Goal: Task Accomplishment & Management: Manage account settings

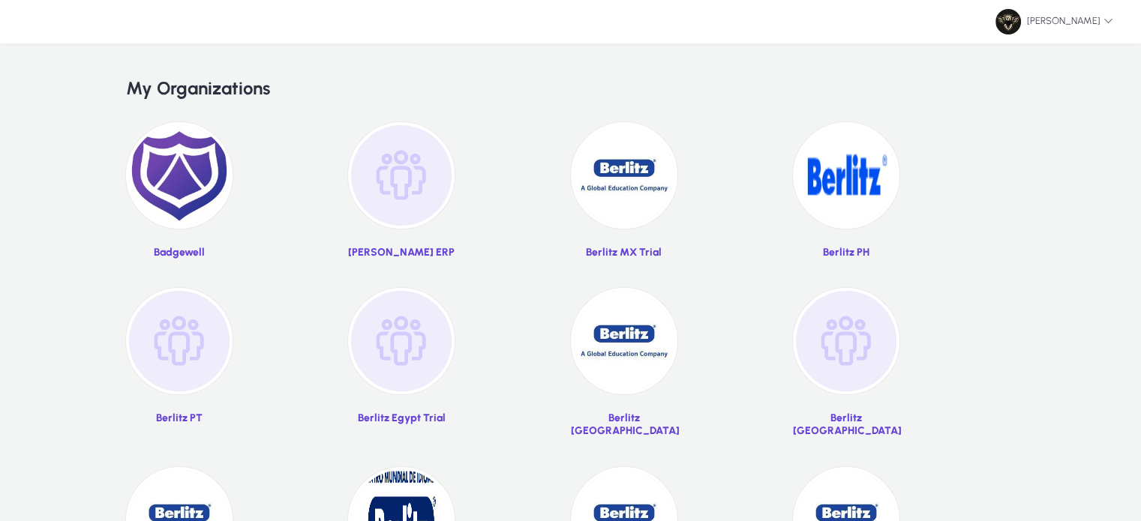
scroll to position [51, 0]
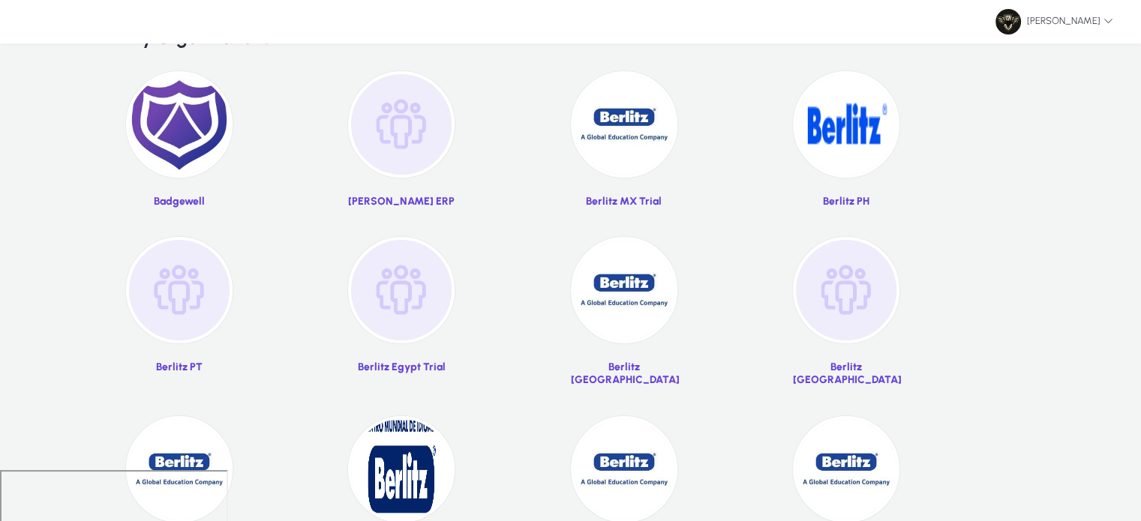
click at [856, 157] on img at bounding box center [846, 124] width 106 height 106
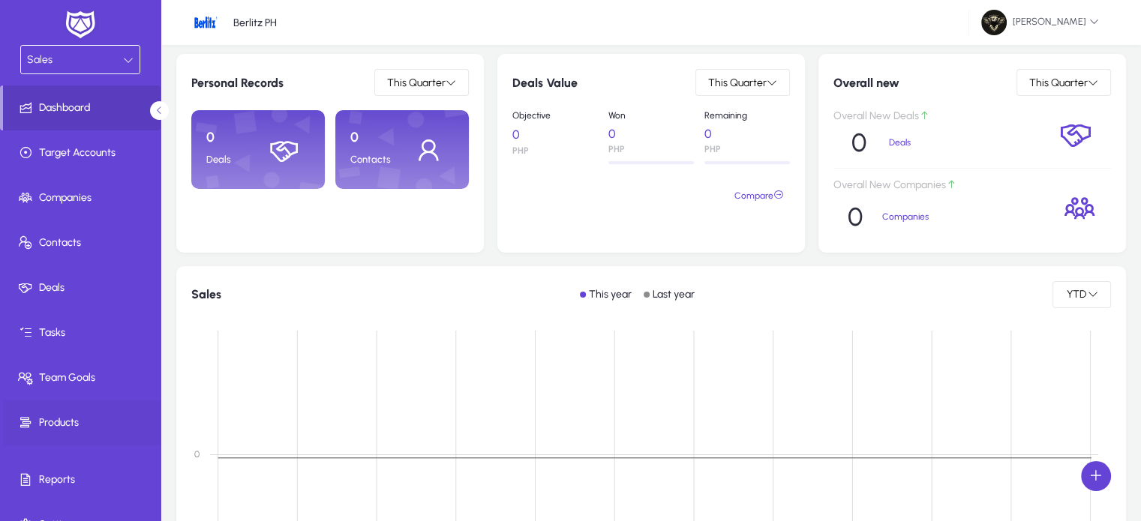
scroll to position [25, 0]
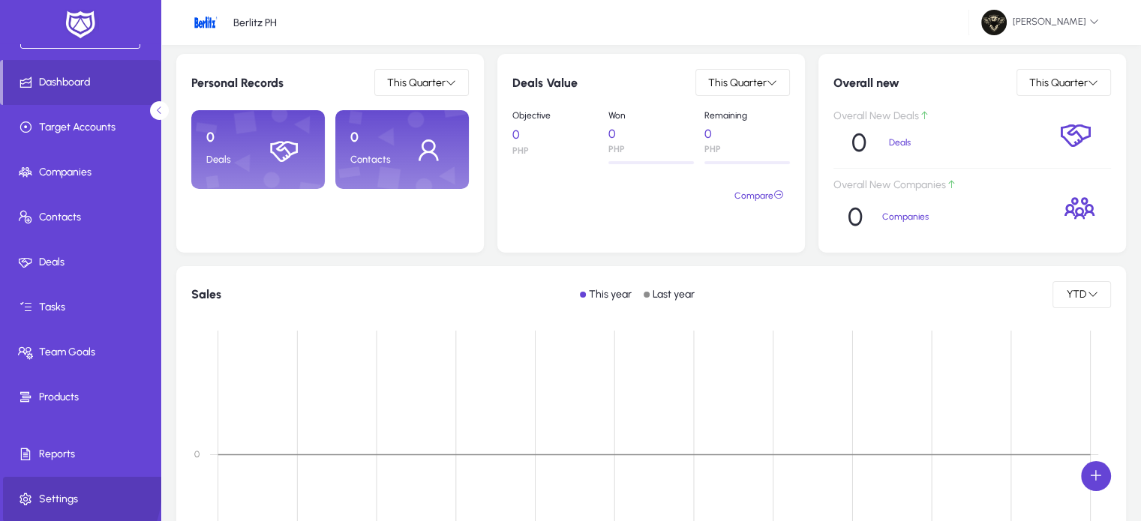
click at [62, 489] on span at bounding box center [83, 499] width 160 height 36
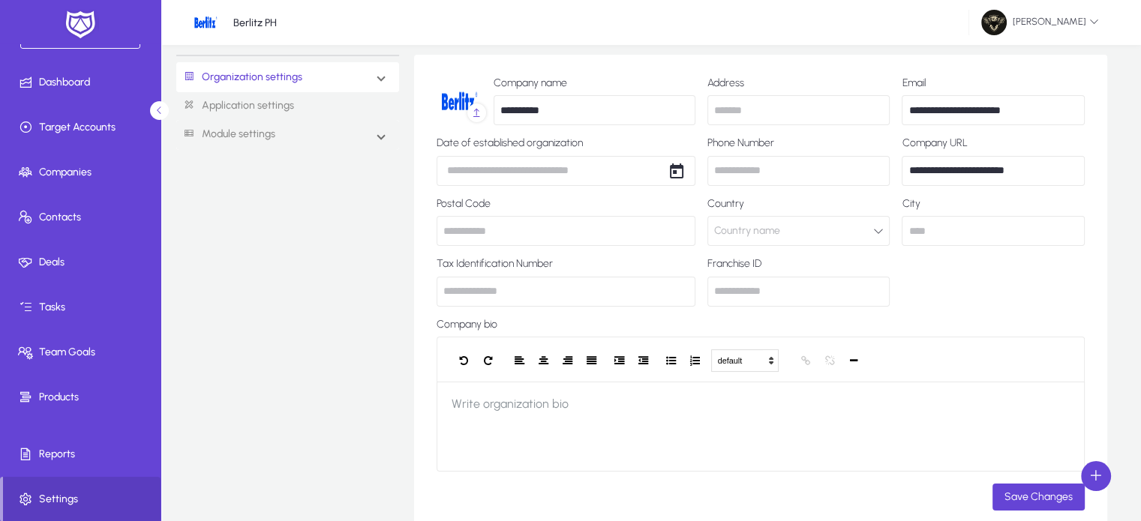
scroll to position [3, 0]
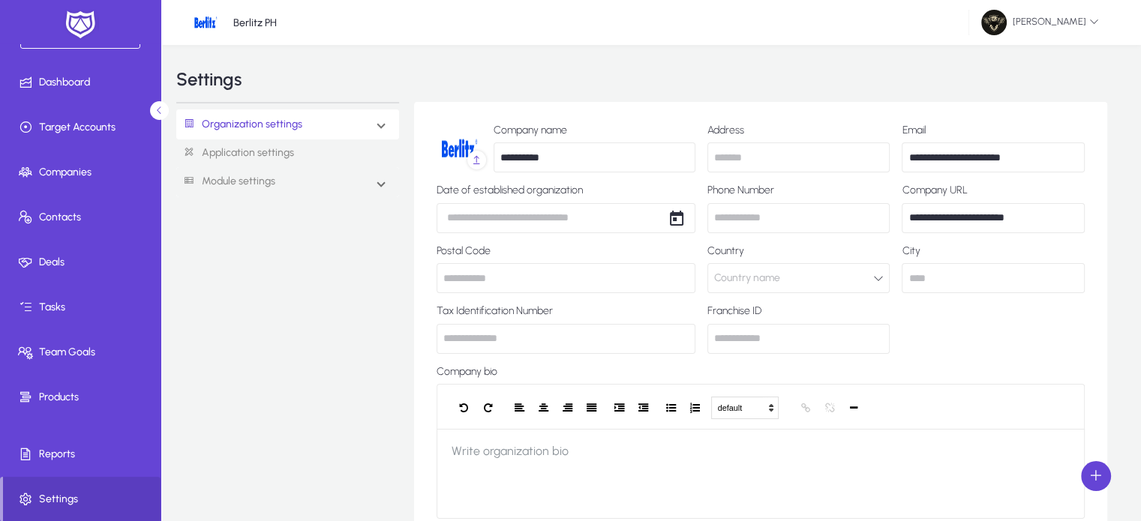
click at [766, 155] on input "text" at bounding box center [798, 157] width 182 height 30
type input "**********"
click at [543, 217] on body "**********" at bounding box center [570, 257] width 1141 height 521
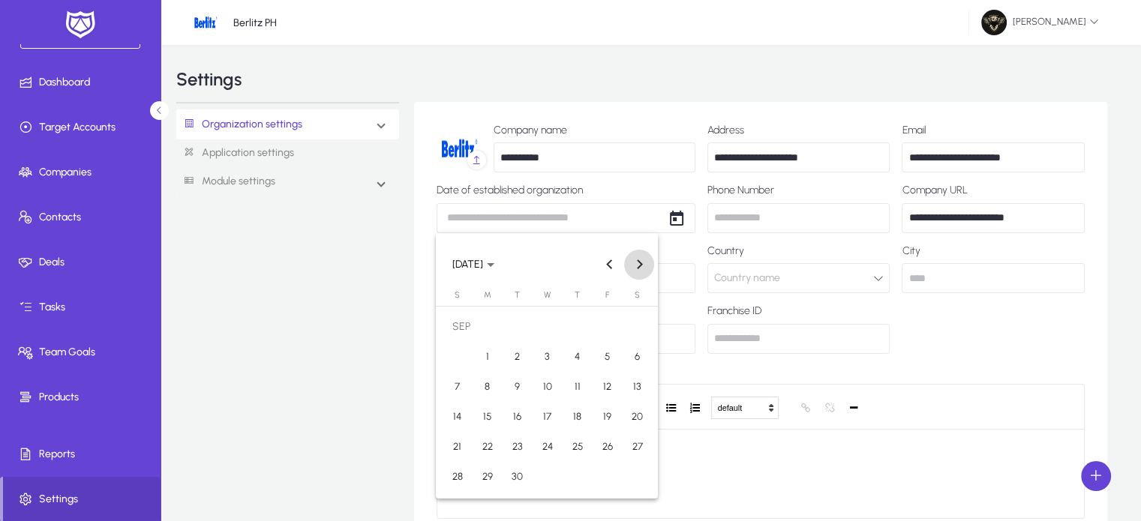
click at [636, 259] on span "Next month" at bounding box center [639, 265] width 30 height 30
click at [546, 329] on span "1" at bounding box center [546, 326] width 27 height 27
type input "**********"
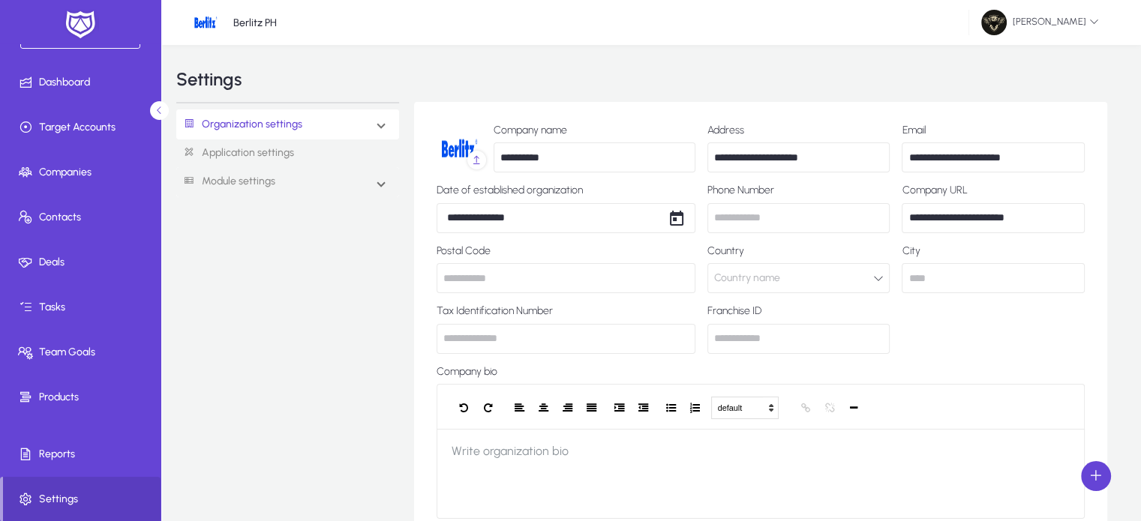
click at [756, 220] on input "text" at bounding box center [798, 218] width 182 height 30
click at [714, 221] on input "*********" at bounding box center [798, 218] width 182 height 30
type input "**********"
click at [528, 284] on input "text" at bounding box center [565, 278] width 259 height 30
type input "********"
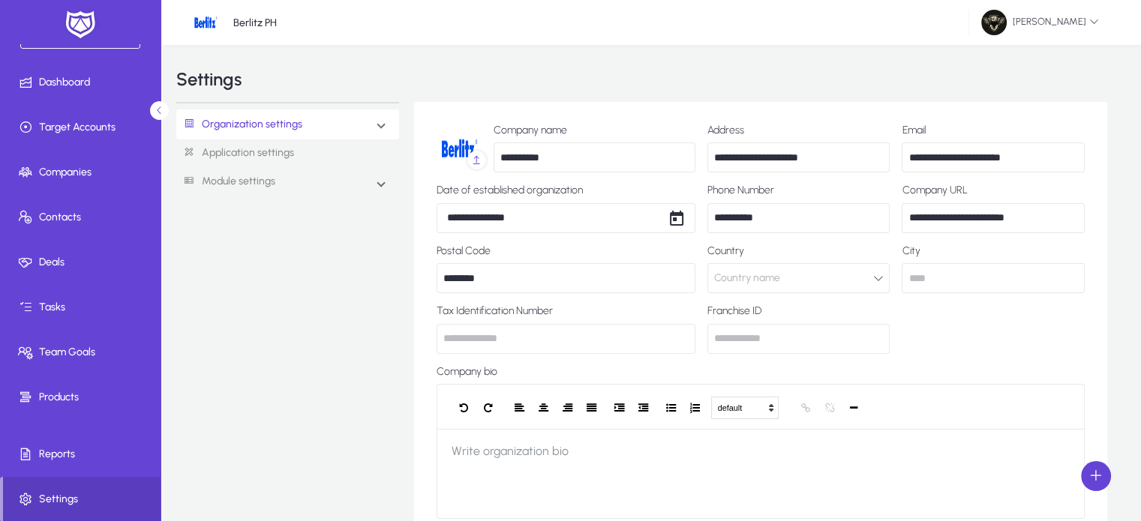
click at [804, 277] on button "Country name" at bounding box center [798, 278] width 182 height 30
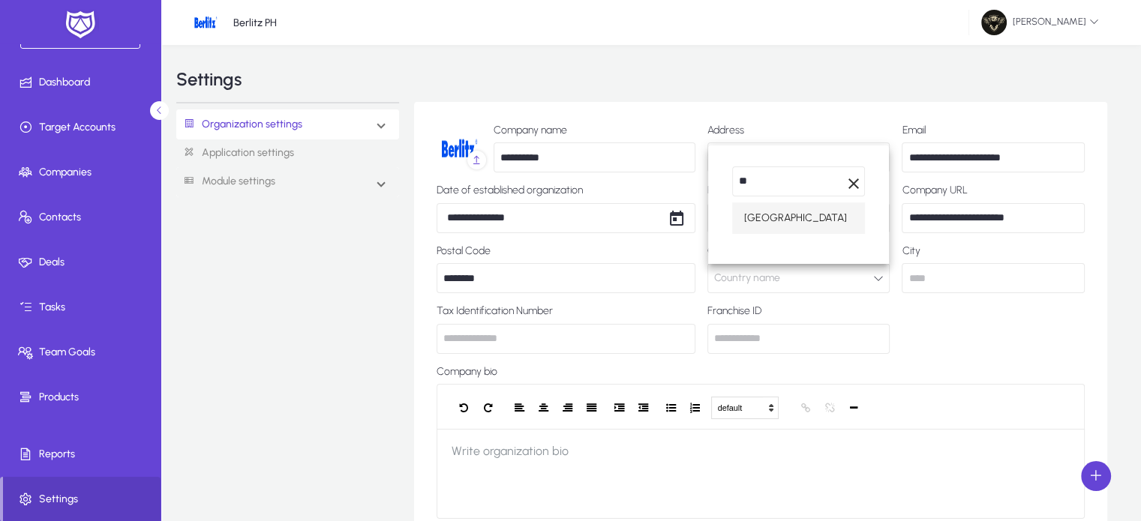
type input "**"
click at [797, 224] on mat-option "[GEOGRAPHIC_DATA]" at bounding box center [798, 217] width 133 height 31
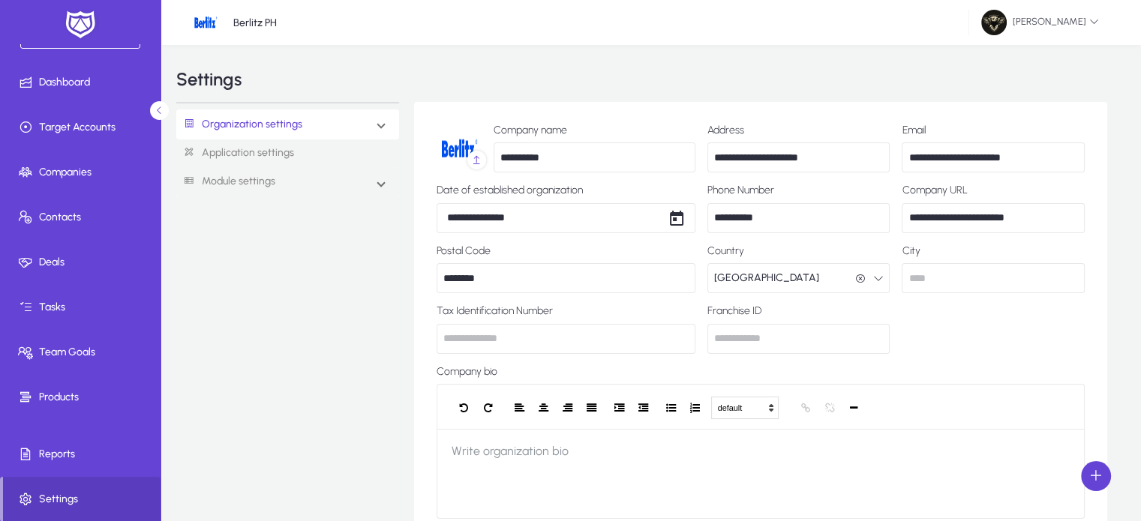
click at [576, 339] on input "text" at bounding box center [565, 339] width 259 height 30
type input "******"
click at [754, 328] on input "text" at bounding box center [798, 339] width 182 height 30
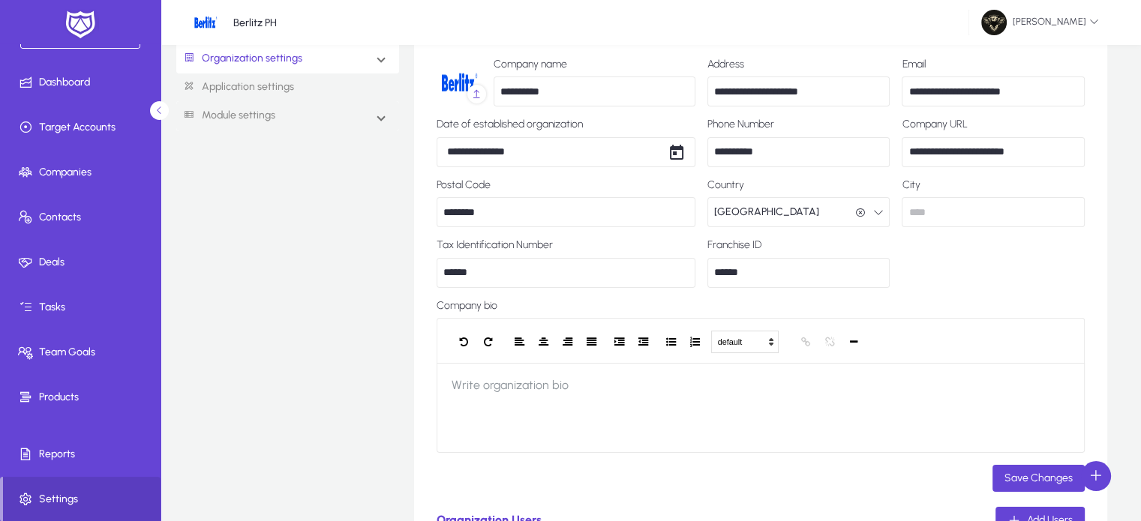
scroll to position [81, 0]
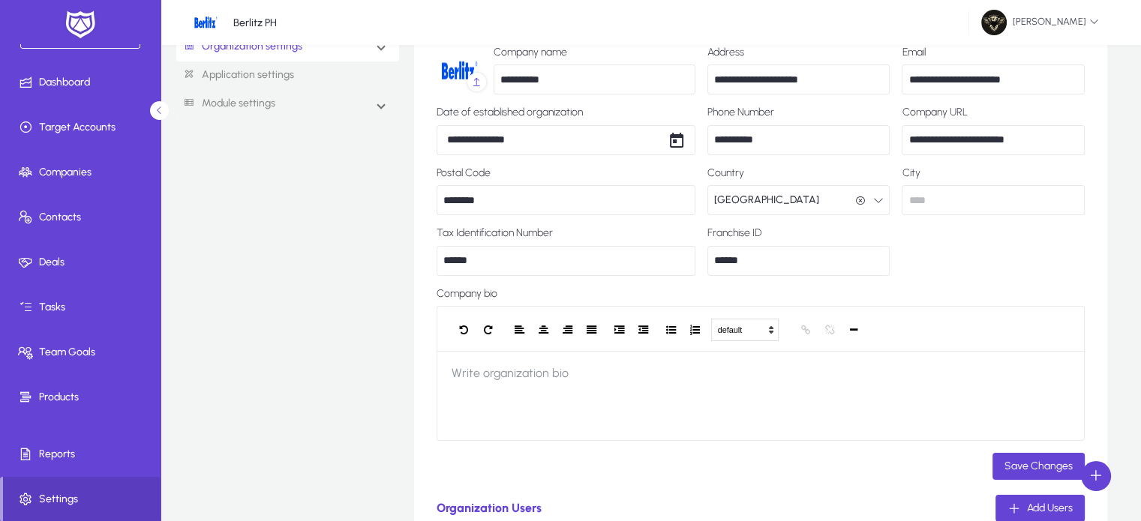
type input "******"
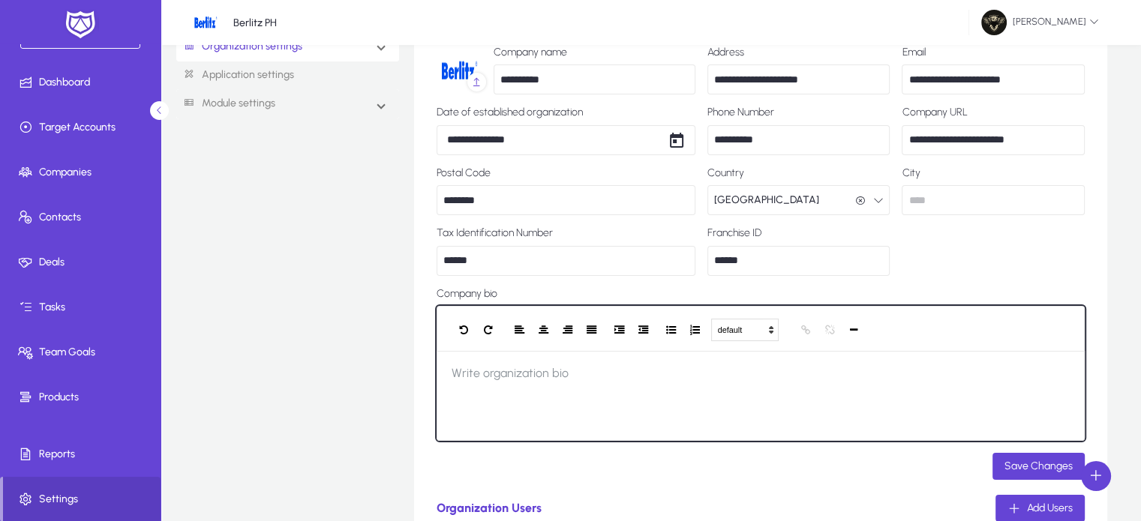
click at [625, 359] on div at bounding box center [760, 396] width 648 height 90
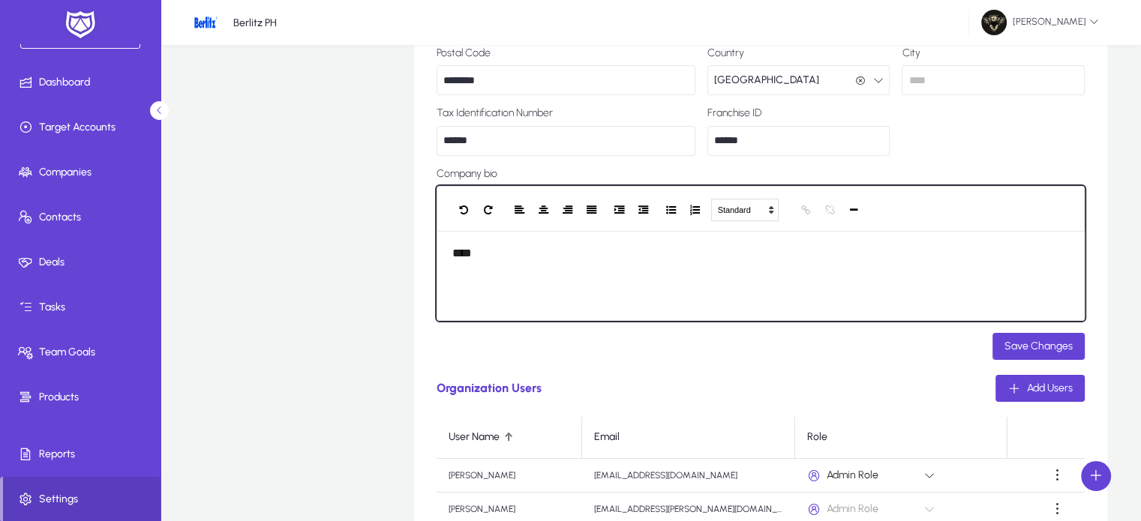
scroll to position [204, 0]
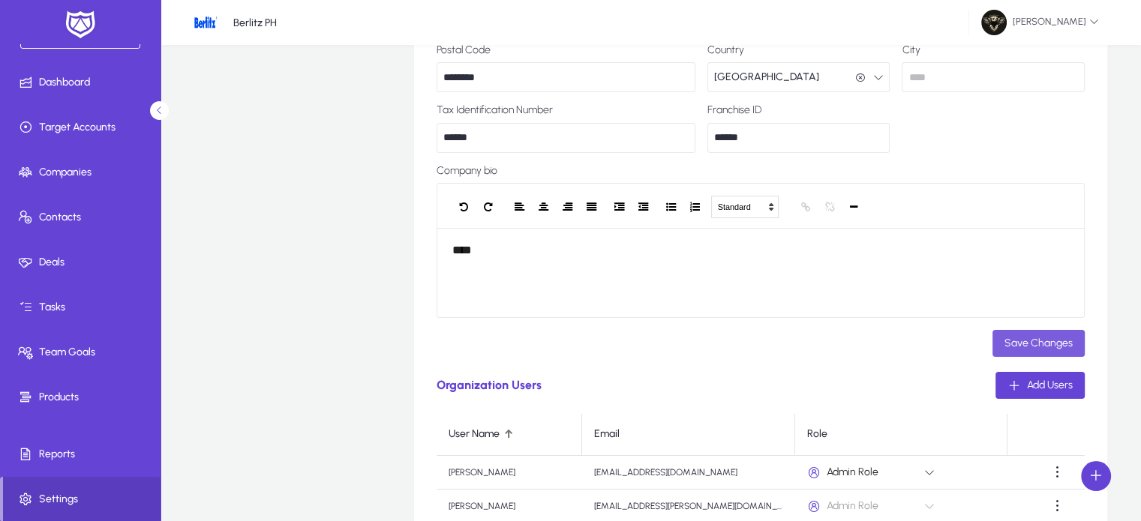
click at [1069, 346] on span "Save Changes" at bounding box center [1038, 343] width 68 height 13
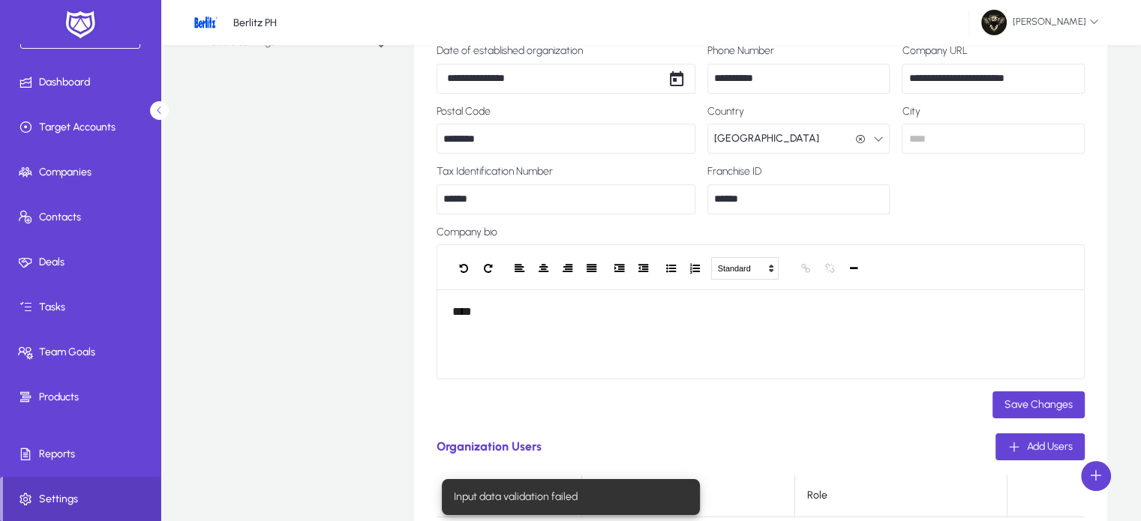
scroll to position [126, 0]
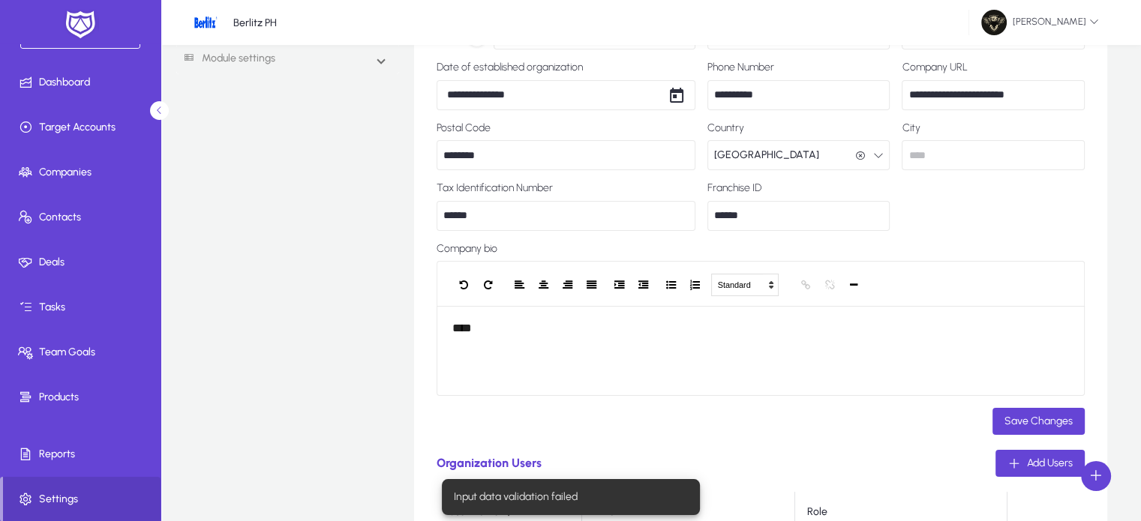
click at [967, 148] on input "text" at bounding box center [992, 155] width 182 height 30
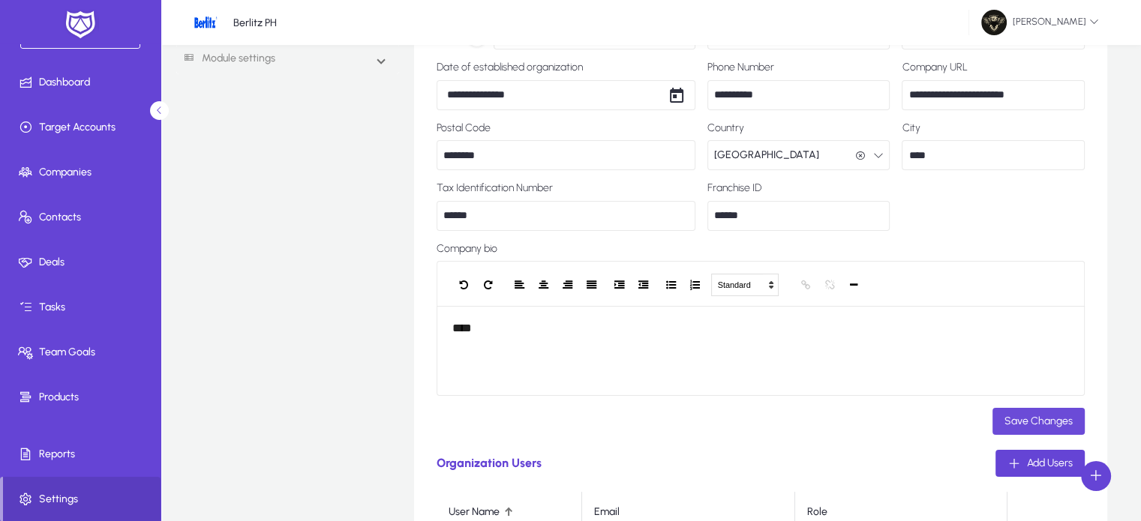
type input "****"
click at [1035, 424] on span "Save Changes" at bounding box center [1038, 421] width 68 height 13
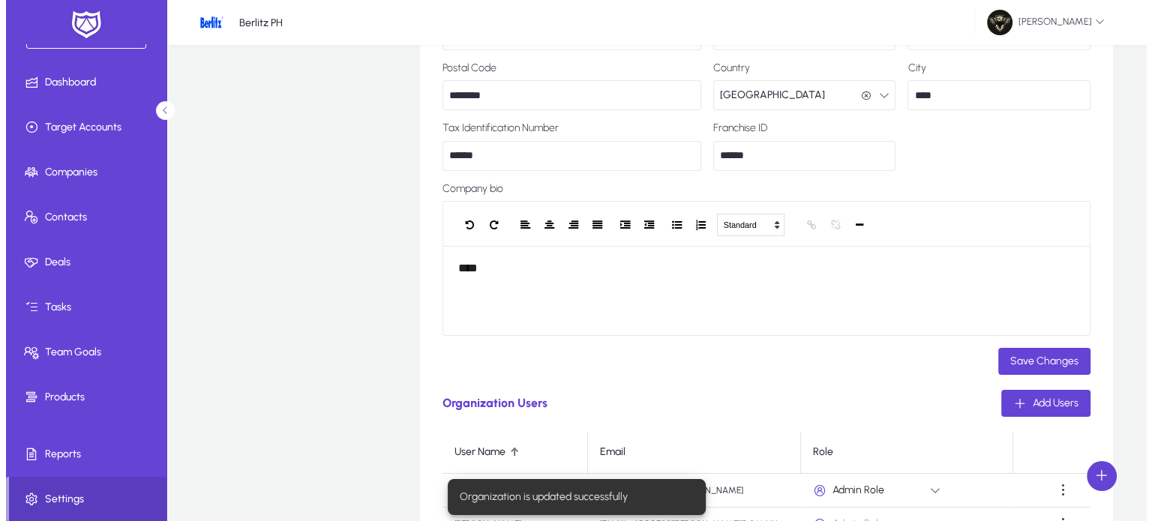
scroll to position [0, 0]
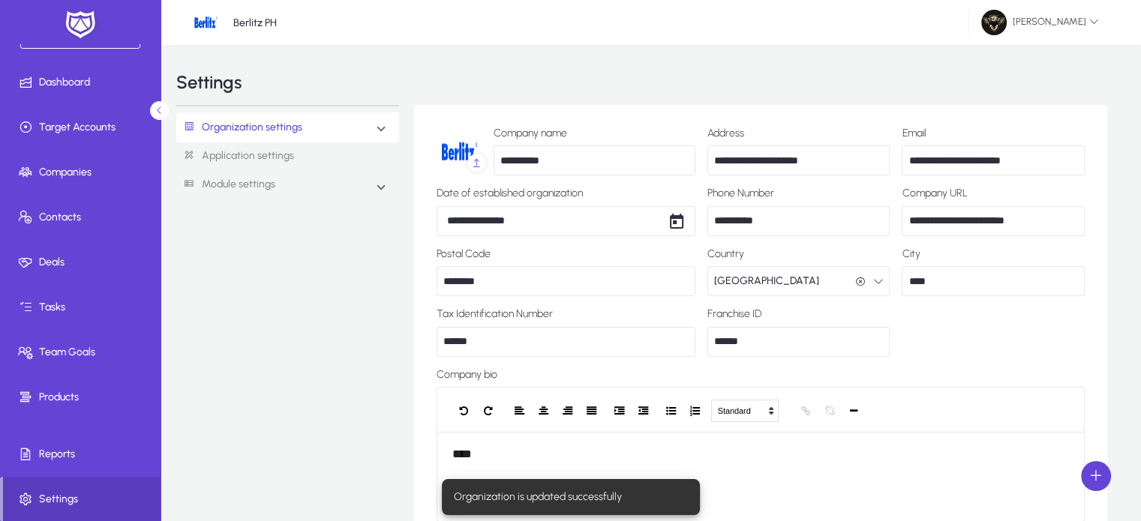
click at [378, 129] on span at bounding box center [381, 127] width 6 height 13
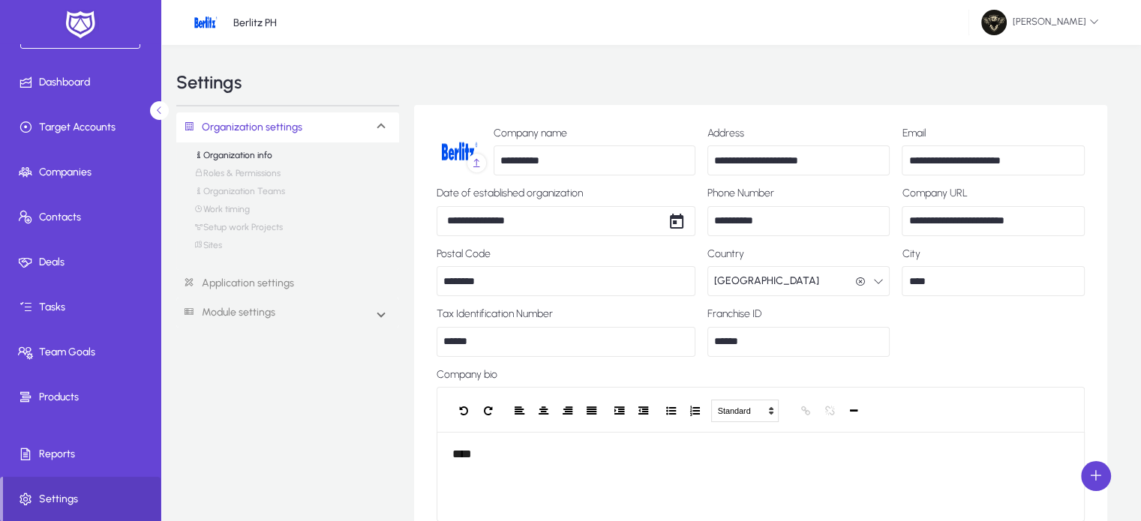
click at [475, 168] on icon at bounding box center [476, 162] width 11 height 11
click at [0, 0] on input "file" at bounding box center [0, 0] width 0 height 0
click at [265, 170] on link "Roles & Permissions" at bounding box center [237, 177] width 86 height 18
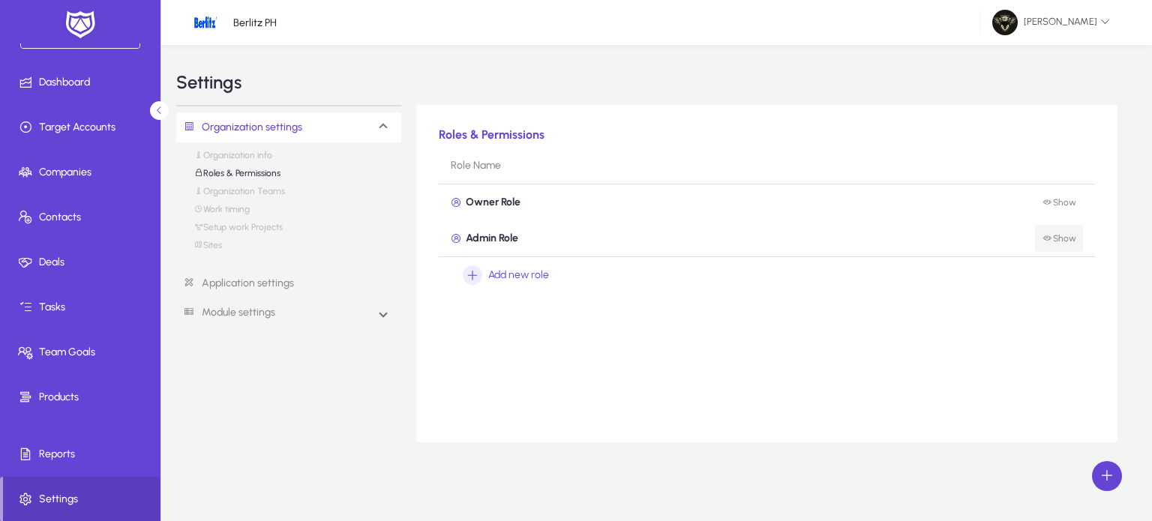
click at [1060, 238] on span "Show" at bounding box center [1059, 238] width 34 height 10
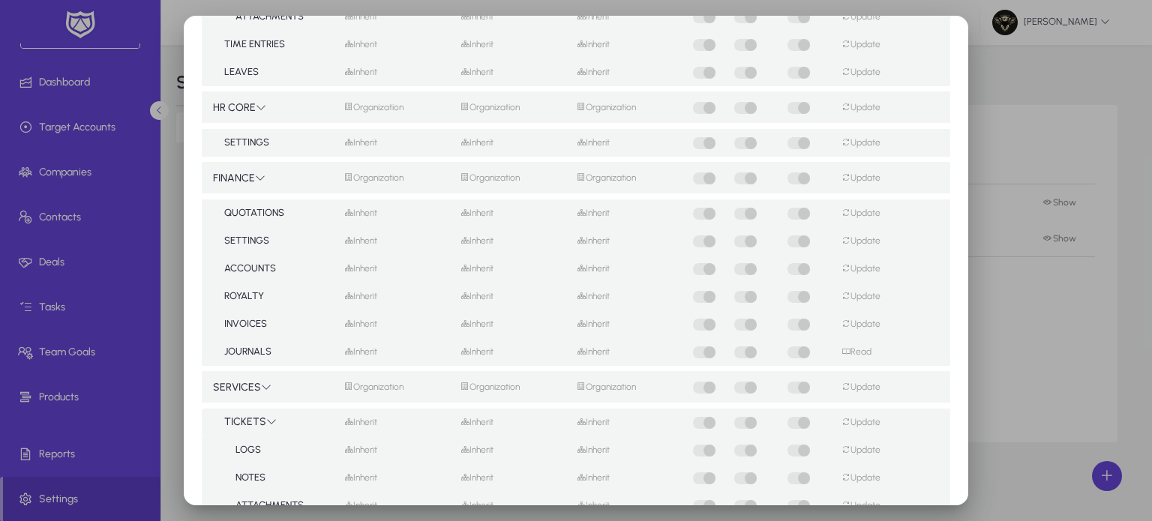
scroll to position [889, 0]
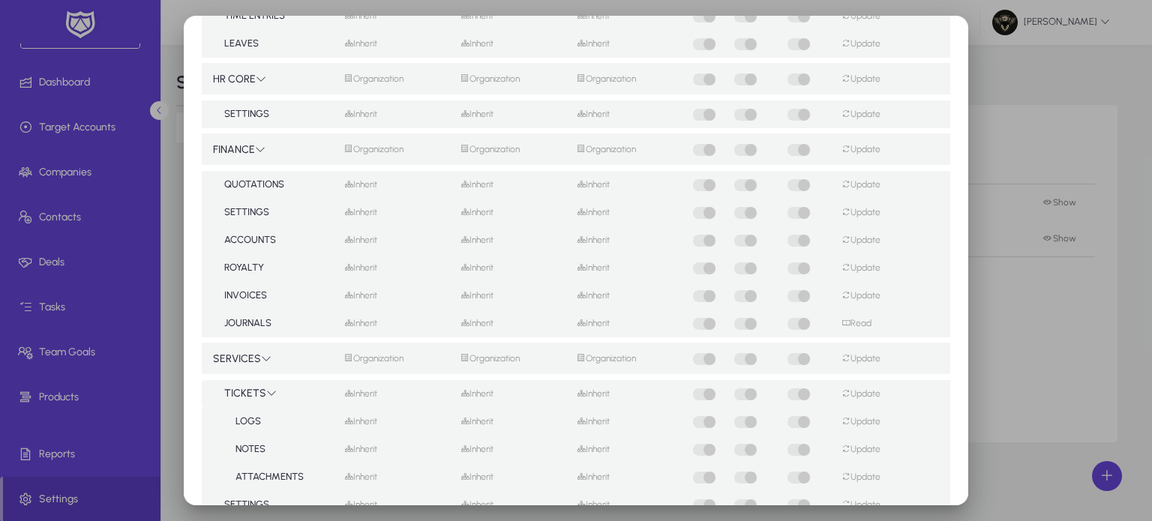
click at [1053, 281] on div at bounding box center [576, 260] width 1152 height 521
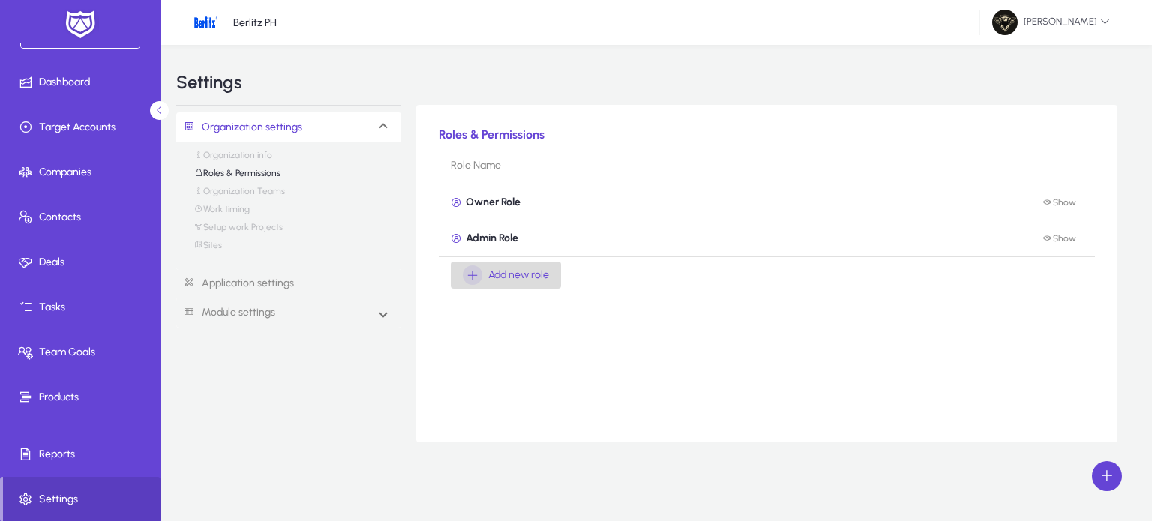
click at [520, 271] on span "Add new role" at bounding box center [518, 275] width 61 height 18
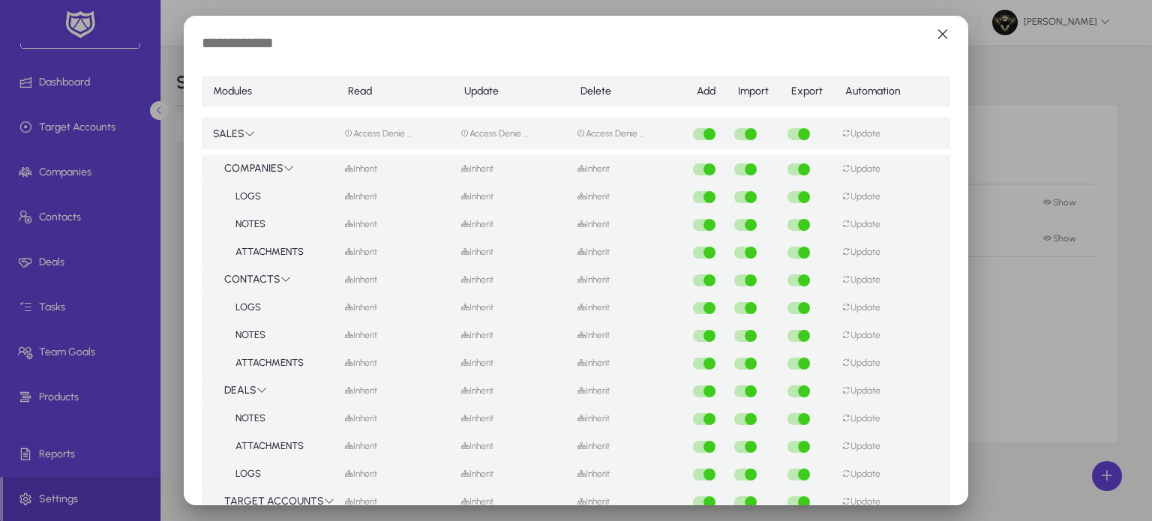
click at [239, 43] on input "text" at bounding box center [325, 45] width 247 height 22
type input "*"
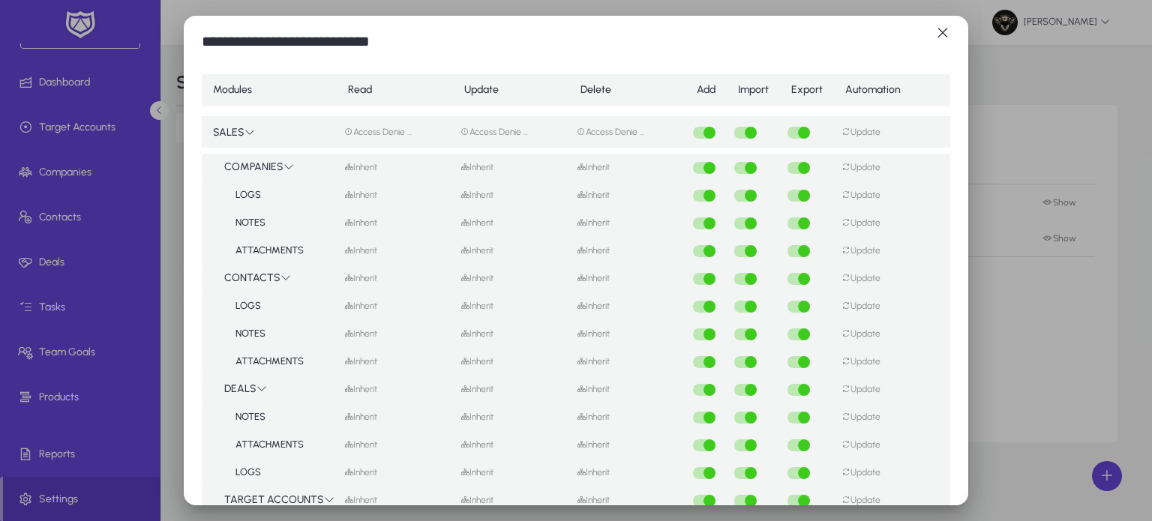
scroll to position [17, 0]
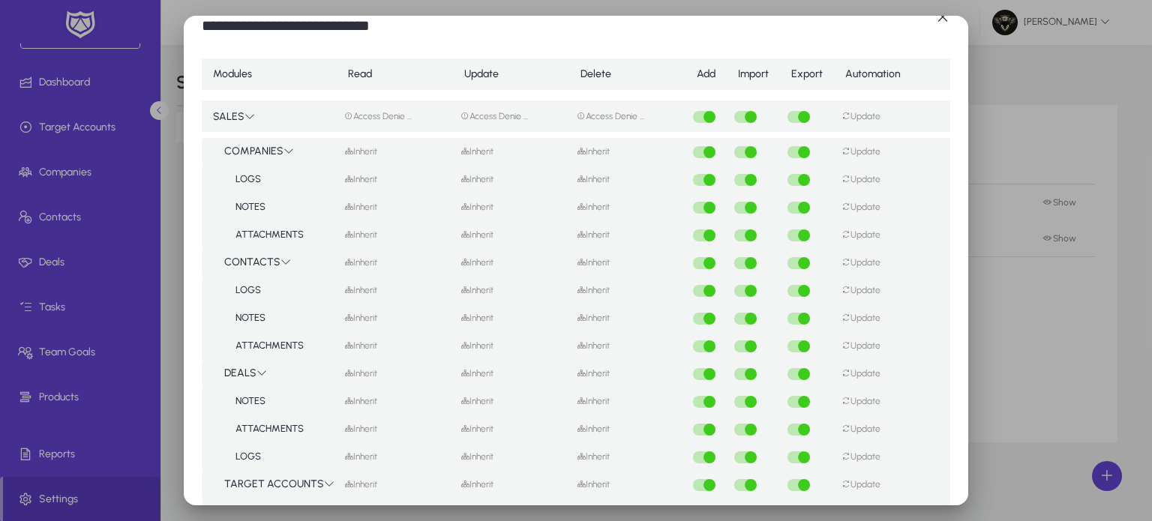
type input "**********"
click at [365, 121] on div "Access Denie ..." at bounding box center [394, 115] width 101 height 13
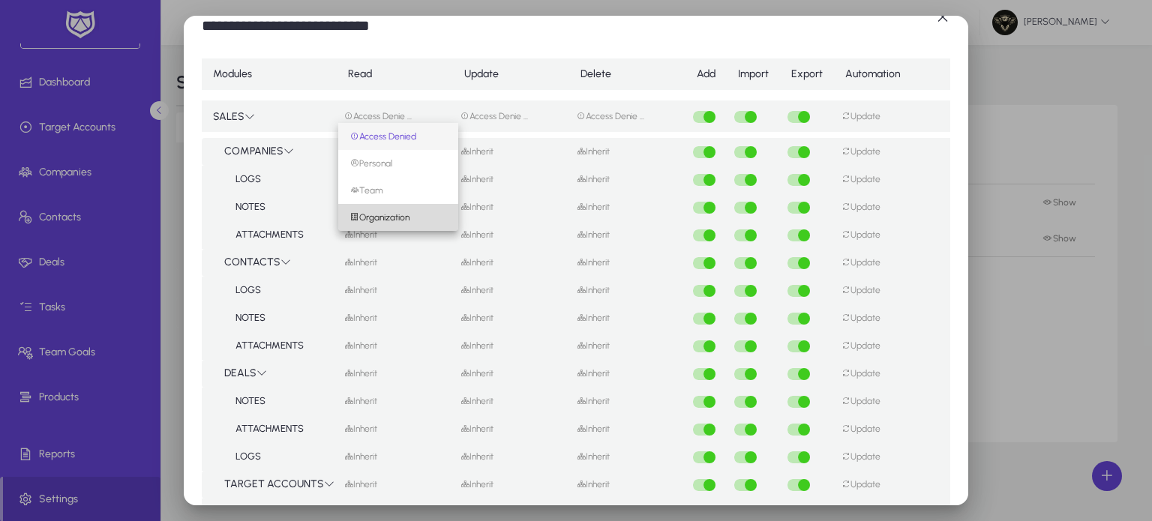
click at [385, 212] on span "Organization" at bounding box center [379, 217] width 59 height 10
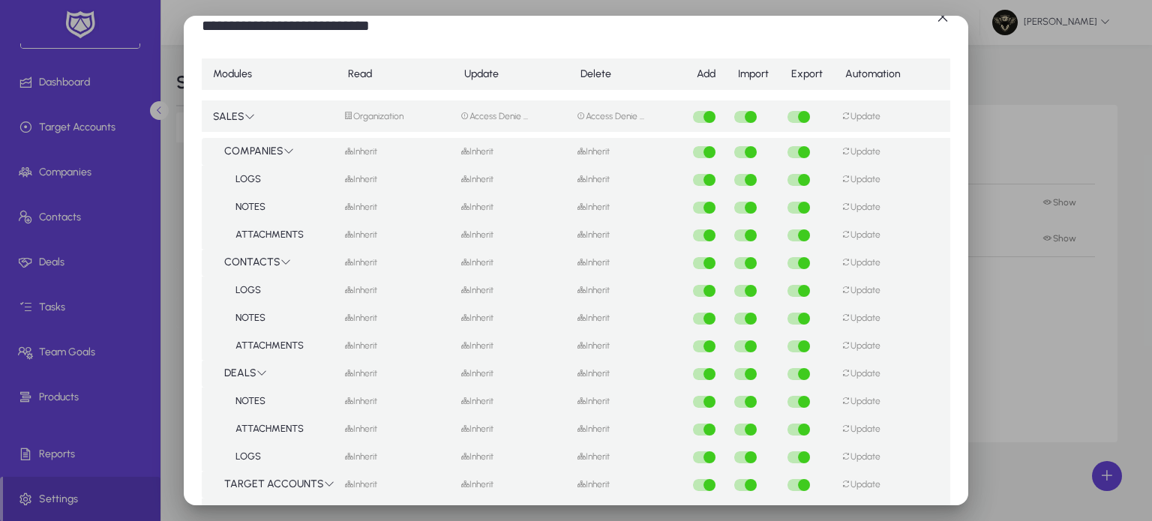
click at [492, 109] on div "Access Denie ..." at bounding box center [510, 115] width 101 height 13
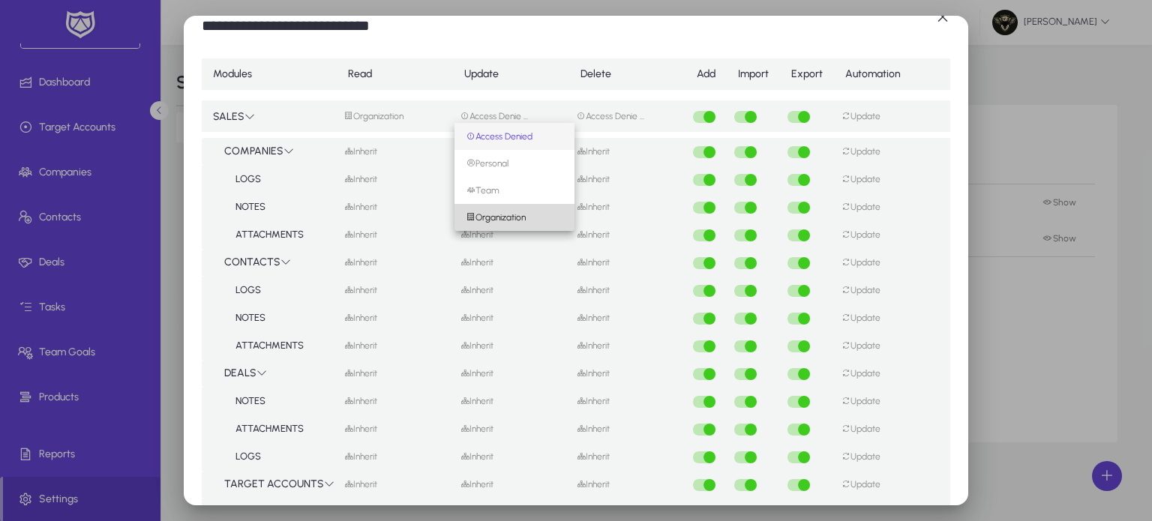
click at [519, 221] on span "Organization" at bounding box center [495, 217] width 59 height 10
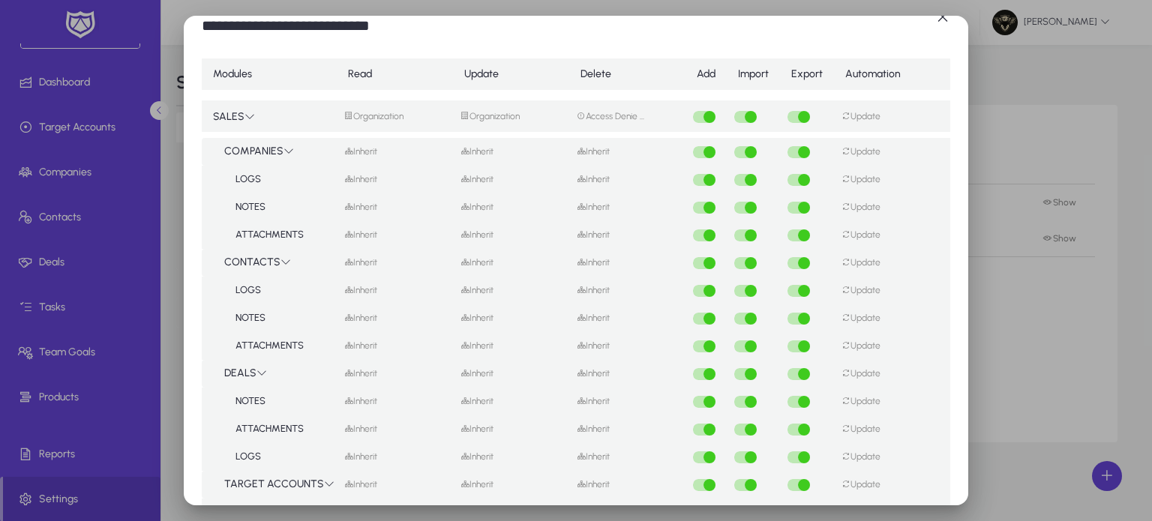
click at [599, 123] on td "Access Denie ..." at bounding box center [627, 116] width 116 height 43
click at [612, 118] on mat-select-trigger "Access Denie ..." at bounding box center [610, 116] width 67 height 10
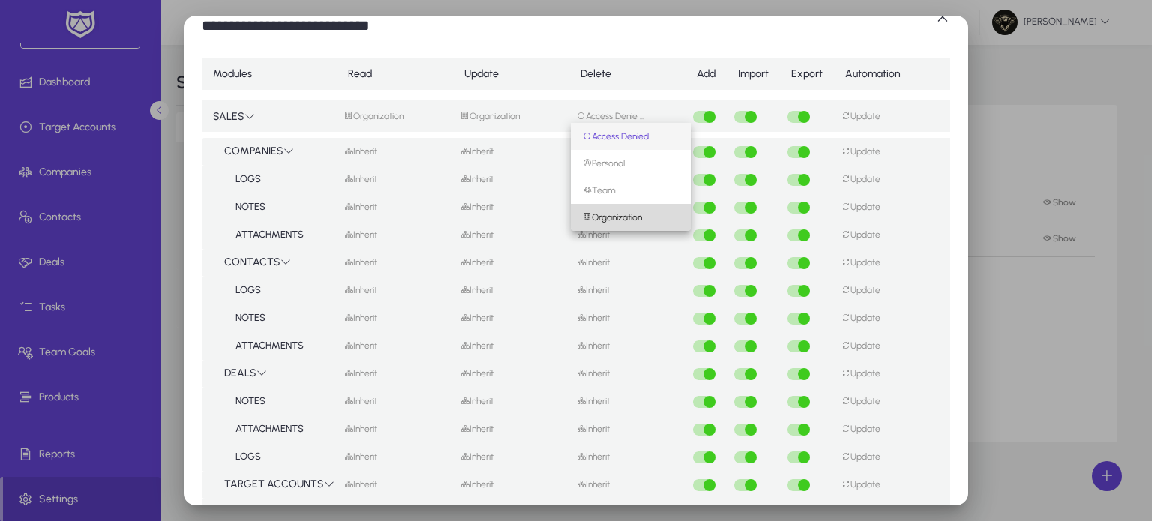
click at [617, 219] on span "Organization" at bounding box center [612, 217] width 59 height 10
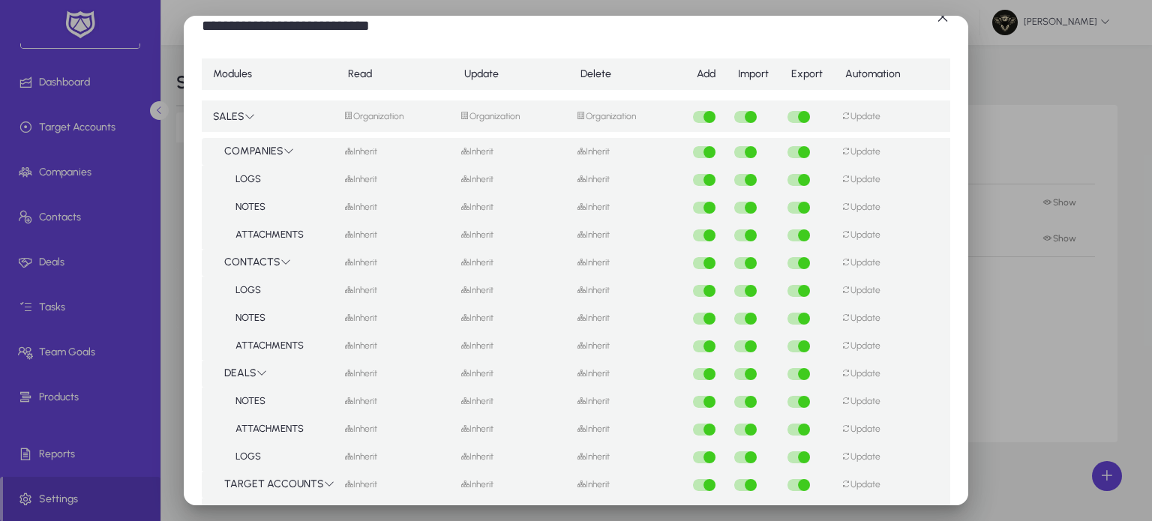
click at [346, 117] on icon at bounding box center [348, 116] width 9 height 9
click at [696, 94] on div at bounding box center [576, 260] width 1152 height 521
click at [695, 123] on div "button" at bounding box center [709, 117] width 30 height 16
click at [737, 117] on div "button" at bounding box center [751, 117] width 30 height 16
click at [799, 118] on div "button" at bounding box center [804, 117] width 12 height 12
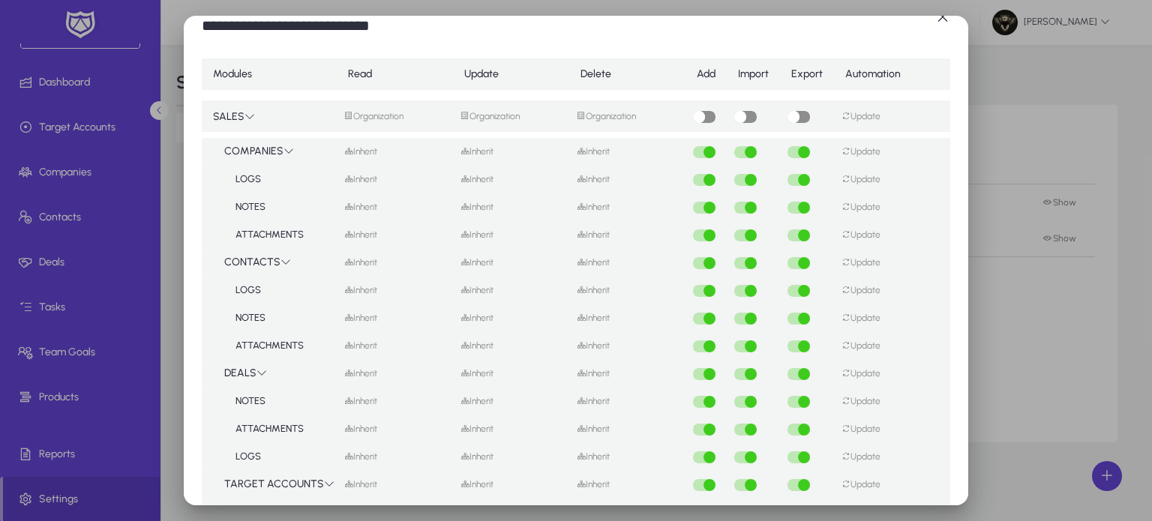
scroll to position [0, 0]
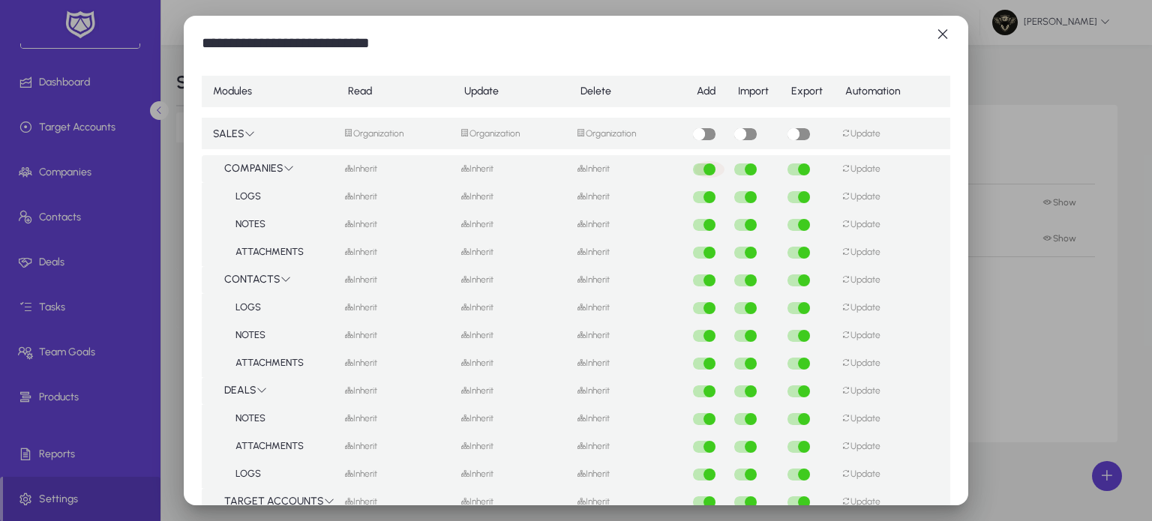
click at [698, 173] on div "button" at bounding box center [709, 169] width 30 height 16
click at [736, 169] on div "button" at bounding box center [751, 169] width 30 height 16
click at [792, 170] on div "button" at bounding box center [804, 169] width 30 height 16
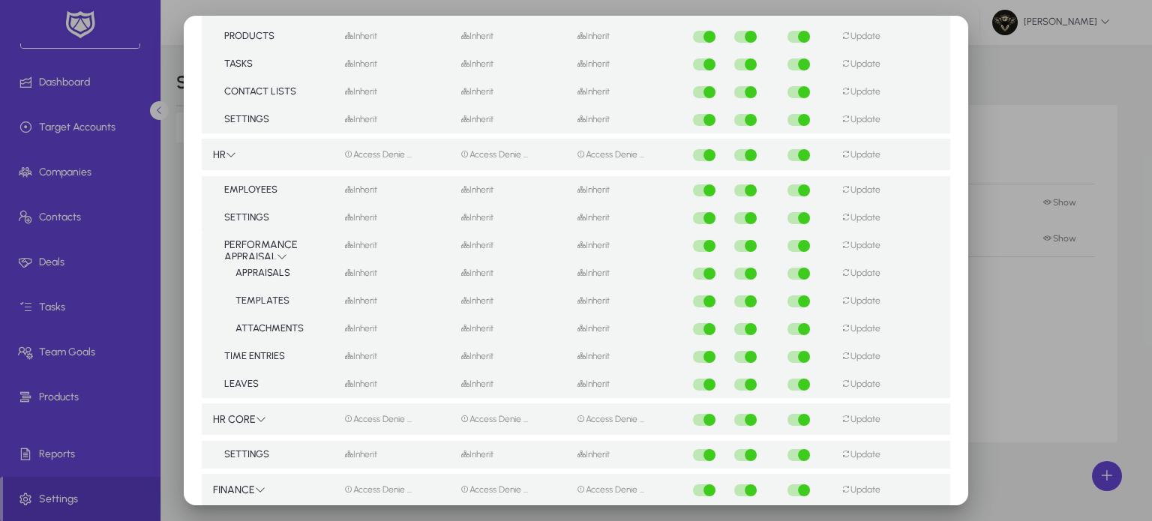
scroll to position [679, 0]
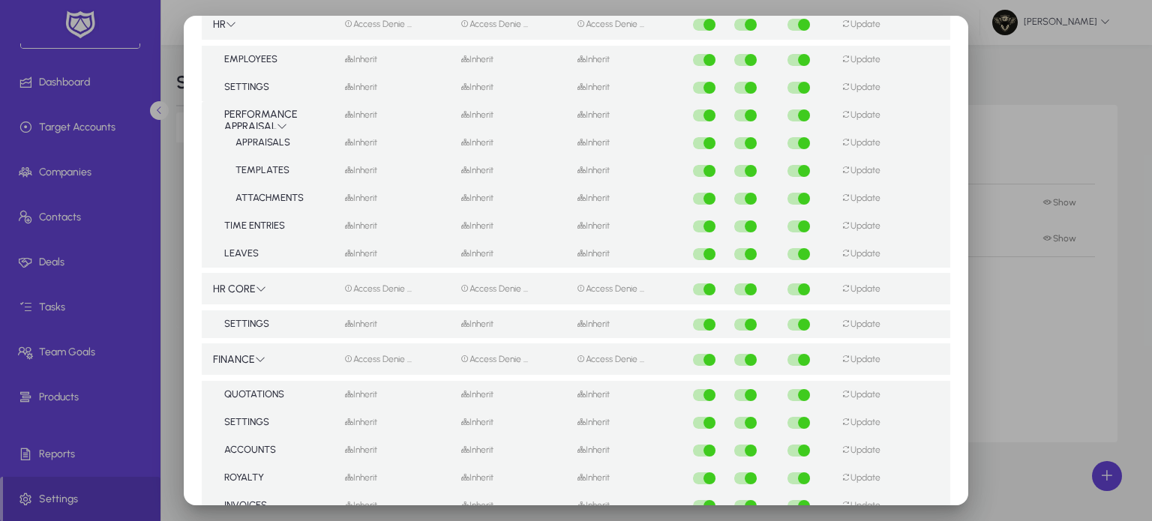
click at [375, 360] on mat-select-trigger "Access Denie ..." at bounding box center [377, 359] width 67 height 10
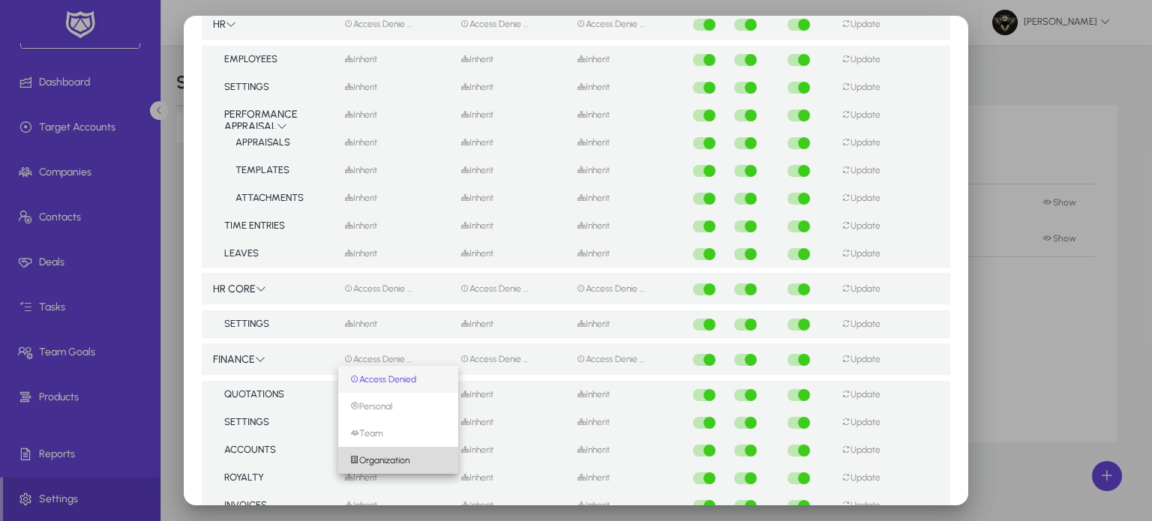
click at [394, 460] on span "Organization" at bounding box center [379, 460] width 59 height 10
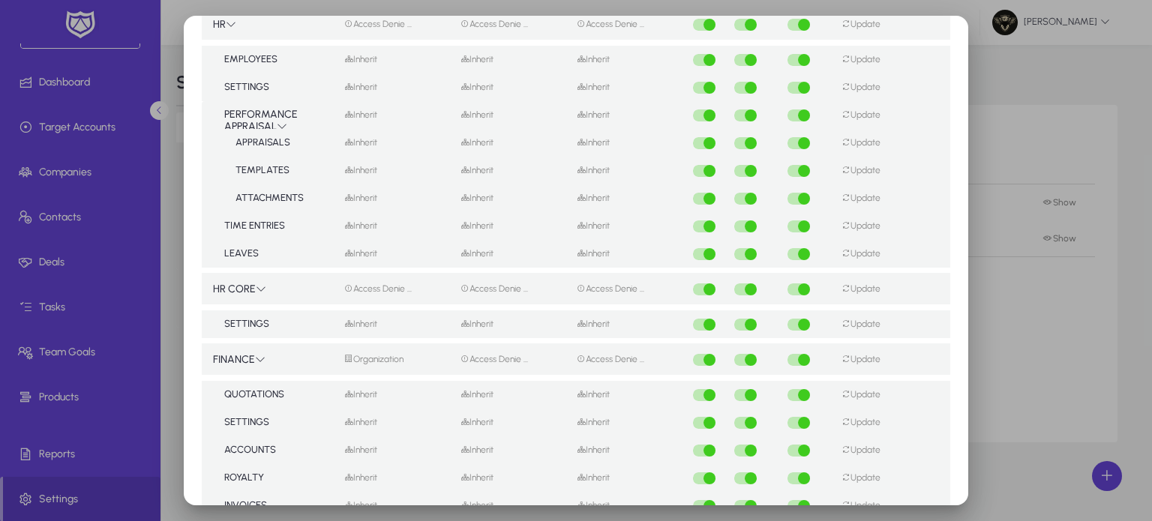
click at [478, 358] on mat-select-trigger "Access Denie ..." at bounding box center [493, 359] width 67 height 10
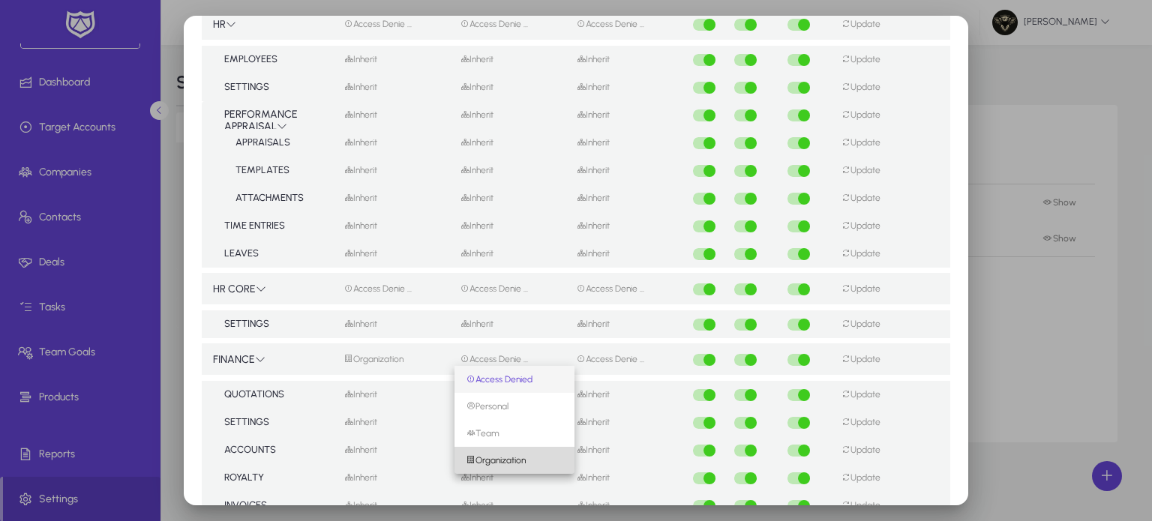
click at [501, 457] on span "Organization" at bounding box center [495, 460] width 59 height 10
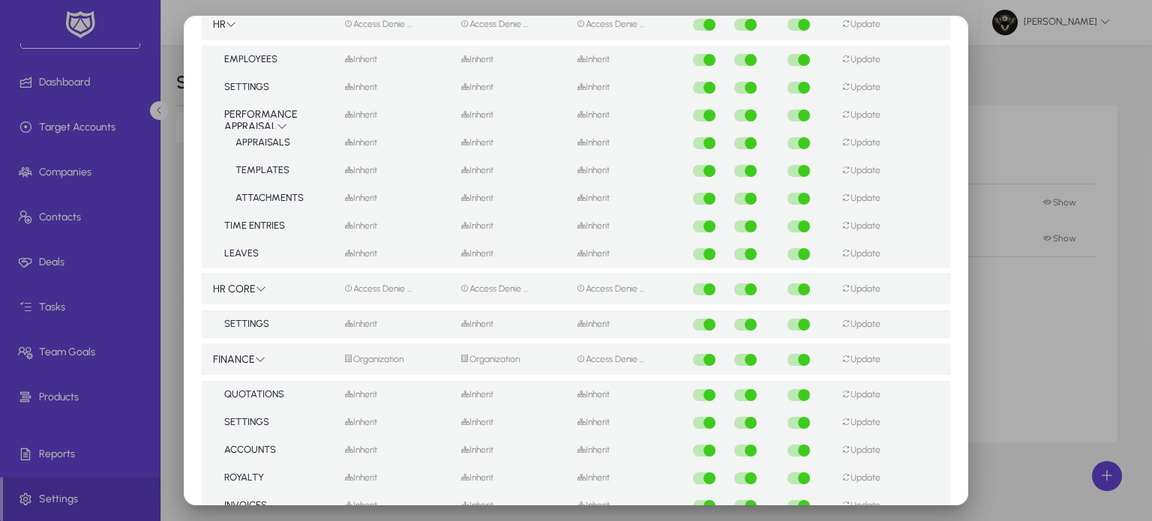
click at [609, 362] on mat-select-trigger "Access Denie ..." at bounding box center [610, 359] width 67 height 10
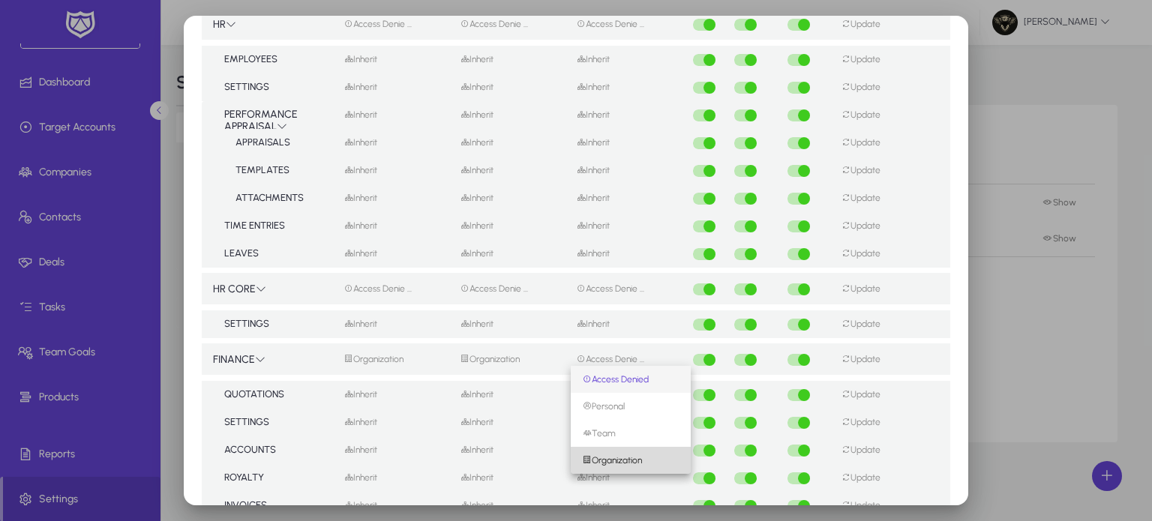
click at [619, 455] on span "Organization" at bounding box center [612, 460] width 59 height 10
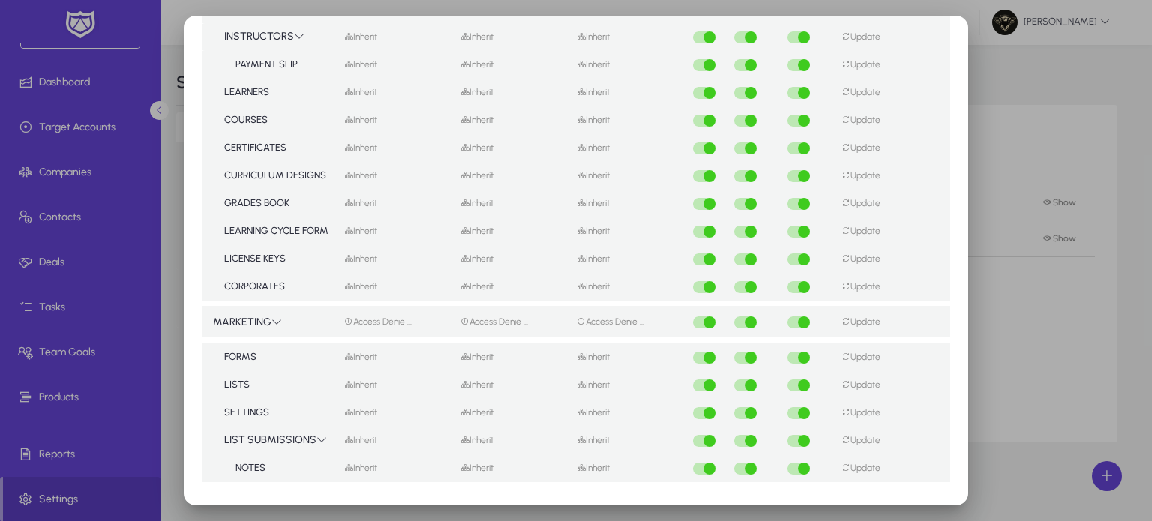
scroll to position [1936, 0]
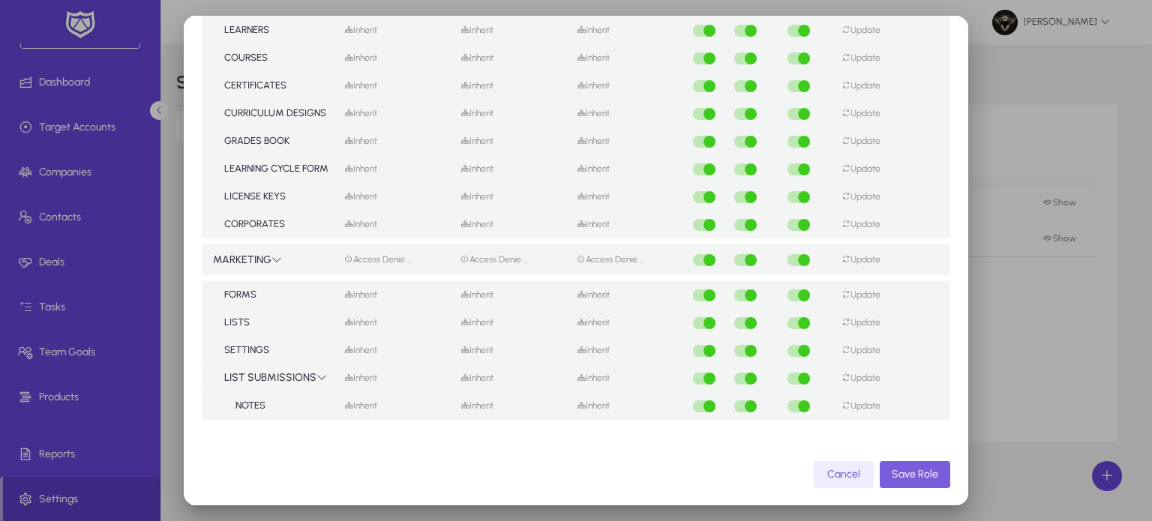
click at [907, 473] on span "Save Role" at bounding box center [915, 474] width 46 height 13
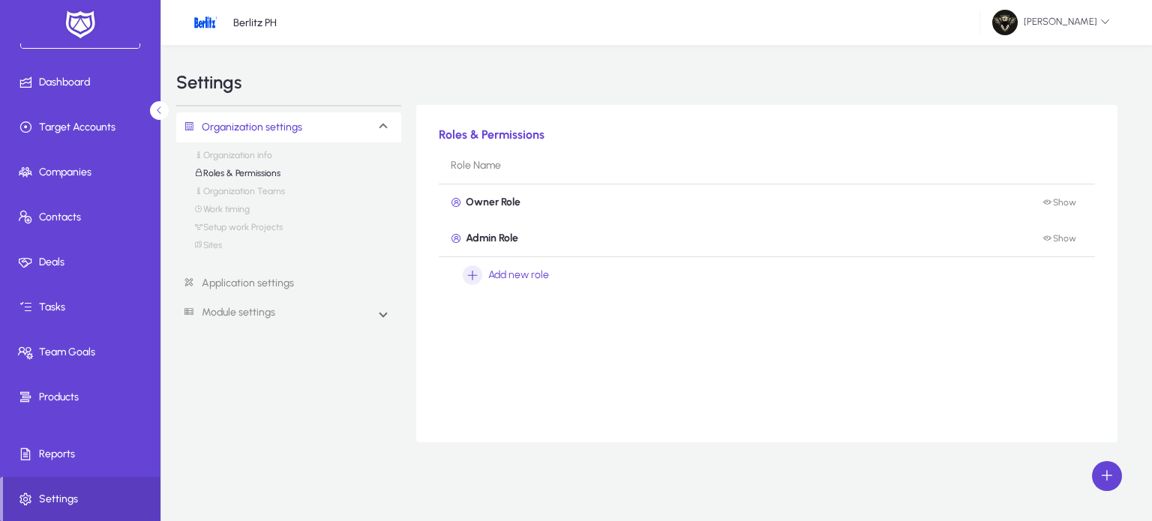
scroll to position [0, 0]
click at [263, 193] on link "Organization Teams" at bounding box center [239, 195] width 91 height 18
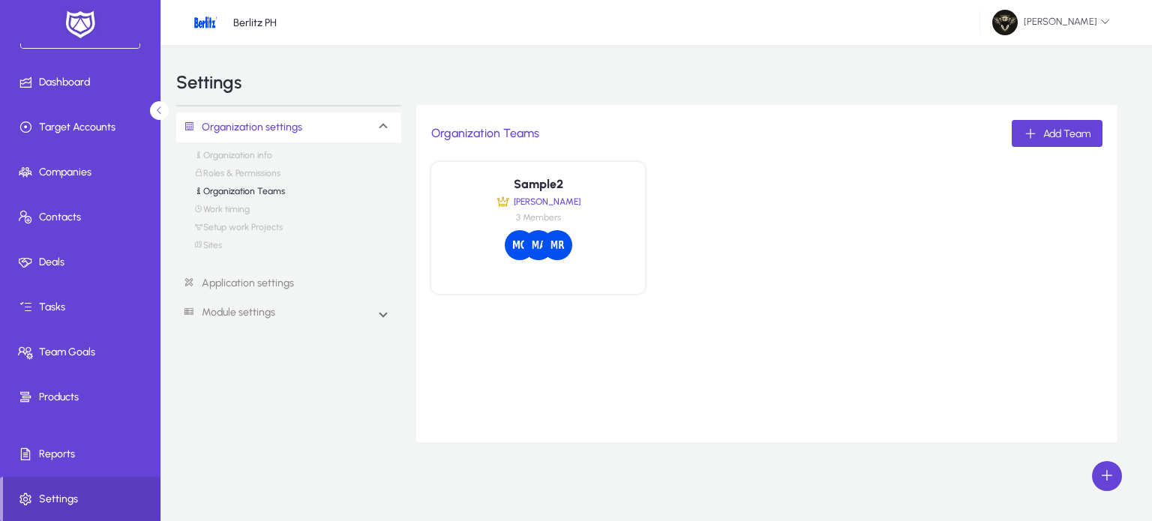
click at [560, 196] on span "[PERSON_NAME]" at bounding box center [545, 201] width 70 height 10
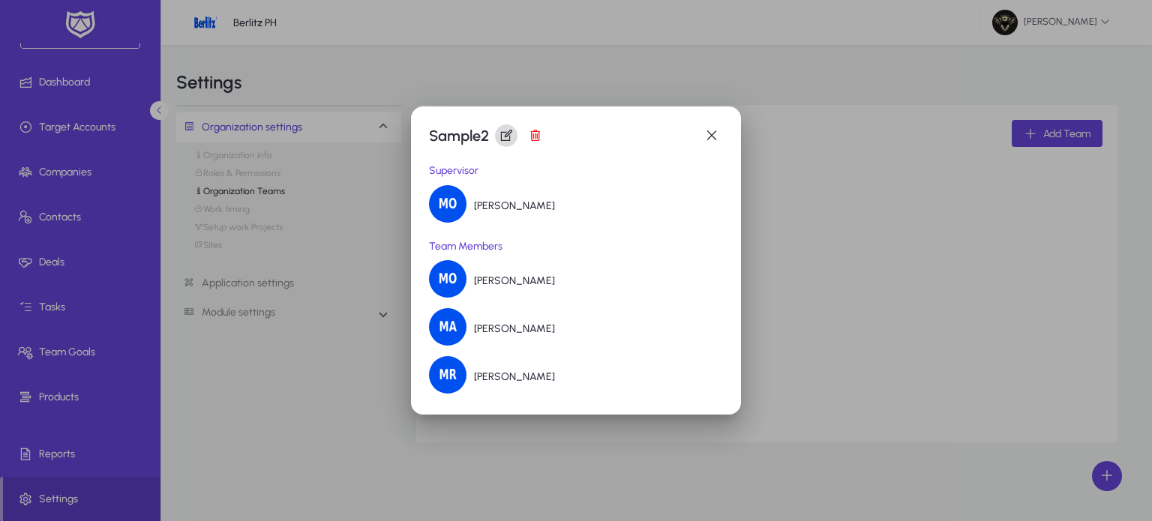
click at [502, 138] on span at bounding box center [506, 136] width 30 height 30
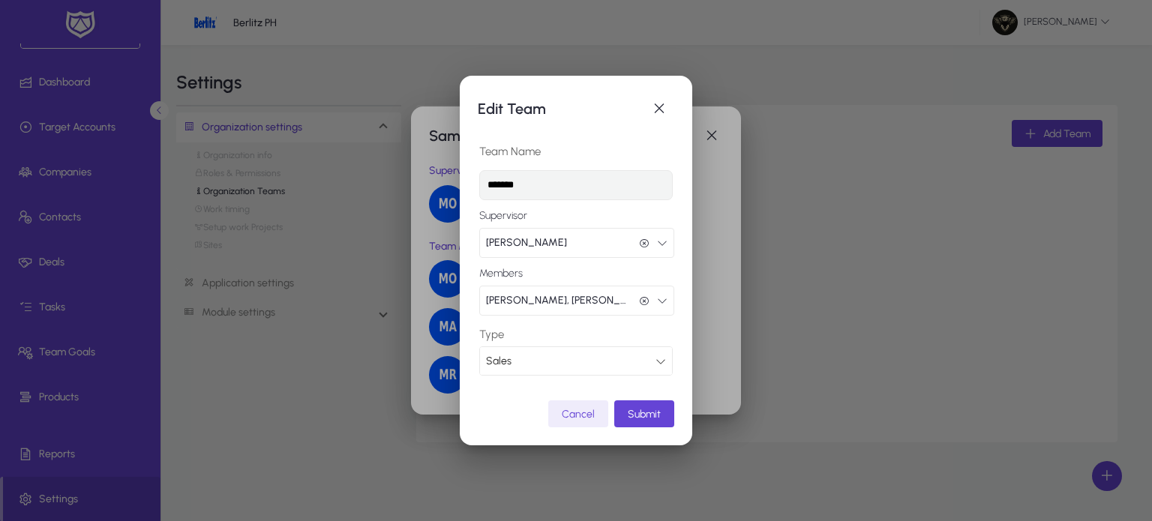
click at [539, 188] on input "*******" at bounding box center [575, 185] width 193 height 30
type input "**********"
click at [651, 418] on span "Submit" at bounding box center [644, 414] width 33 height 13
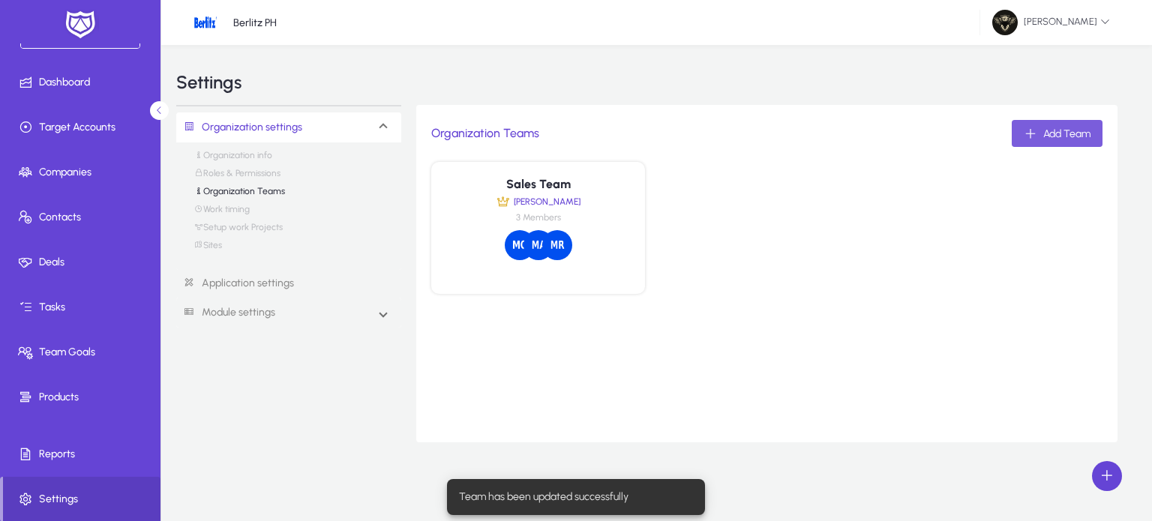
click at [1061, 140] on span "button" at bounding box center [1057, 133] width 91 height 36
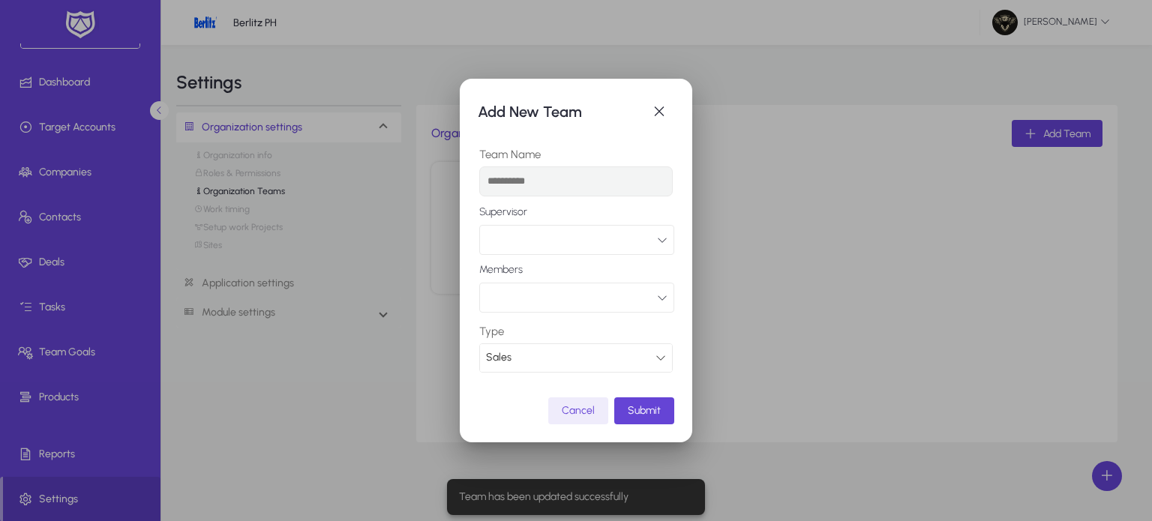
click at [569, 182] on input "text" at bounding box center [575, 181] width 193 height 30
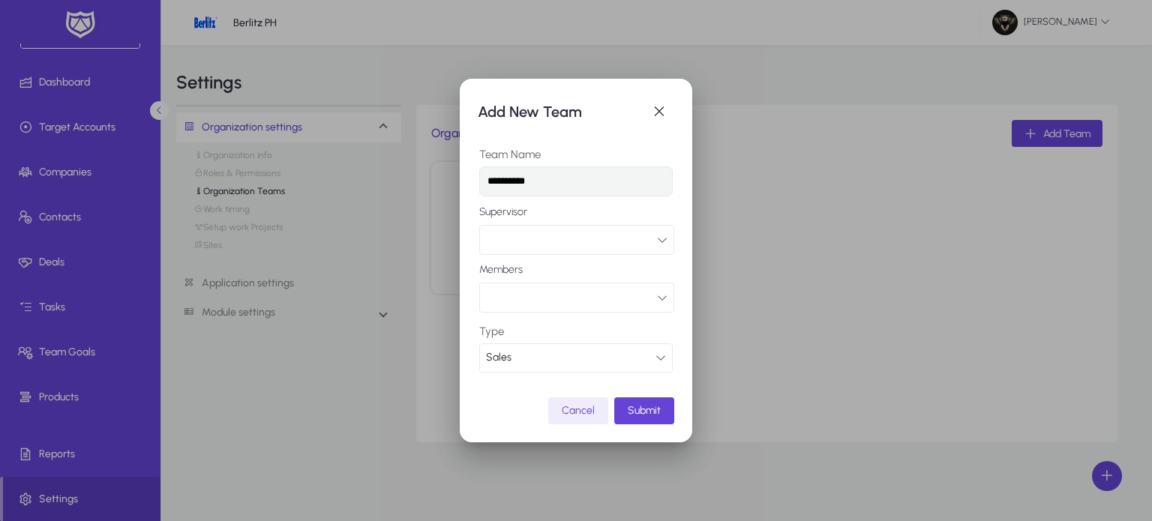
click at [503, 181] on input "**********" at bounding box center [575, 181] width 193 height 30
click at [572, 188] on input "**********" at bounding box center [575, 181] width 193 height 30
type input "**********"
click at [522, 232] on button "button" at bounding box center [576, 240] width 195 height 30
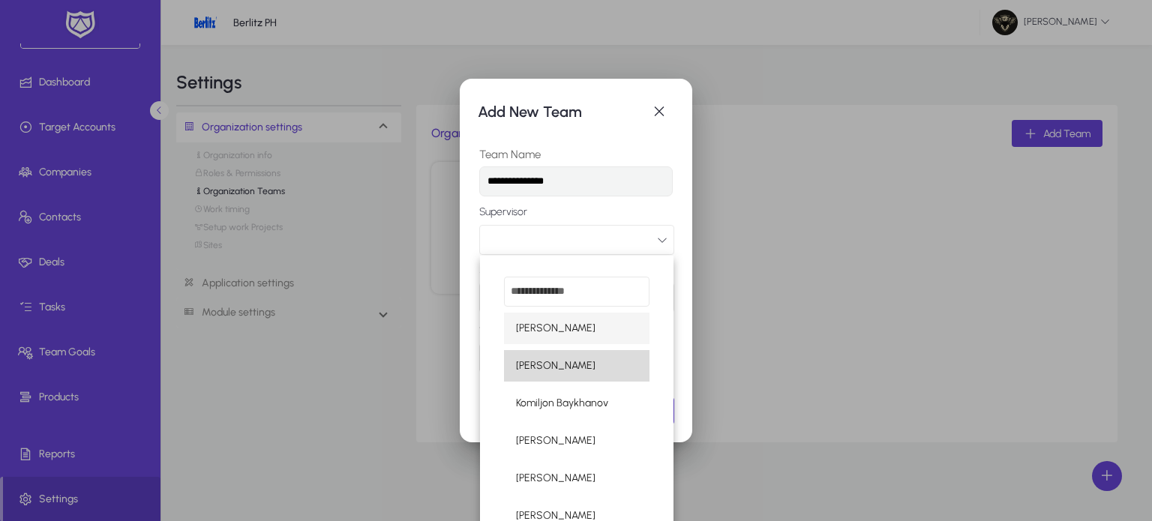
click at [582, 368] on span "[PERSON_NAME]" at bounding box center [555, 366] width 79 height 18
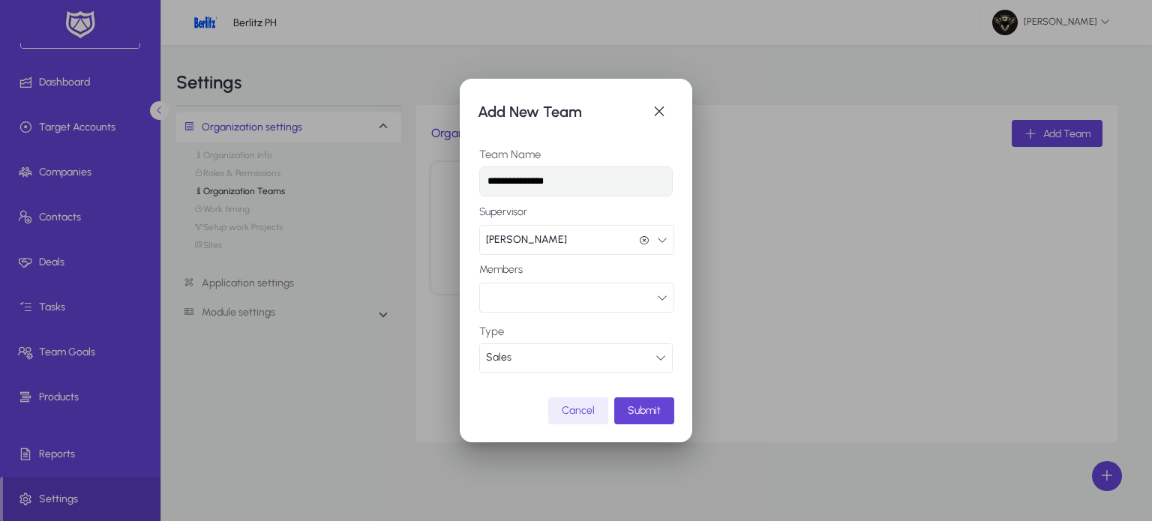
click at [559, 301] on button "button" at bounding box center [576, 298] width 195 height 30
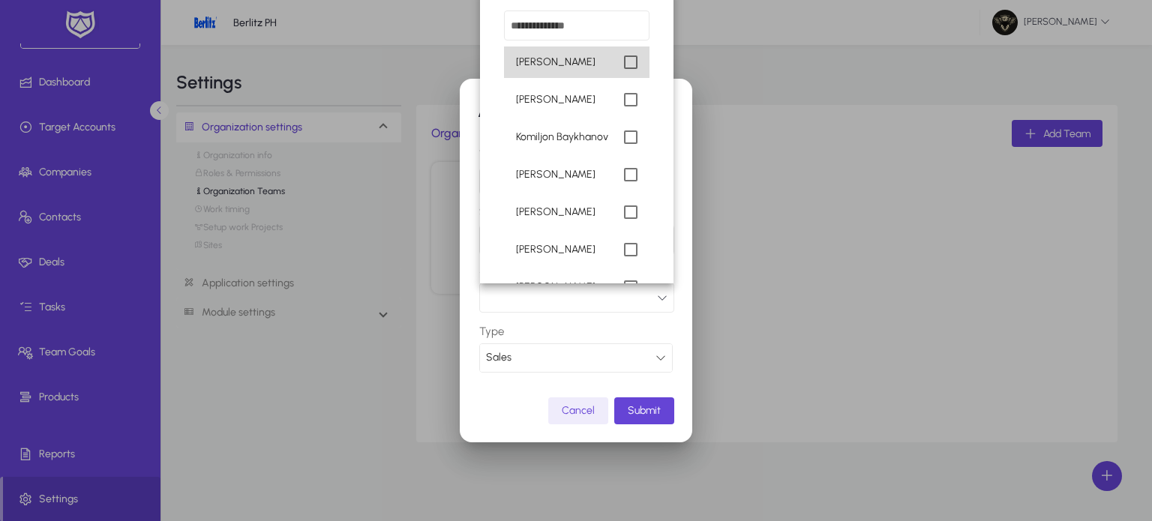
click at [609, 62] on mat-option "[PERSON_NAME]" at bounding box center [576, 61] width 145 height 31
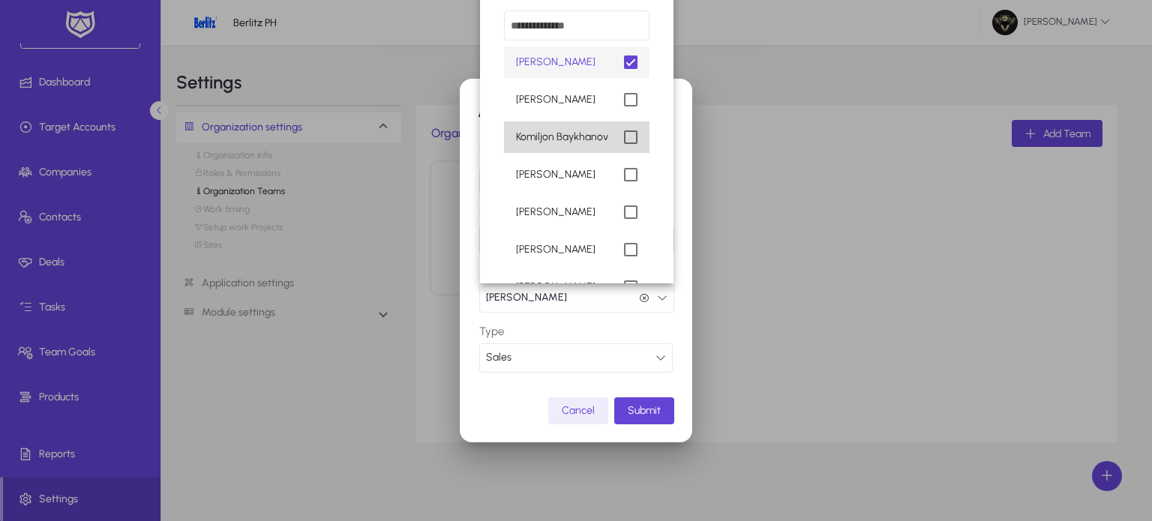
click at [624, 140] on mat-pseudo-checkbox at bounding box center [630, 136] width 13 height 13
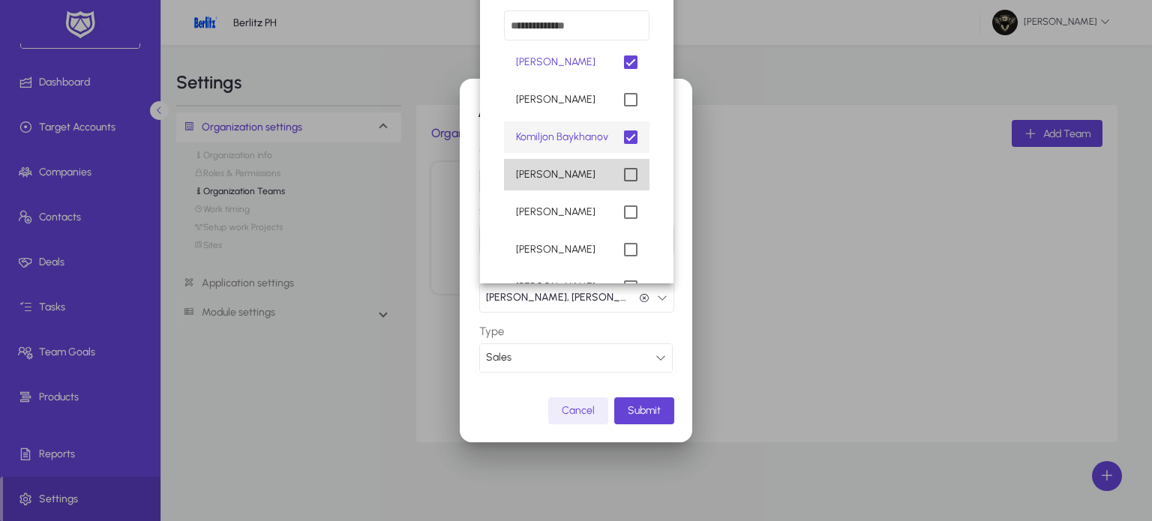
click at [624, 178] on mat-pseudo-checkbox at bounding box center [630, 174] width 13 height 13
click at [568, 336] on div at bounding box center [576, 260] width 1152 height 521
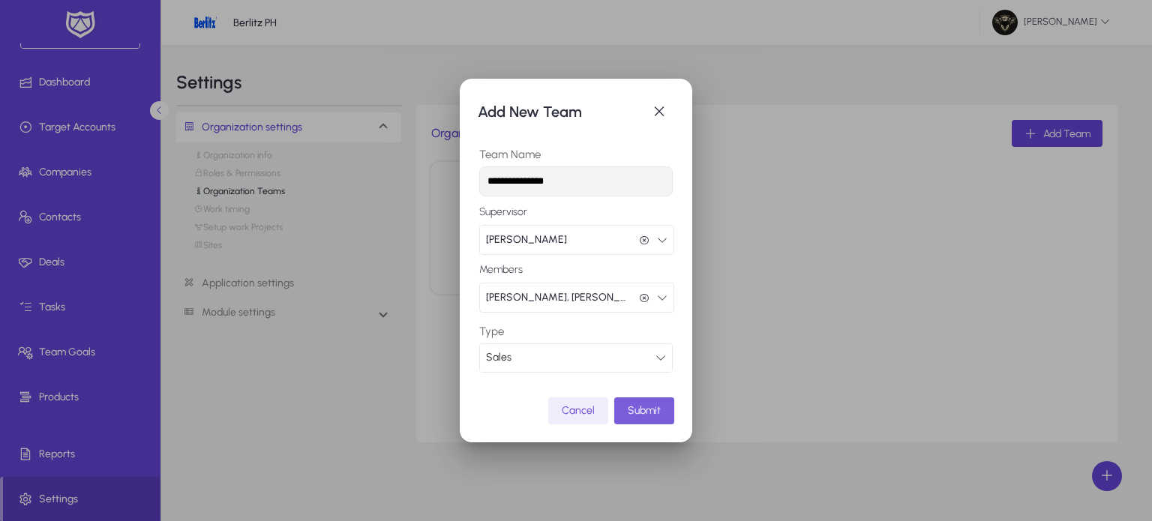
click at [658, 410] on span "Submit" at bounding box center [644, 410] width 33 height 13
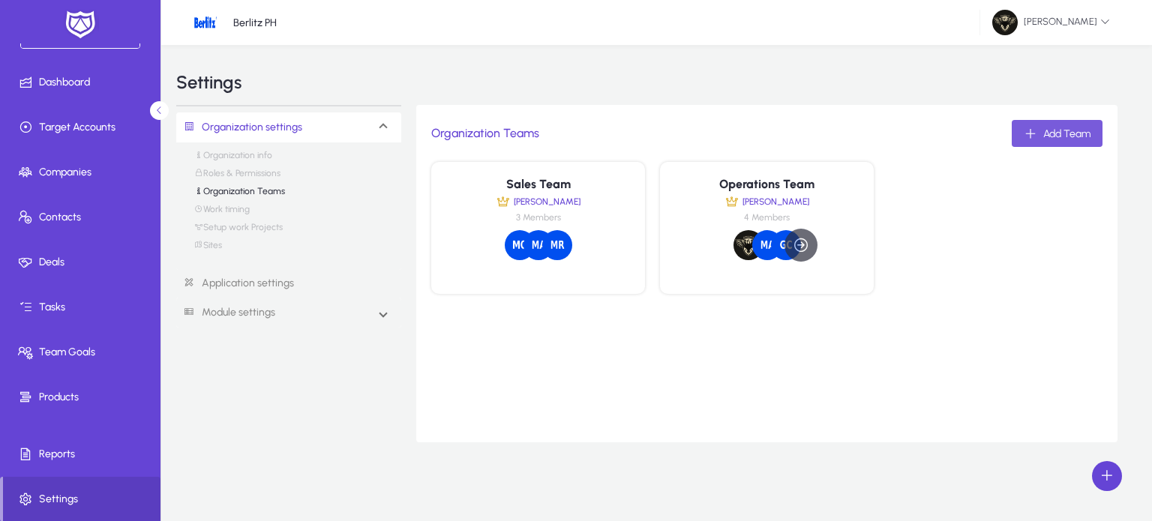
click at [808, 247] on icon at bounding box center [801, 245] width 16 height 16
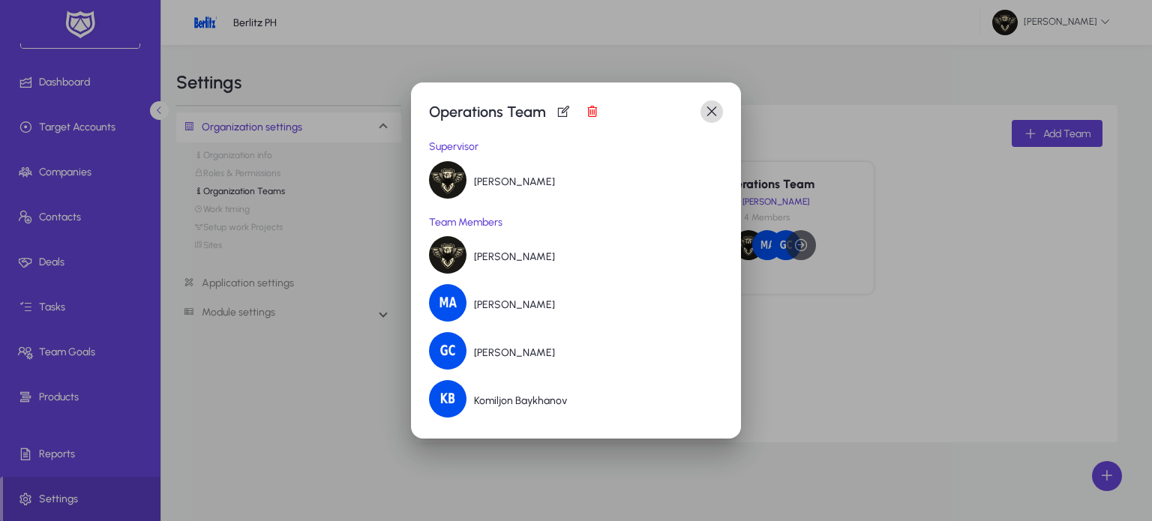
click at [712, 110] on span "button" at bounding box center [712, 112] width 30 height 30
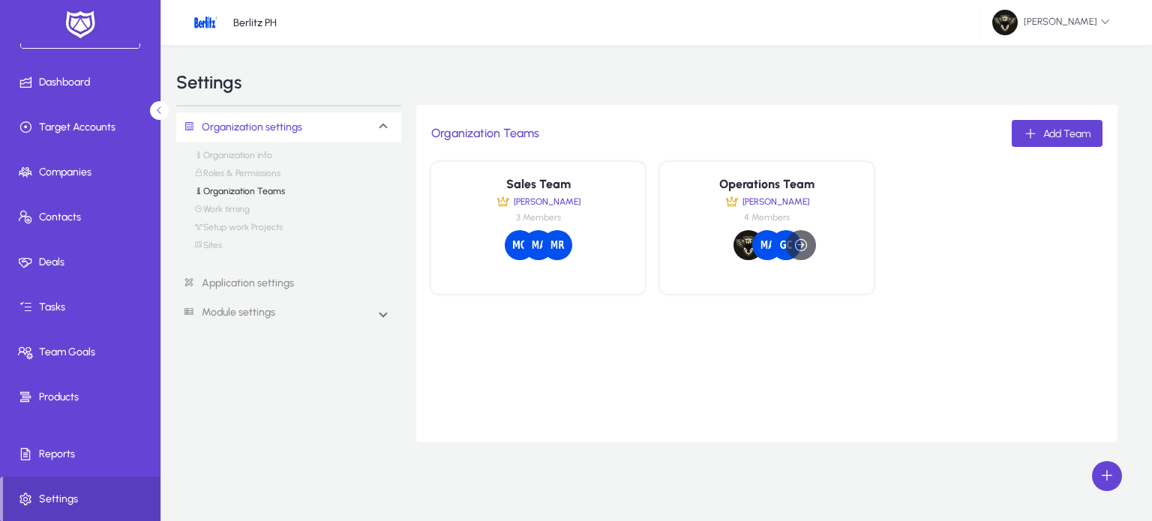
click at [224, 207] on link "Work timing" at bounding box center [221, 213] width 55 height 18
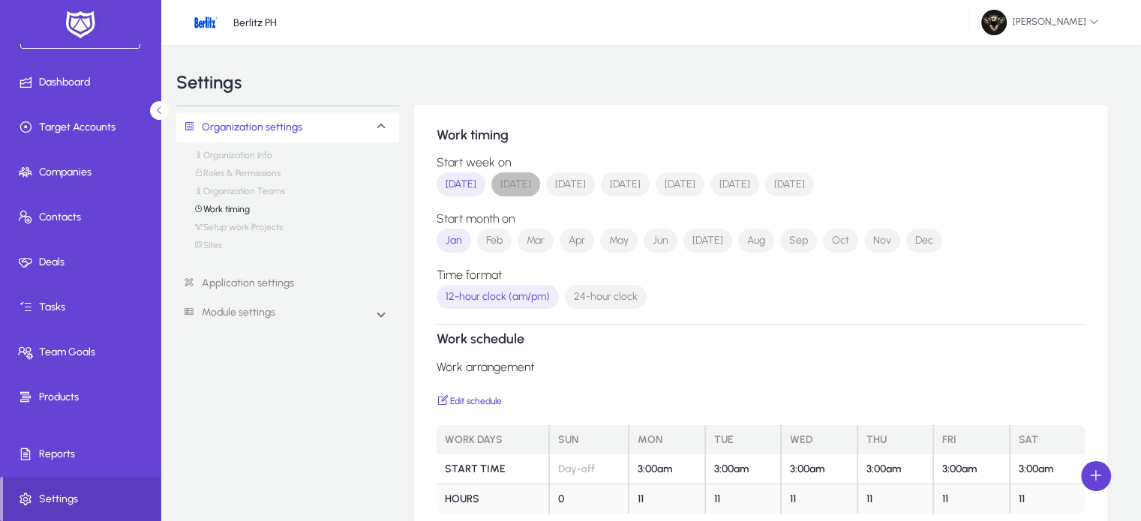
click at [529, 191] on span "[DATE]" at bounding box center [515, 184] width 31 height 15
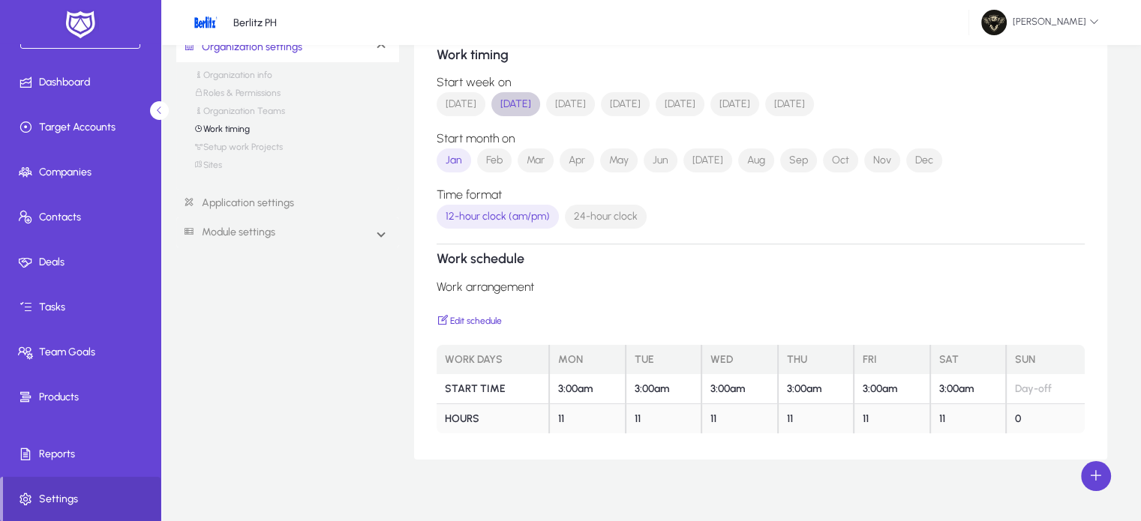
scroll to position [84, 0]
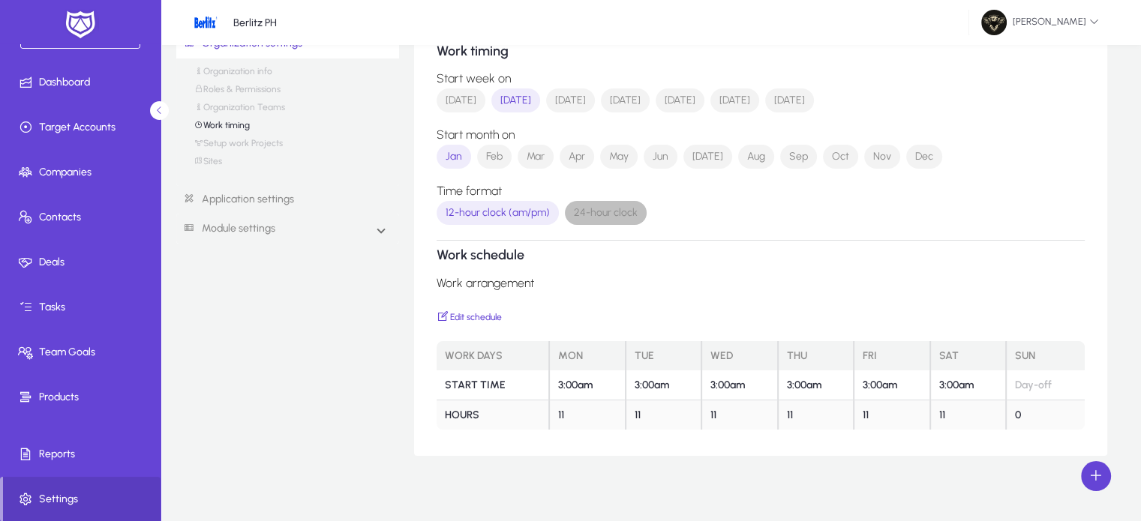
click at [598, 215] on span "24-hour clock" at bounding box center [606, 212] width 64 height 15
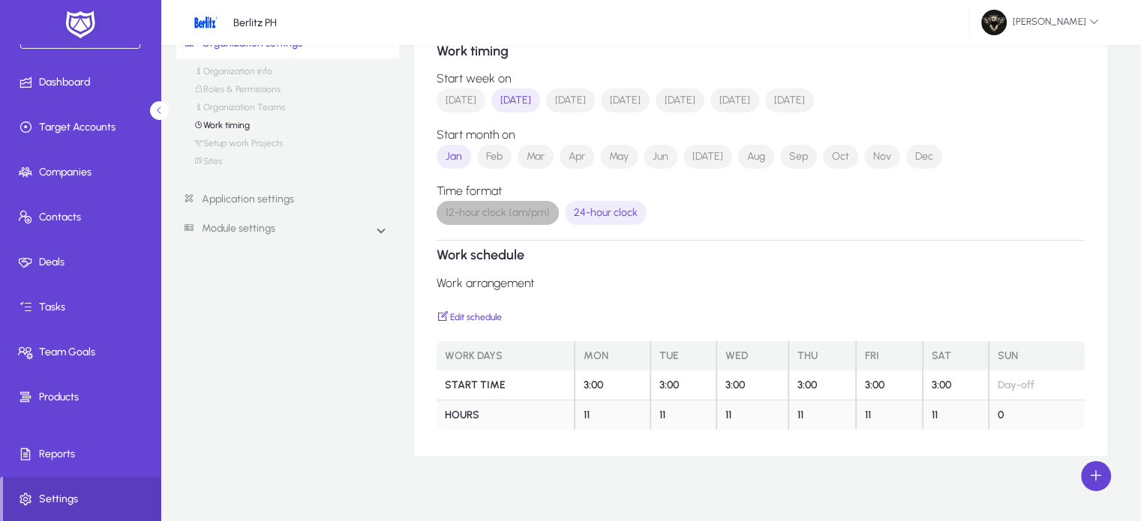
click at [538, 214] on span "12-hour clock (am/pm)" at bounding box center [497, 212] width 104 height 15
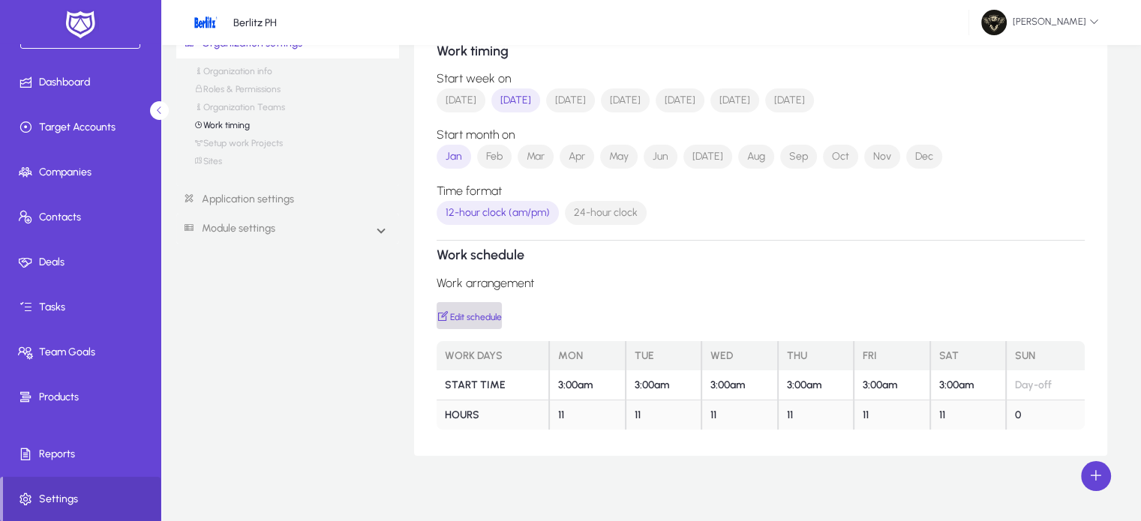
click at [485, 322] on span "Edit schedule" at bounding box center [468, 315] width 65 height 13
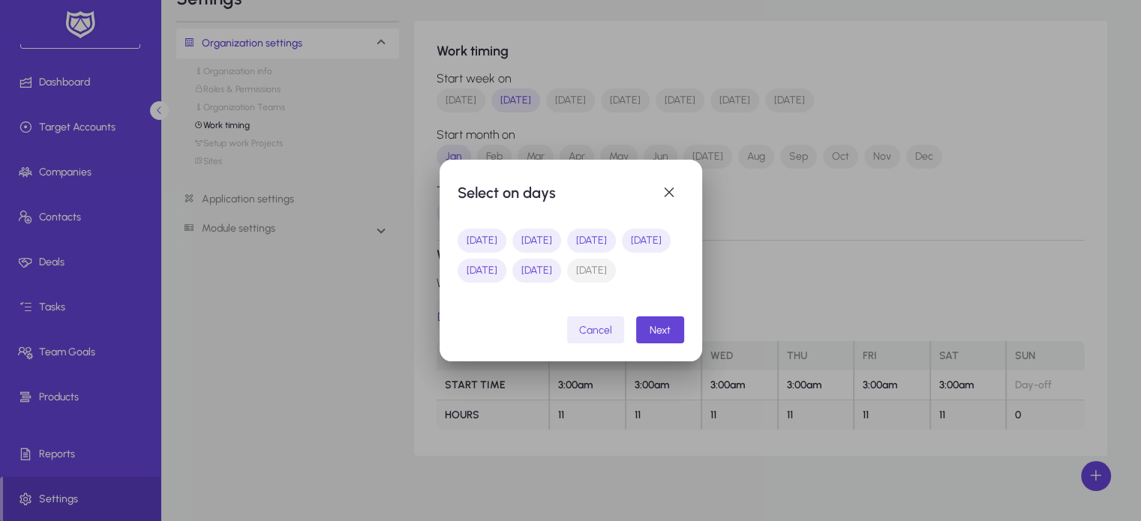
scroll to position [0, 0]
click at [679, 338] on span "button" at bounding box center [660, 330] width 48 height 36
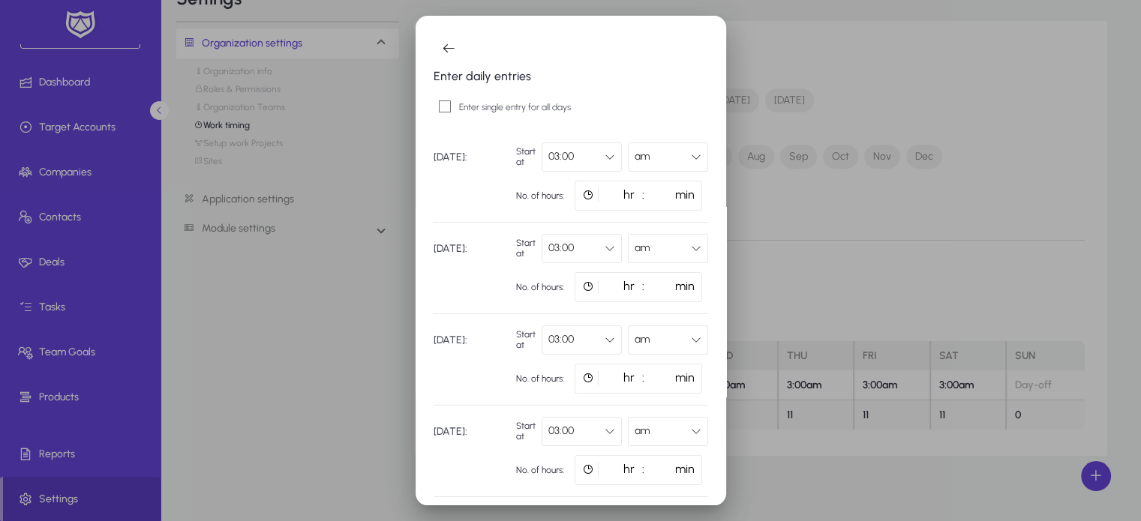
click at [593, 159] on div "03:00" at bounding box center [576, 156] width 56 height 19
click at [561, 257] on span "08:00" at bounding box center [560, 253] width 25 height 18
click at [600, 200] on input "**" at bounding box center [606, 196] width 64 height 30
click at [606, 199] on input "**" at bounding box center [606, 196] width 64 height 30
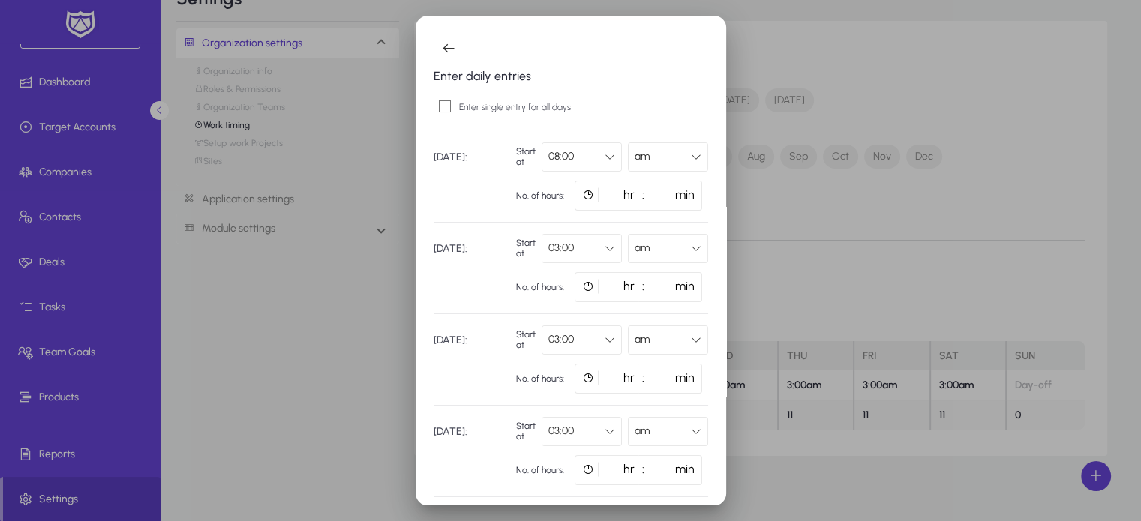
type input "**"
click at [595, 251] on div "03:00" at bounding box center [576, 247] width 56 height 19
click at [561, 424] on span "08:00" at bounding box center [560, 422] width 25 height 18
click at [591, 347] on div "03:00" at bounding box center [576, 339] width 56 height 19
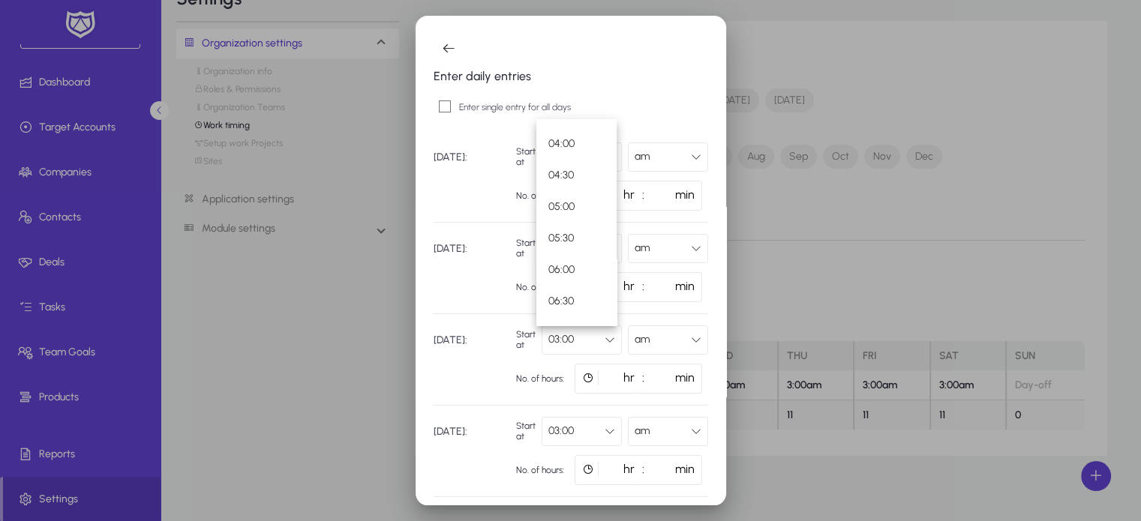
scroll to position [356, 0]
click at [571, 285] on span "08:00" at bounding box center [560, 283] width 25 height 18
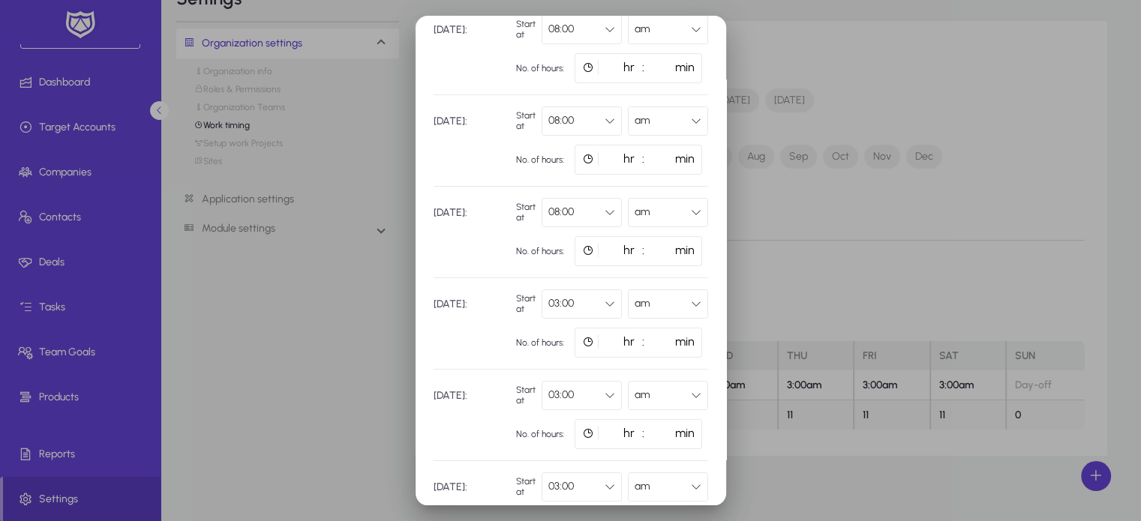
scroll to position [135, 0]
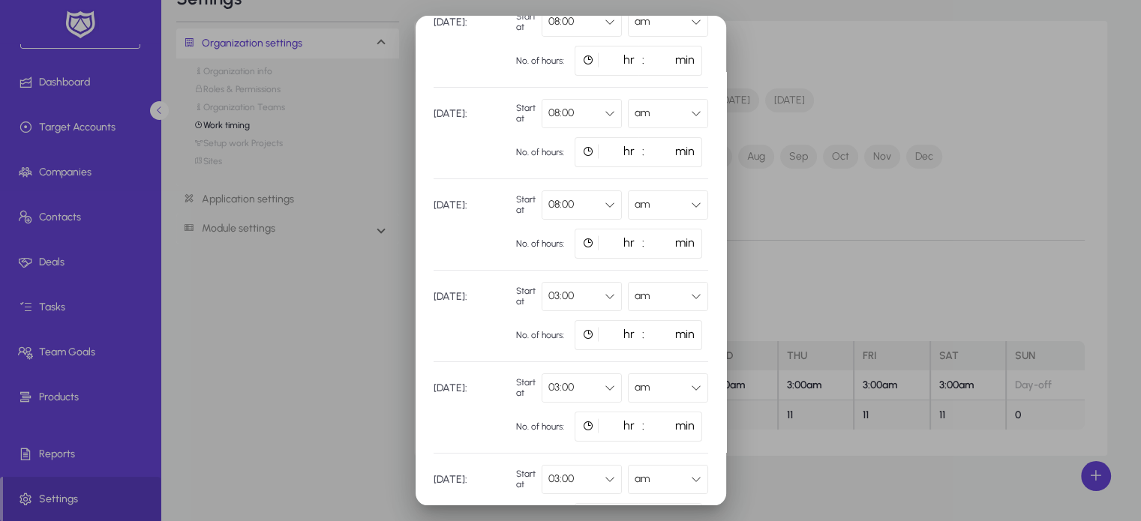
click at [589, 306] on div "03:00" at bounding box center [581, 297] width 79 height 28
click at [568, 491] on span "08:00" at bounding box center [560, 495] width 25 height 18
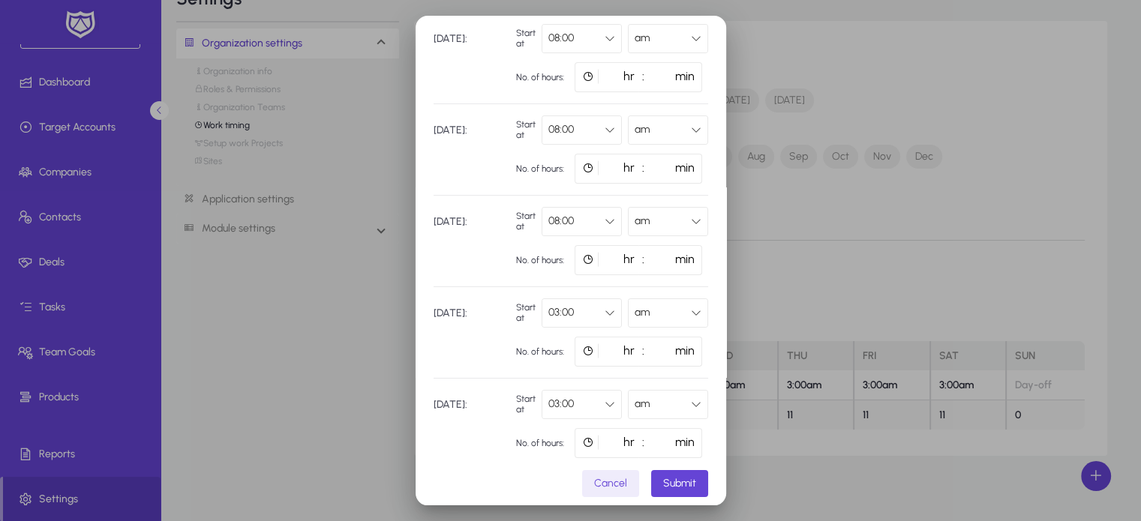
scroll to position [216, 0]
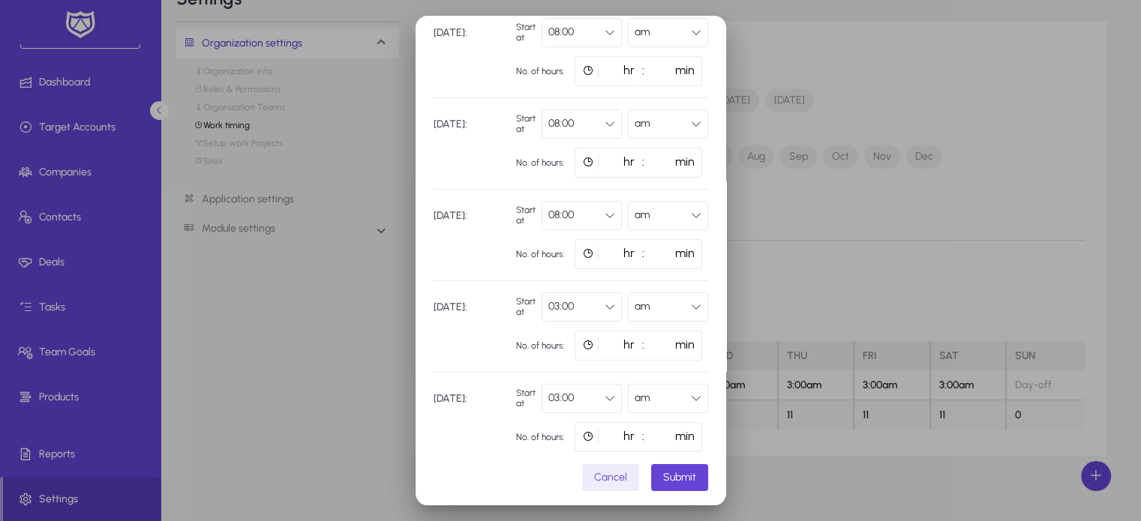
click at [571, 307] on div "03:00" at bounding box center [576, 306] width 56 height 19
click at [565, 236] on span "08:00" at bounding box center [560, 245] width 25 height 18
click at [564, 388] on div "03:00" at bounding box center [576, 397] width 56 height 19
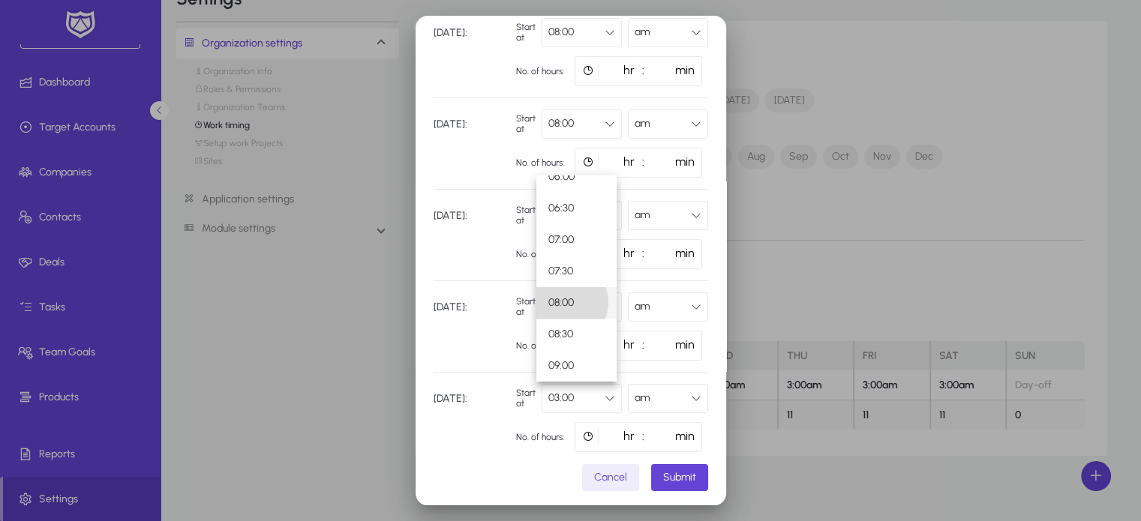
click at [564, 302] on span "08:00" at bounding box center [560, 303] width 25 height 18
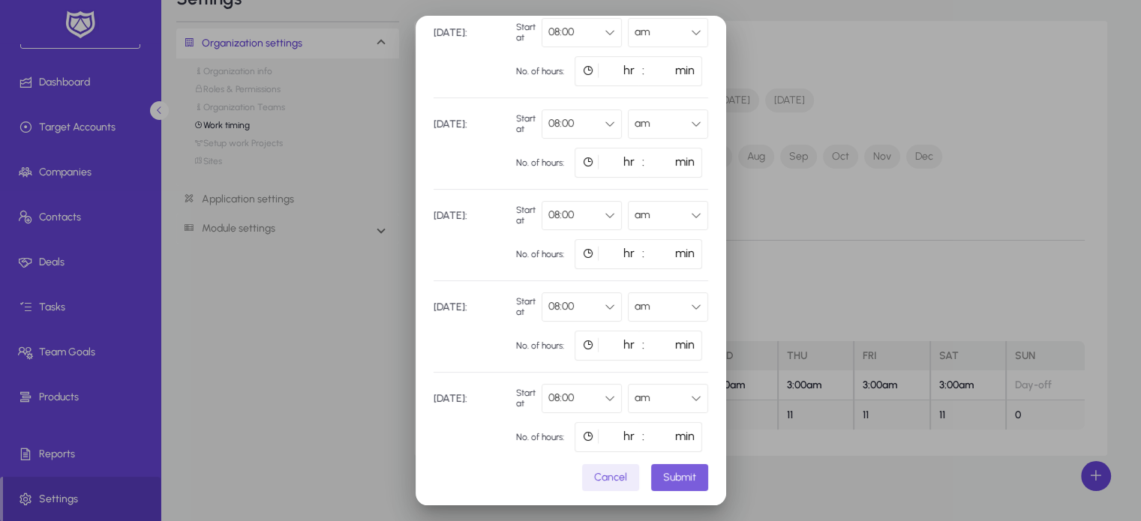
click at [676, 481] on span "submit" at bounding box center [679, 478] width 57 height 36
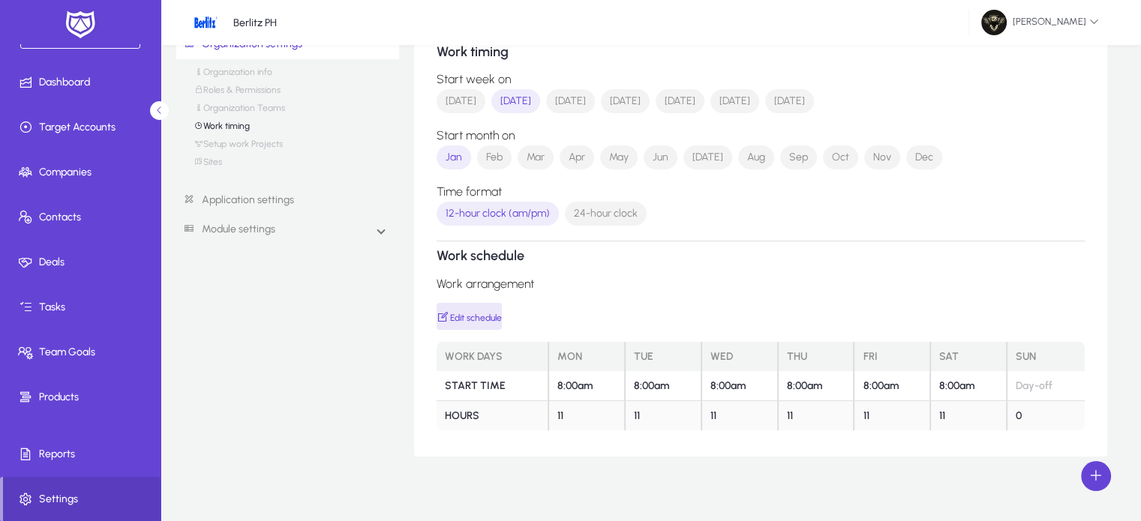
scroll to position [50, 0]
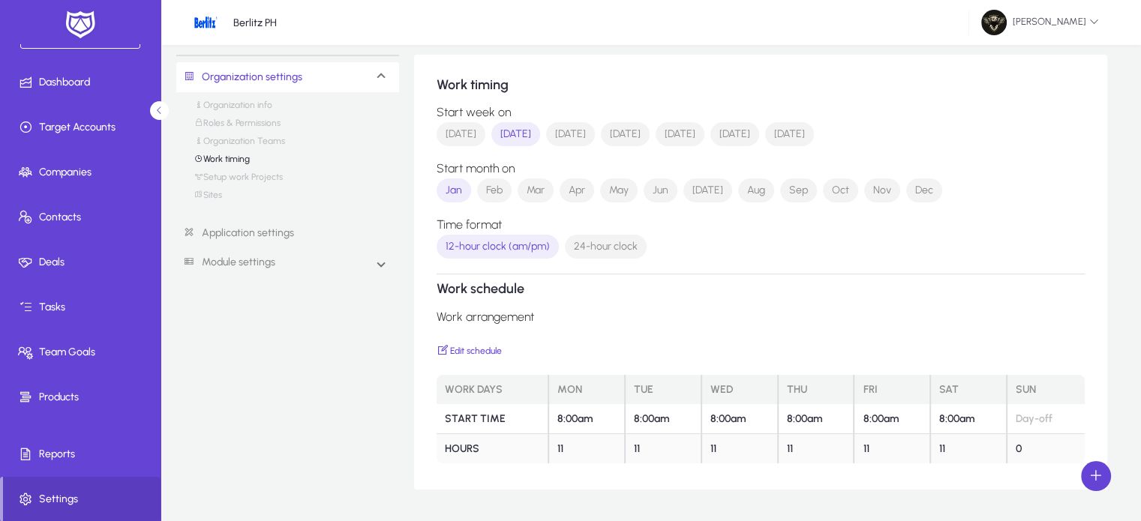
click at [215, 200] on link "Sites" at bounding box center [208, 199] width 28 height 18
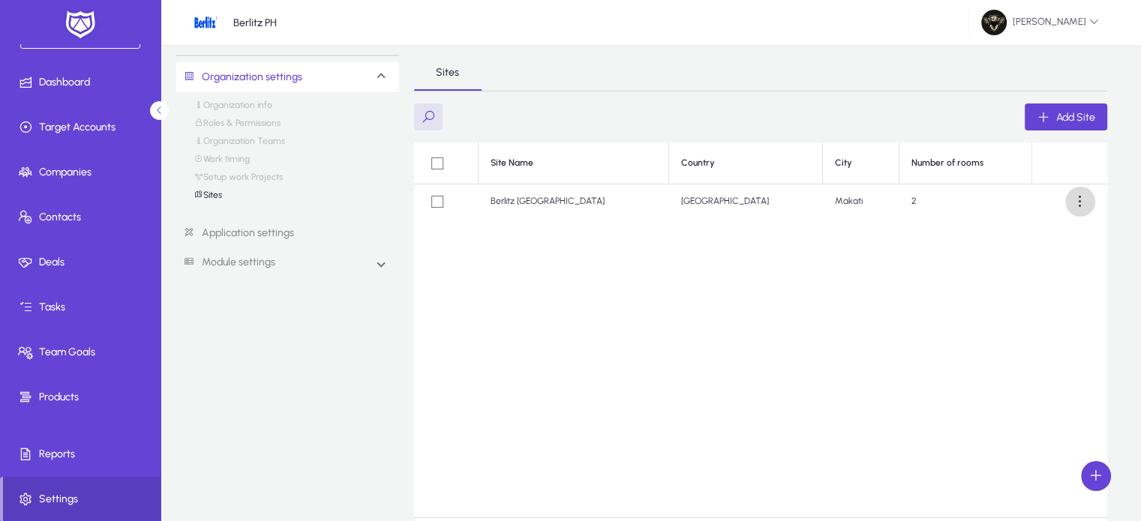
click at [1081, 197] on span at bounding box center [1080, 202] width 30 height 30
click at [1039, 232] on span "Edit" at bounding box center [1052, 237] width 60 height 13
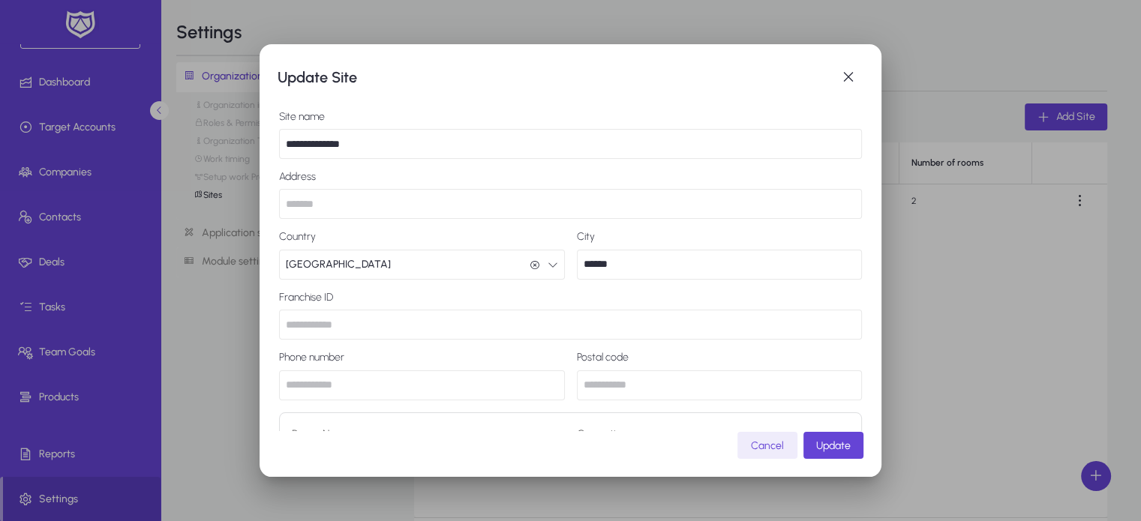
click at [411, 142] on input "**********" at bounding box center [570, 144] width 583 height 30
click at [375, 195] on input "text" at bounding box center [570, 204] width 583 height 30
type input "**********"
type input "*********"
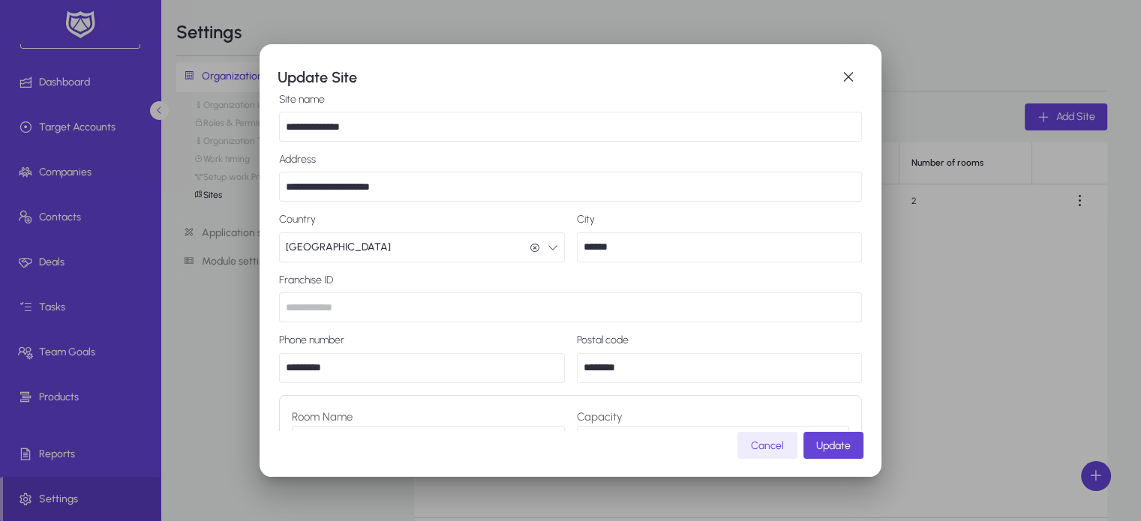
click at [633, 371] on input "********" at bounding box center [720, 368] width 286 height 30
type input "********"
click at [282, 368] on input "*********" at bounding box center [422, 368] width 286 height 30
type input "**********"
click at [329, 308] on input "text" at bounding box center [570, 307] width 583 height 30
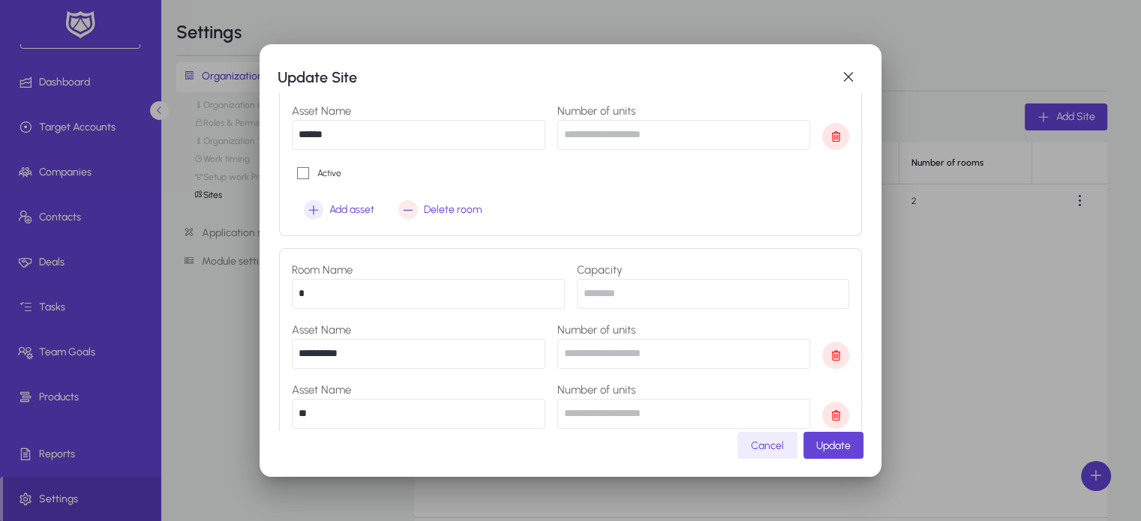
scroll to position [504, 0]
type input "*****"
click at [292, 292] on input "*" at bounding box center [428, 293] width 273 height 30
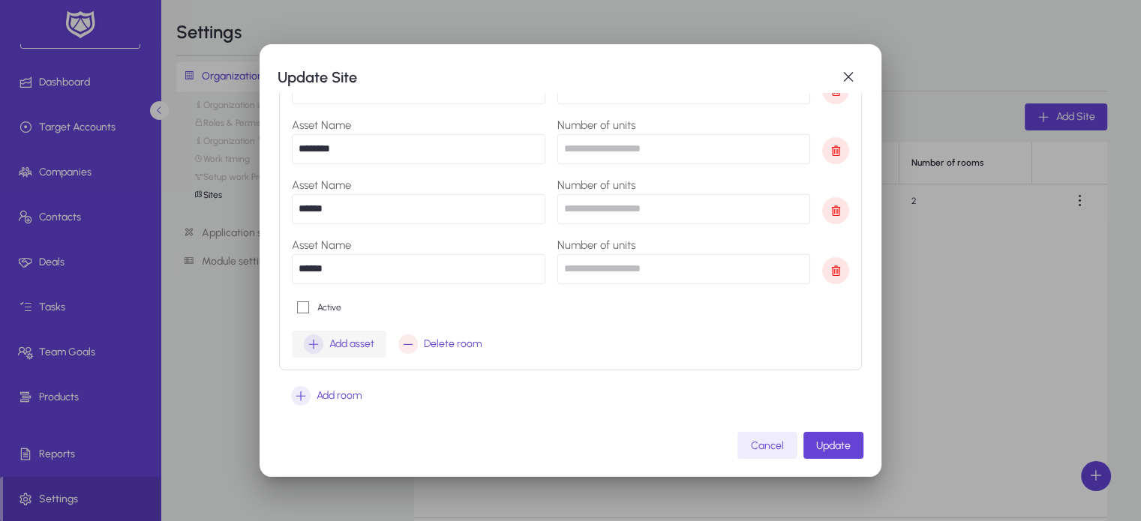
scroll to position [828, 0]
type input "**"
click at [327, 395] on span "Add room" at bounding box center [338, 396] width 45 height 18
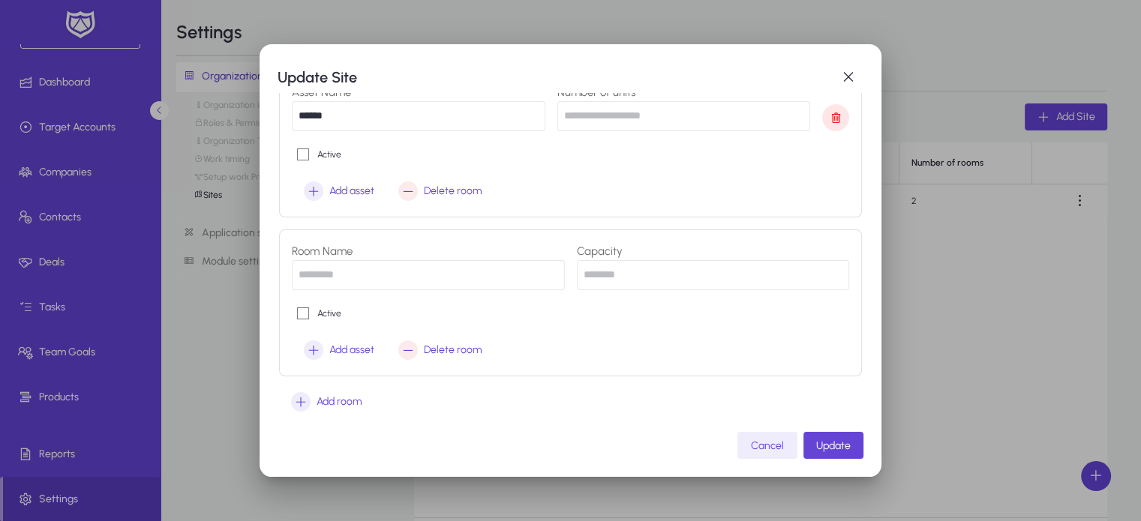
scroll to position [981, 0]
click at [359, 274] on input "text" at bounding box center [428, 275] width 273 height 30
type input "**"
click at [612, 269] on input "number" at bounding box center [713, 275] width 273 height 30
type input "**"
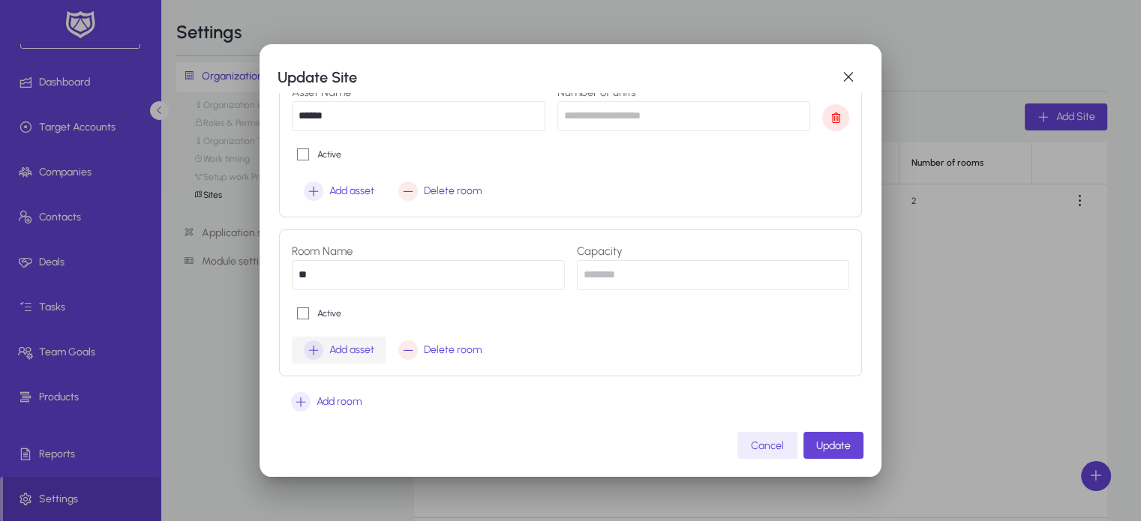
click at [339, 343] on span "Add asset" at bounding box center [351, 350] width 45 height 18
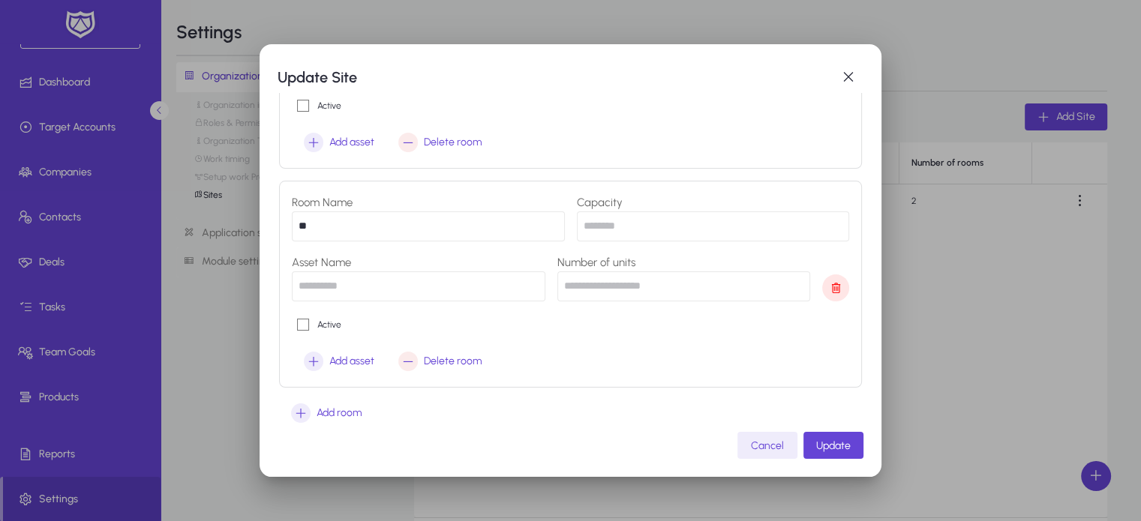
scroll to position [1031, 0]
click at [384, 295] on input "text" at bounding box center [418, 285] width 253 height 30
type input "**********"
click at [625, 298] on input "number" at bounding box center [683, 285] width 253 height 30
type input "*"
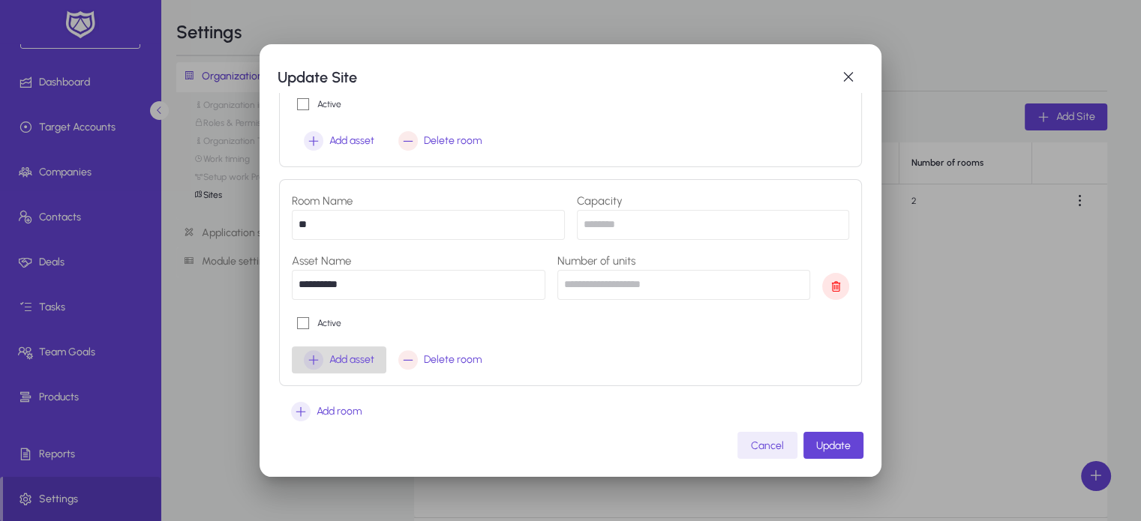
click at [319, 350] on div "Add asset" at bounding box center [339, 359] width 70 height 19
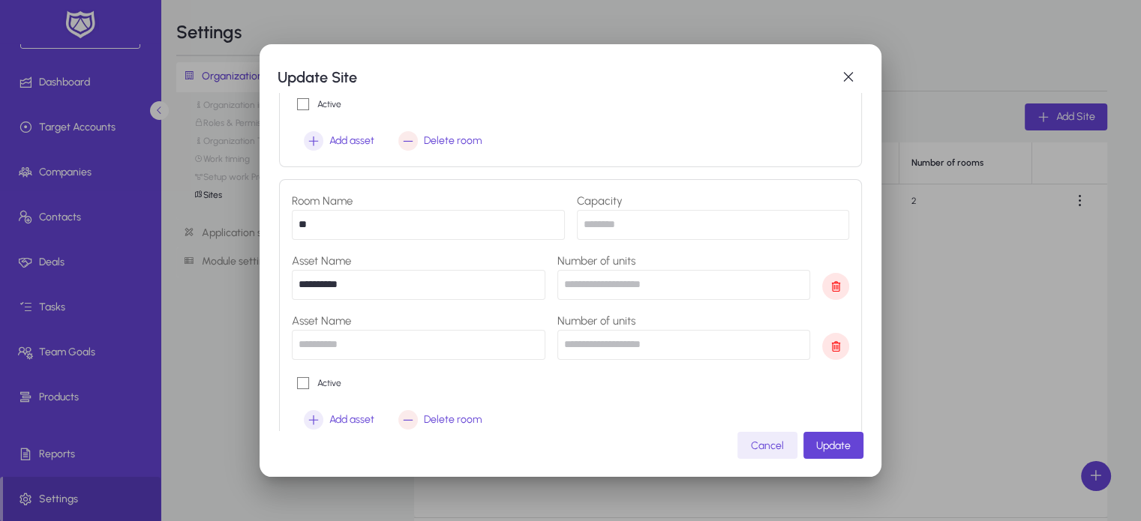
click at [334, 339] on input "text" at bounding box center [418, 345] width 253 height 30
type input "******"
click at [622, 350] on input "number" at bounding box center [683, 345] width 253 height 30
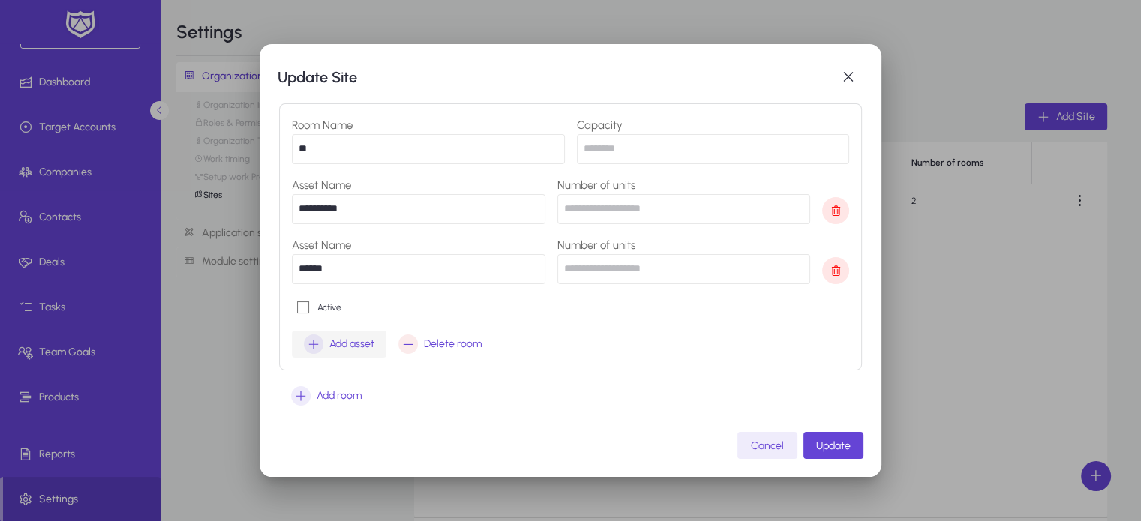
type input "**"
click at [316, 352] on div "Add asset" at bounding box center [339, 343] width 70 height 19
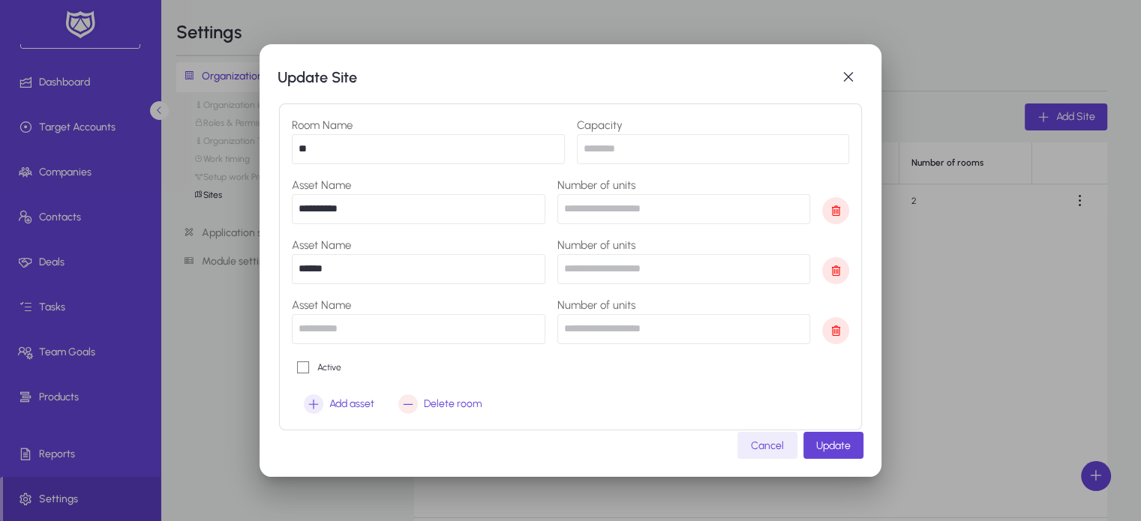
click at [358, 334] on input "text" at bounding box center [418, 329] width 253 height 30
type input "******"
click at [639, 320] on input "number" at bounding box center [683, 329] width 253 height 30
type input "*"
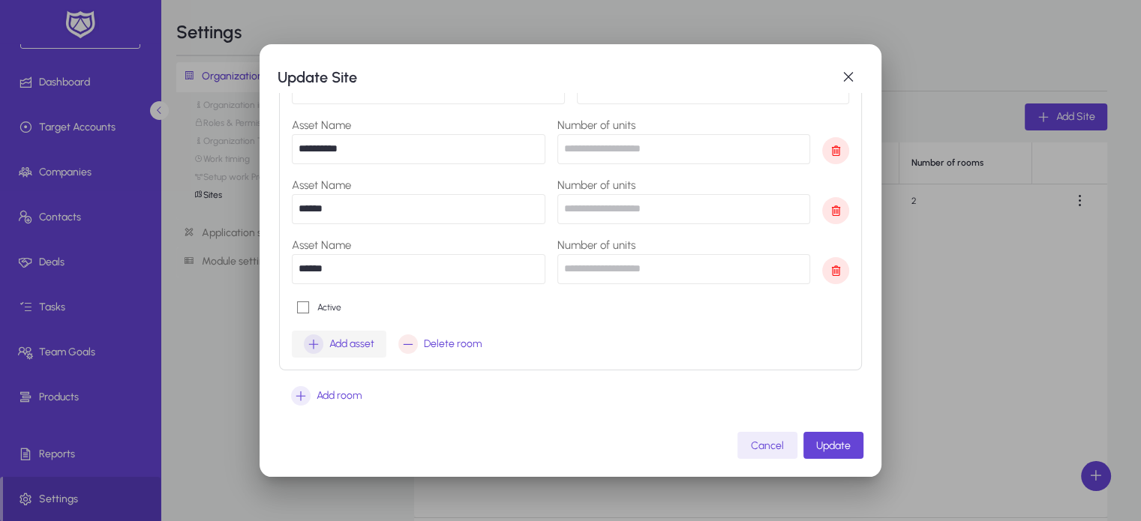
type input "*"
click at [310, 338] on icon "button" at bounding box center [313, 343] width 19 height 19
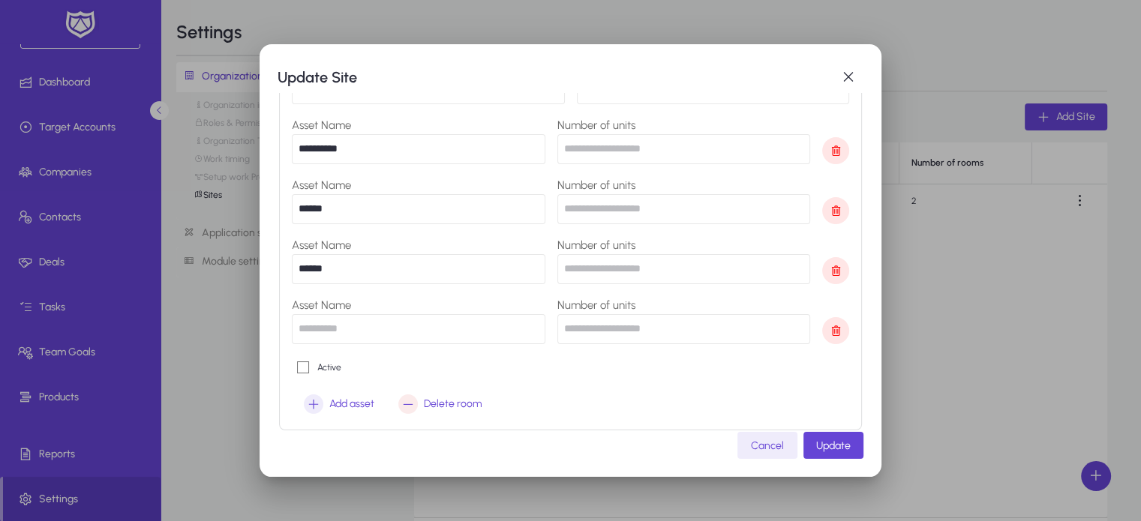
click at [355, 329] on input "text" at bounding box center [418, 329] width 253 height 30
type input "*********"
click at [618, 326] on input "*" at bounding box center [683, 329] width 253 height 30
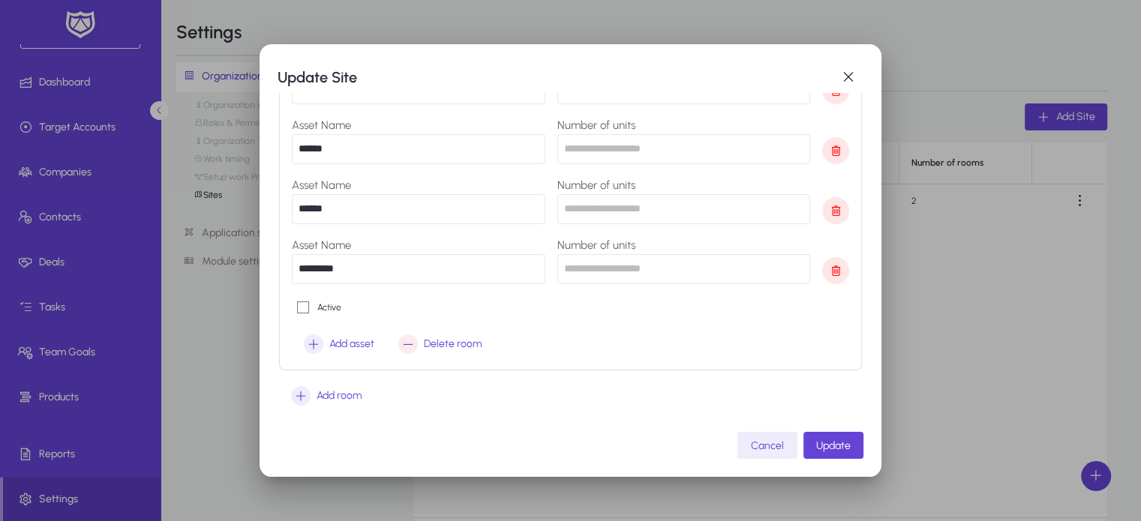
type input "*"
click at [826, 443] on span "Update" at bounding box center [833, 445] width 34 height 13
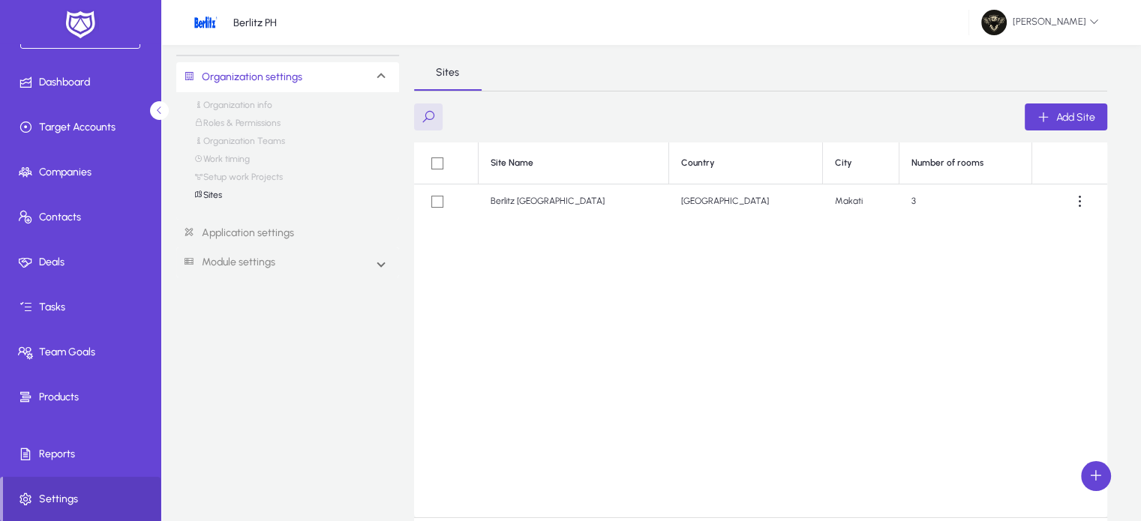
scroll to position [50, 0]
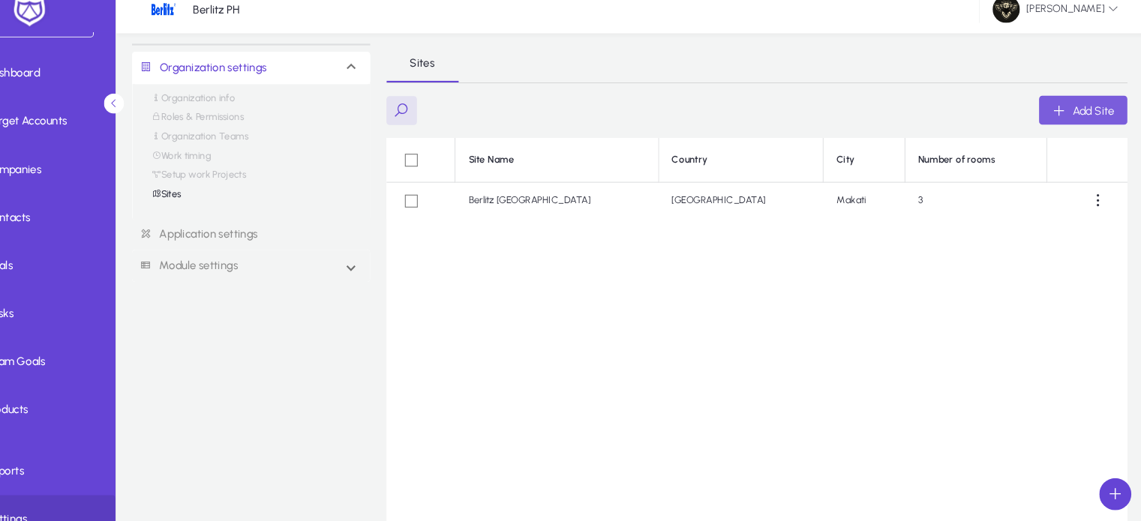
click at [1056, 126] on span "button" at bounding box center [1065, 117] width 82 height 36
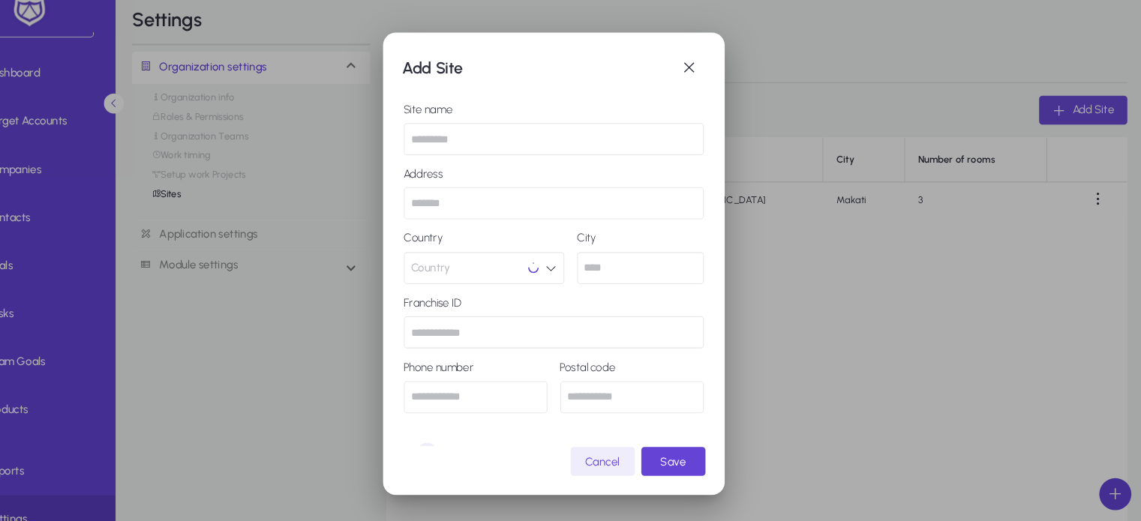
scroll to position [0, 0]
click at [486, 144] on input "text" at bounding box center [570, 144] width 280 height 30
type input "******"
click at [489, 211] on input "text" at bounding box center [570, 204] width 280 height 30
type input "**********"
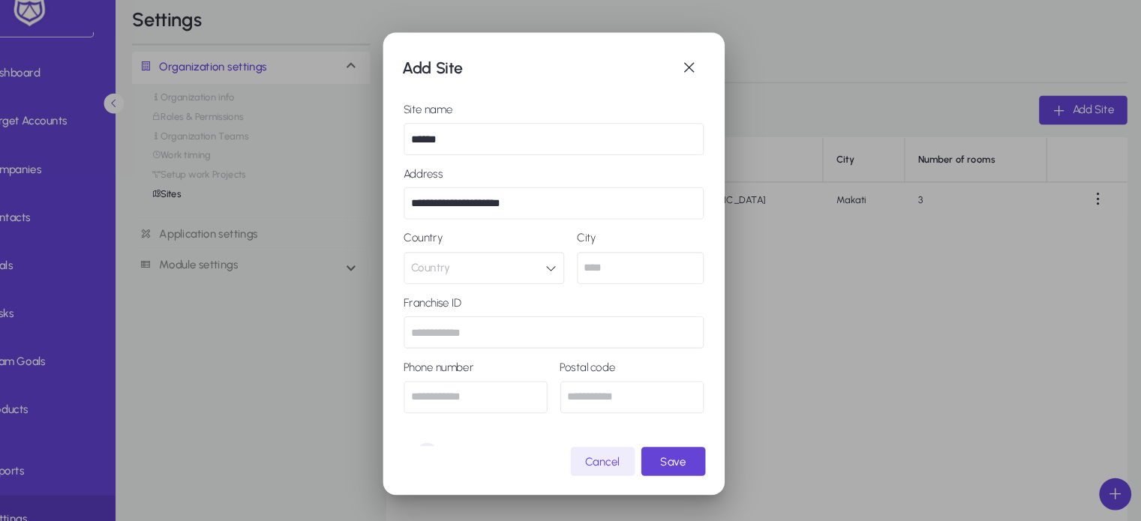
type input "*****"
type input "*********"
type input "********"
click at [634, 273] on input "*****" at bounding box center [651, 265] width 118 height 30
type input "*"
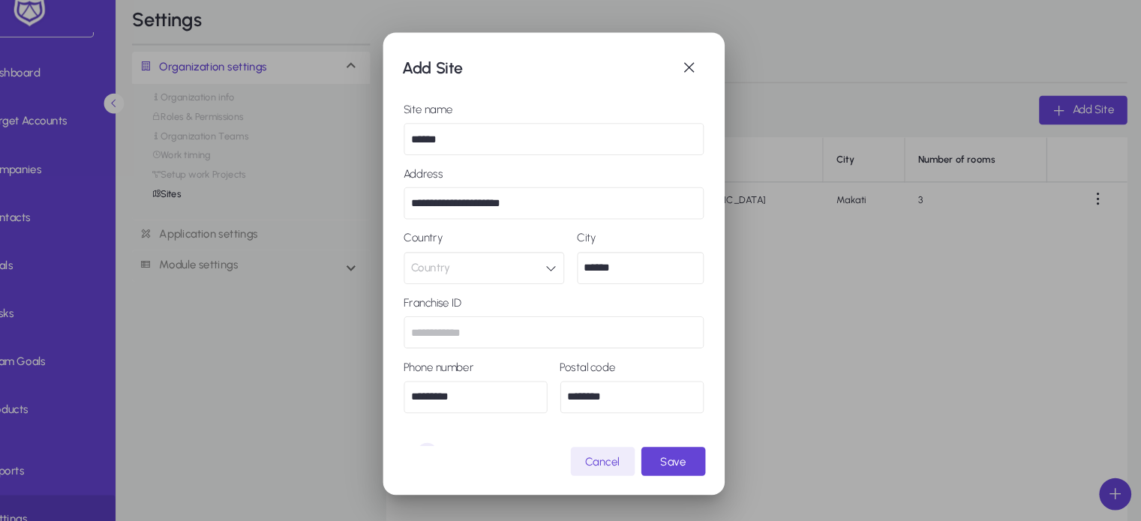
type input "******"
click at [473, 270] on button "Country" at bounding box center [505, 265] width 150 height 30
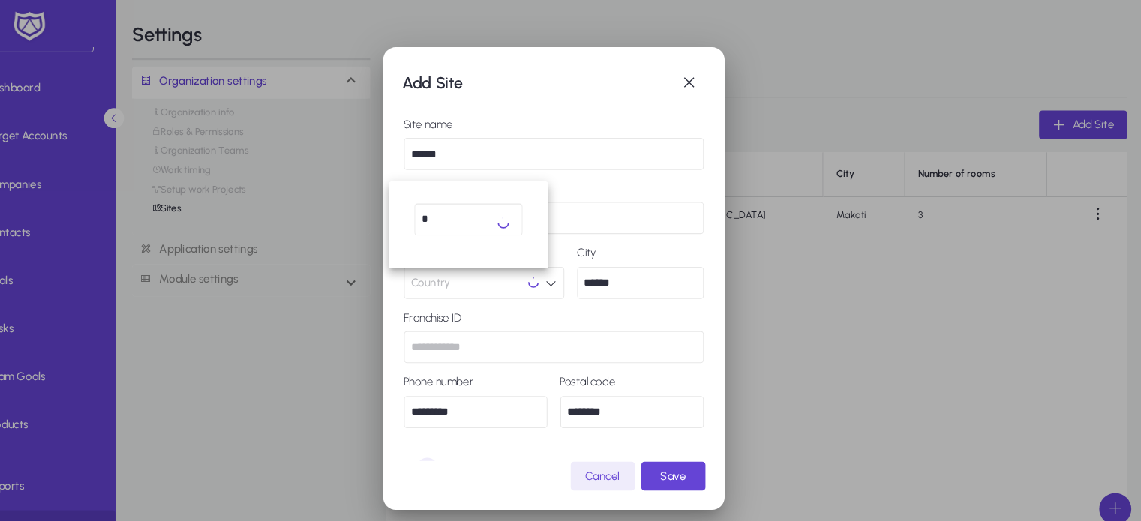
type input "*"
click at [709, 82] on div at bounding box center [570, 260] width 1141 height 521
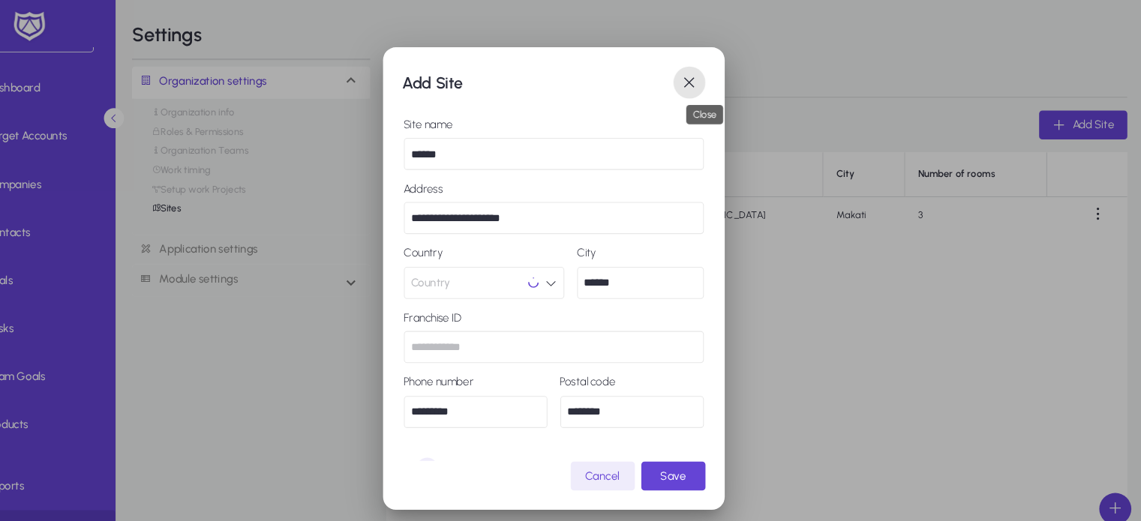
click at [709, 82] on span "button" at bounding box center [697, 77] width 30 height 30
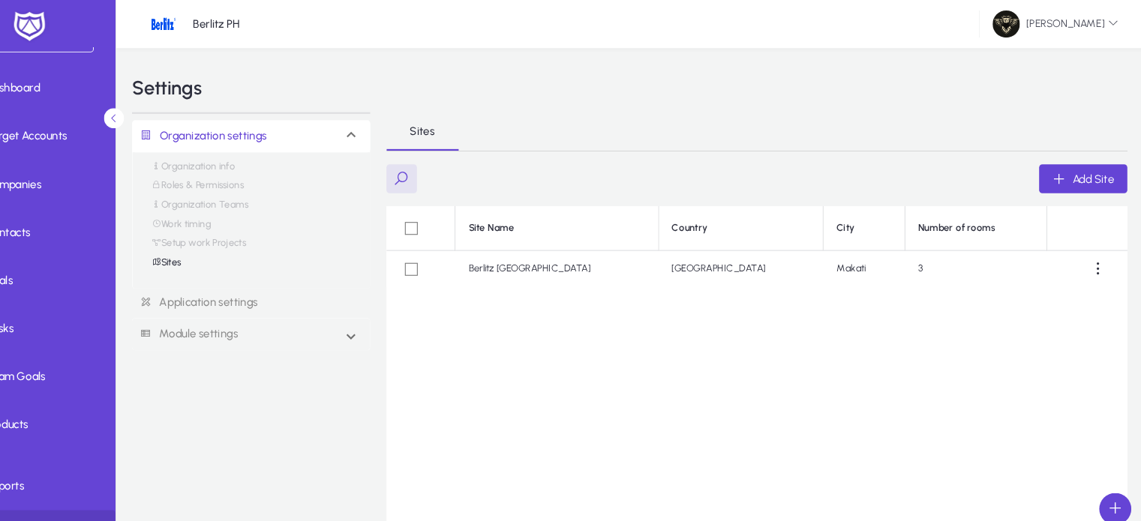
scroll to position [50, 0]
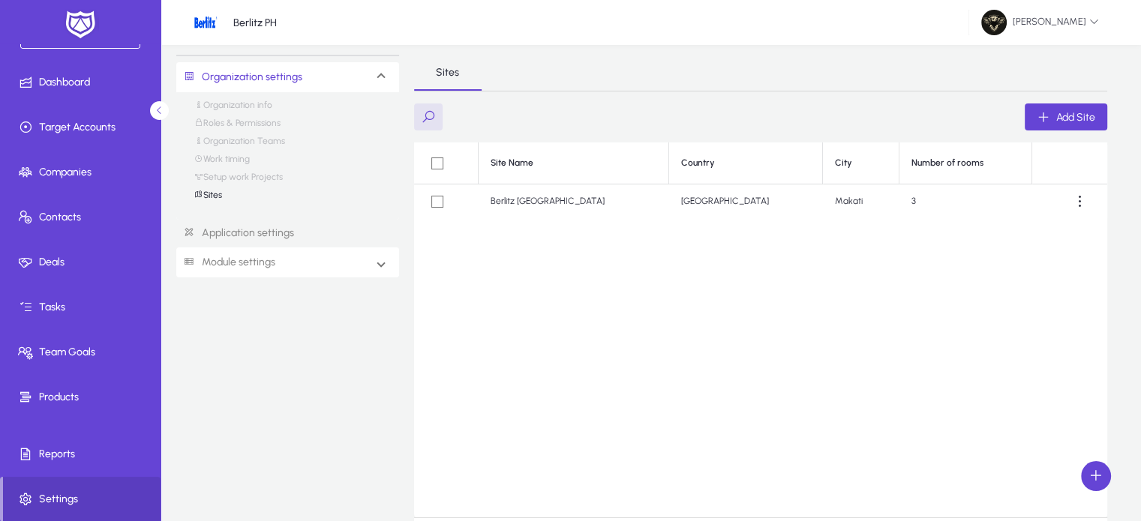
click at [369, 269] on mat-expansion-panel-header "Module settings" at bounding box center [287, 262] width 223 height 30
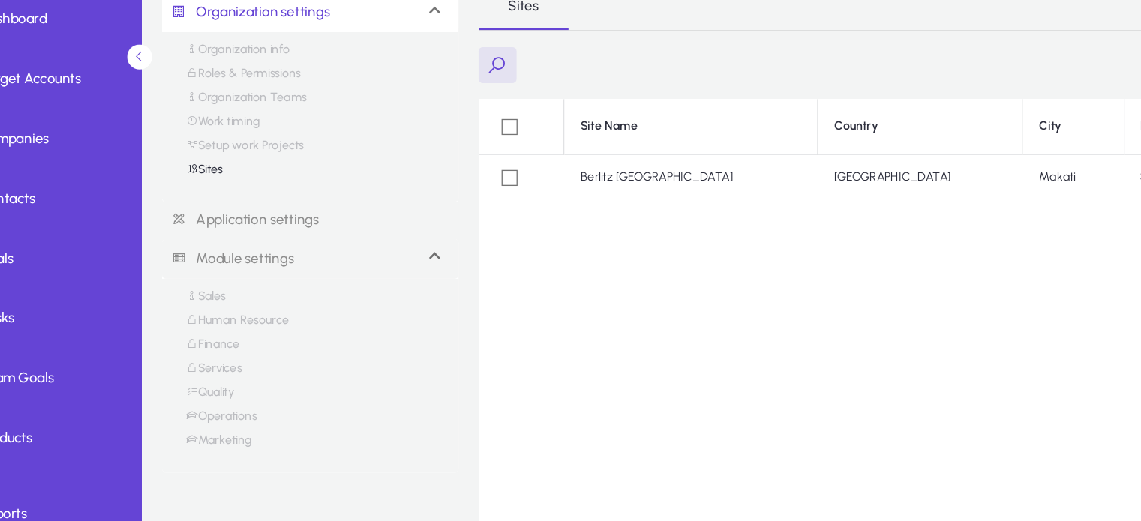
click at [221, 328] on link "Finance" at bounding box center [214, 330] width 40 height 18
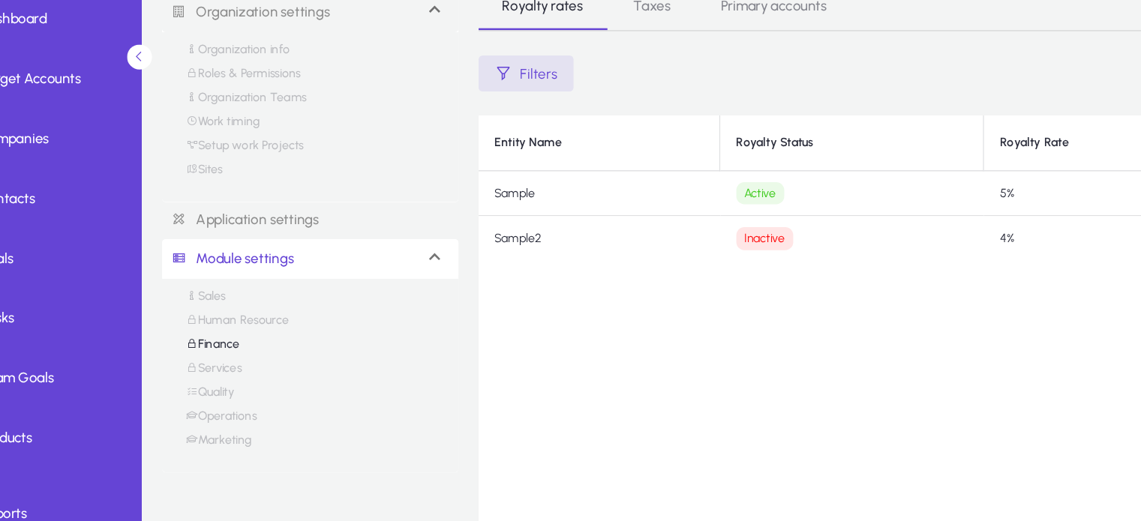
scroll to position [50, 0]
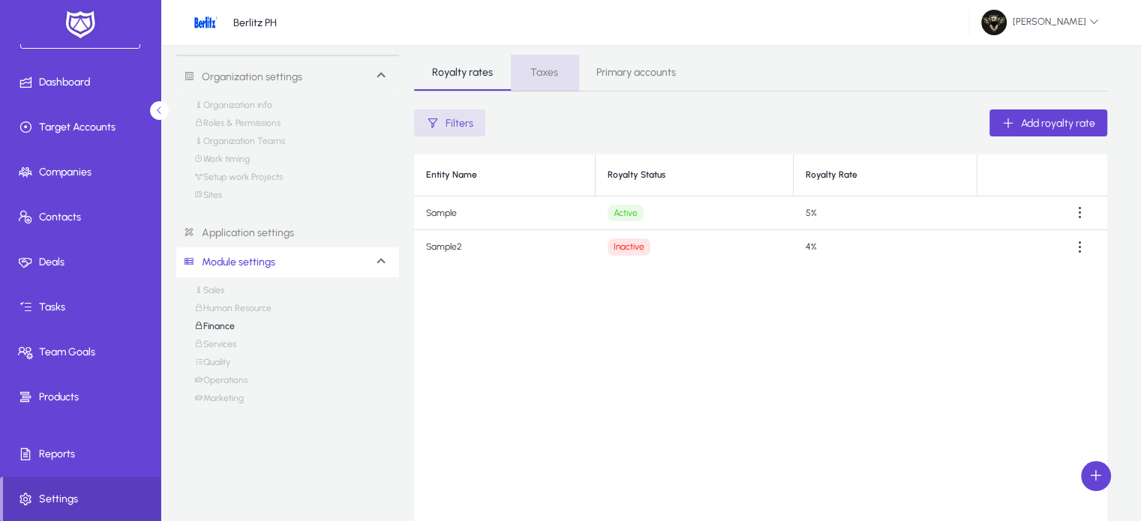
click at [547, 74] on span "Taxes" at bounding box center [544, 72] width 28 height 10
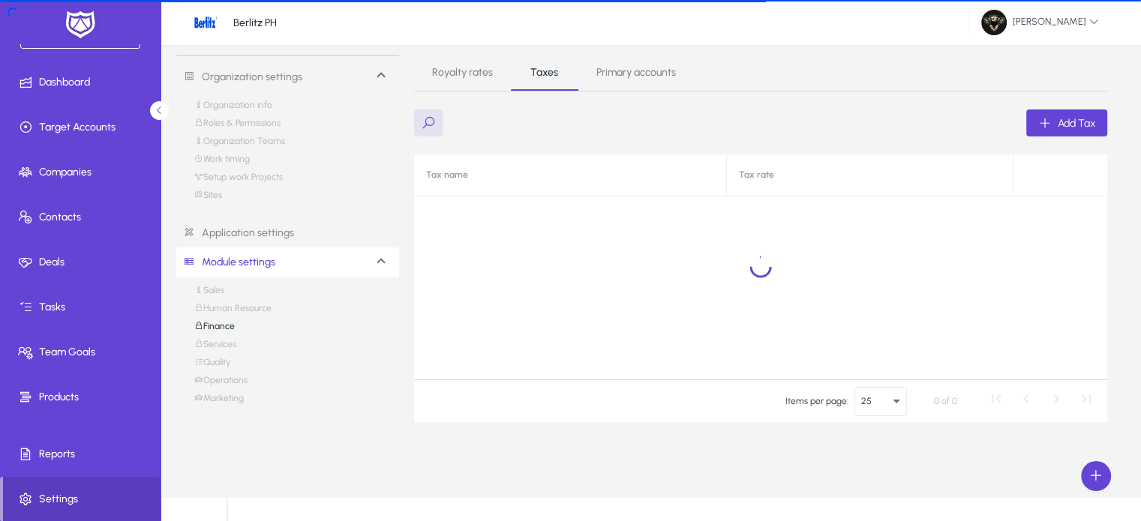
scroll to position [27, 0]
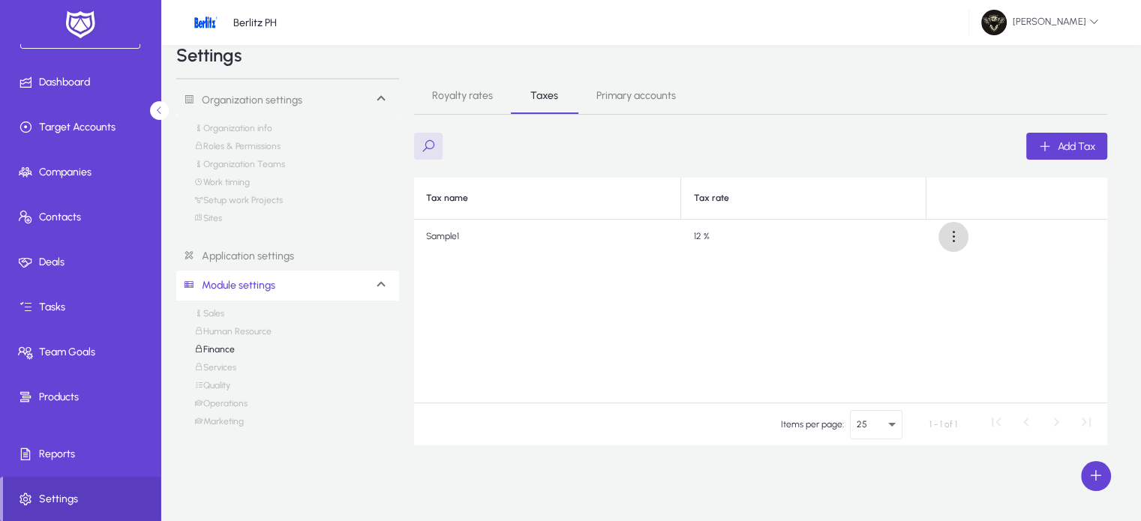
click at [949, 242] on span at bounding box center [953, 237] width 30 height 30
click at [917, 277] on span "Edit" at bounding box center [924, 272] width 60 height 13
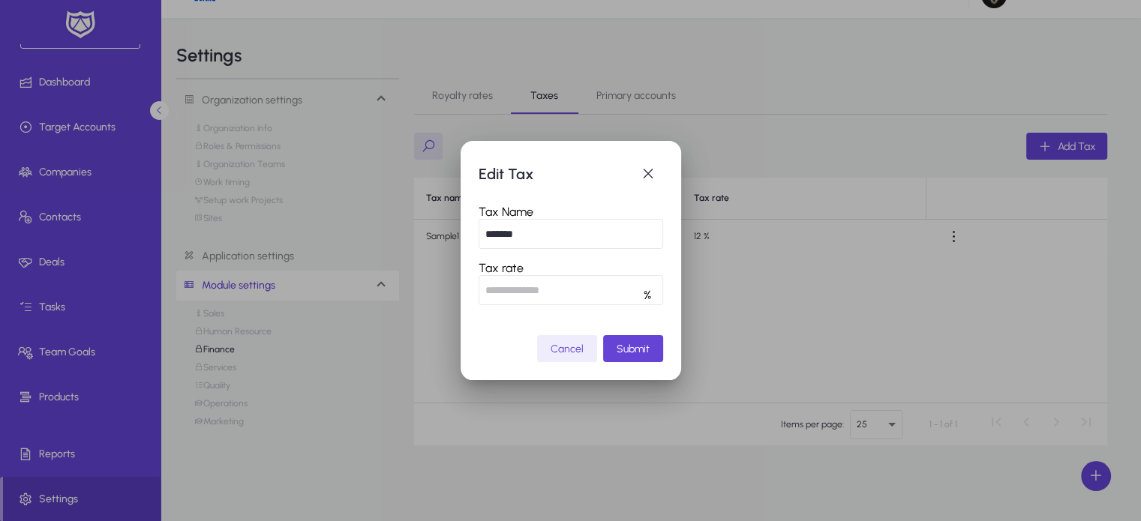
click at [589, 226] on input "*******" at bounding box center [570, 234] width 184 height 30
type input "*"
type input "***"
click at [625, 355] on span "Submit" at bounding box center [632, 349] width 33 height 13
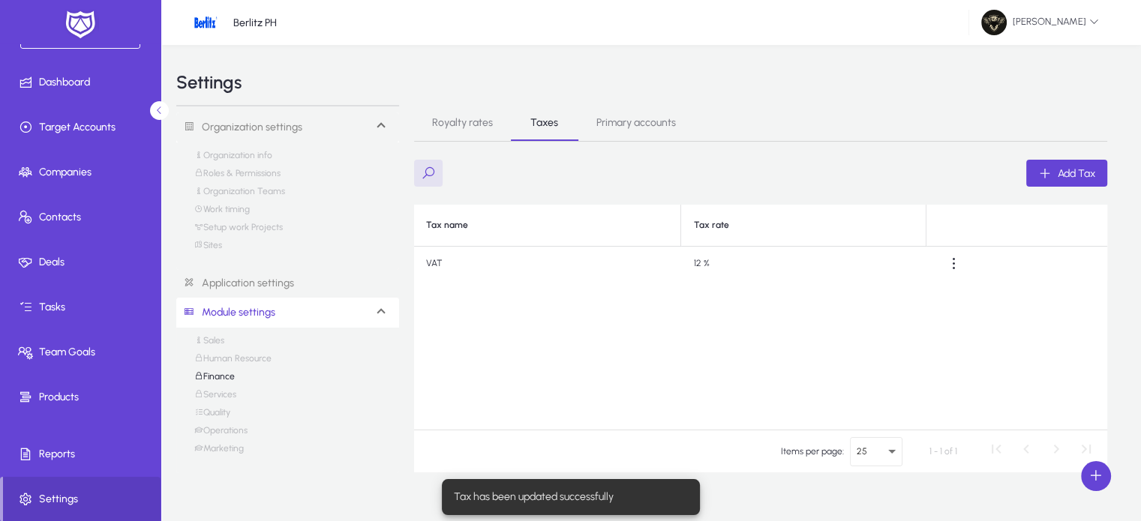
scroll to position [27, 0]
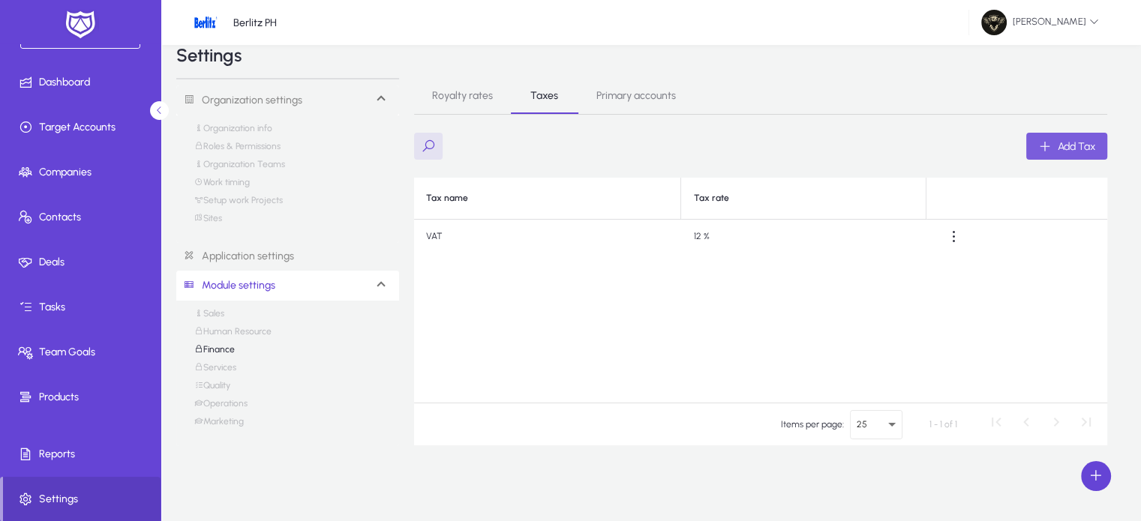
click at [1054, 146] on div "Add Tax" at bounding box center [1066, 145] width 57 height 13
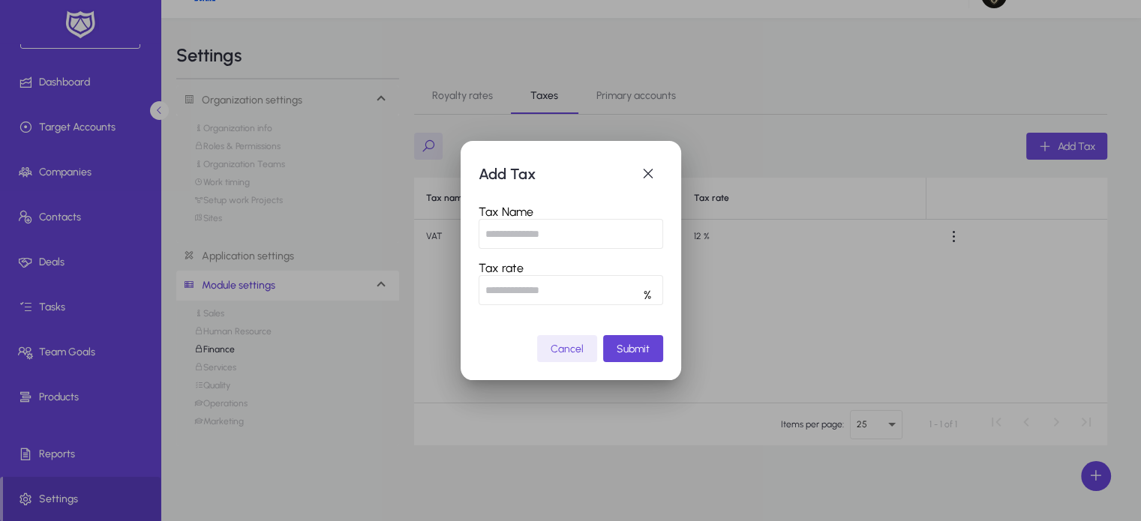
scroll to position [0, 0]
click at [517, 239] on input "text" at bounding box center [570, 234] width 184 height 30
type input "*****"
click at [508, 280] on input "number" at bounding box center [570, 290] width 184 height 30
type input "**"
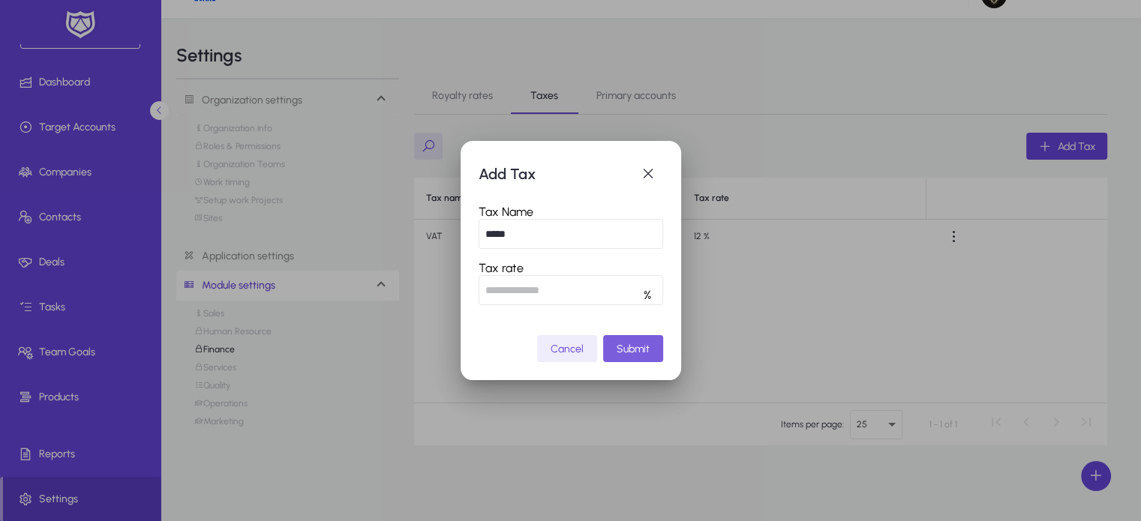
click at [637, 349] on span "Submit" at bounding box center [632, 349] width 33 height 13
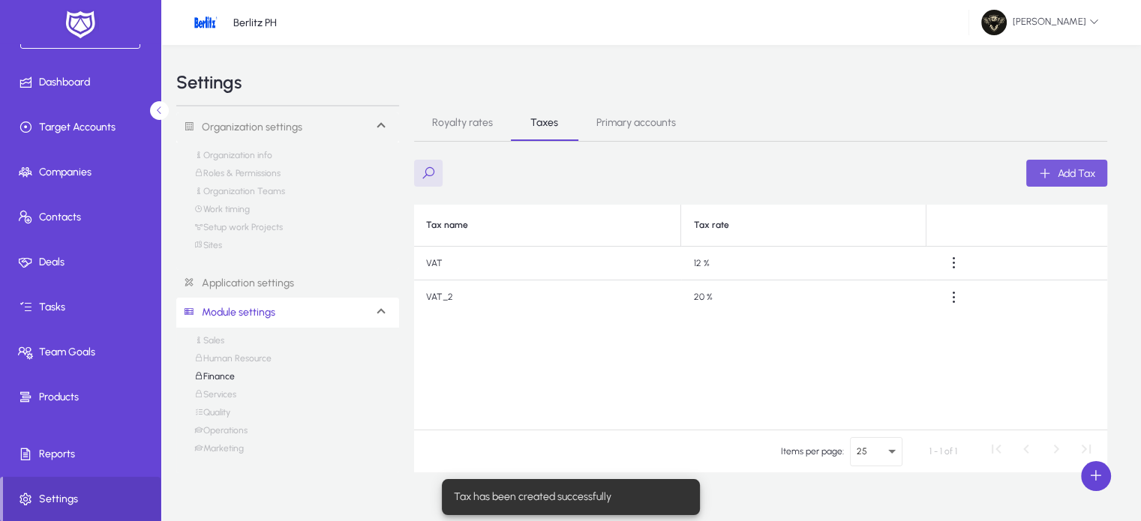
scroll to position [27, 0]
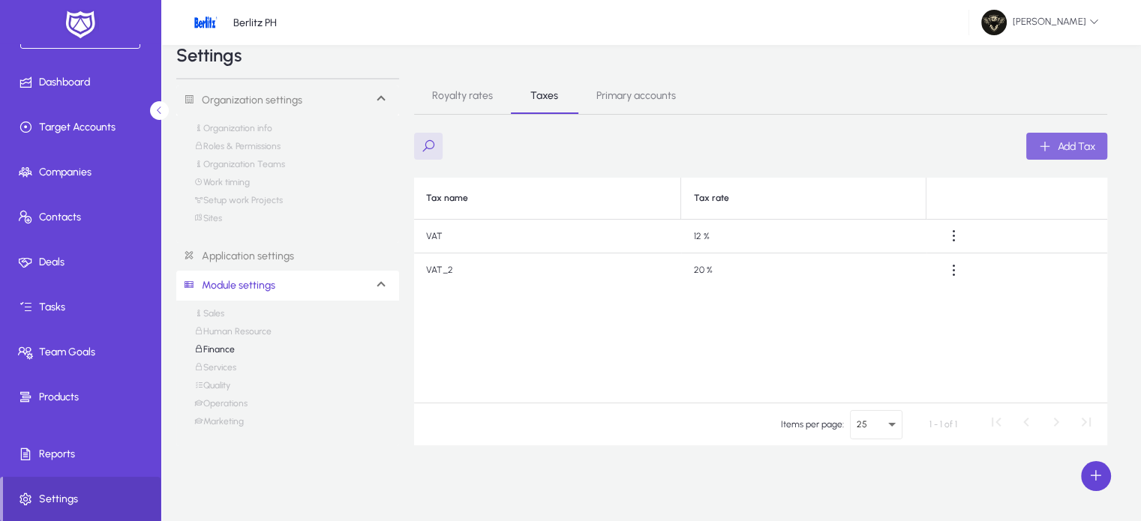
click at [1052, 144] on div "Add Tax" at bounding box center [1066, 145] width 57 height 13
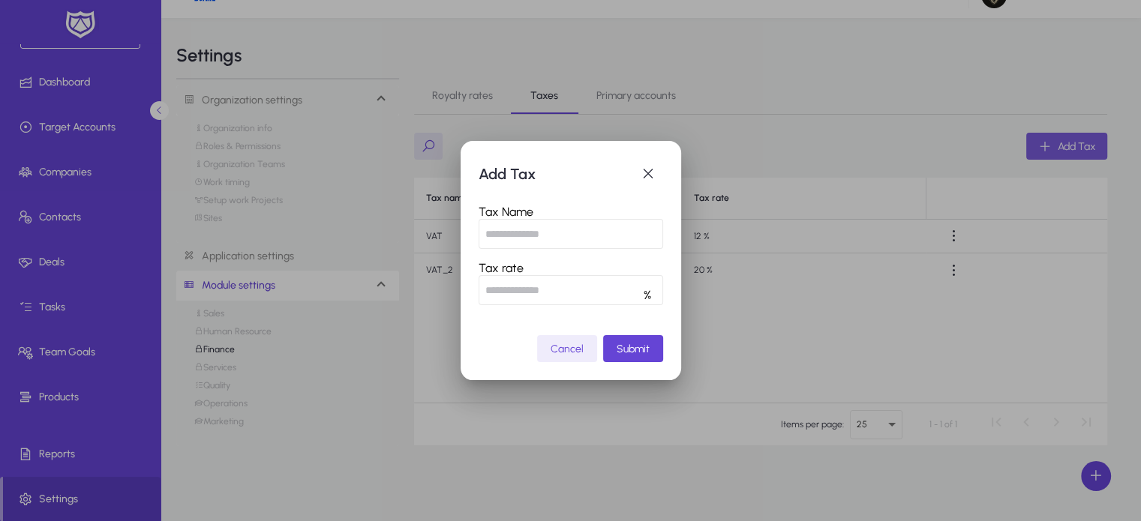
scroll to position [0, 0]
click at [523, 234] on input "text" at bounding box center [570, 234] width 184 height 30
type input "********"
click at [520, 292] on input "number" at bounding box center [570, 290] width 184 height 30
type input "*"
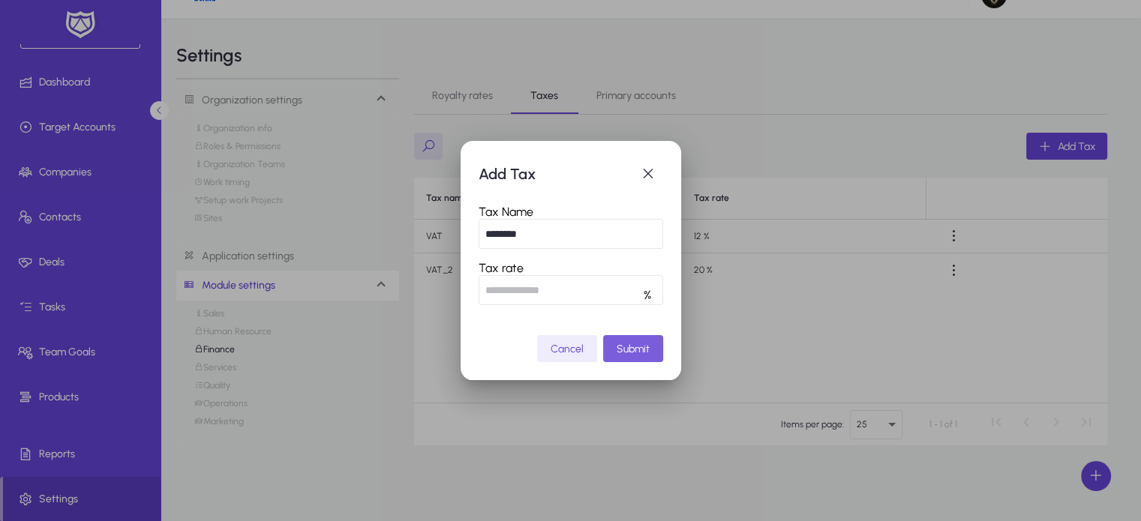
click at [622, 347] on span "Submit" at bounding box center [632, 349] width 33 height 13
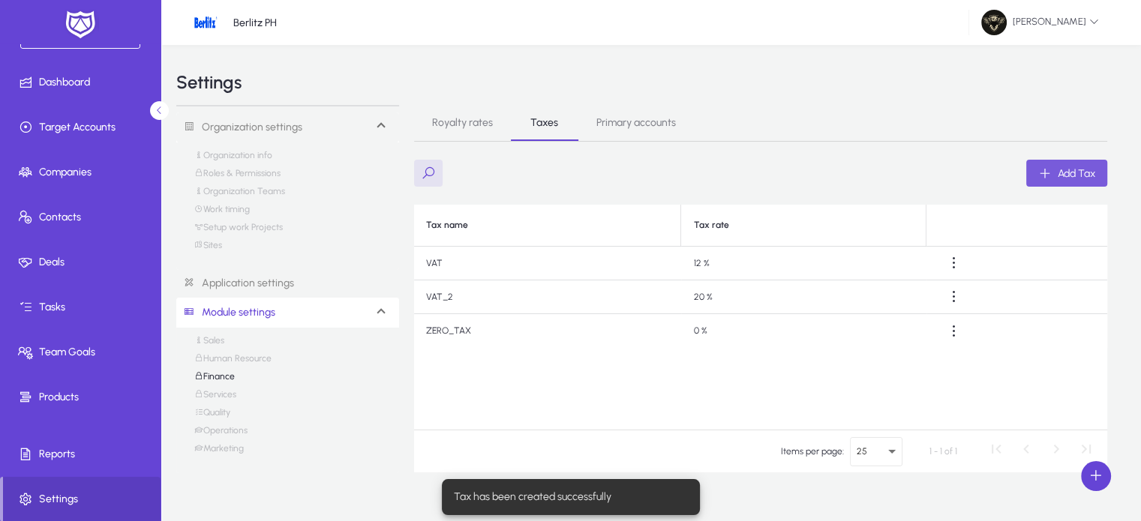
scroll to position [27, 0]
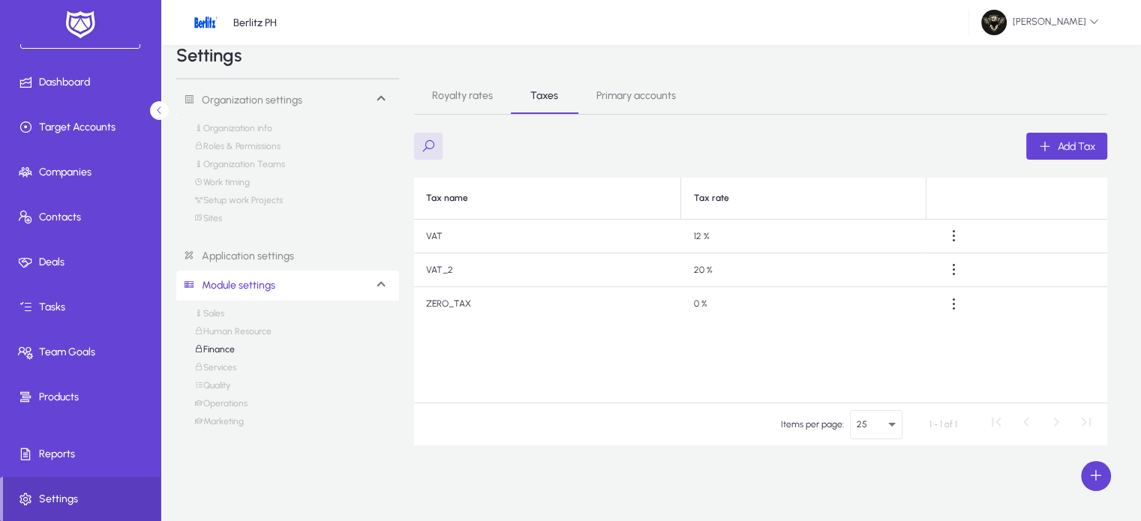
click at [226, 404] on link "Operations" at bounding box center [220, 407] width 53 height 18
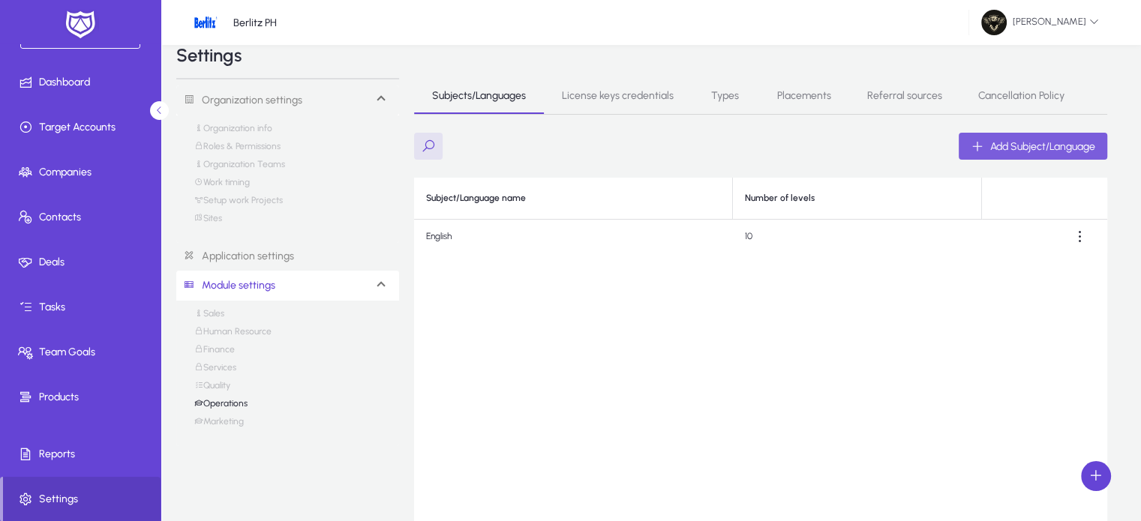
click at [1053, 150] on span "Add Subject/Language" at bounding box center [1042, 146] width 105 height 13
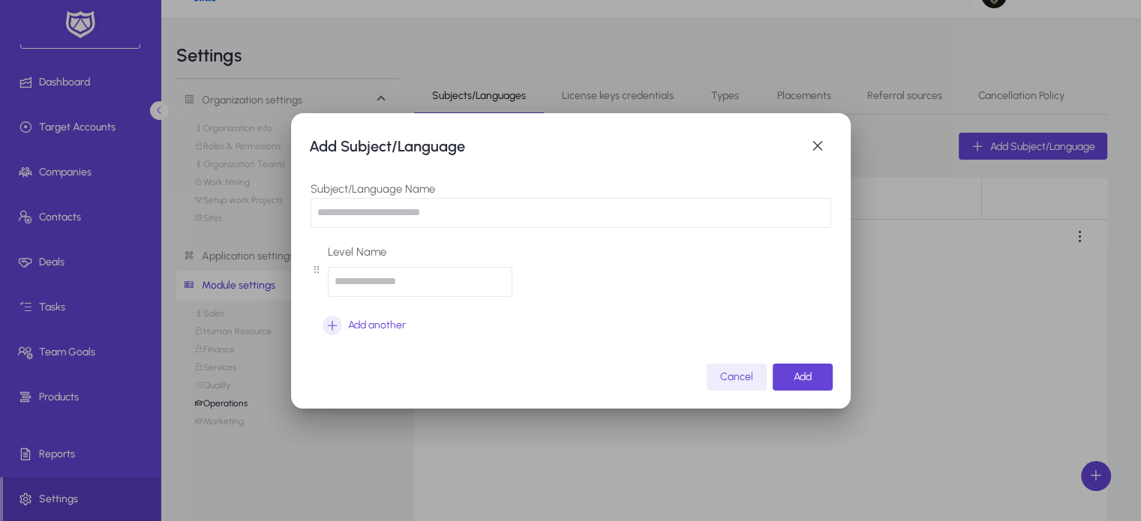
click at [404, 219] on input "text" at bounding box center [570, 213] width 520 height 30
type input "******"
click at [382, 273] on input "*" at bounding box center [420, 282] width 184 height 30
type input "*"
click at [330, 326] on icon "button" at bounding box center [331, 325] width 19 height 19
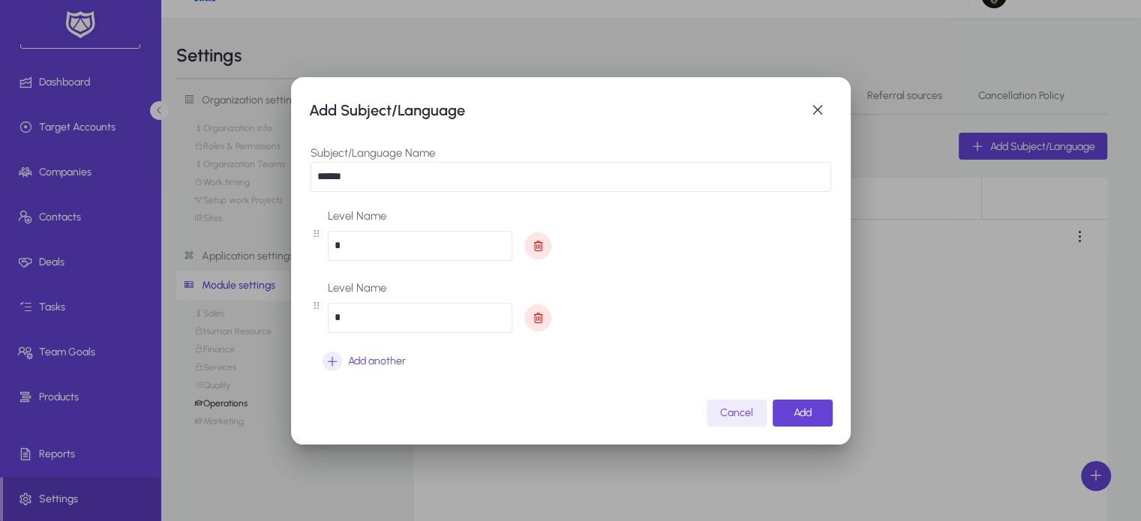
click at [385, 322] on input "*" at bounding box center [420, 318] width 184 height 30
type input "*"
click at [346, 365] on div "Add another" at bounding box center [363, 361] width 83 height 19
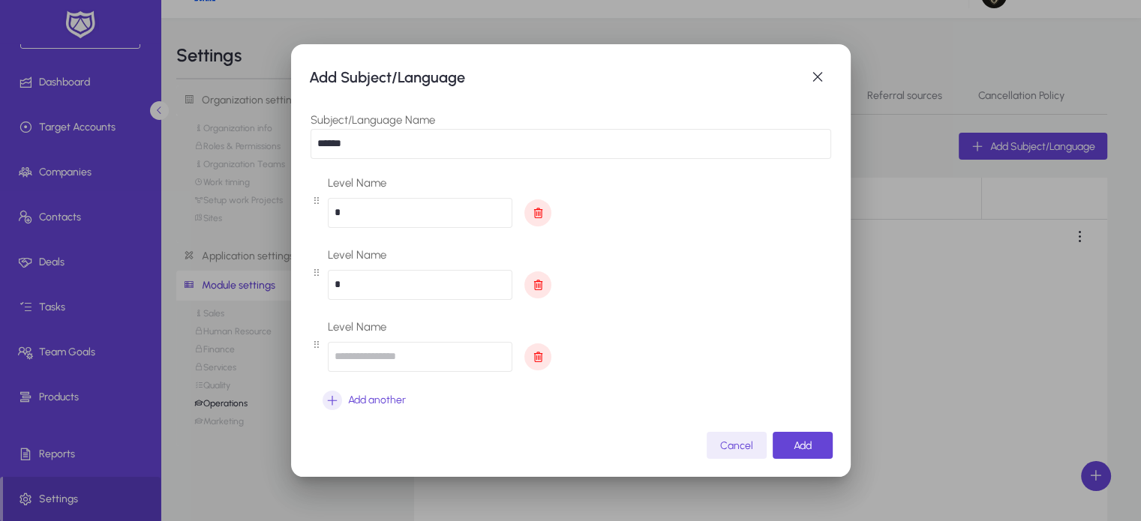
click at [411, 359] on input "text" at bounding box center [420, 357] width 184 height 30
type input "*"
click at [350, 412] on span "button" at bounding box center [363, 400] width 107 height 36
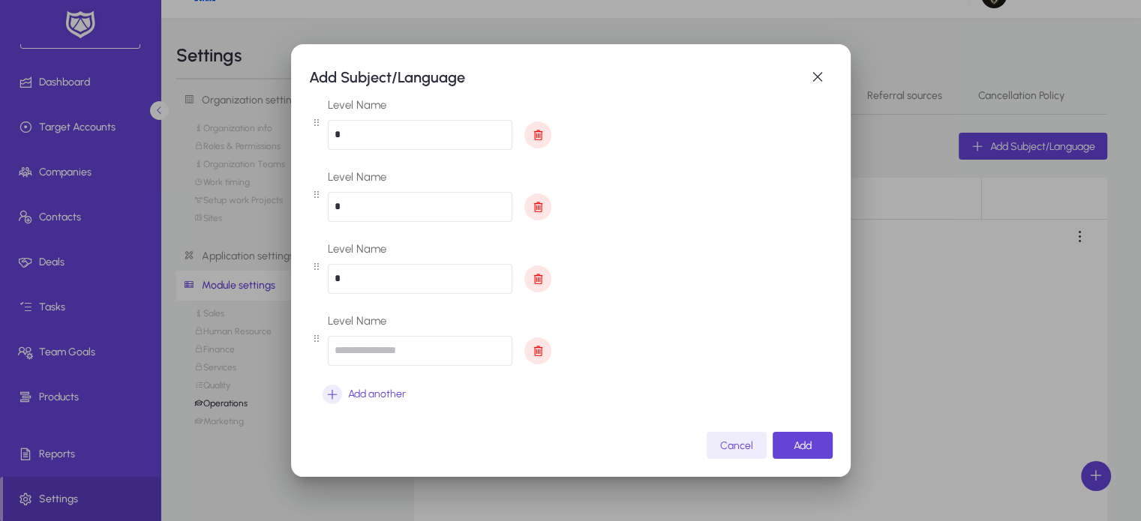
click at [392, 344] on input "text" at bounding box center [420, 351] width 184 height 30
type input "*"
click at [350, 380] on span "button" at bounding box center [363, 394] width 107 height 36
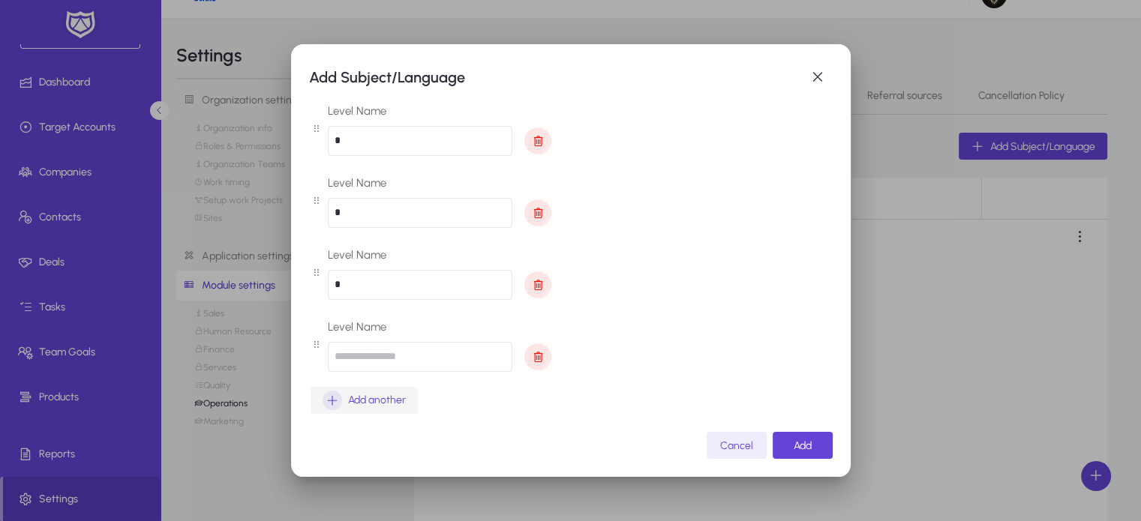
scroll to position [145, 0]
click at [403, 364] on input "text" at bounding box center [420, 355] width 184 height 30
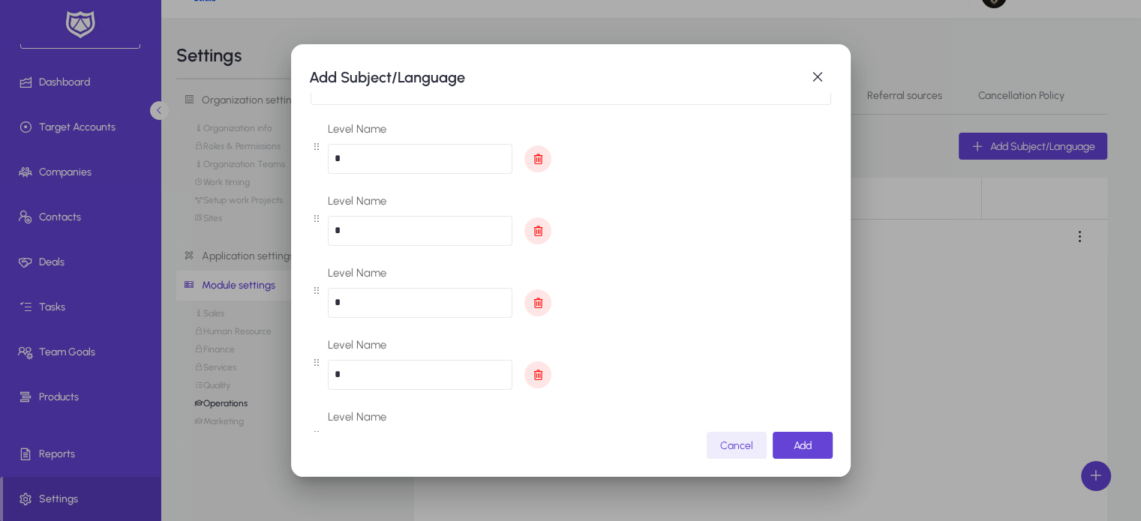
scroll to position [53, 0]
type input "*"
click at [367, 163] on input "*" at bounding box center [420, 160] width 184 height 30
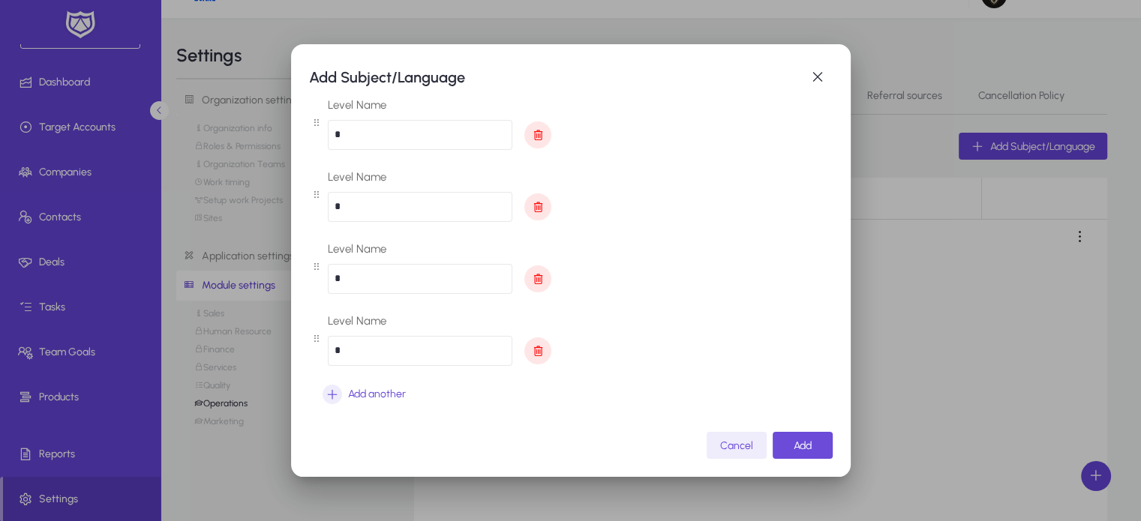
click at [793, 448] on span "Add" at bounding box center [802, 445] width 18 height 13
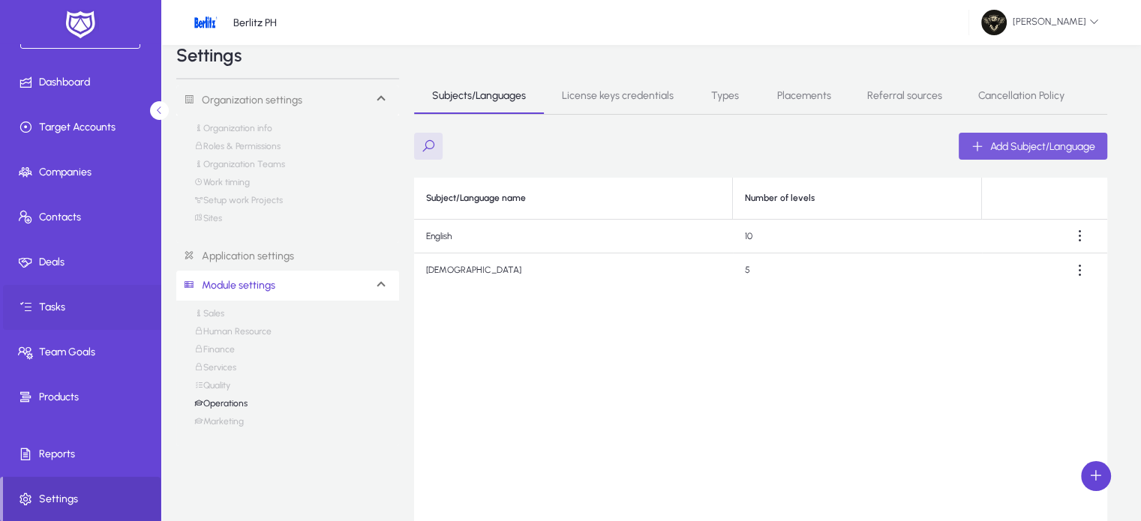
scroll to position [0, 0]
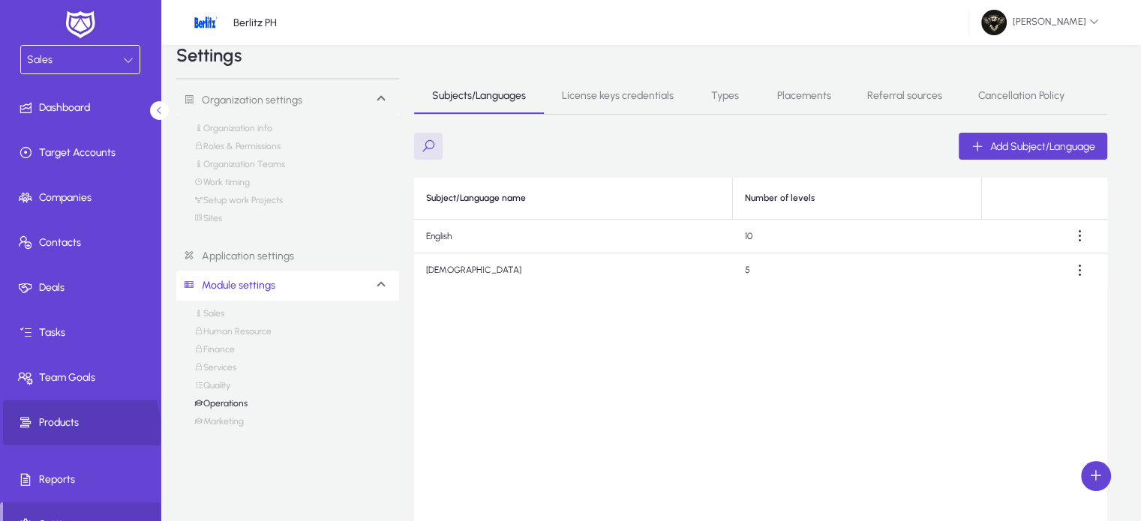
click at [69, 430] on span at bounding box center [83, 423] width 160 height 36
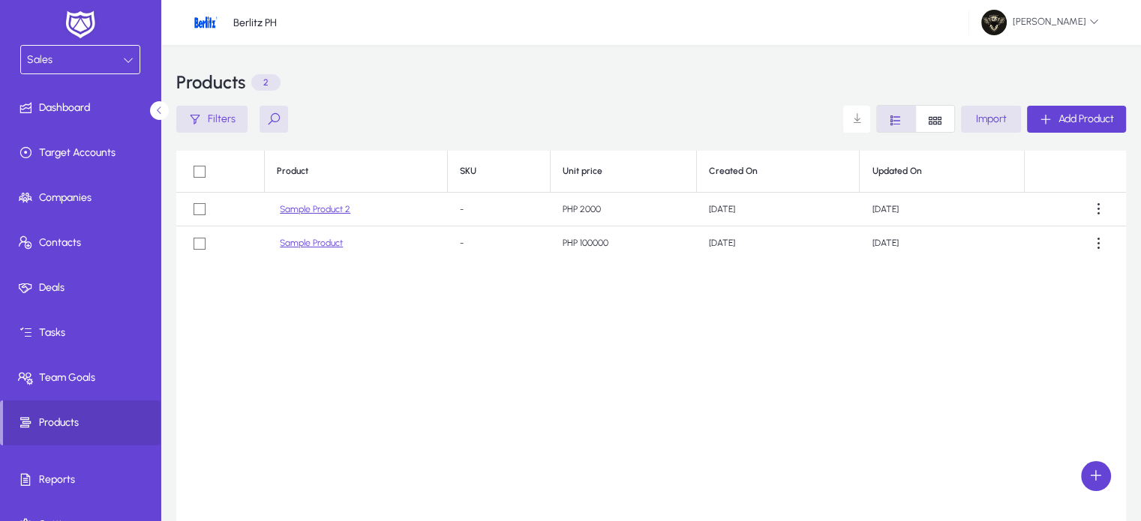
click at [96, 57] on div "Sales" at bounding box center [75, 59] width 96 height 19
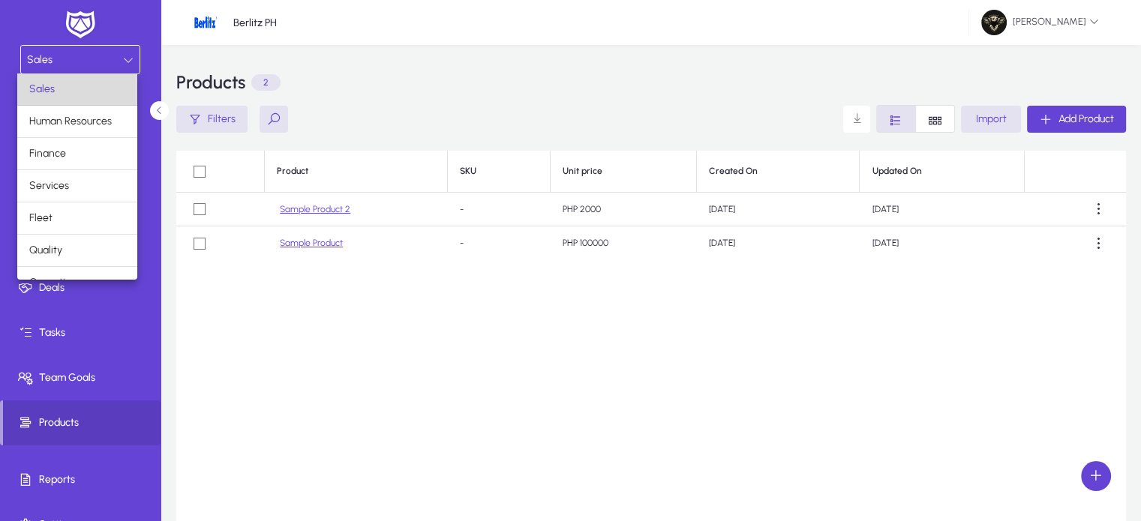
click at [79, 88] on mat-option "Sales" at bounding box center [77, 88] width 120 height 31
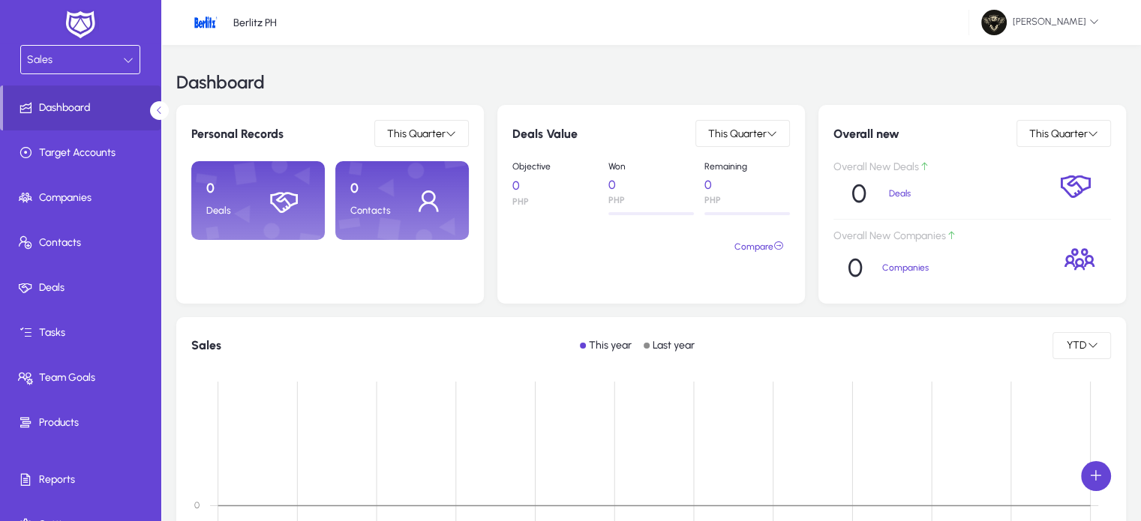
click at [58, 63] on div "Sales" at bounding box center [75, 59] width 96 height 19
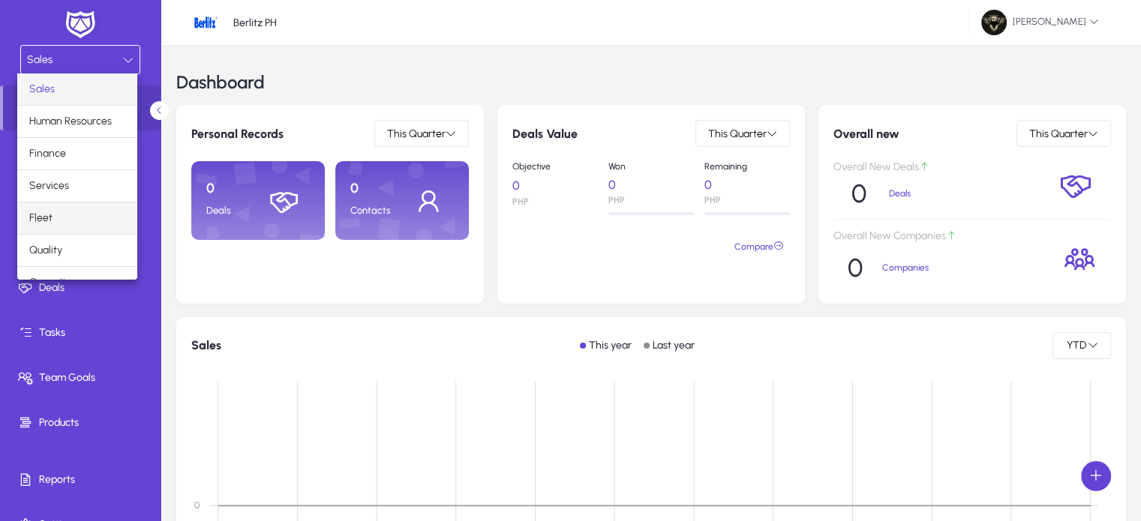
scroll to position [49, 0]
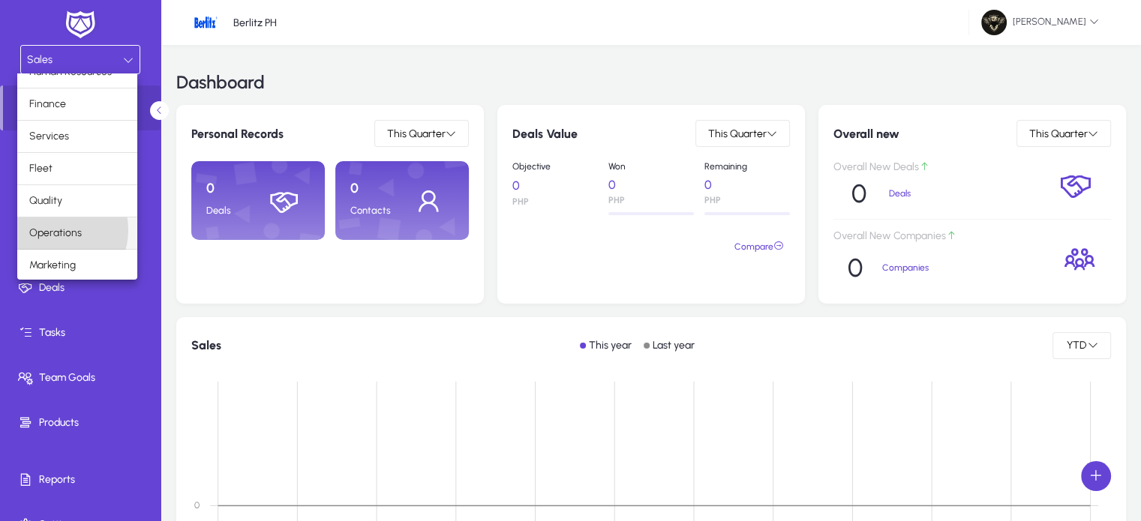
click at [55, 229] on span "Operations" at bounding box center [55, 233] width 52 height 18
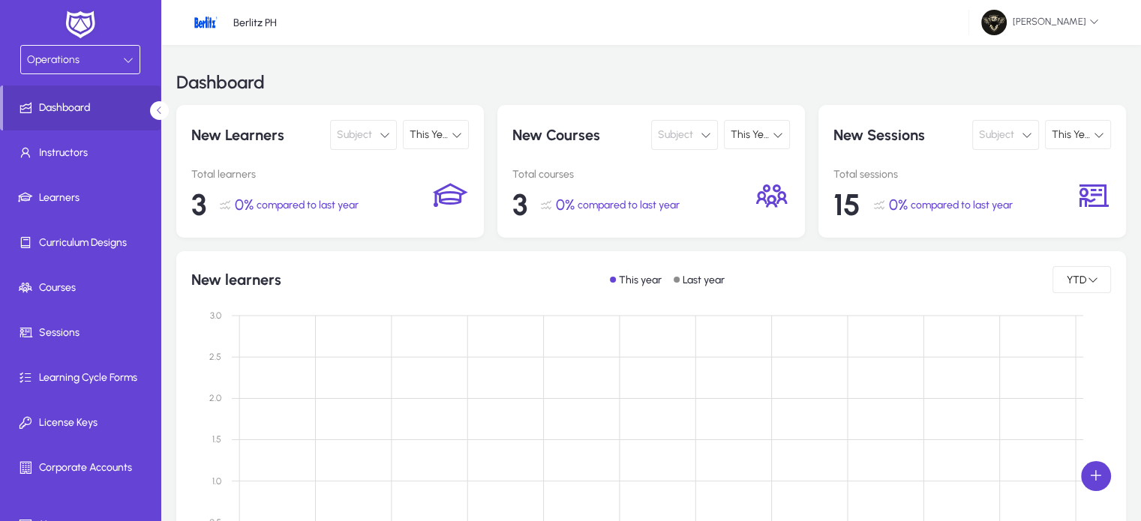
click at [88, 59] on div "Operations" at bounding box center [75, 59] width 96 height 19
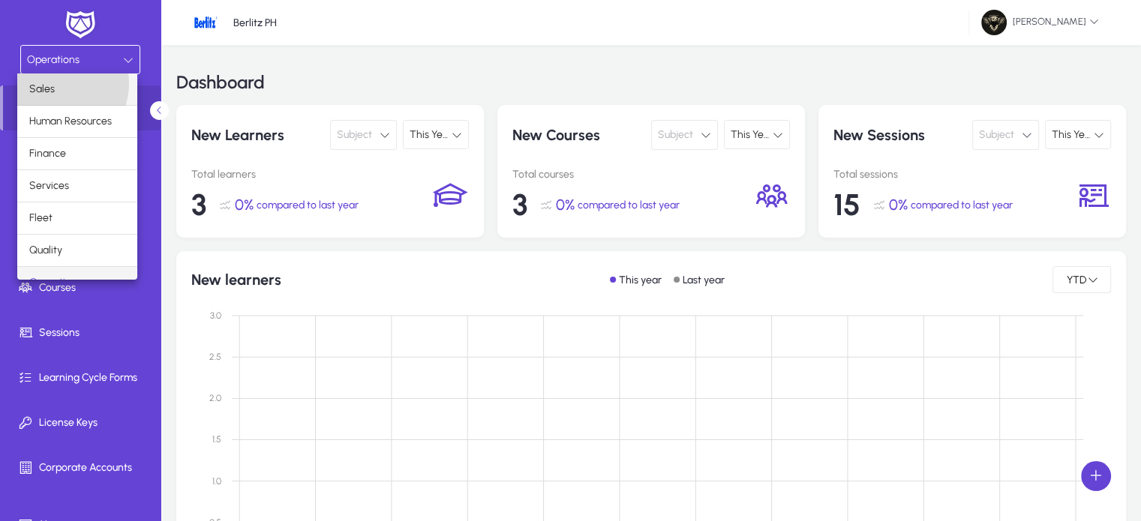
click at [54, 83] on mat-option "Sales" at bounding box center [77, 88] width 120 height 31
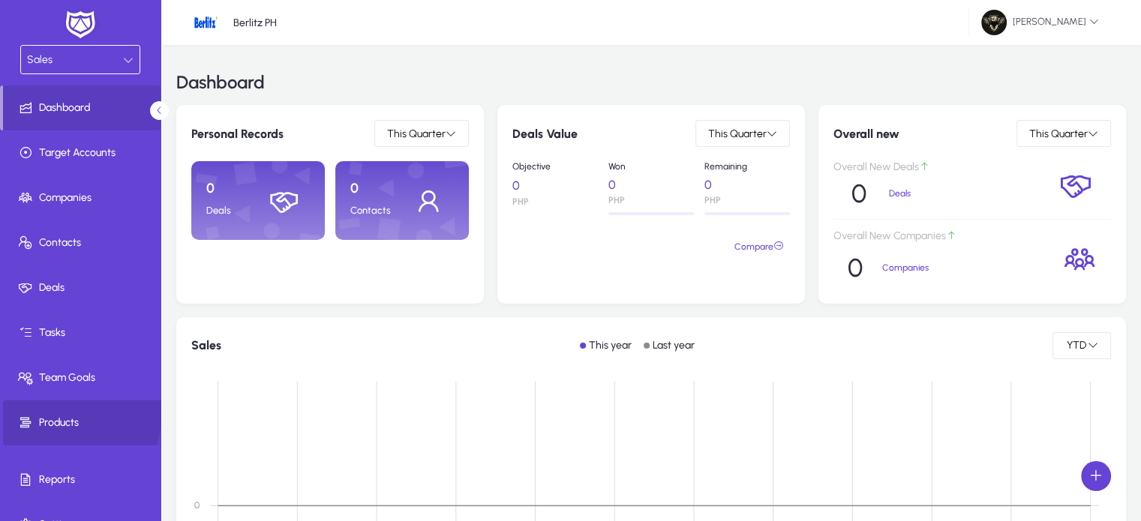
click at [65, 413] on span at bounding box center [83, 423] width 160 height 36
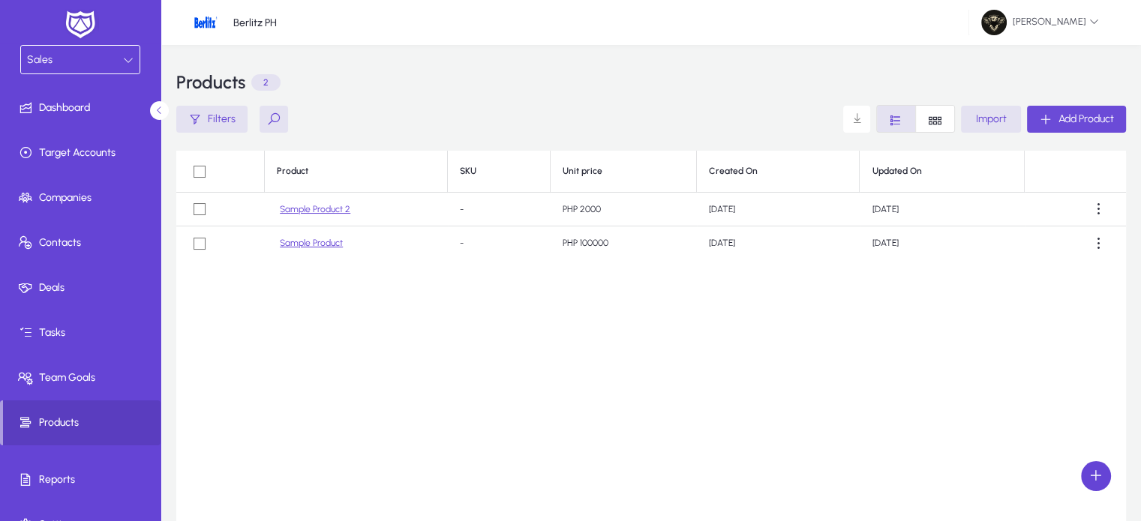
click at [1077, 122] on span "Add Product" at bounding box center [1085, 118] width 55 height 13
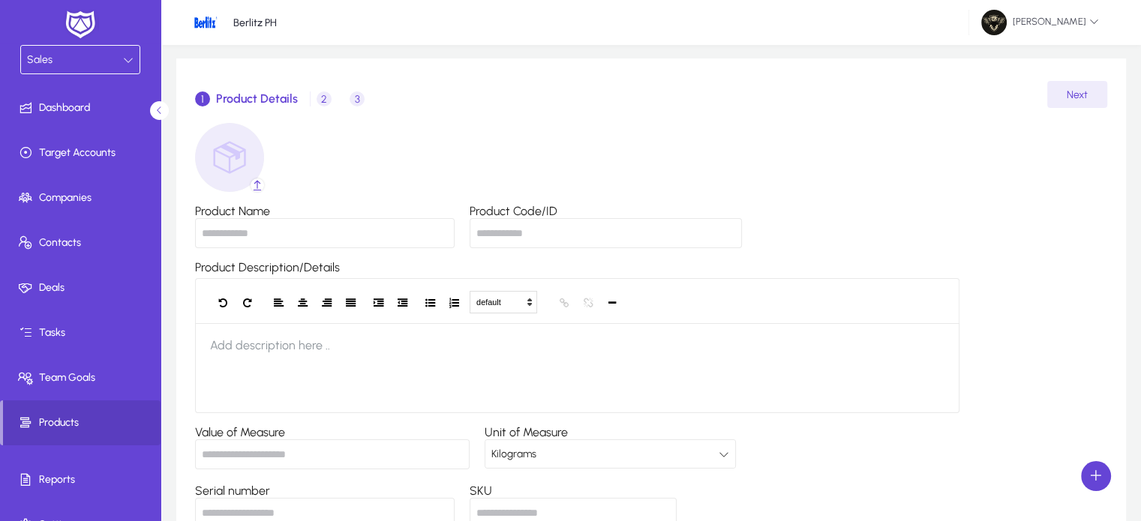
scroll to position [68, 0]
click at [255, 224] on input "Product Name" at bounding box center [324, 232] width 259 height 30
type input "**********"
click at [634, 138] on div "**********" at bounding box center [651, 354] width 912 height 465
click at [529, 234] on input "Product Code/ID" at bounding box center [605, 232] width 272 height 30
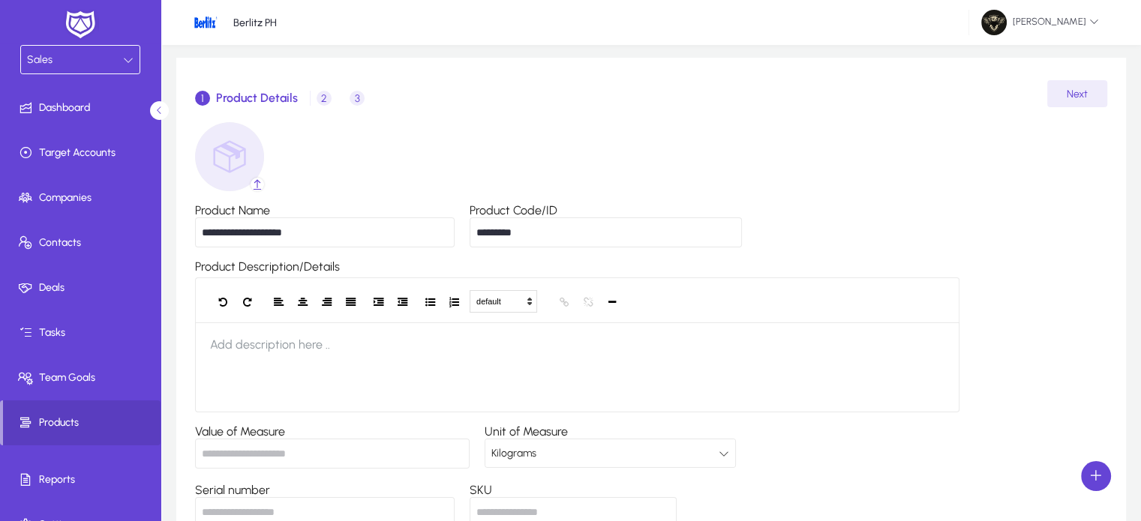
type input "*********"
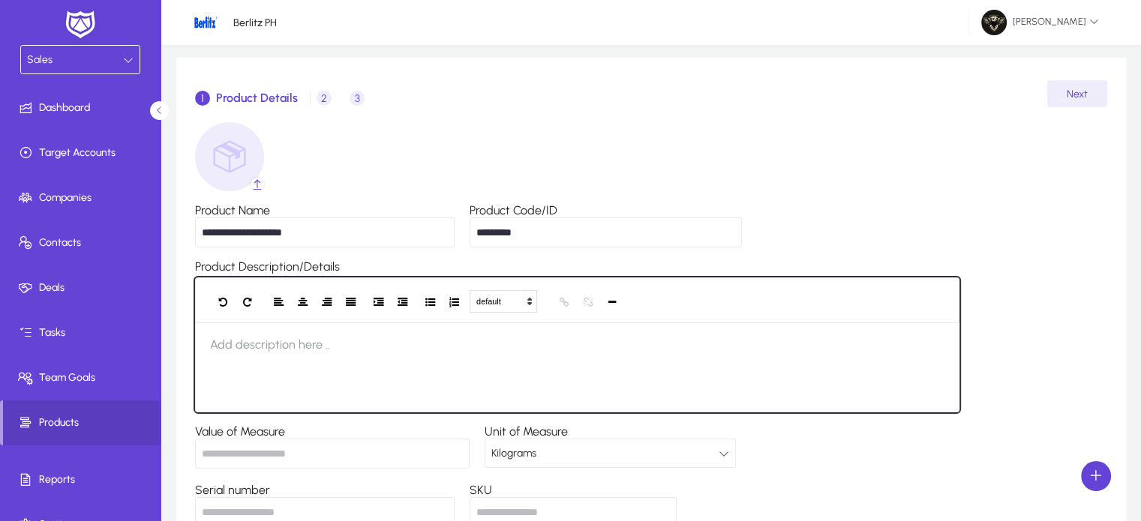
click at [297, 375] on div at bounding box center [577, 367] width 764 height 90
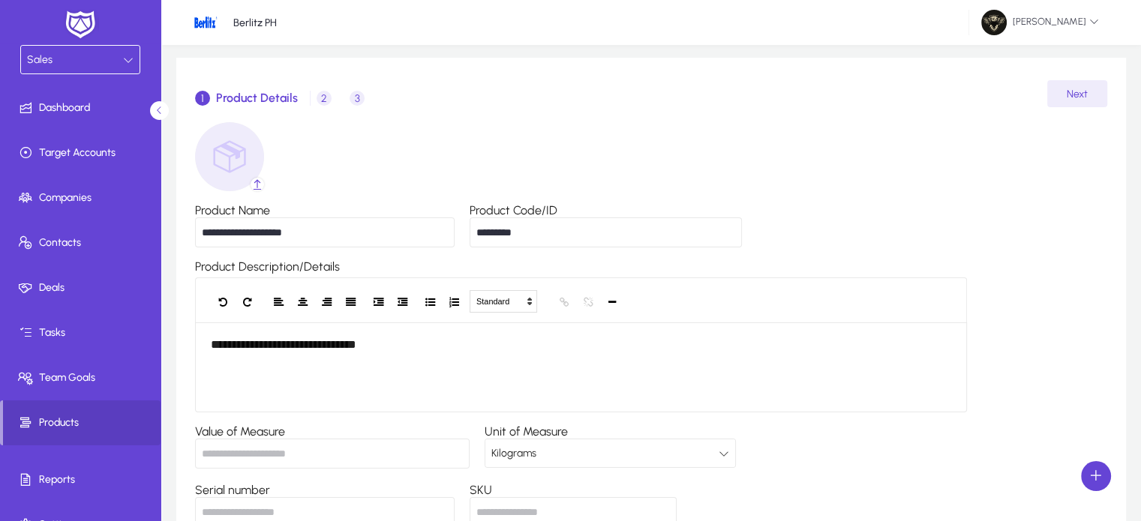
click at [808, 127] on div "**********" at bounding box center [651, 354] width 912 height 465
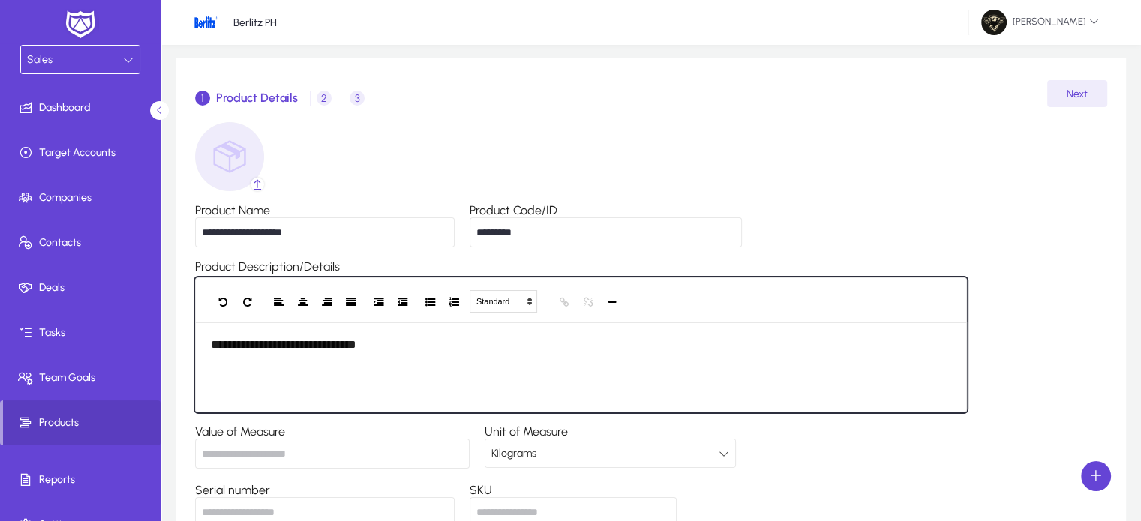
click at [405, 344] on div "**********" at bounding box center [581, 367] width 772 height 90
click at [600, 346] on div "**********" at bounding box center [581, 367] width 772 height 90
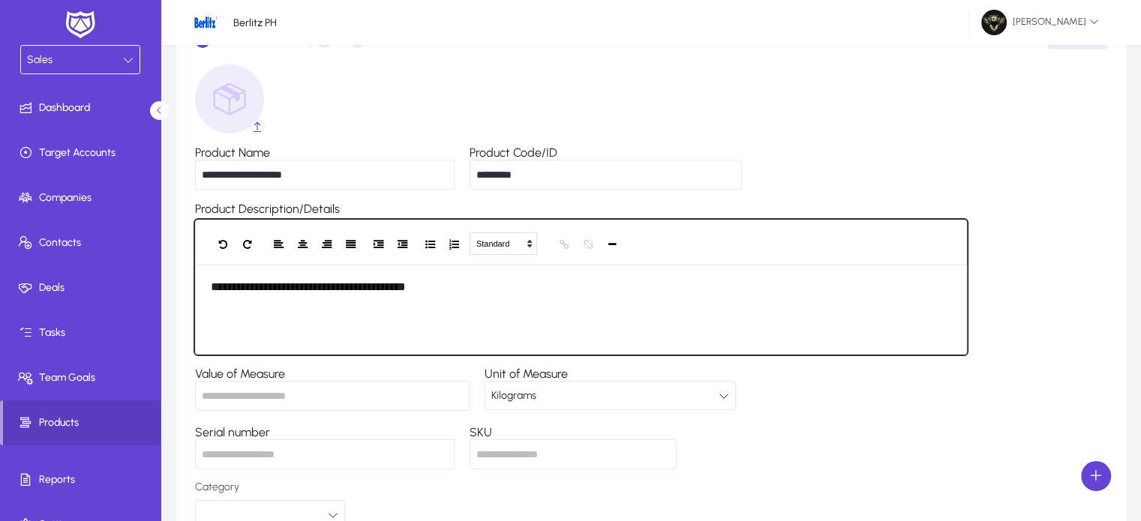
scroll to position [159, 0]
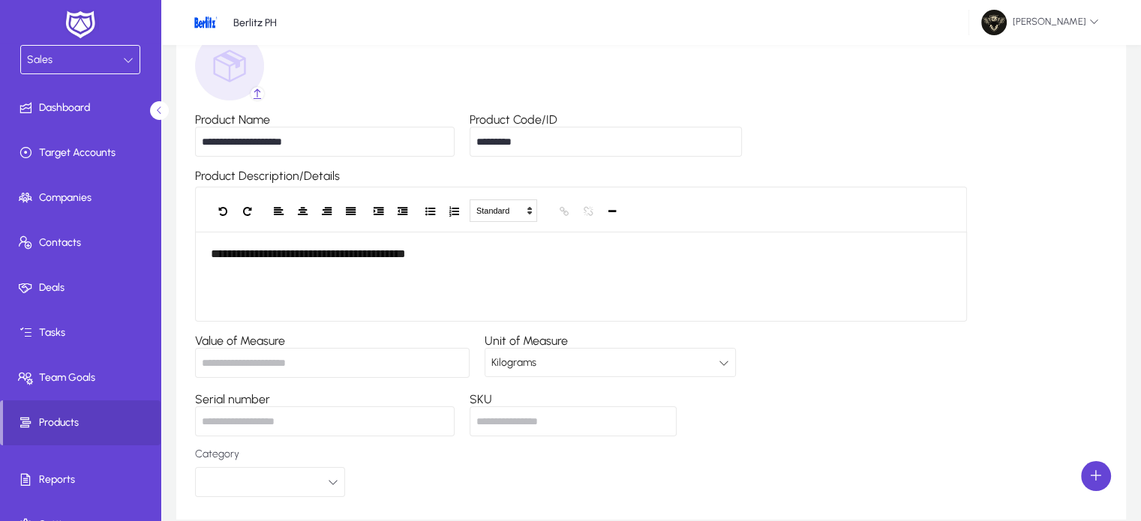
click at [298, 367] on input "Value of Measure" at bounding box center [332, 363] width 274 height 30
click at [564, 367] on div "Kilograms" at bounding box center [604, 362] width 227 height 19
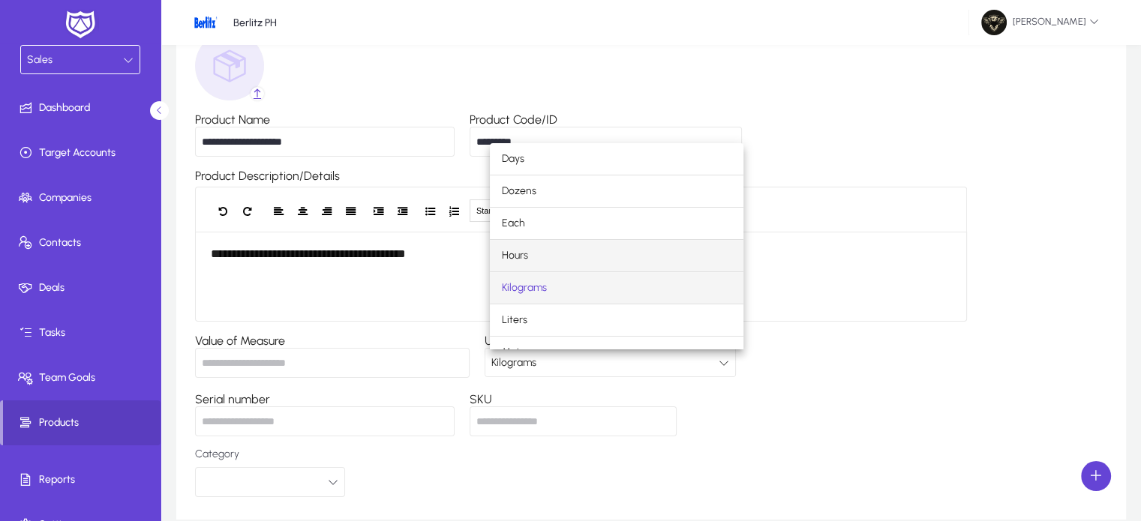
click at [523, 262] on span "Hours" at bounding box center [515, 256] width 26 height 18
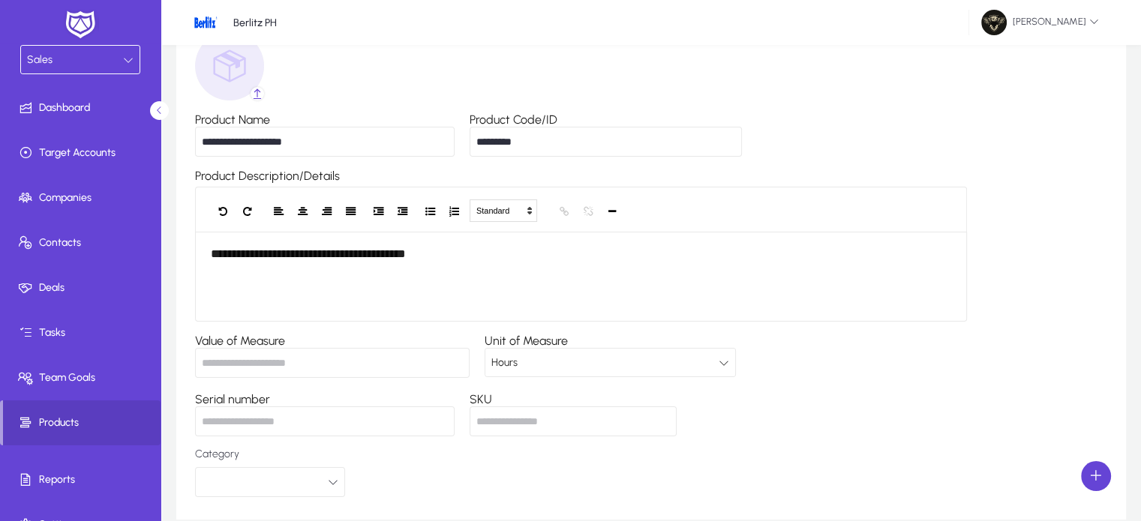
click at [329, 352] on input "Value of Measure" at bounding box center [332, 363] width 274 height 30
type input "**"
click at [307, 412] on input "Serial number" at bounding box center [324, 421] width 259 height 30
type input "**********"
click at [561, 433] on input "SKU" at bounding box center [572, 421] width 207 height 30
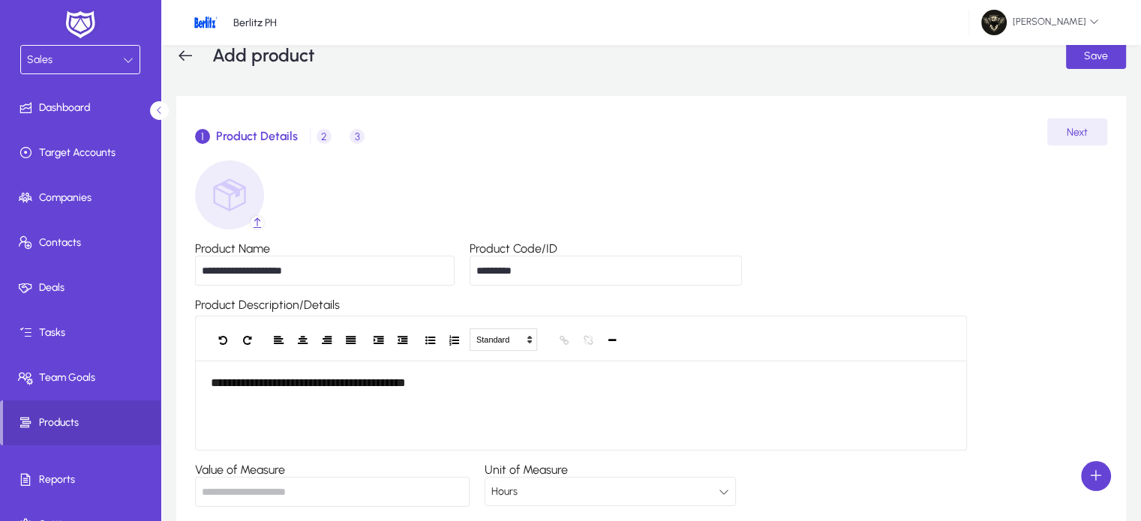
scroll to position [15, 0]
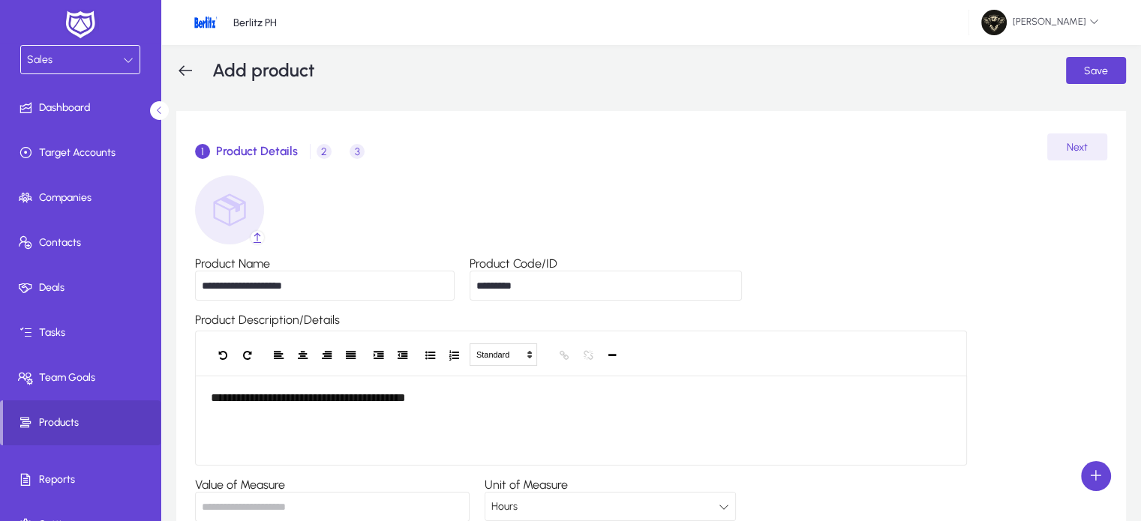
type input "***"
click at [1088, 144] on span "button" at bounding box center [1077, 147] width 60 height 36
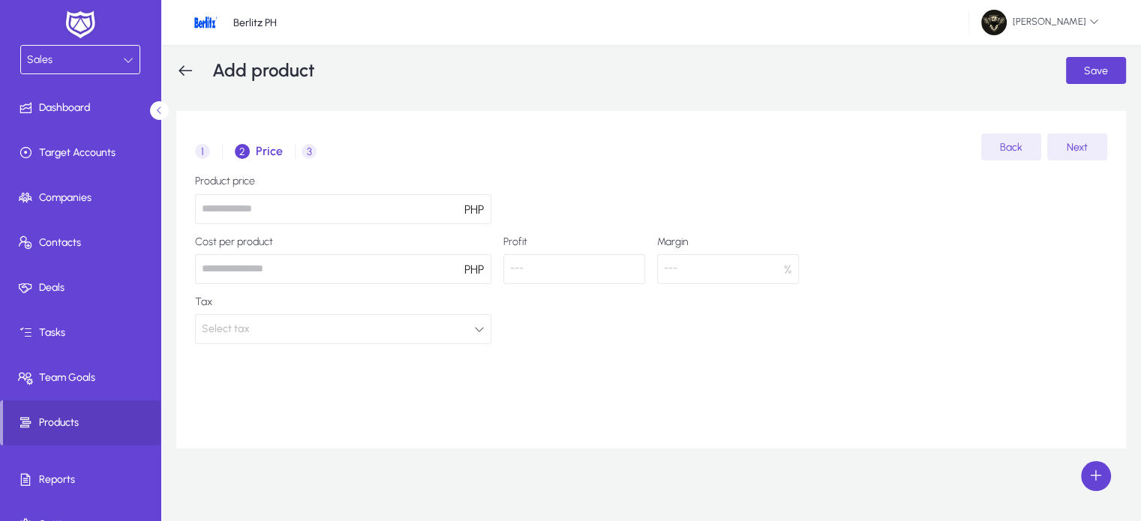
click at [309, 211] on input "number" at bounding box center [343, 209] width 296 height 30
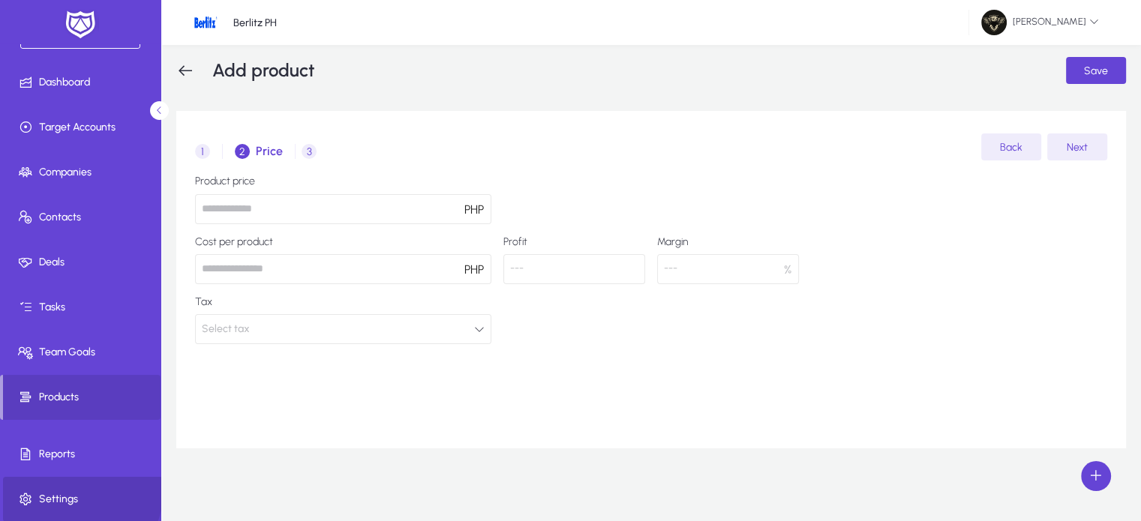
click at [80, 493] on span "Settings" at bounding box center [83, 499] width 160 height 15
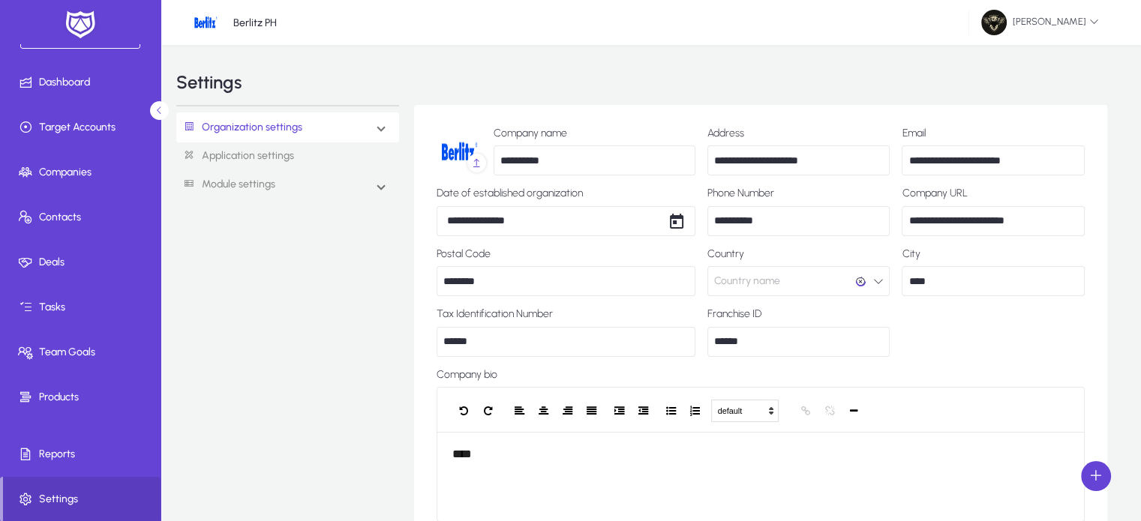
click at [267, 157] on link "Application settings" at bounding box center [287, 156] width 223 height 28
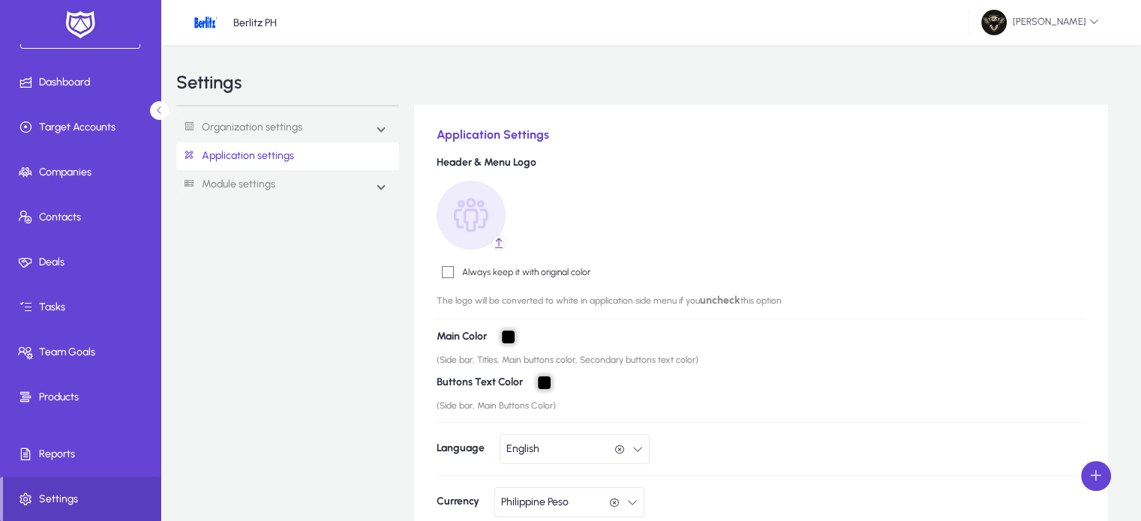
click at [503, 337] on input "*******" at bounding box center [508, 337] width 13 height 13
type input "*******"
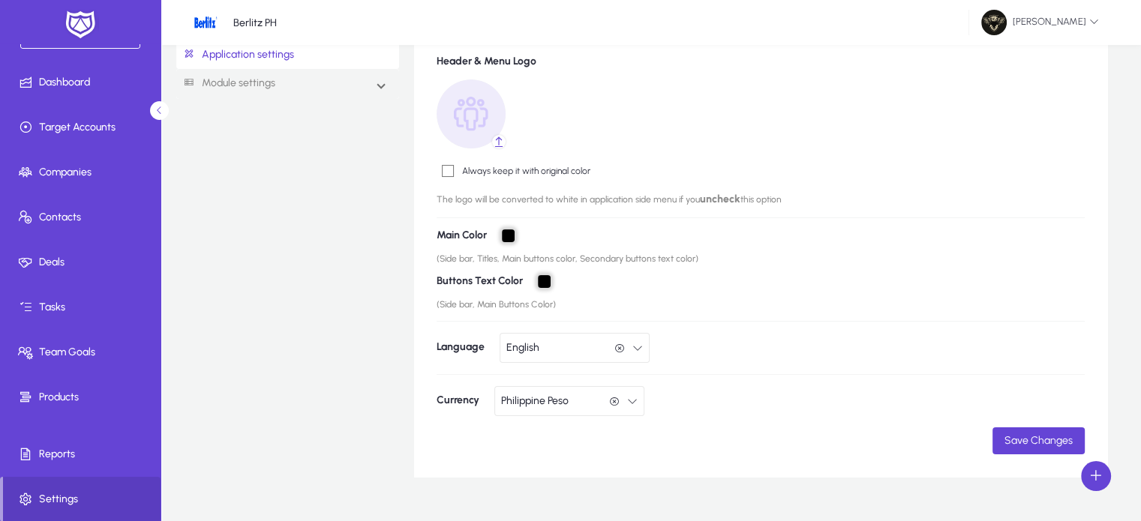
scroll to position [104, 0]
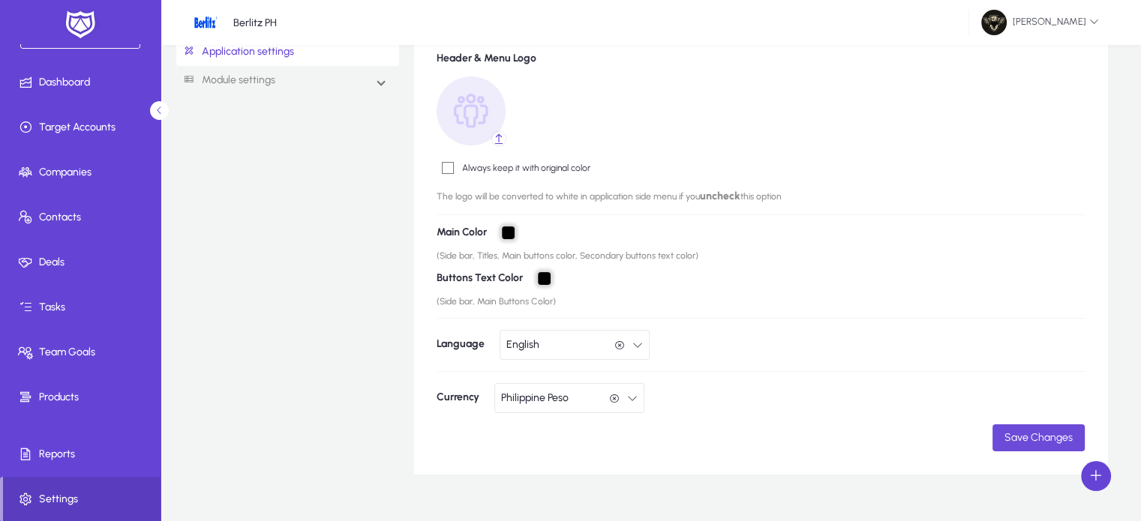
drag, startPoint x: 1029, startPoint y: 434, endPoint x: 1045, endPoint y: 439, distance: 16.6
click at [1045, 439] on span "Save Changes" at bounding box center [1038, 437] width 68 height 13
click at [1045, 439] on span "Save Changes" at bounding box center [1020, 437] width 68 height 13
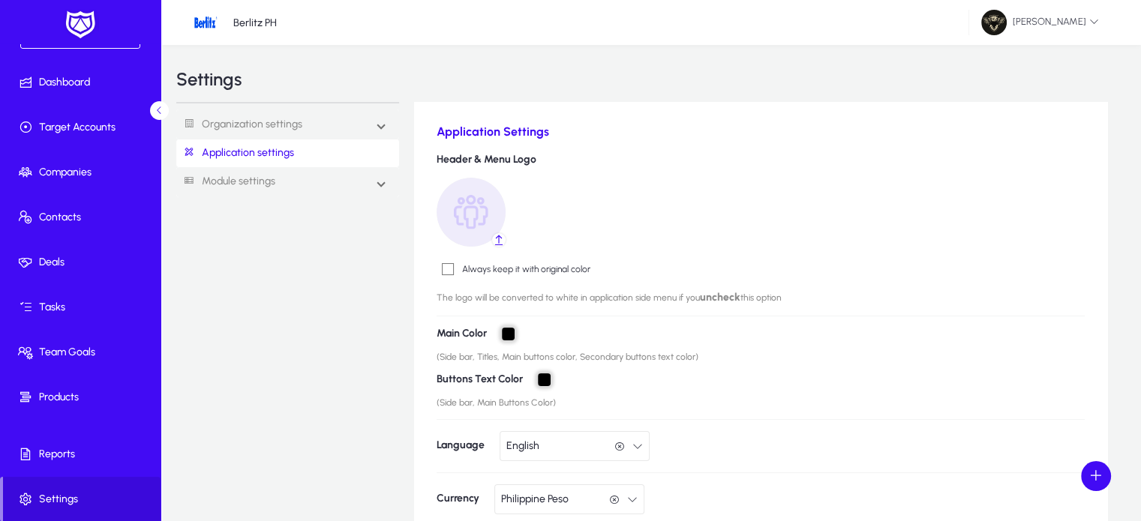
scroll to position [0, 0]
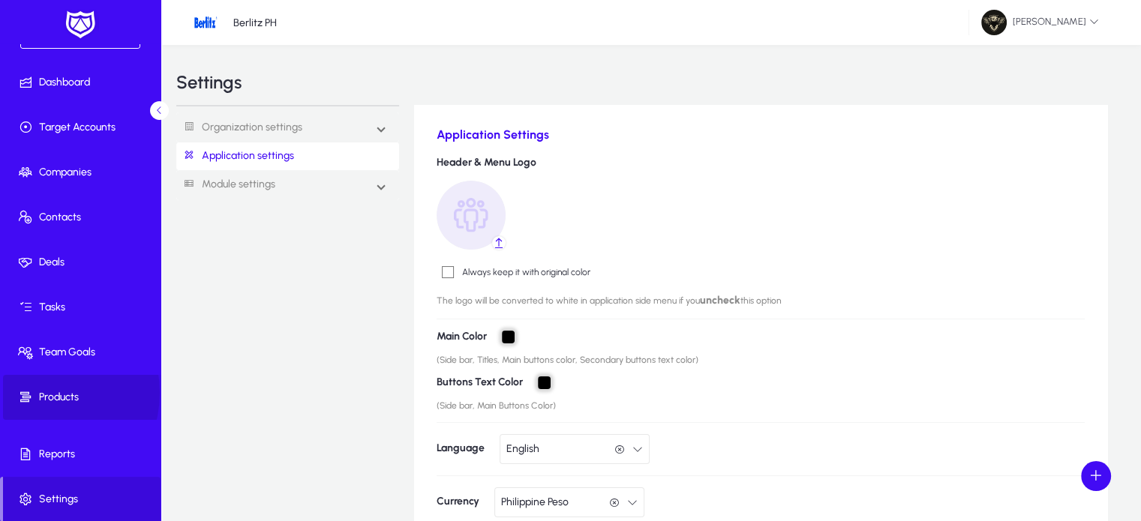
click at [37, 392] on icon at bounding box center [28, 397] width 21 height 15
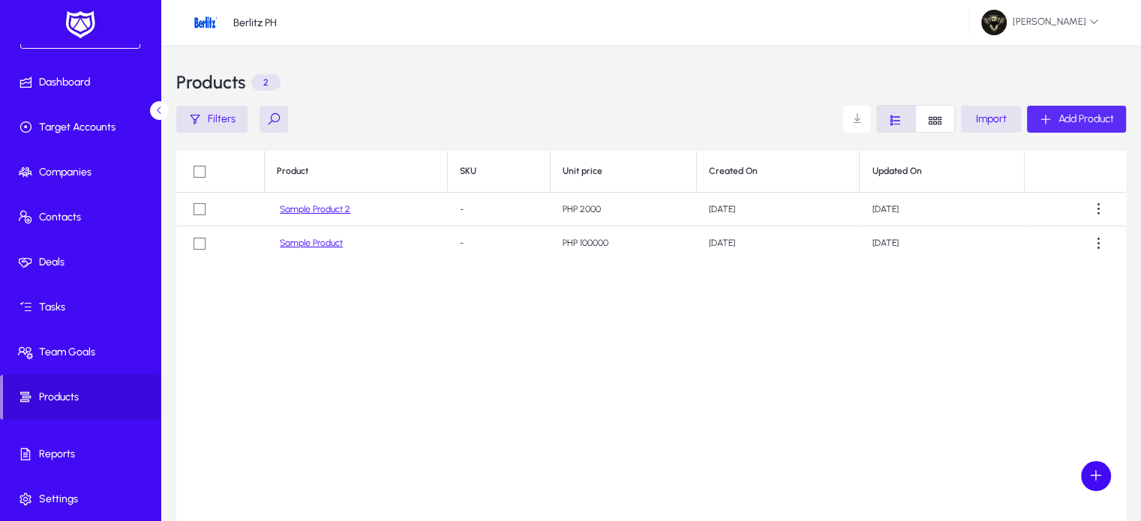
click at [1087, 110] on span "button" at bounding box center [1076, 119] width 99 height 36
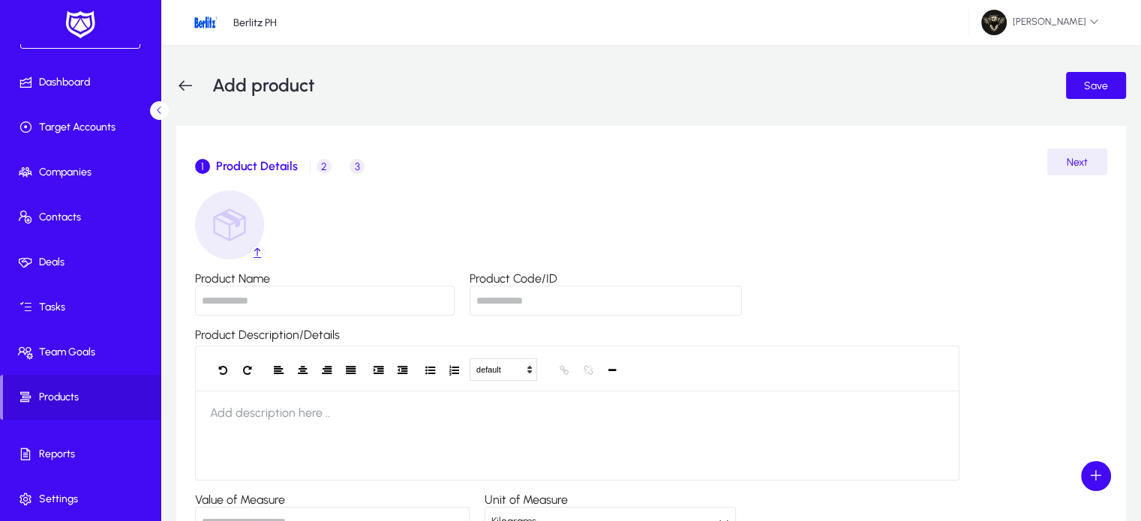
click at [301, 293] on input "Product Name" at bounding box center [324, 301] width 259 height 30
type input "**********"
click at [566, 296] on input "Product Code/ID" at bounding box center [605, 301] width 272 height 30
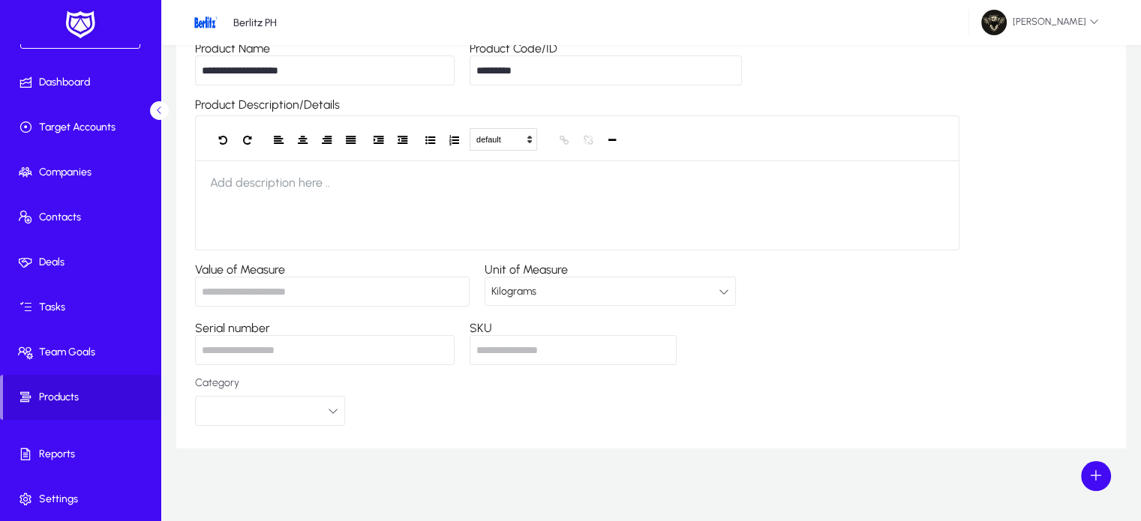
scroll to position [231, 0]
type input "*********"
click at [543, 292] on div "Kilograms" at bounding box center [604, 290] width 227 height 19
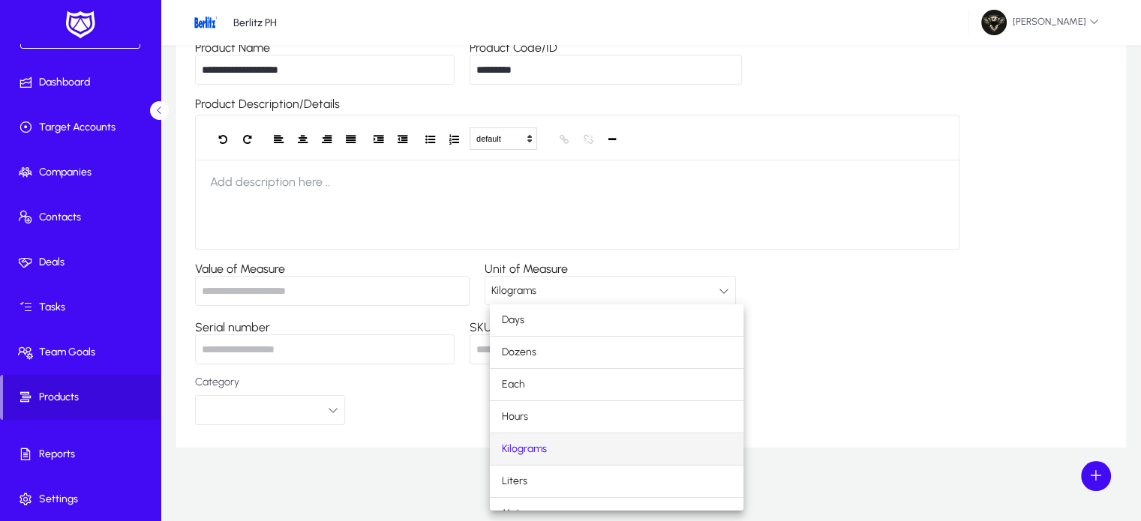
click at [543, 292] on div at bounding box center [570, 260] width 1141 height 521
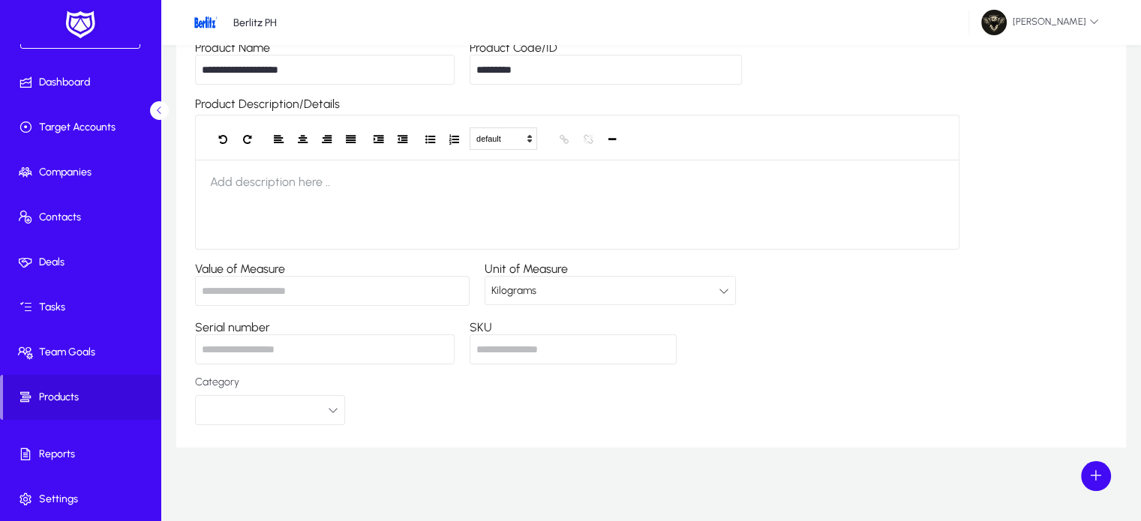
click at [549, 296] on div "Kilograms" at bounding box center [604, 290] width 227 height 19
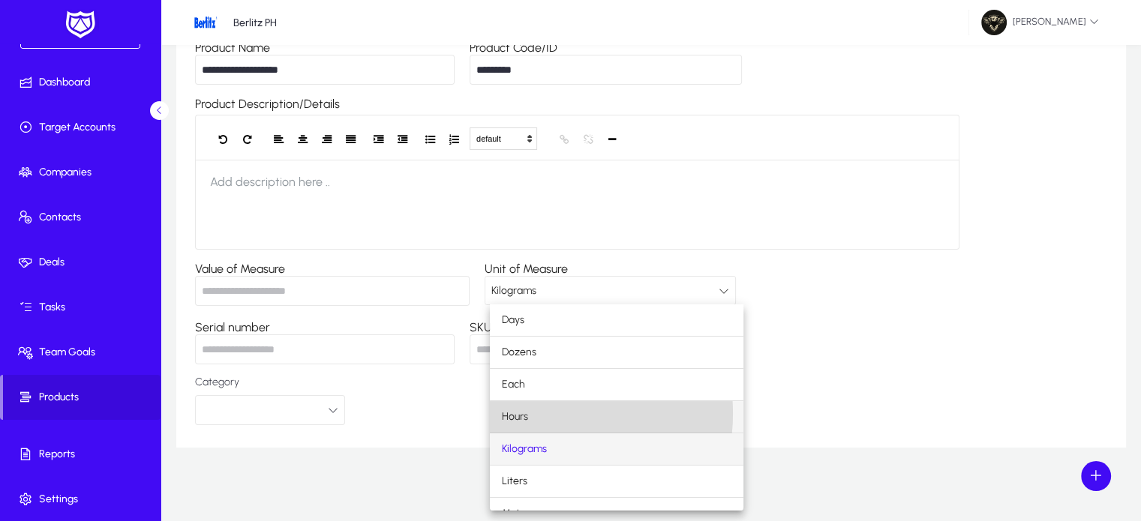
click at [529, 413] on mat-option "Hours" at bounding box center [616, 416] width 253 height 31
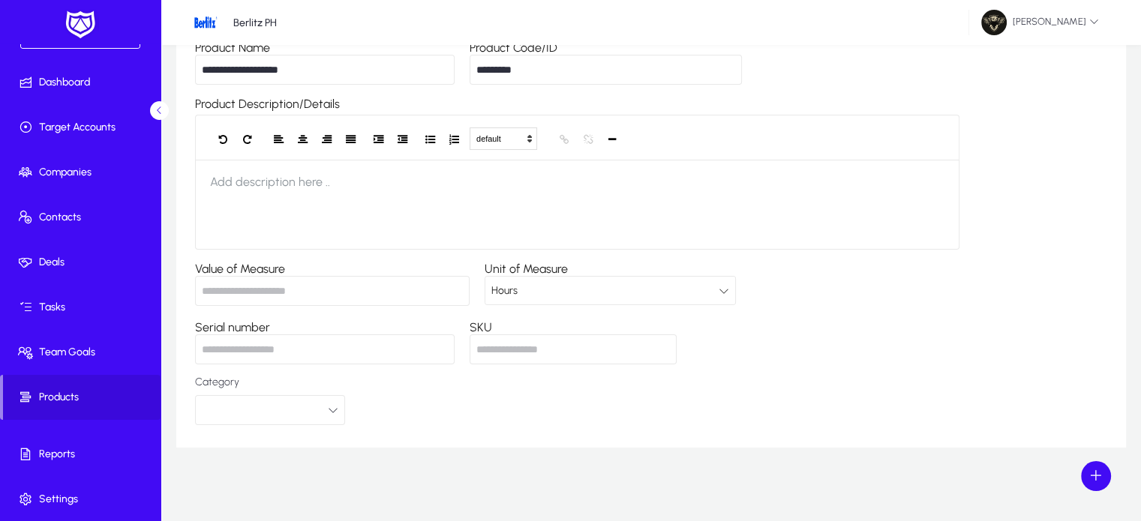
click at [252, 286] on input "Value of Measure" at bounding box center [332, 291] width 274 height 30
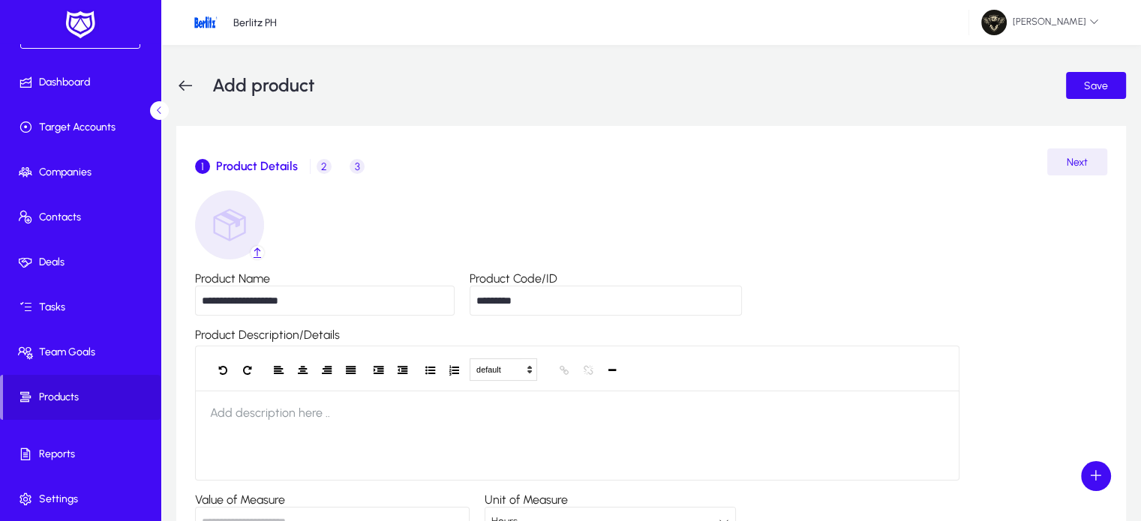
type input "**"
click at [1086, 157] on span "Next" at bounding box center [1076, 162] width 21 height 13
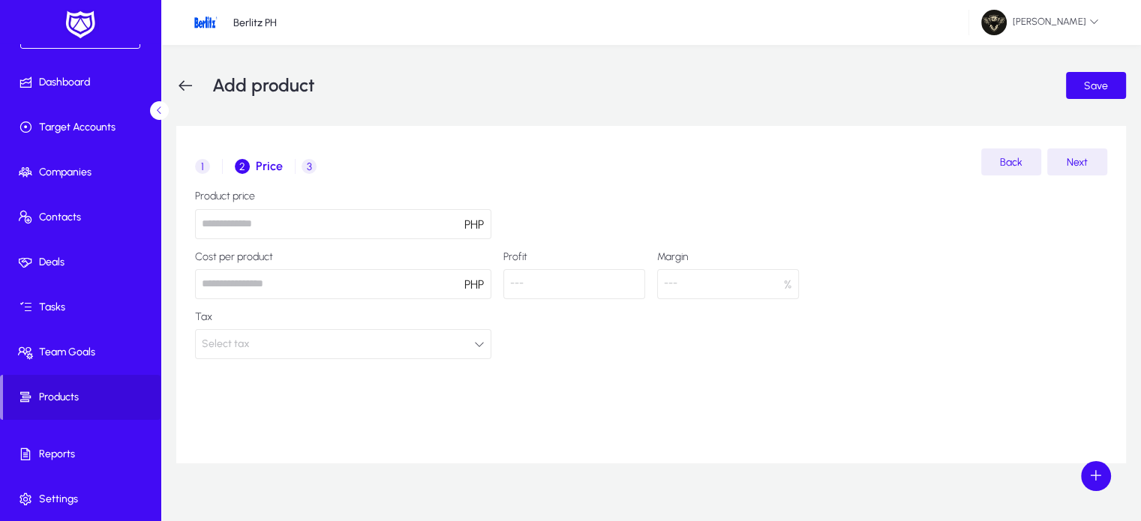
click at [297, 222] on input "number" at bounding box center [343, 224] width 296 height 30
type input "****"
click at [255, 271] on input "number" at bounding box center [343, 284] width 296 height 30
type input "****"
click at [419, 350] on button "Select tax" at bounding box center [343, 344] width 296 height 30
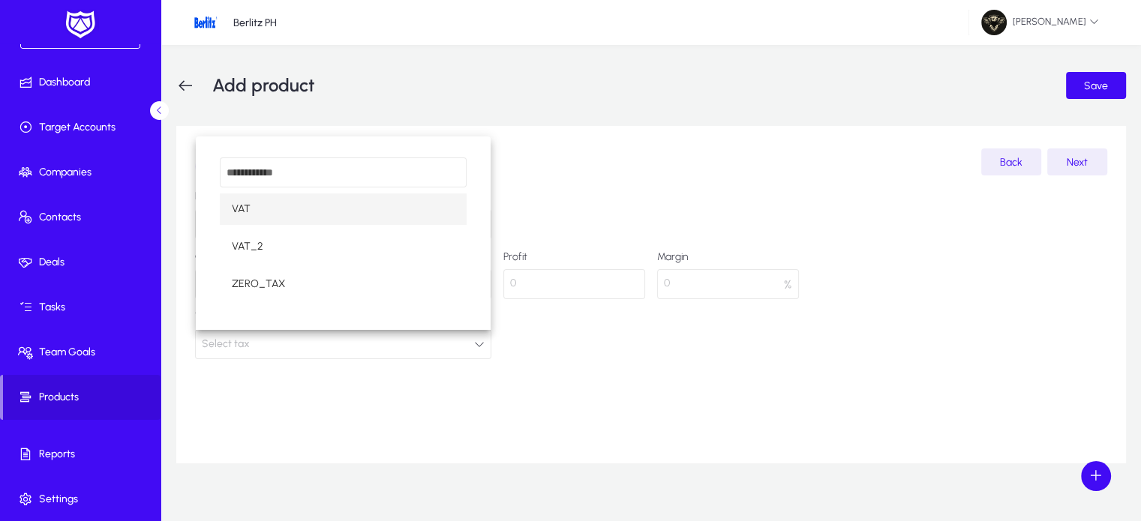
click at [373, 407] on div at bounding box center [570, 260] width 1141 height 521
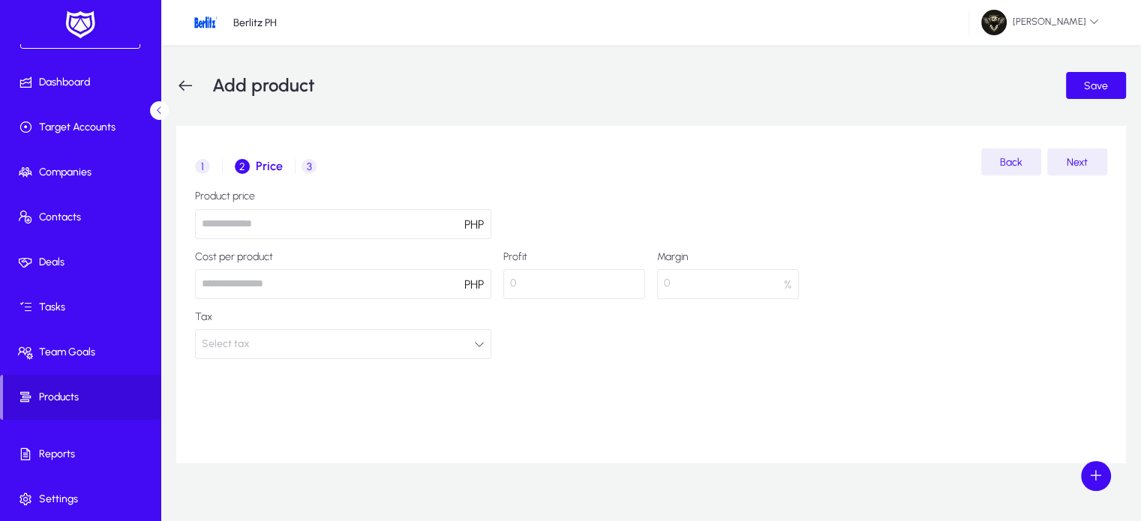
click at [435, 354] on button "Select tax" at bounding box center [343, 344] width 296 height 30
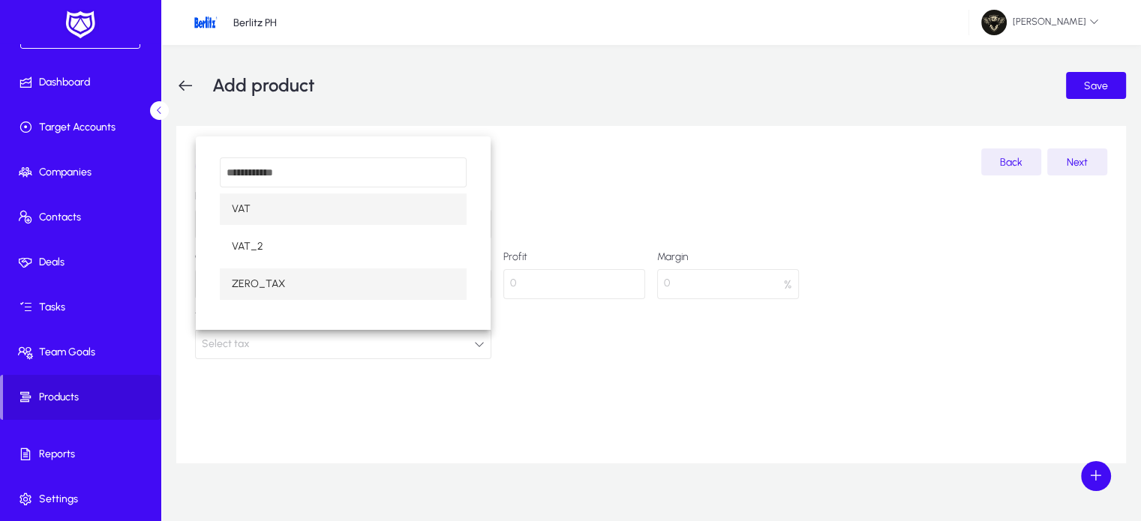
click at [270, 283] on span "ZERO_TAX" at bounding box center [258, 284] width 53 height 18
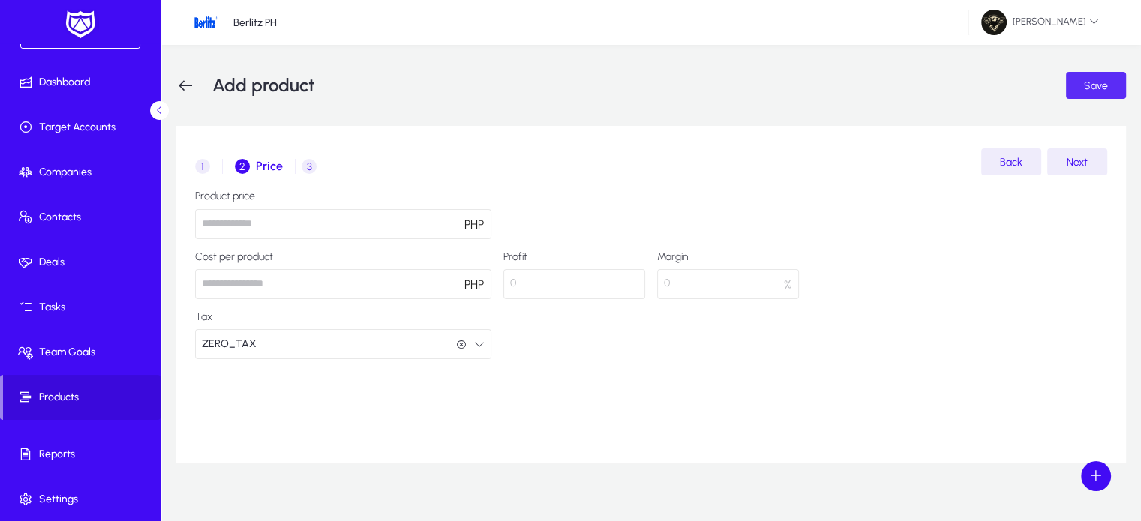
click at [1099, 95] on span "submit" at bounding box center [1096, 85] width 60 height 36
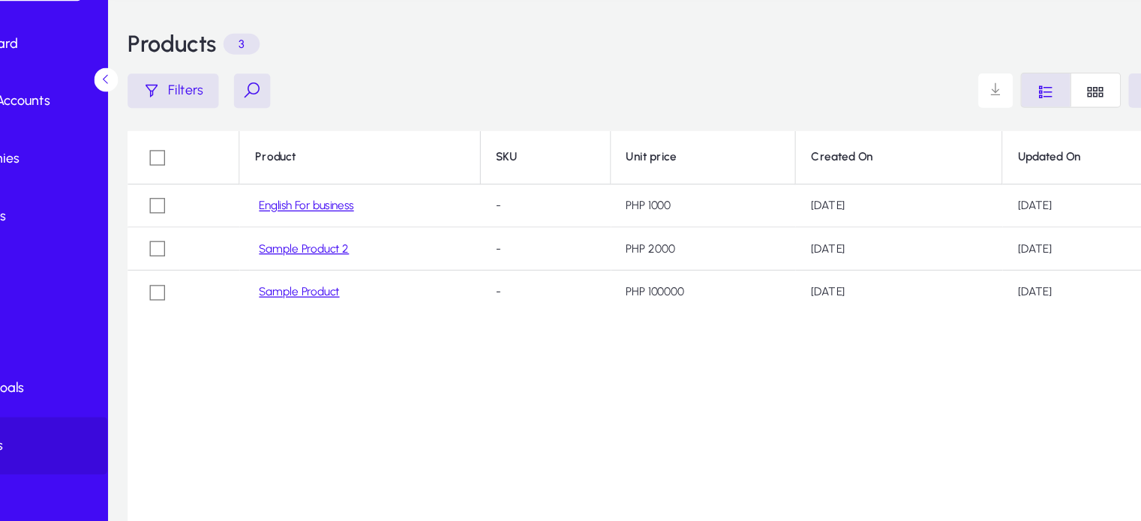
drag, startPoint x: 247, startPoint y: 206, endPoint x: 281, endPoint y: 204, distance: 34.6
click at [275, 204] on tr "English For business - PHP [DATE], [DATE], 2025" at bounding box center [650, 210] width 949 height 34
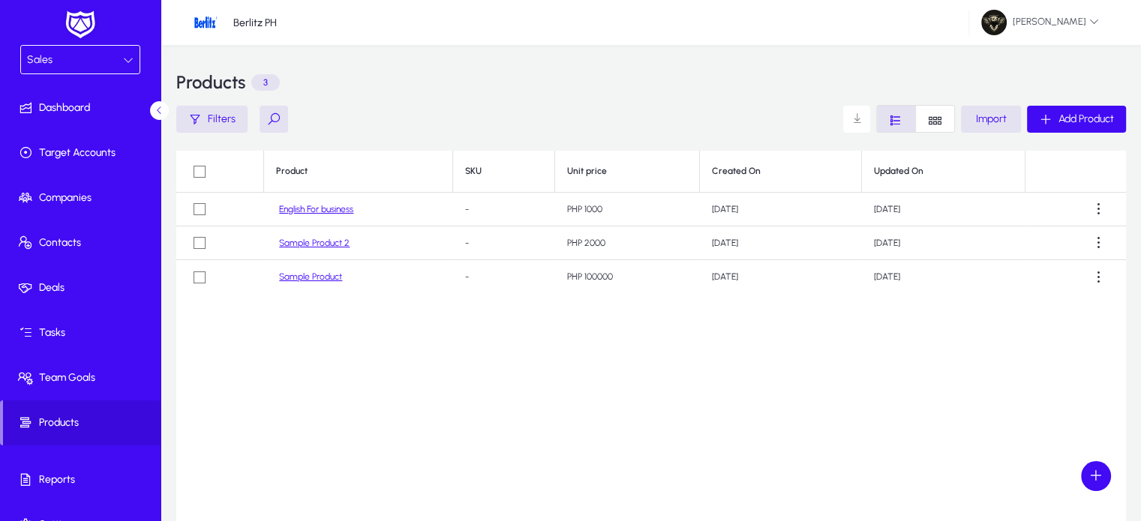
click at [69, 58] on div "Sales" at bounding box center [75, 59] width 96 height 19
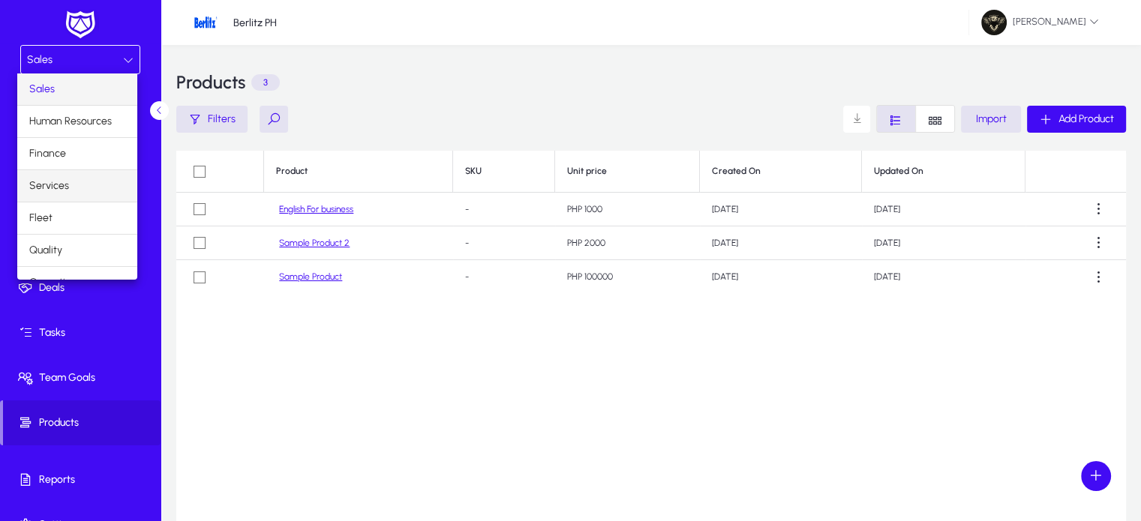
scroll to position [49, 0]
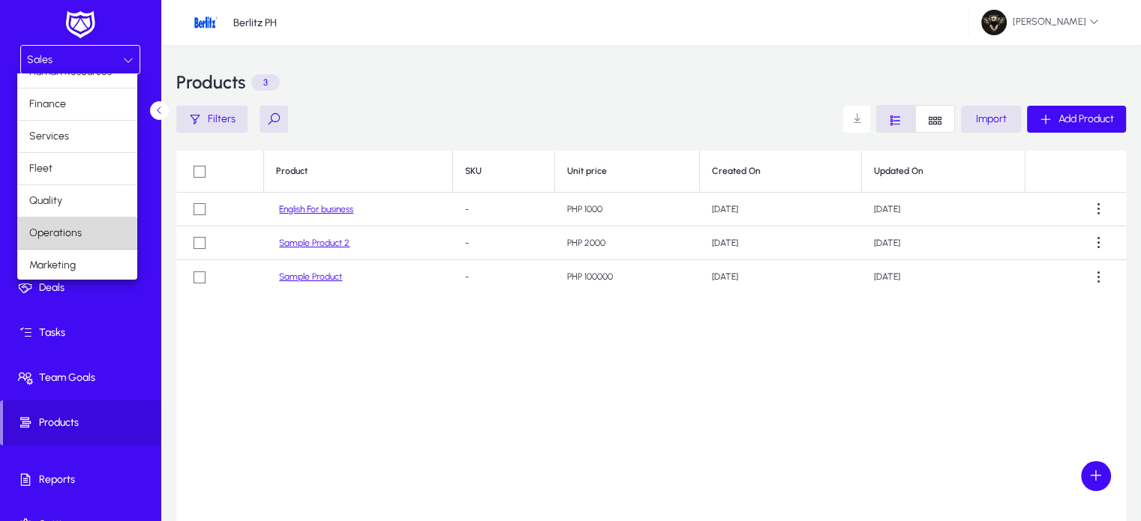
click at [90, 232] on mat-option "Operations" at bounding box center [77, 232] width 120 height 31
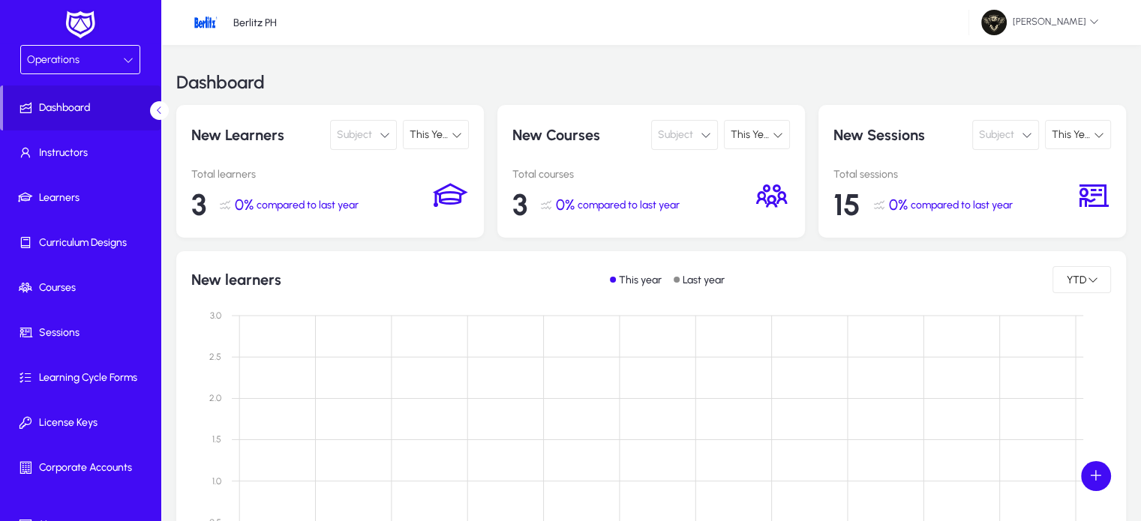
click at [351, 133] on span "Subject" at bounding box center [354, 135] width 35 height 30
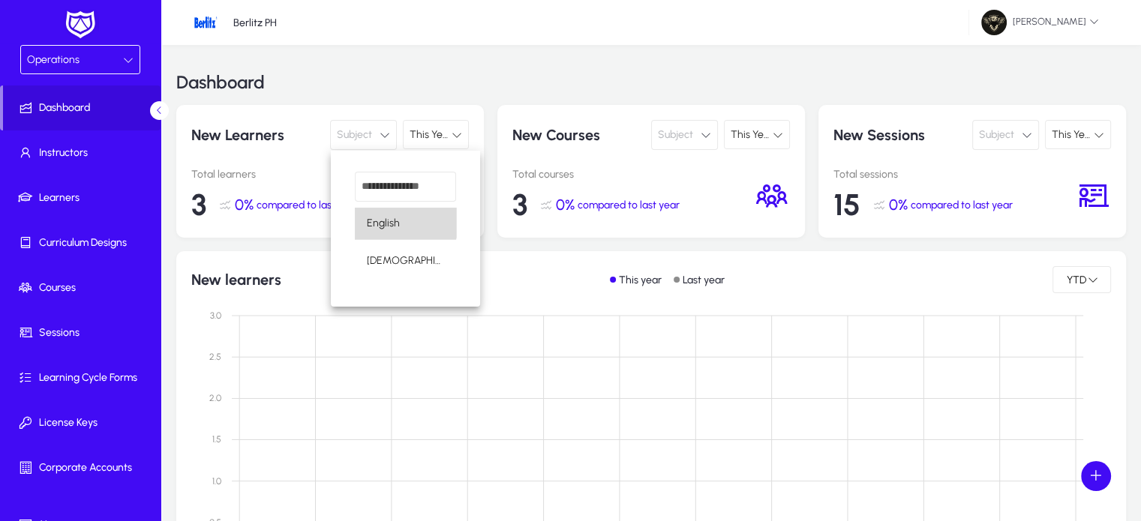
click at [388, 217] on span "English" at bounding box center [383, 223] width 33 height 18
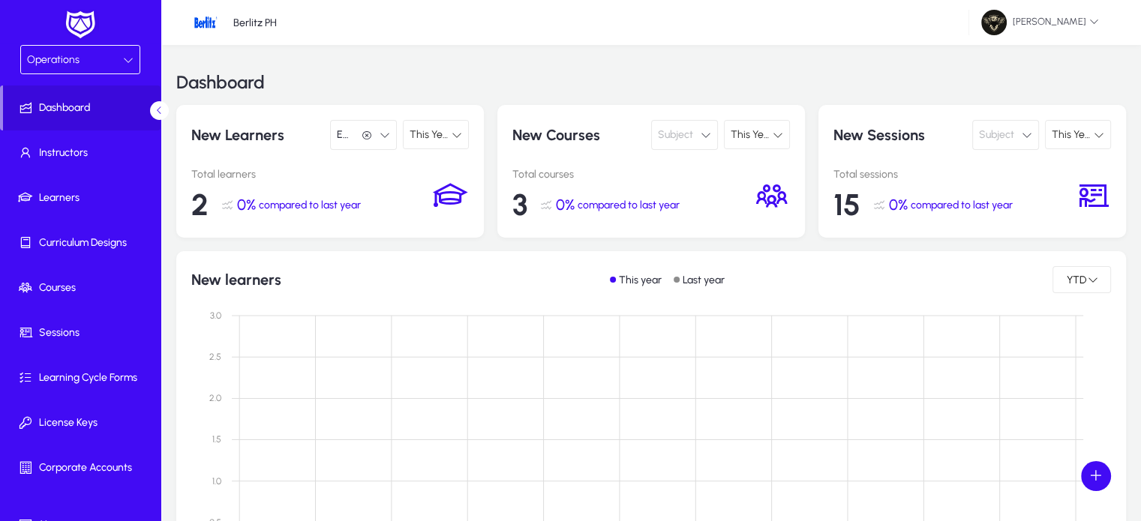
click at [687, 141] on span "Subject" at bounding box center [675, 135] width 35 height 30
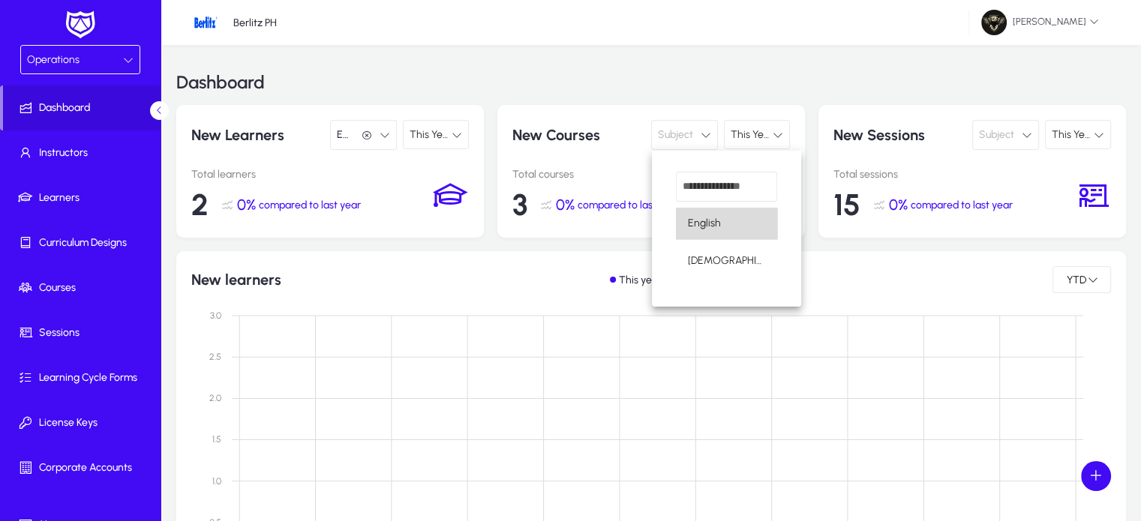
click at [736, 220] on mat-option "English" at bounding box center [726, 223] width 101 height 31
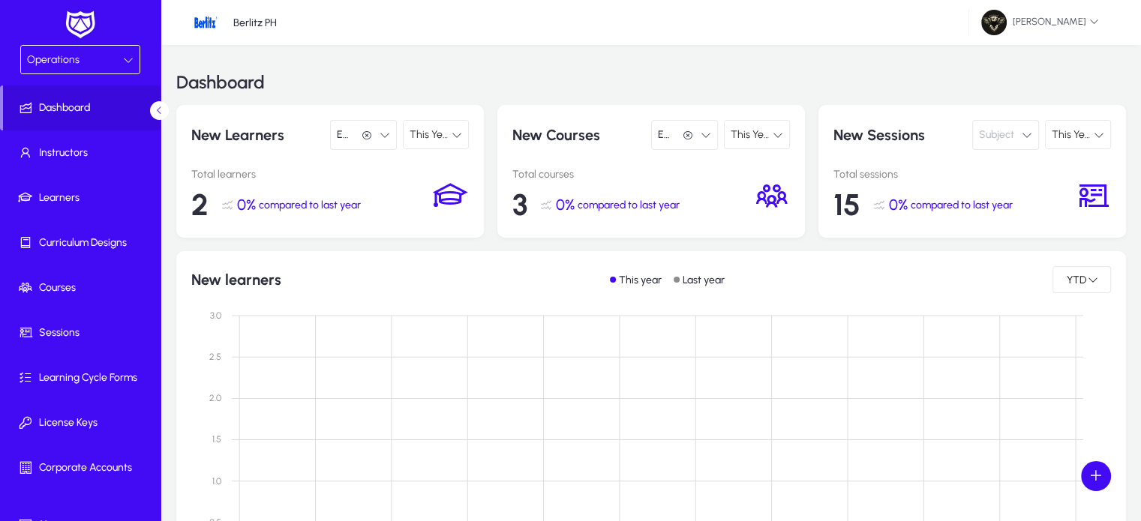
click at [1017, 138] on button "Subject" at bounding box center [1005, 135] width 67 height 30
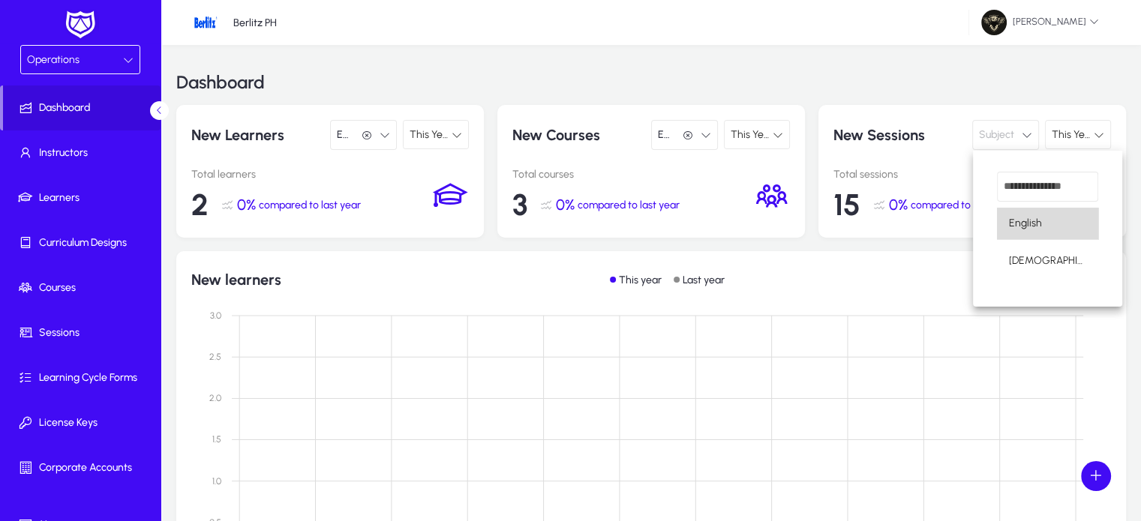
click at [1048, 216] on mat-option "English" at bounding box center [1047, 223] width 101 height 31
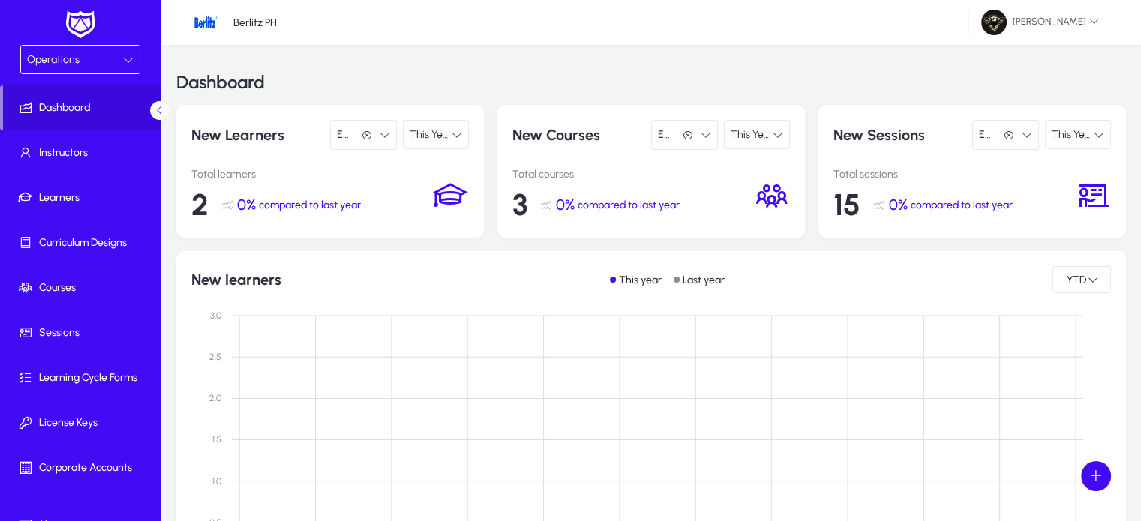
click at [436, 126] on div "This Year" at bounding box center [430, 134] width 43 height 19
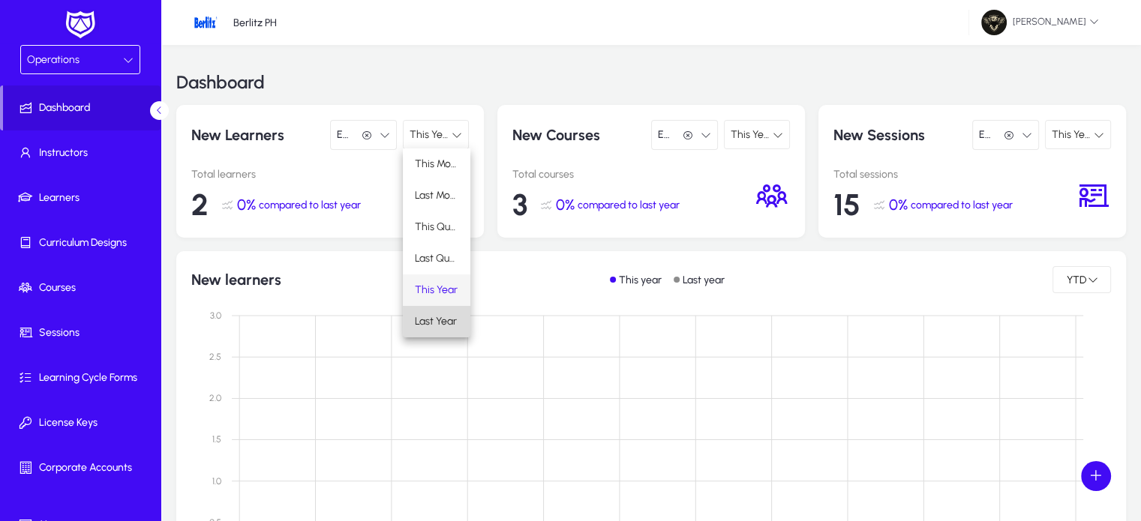
click at [453, 319] on span "Last Year" at bounding box center [436, 322] width 42 height 18
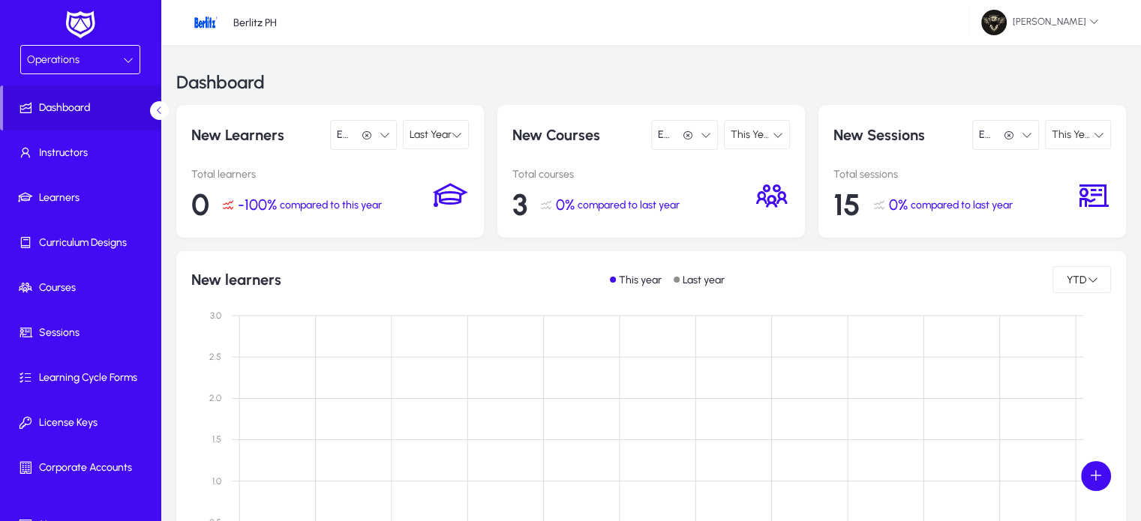
click at [755, 133] on span "This Year" at bounding box center [751, 134] width 43 height 13
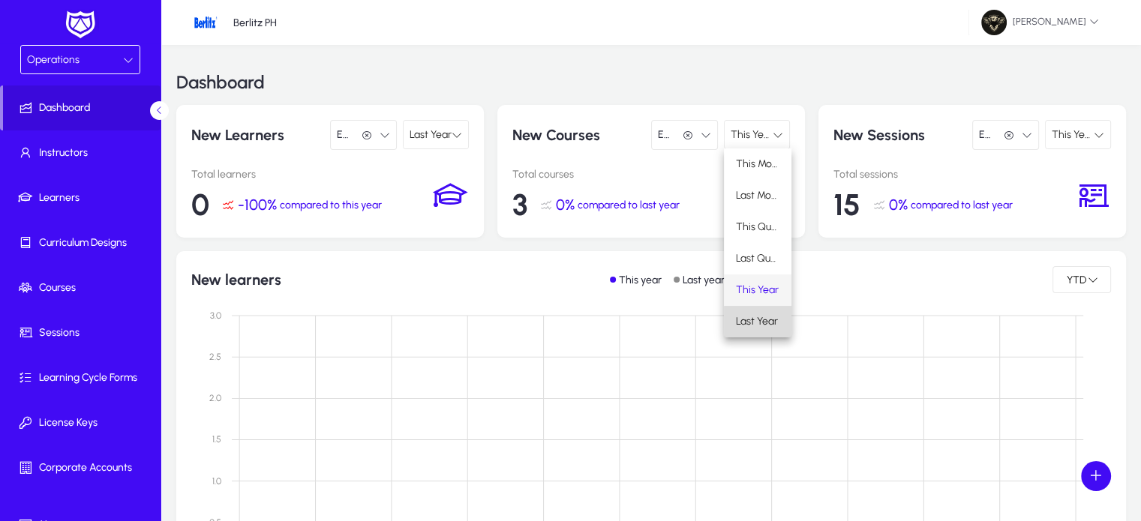
click at [761, 330] on span "Last Year" at bounding box center [757, 322] width 42 height 18
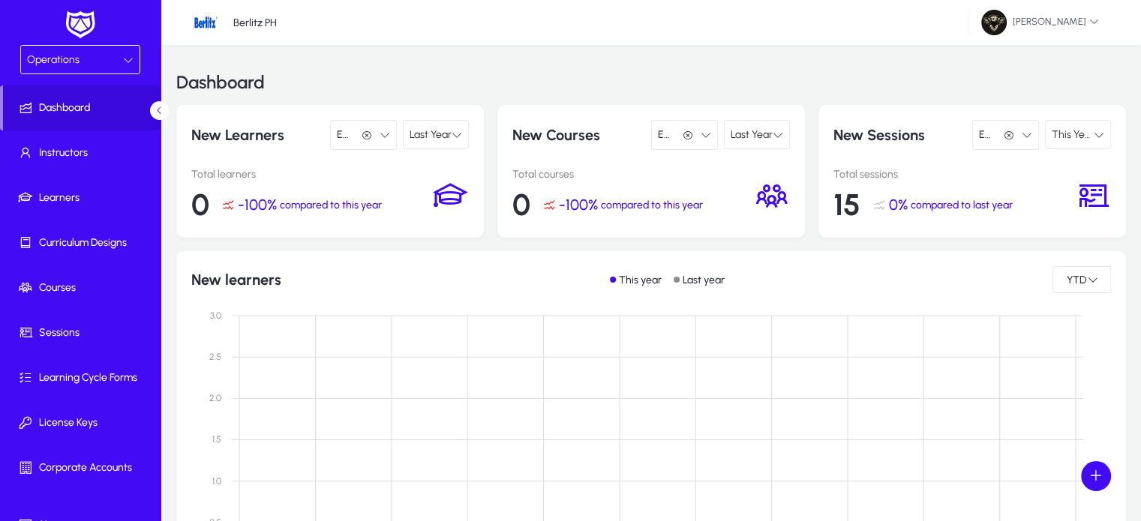
click at [1087, 132] on span "This Year" at bounding box center [1072, 134] width 43 height 13
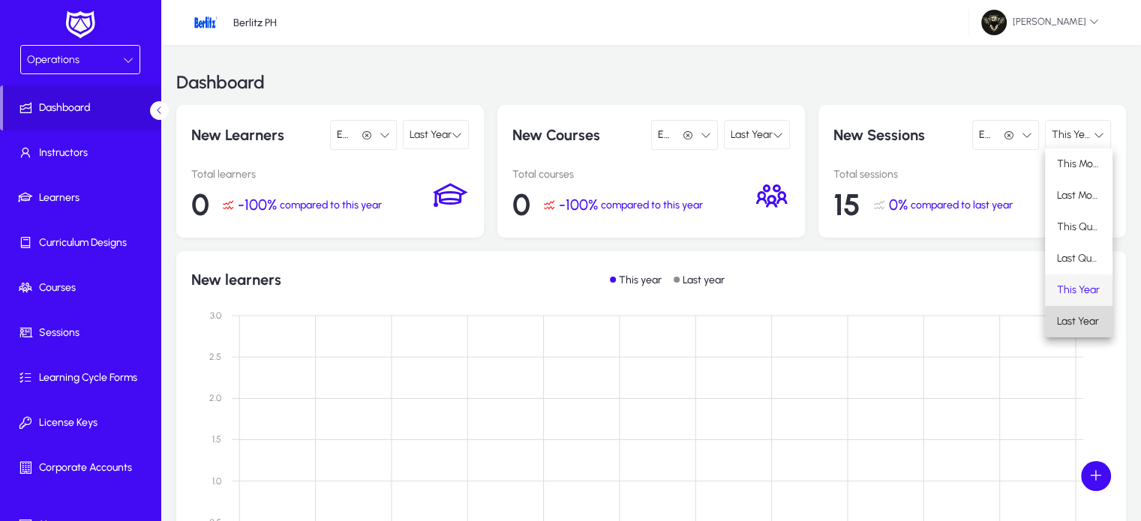
click at [1088, 328] on span "Last Year" at bounding box center [1078, 322] width 42 height 18
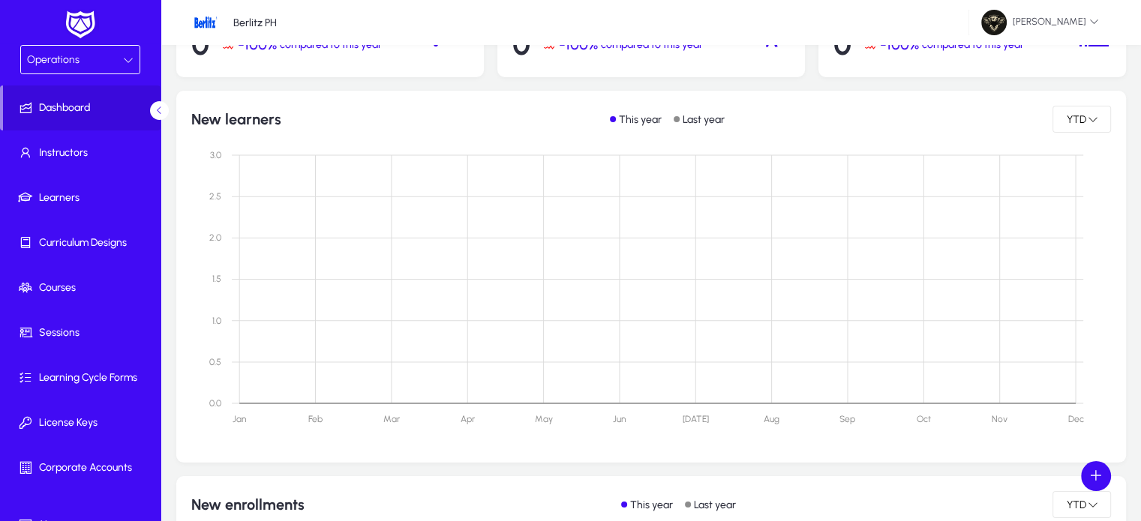
scroll to position [172, 0]
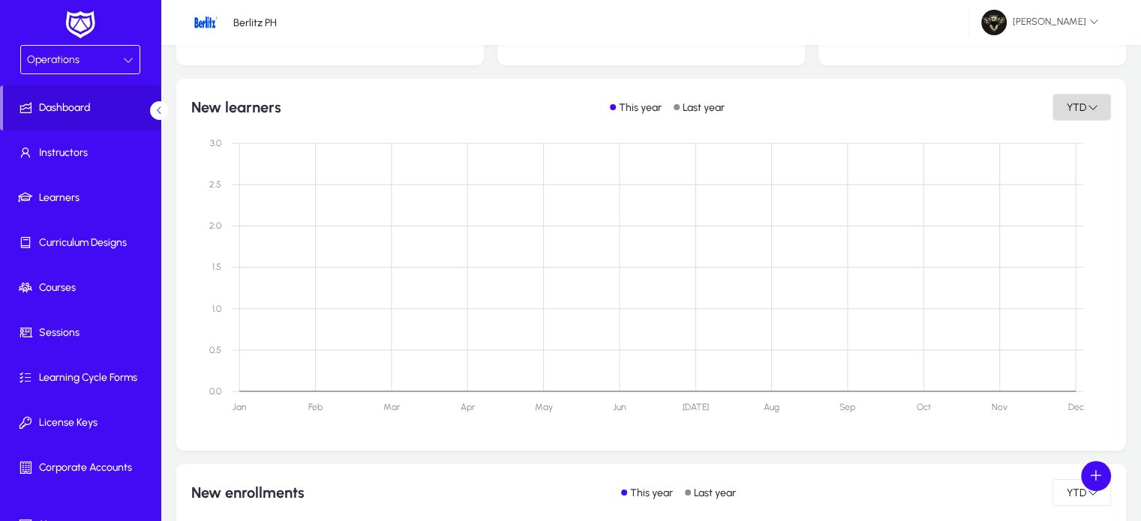
click at [1093, 115] on span at bounding box center [1081, 107] width 57 height 36
click at [1078, 173] on span "Monthly" at bounding box center [1080, 173] width 38 height 13
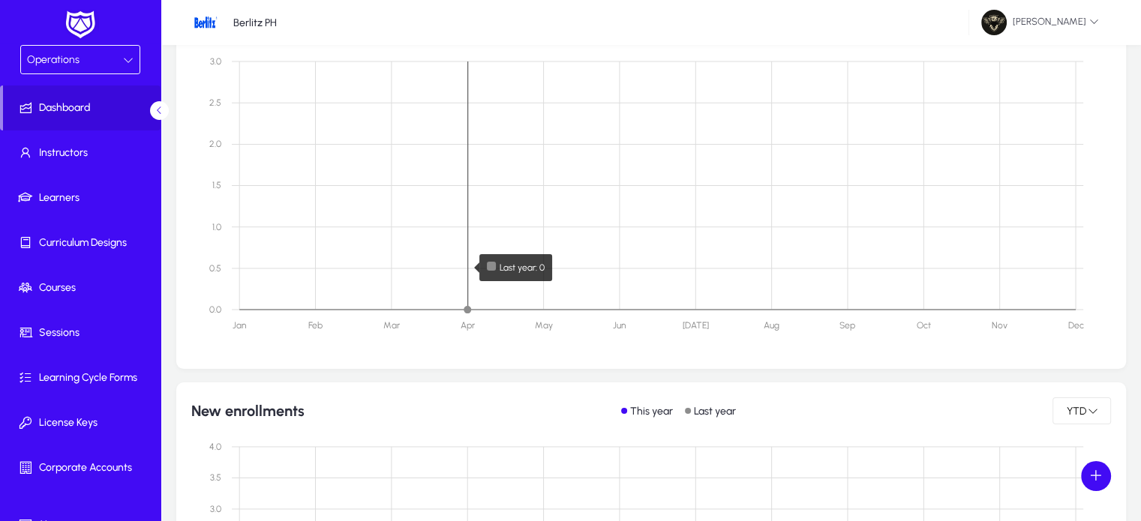
scroll to position [263, 0]
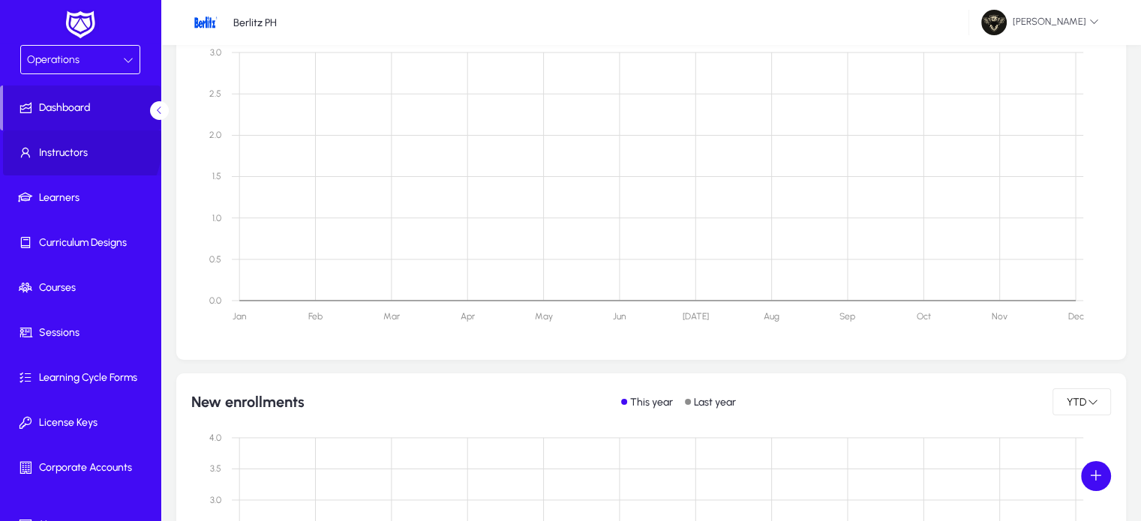
click at [77, 145] on span "Instructors" at bounding box center [83, 152] width 160 height 15
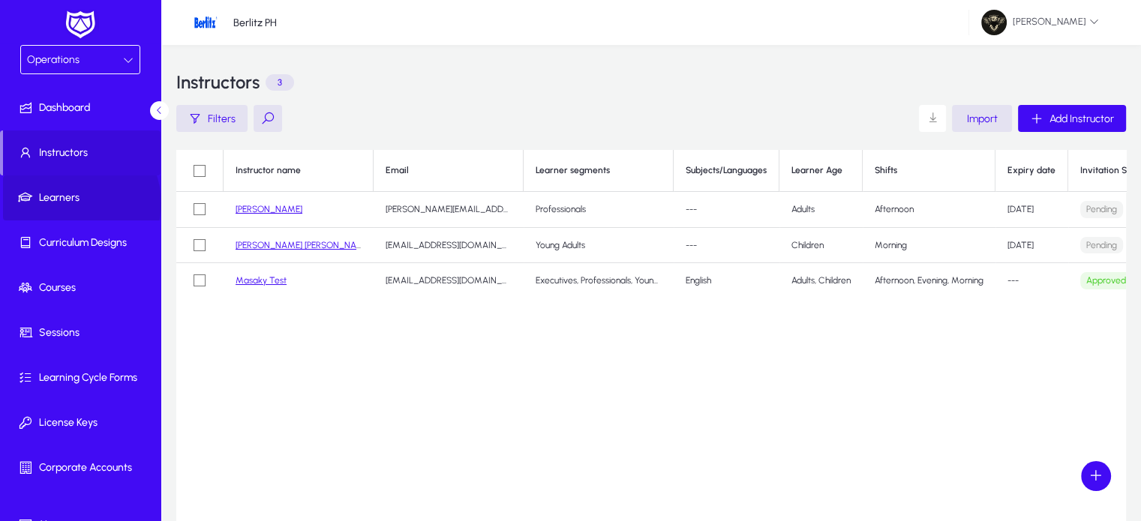
click at [75, 202] on span "Learners" at bounding box center [83, 197] width 160 height 15
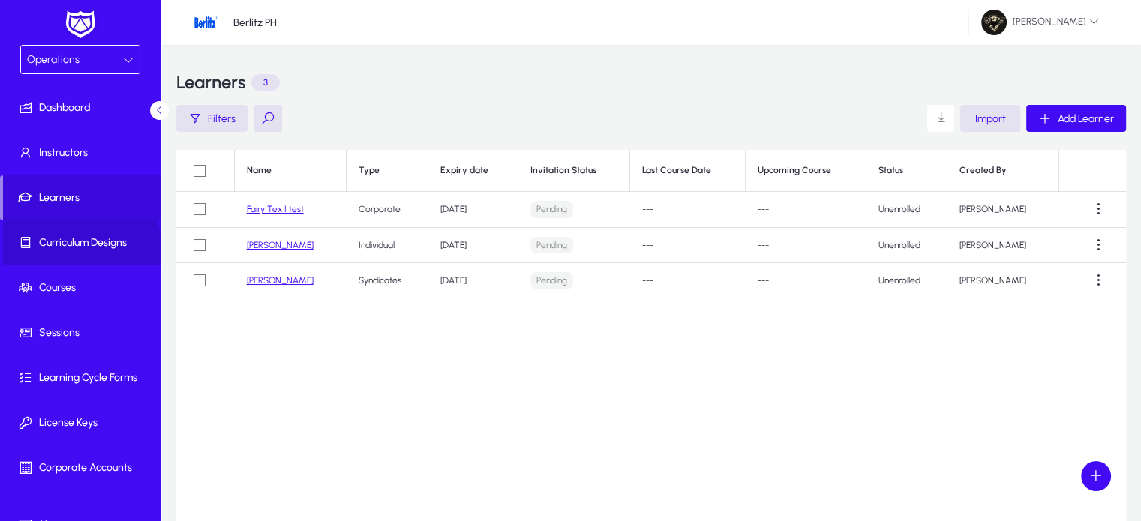
click at [79, 251] on span at bounding box center [83, 243] width 160 height 36
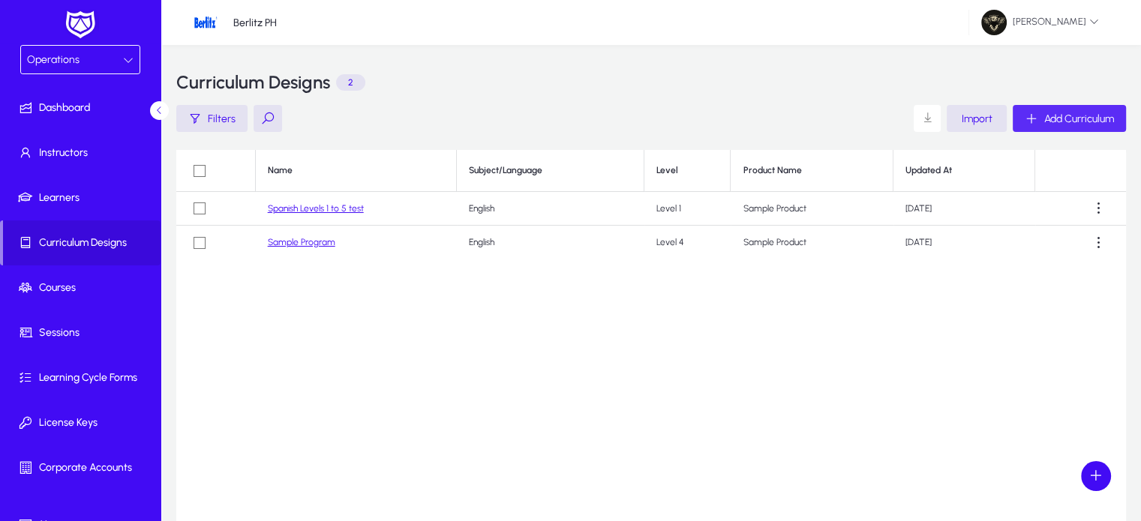
click at [1076, 123] on span "Add Curriculum" at bounding box center [1079, 118] width 70 height 13
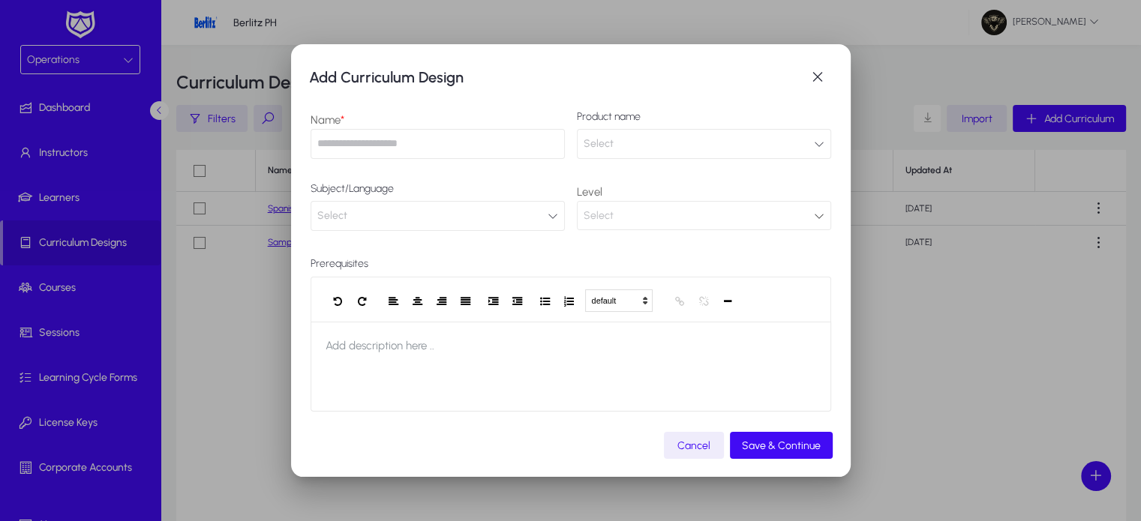
click at [366, 140] on input "text" at bounding box center [437, 144] width 254 height 30
type input "**********"
click at [711, 151] on button "Select" at bounding box center [704, 144] width 254 height 30
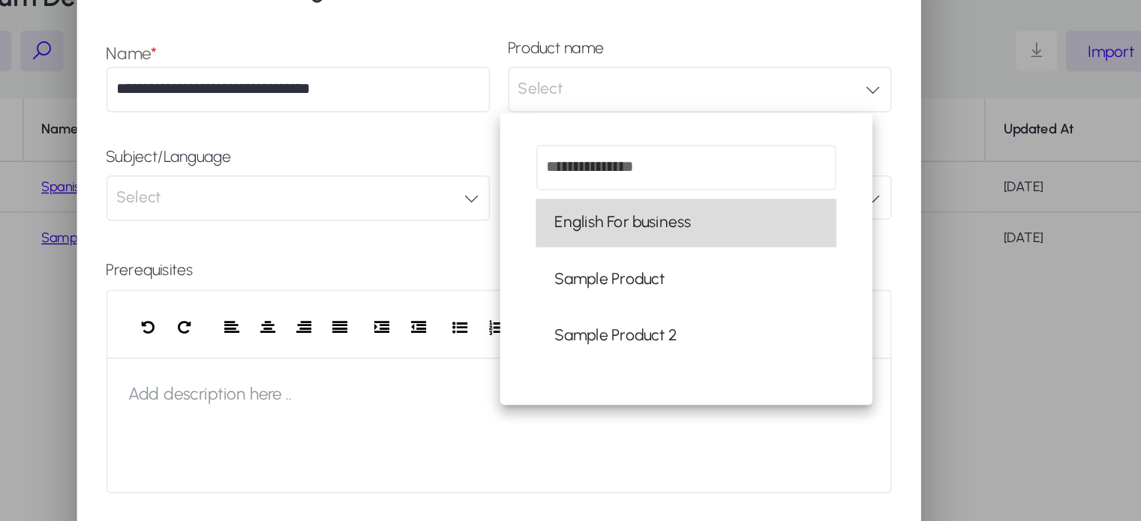
click at [697, 238] on mat-option "English For business" at bounding box center [694, 232] width 199 height 31
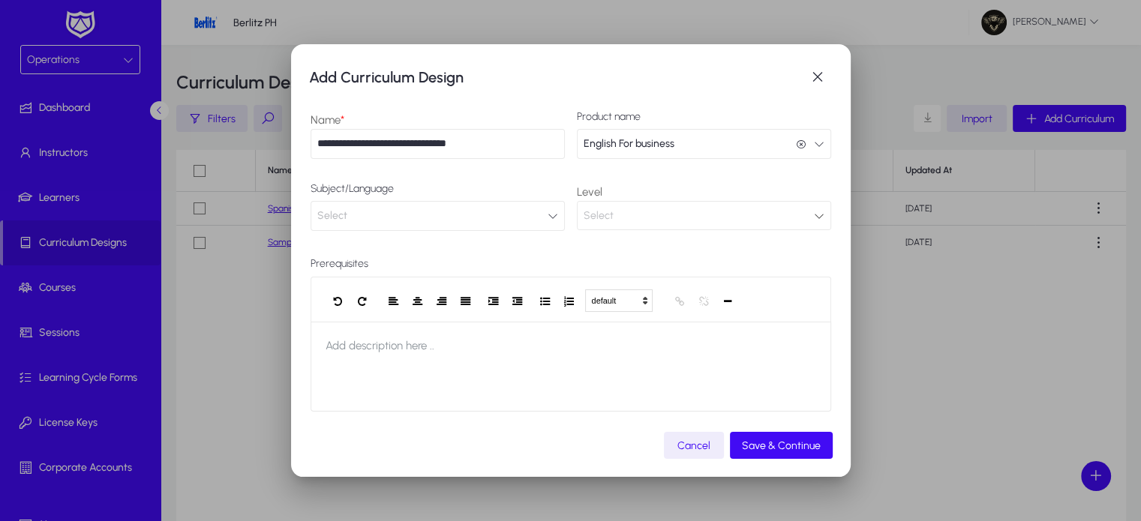
click at [442, 218] on button "Select" at bounding box center [437, 216] width 254 height 30
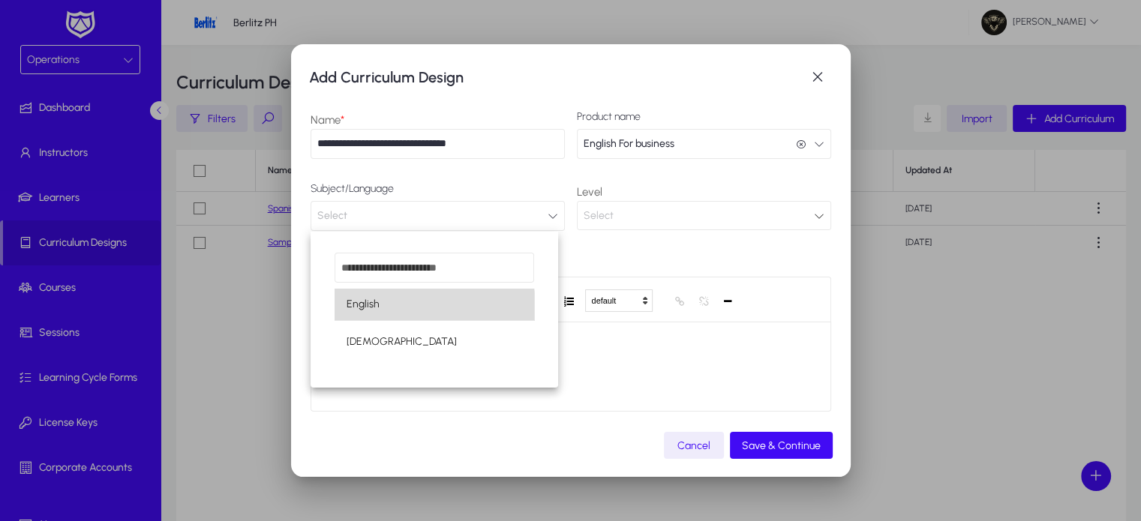
click at [386, 313] on mat-option "English" at bounding box center [433, 304] width 199 height 31
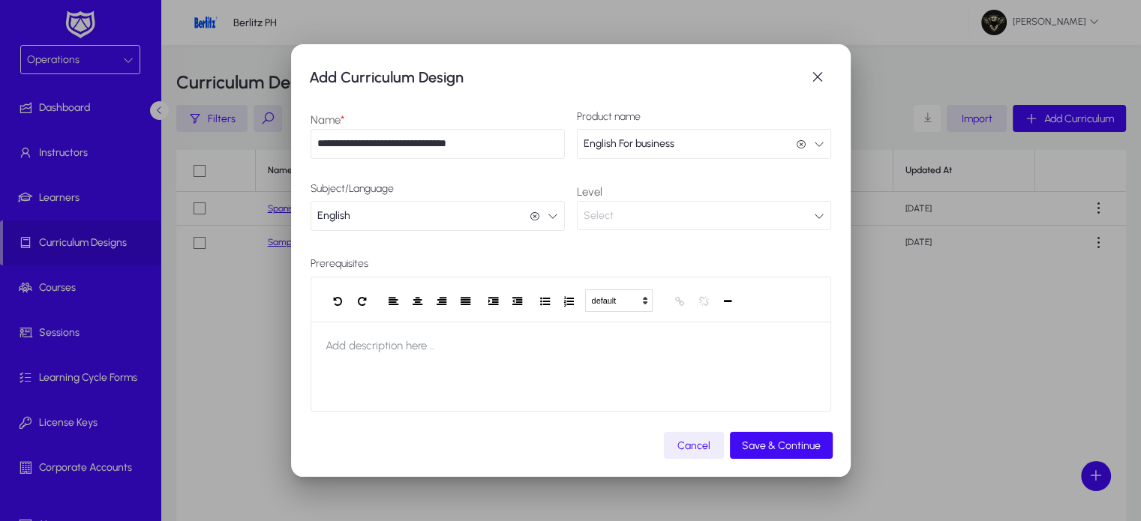
click at [633, 210] on div "Select" at bounding box center [698, 215] width 230 height 19
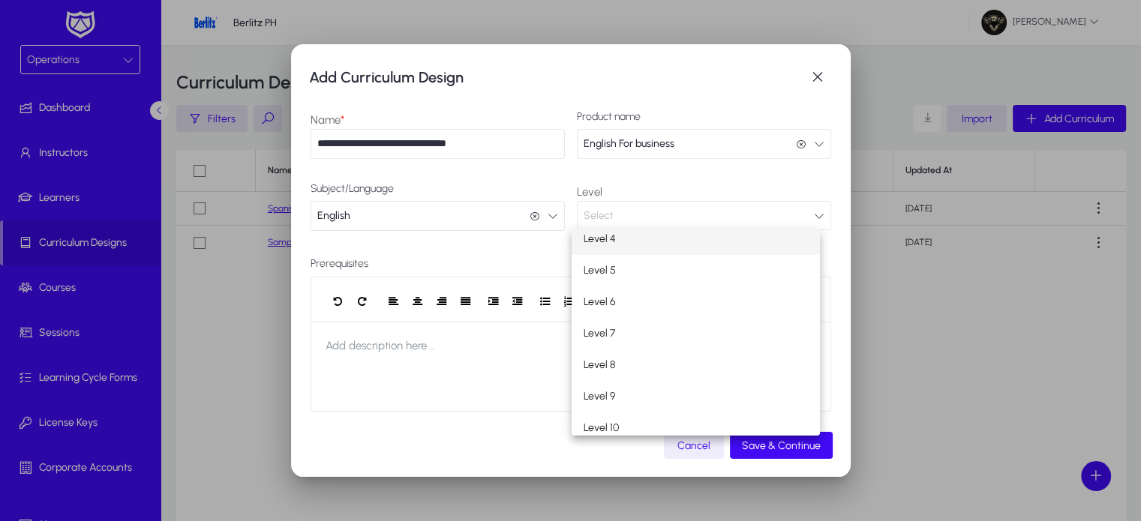
scroll to position [102, 0]
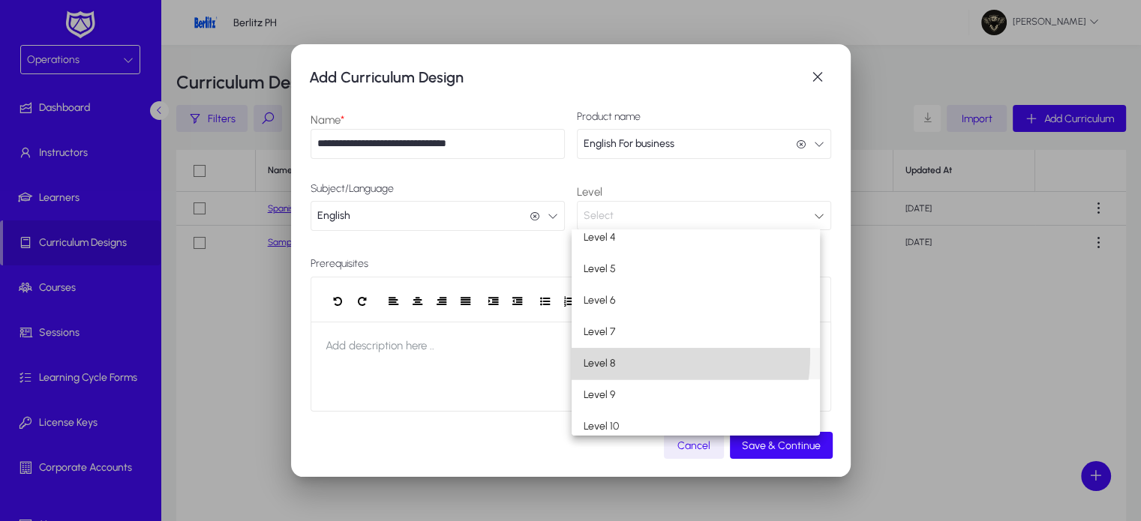
click at [612, 355] on span "Level 8" at bounding box center [598, 364] width 31 height 18
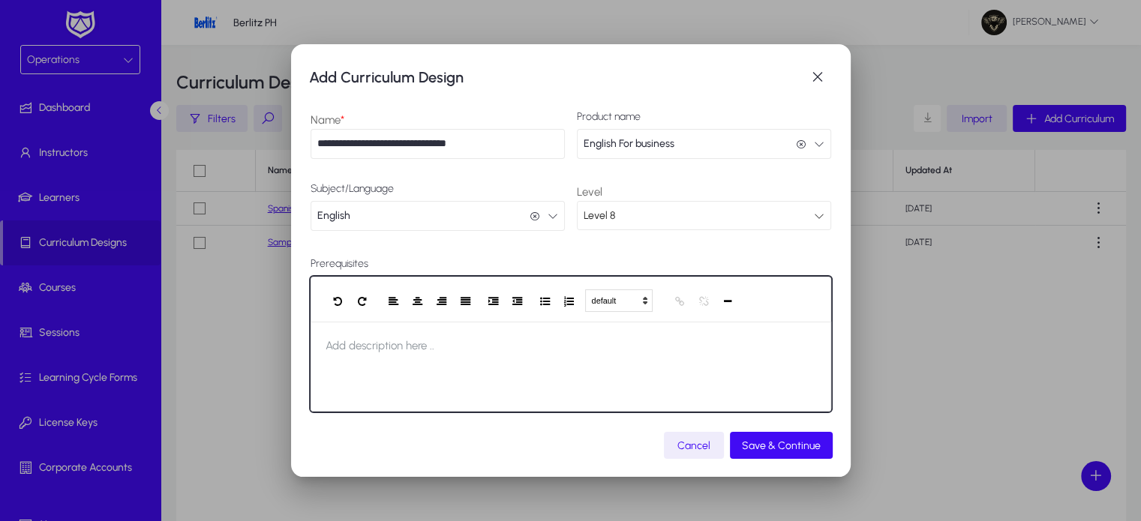
click at [402, 340] on span "Add description here .." at bounding box center [379, 346] width 139 height 48
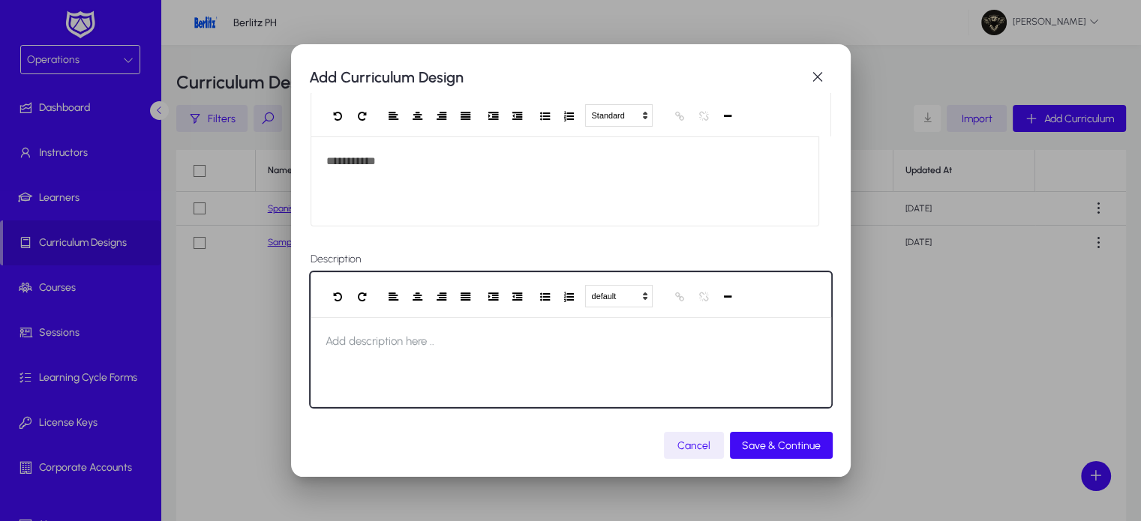
click at [380, 348] on span "Add description here .." at bounding box center [379, 341] width 139 height 48
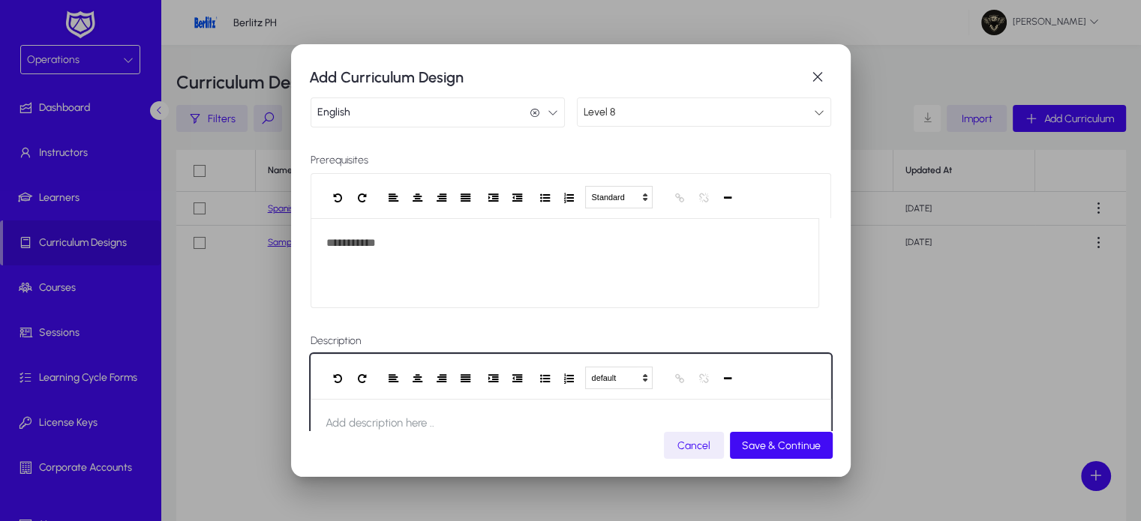
scroll to position [102, 0]
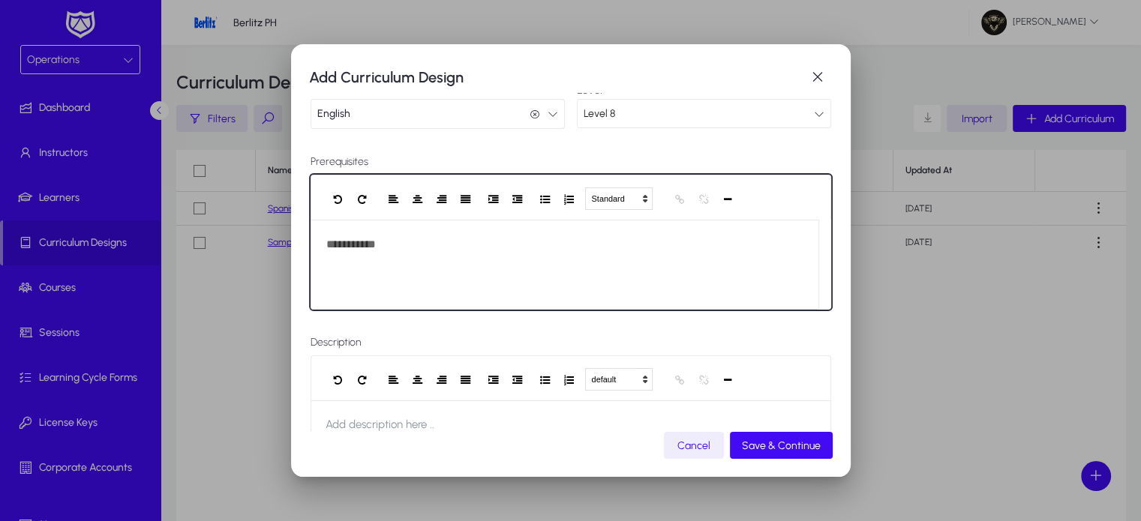
click at [393, 241] on div "**********" at bounding box center [564, 265] width 509 height 90
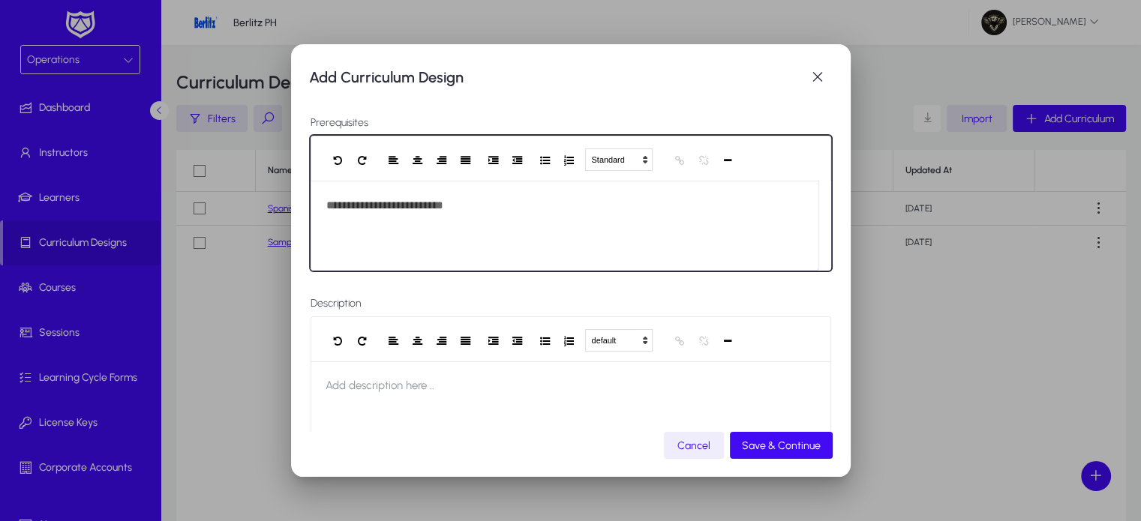
scroll to position [185, 0]
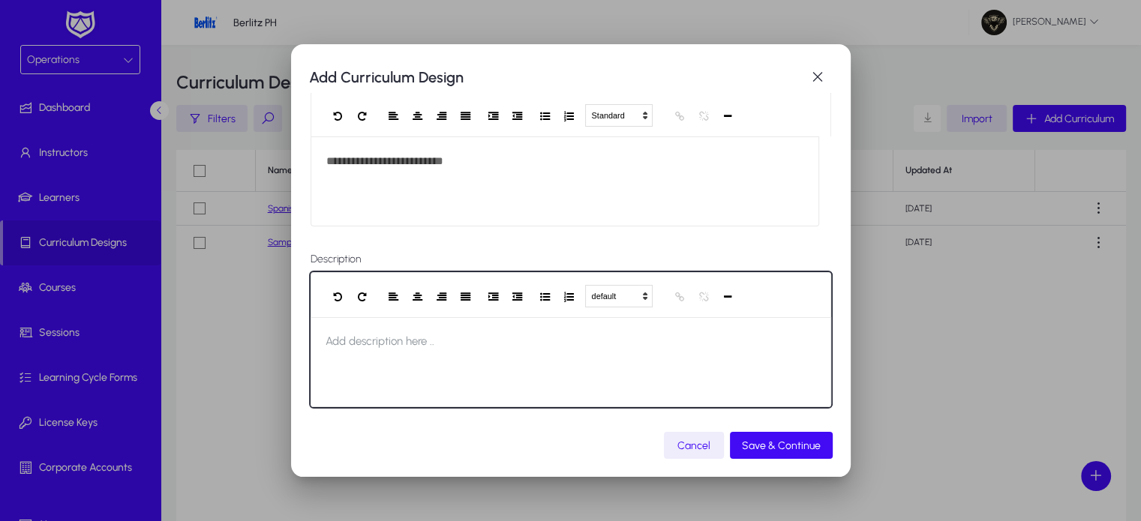
click at [409, 355] on span "Add description here .." at bounding box center [379, 341] width 139 height 48
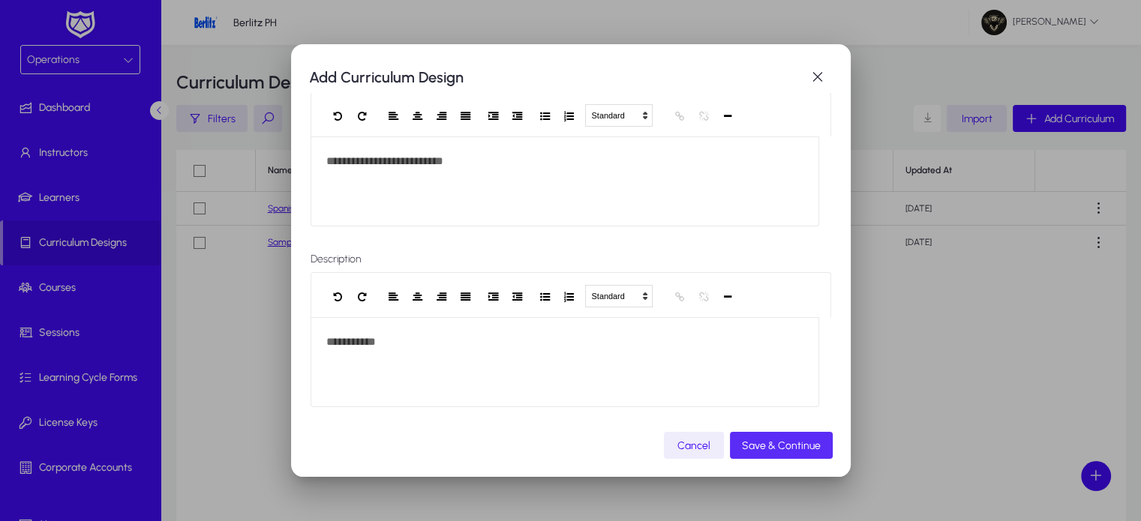
click at [799, 445] on span "Save & Continue" at bounding box center [781, 445] width 79 height 13
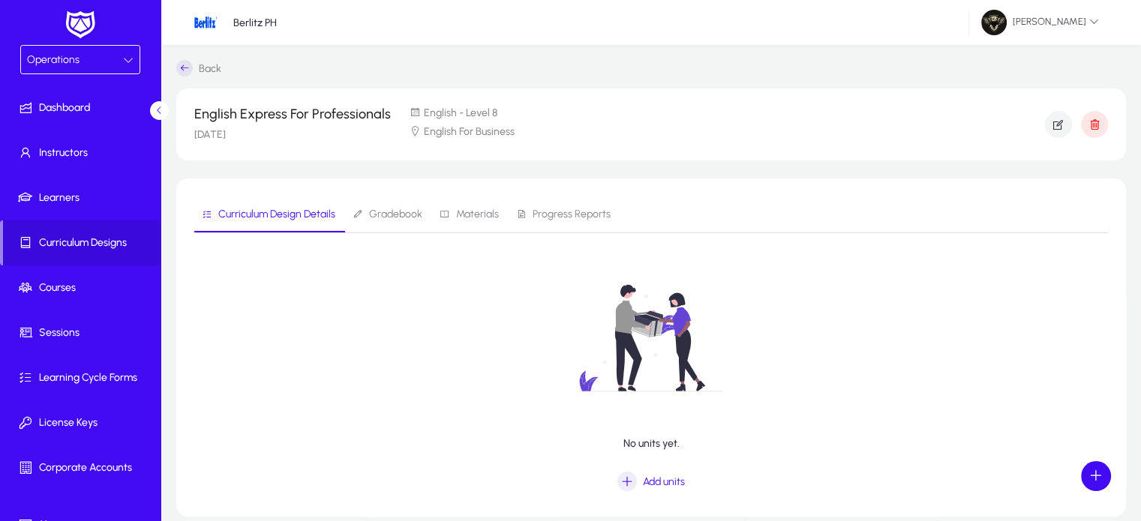
scroll to position [51, 0]
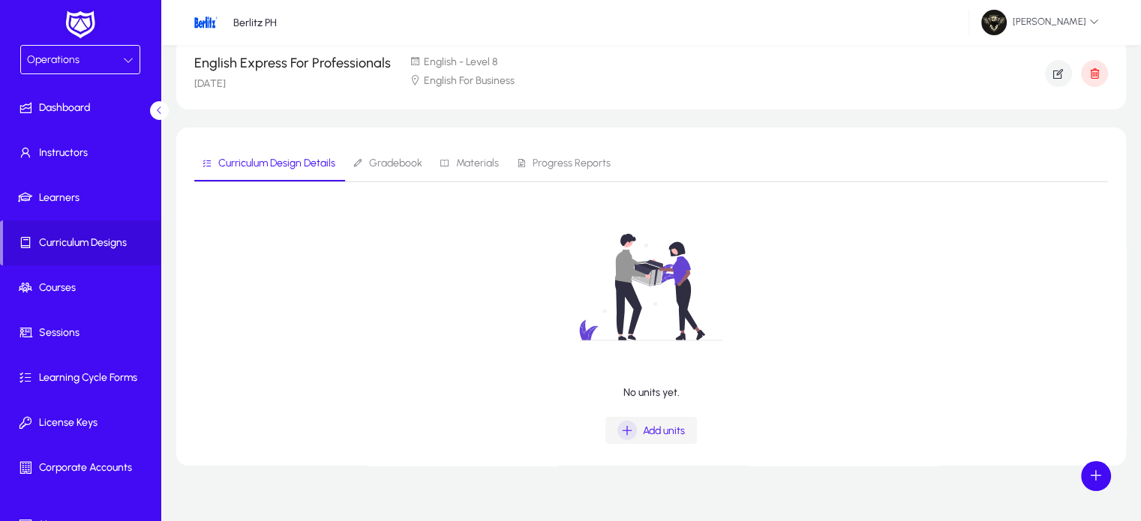
click at [627, 421] on icon "button" at bounding box center [626, 430] width 19 height 19
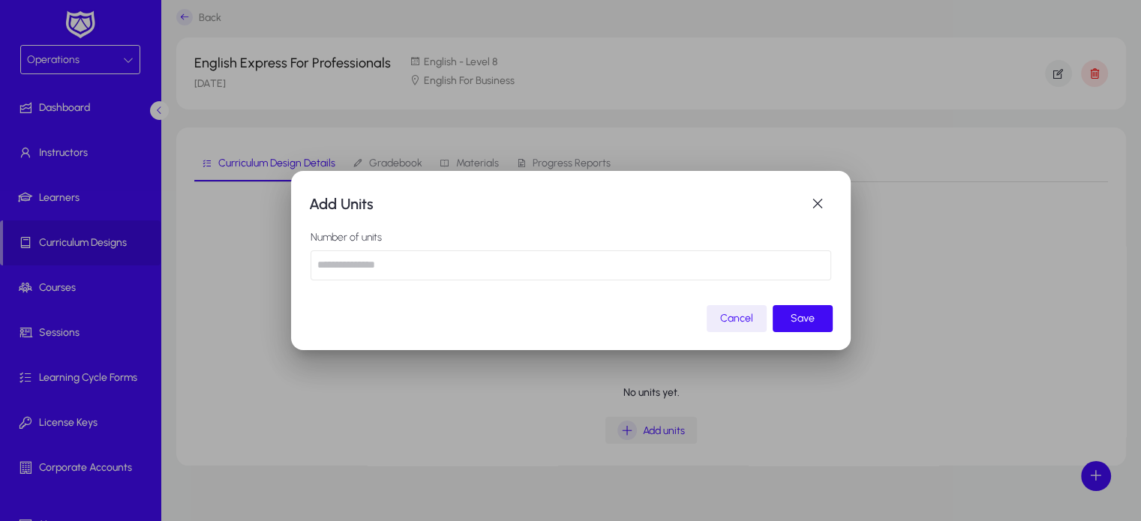
scroll to position [0, 0]
click at [432, 272] on input "number" at bounding box center [570, 265] width 520 height 30
type input "**"
click at [797, 323] on span "Save" at bounding box center [802, 318] width 24 height 13
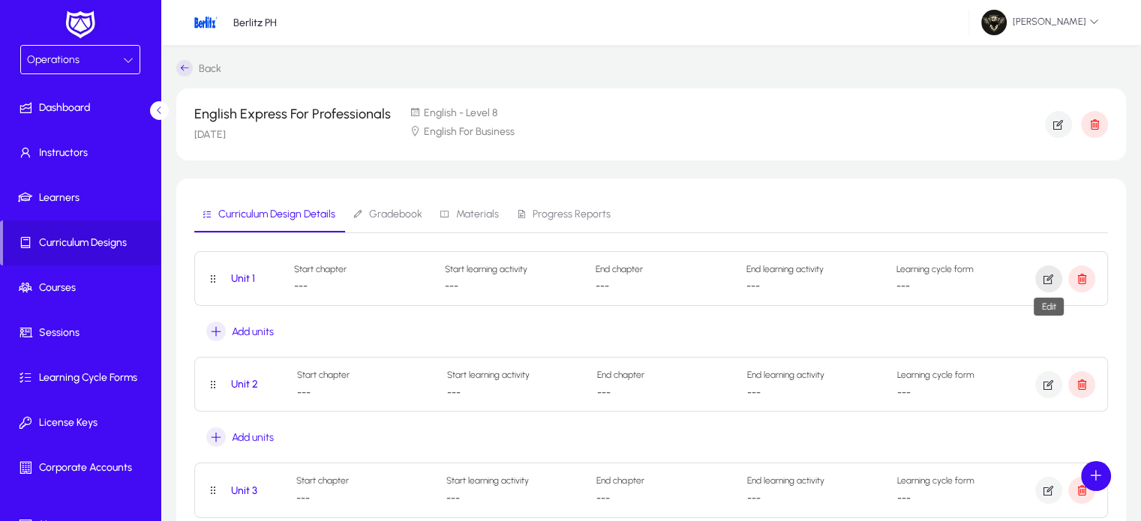
click at [1048, 280] on icon "button" at bounding box center [1048, 278] width 13 height 13
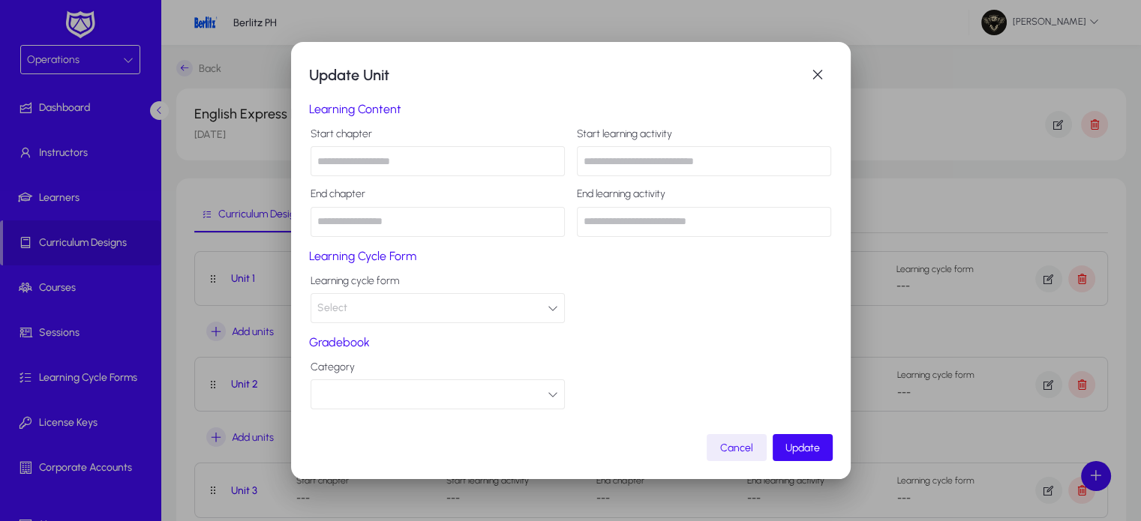
click at [411, 166] on input "text" at bounding box center [437, 161] width 254 height 30
click at [828, 70] on span "button" at bounding box center [817, 75] width 30 height 30
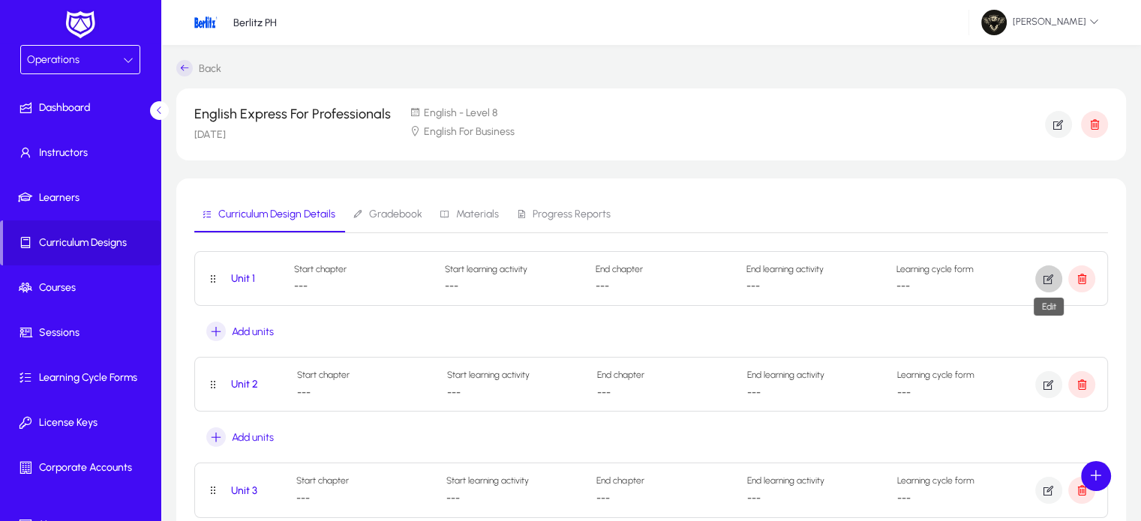
click at [1051, 280] on icon "button" at bounding box center [1048, 278] width 13 height 13
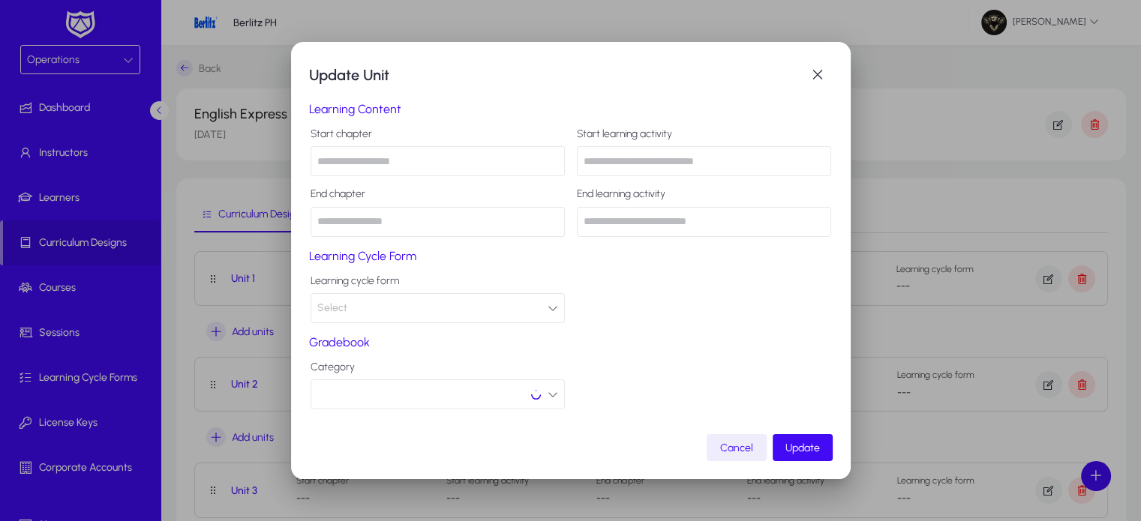
click at [391, 167] on input "text" at bounding box center [437, 161] width 254 height 30
type input "*"
click at [628, 147] on input "text" at bounding box center [704, 161] width 254 height 30
type input "*"
click at [429, 218] on input "text" at bounding box center [437, 222] width 254 height 30
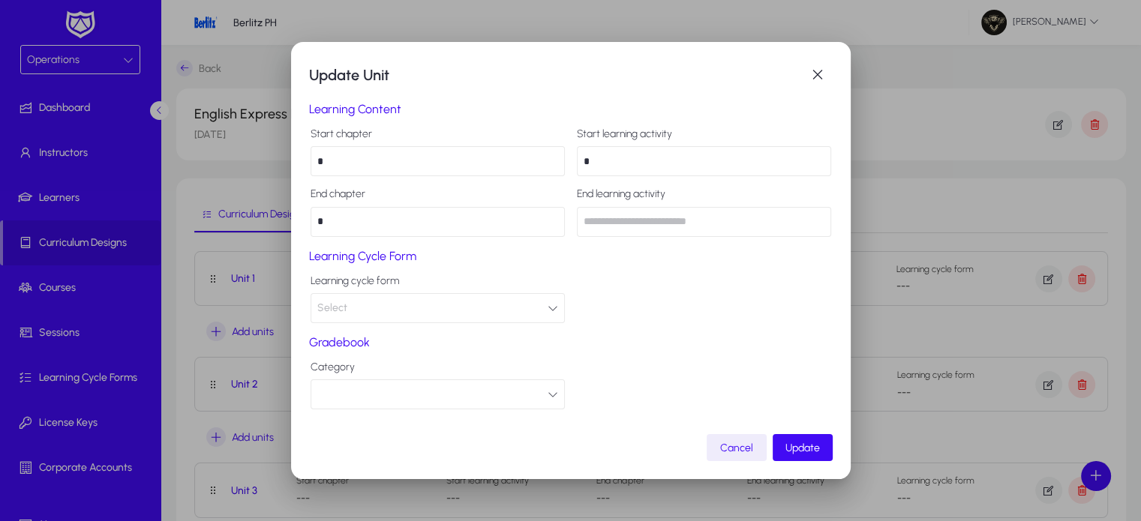
type input "*"
click at [690, 210] on input "text" at bounding box center [704, 222] width 254 height 30
type input "*"
click at [501, 301] on button "Select" at bounding box center [437, 308] width 254 height 30
click at [648, 295] on div at bounding box center [570, 260] width 1141 height 521
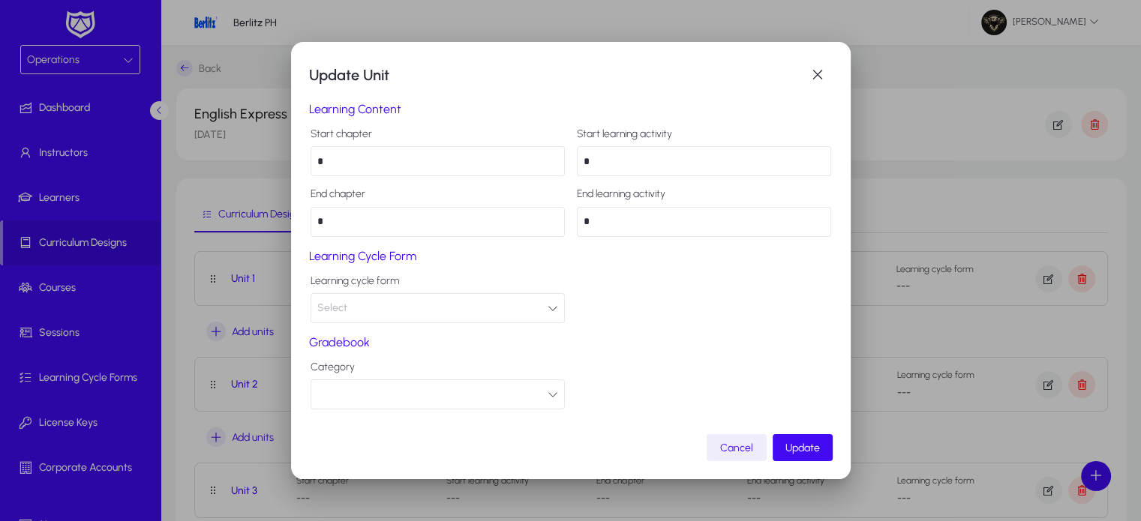
click at [480, 298] on button "Select" at bounding box center [437, 308] width 254 height 30
click at [623, 360] on div at bounding box center [570, 260] width 1141 height 521
click at [507, 386] on button "button" at bounding box center [437, 394] width 254 height 30
click at [678, 375] on div at bounding box center [570, 260] width 1141 height 521
click at [822, 453] on span "submit" at bounding box center [802, 448] width 60 height 36
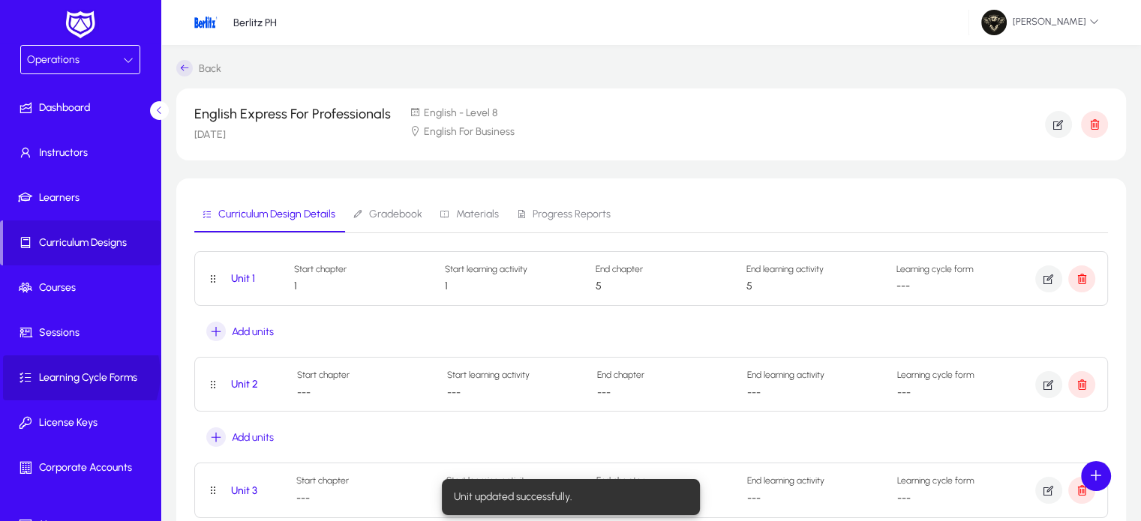
click at [76, 374] on span "Learning Cycle Forms" at bounding box center [83, 377] width 160 height 15
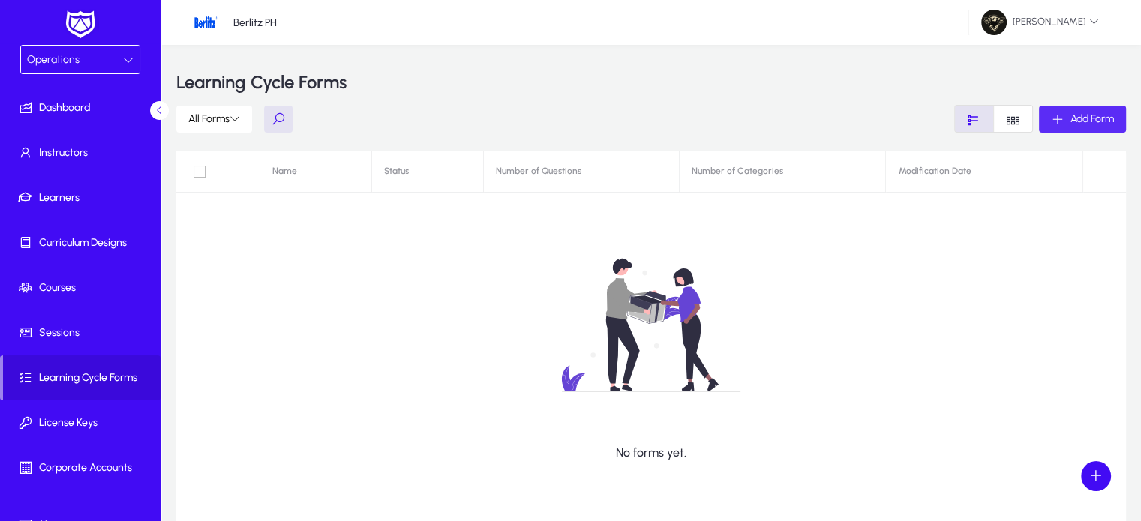
click at [1070, 112] on span "Add Form" at bounding box center [1091, 118] width 43 height 13
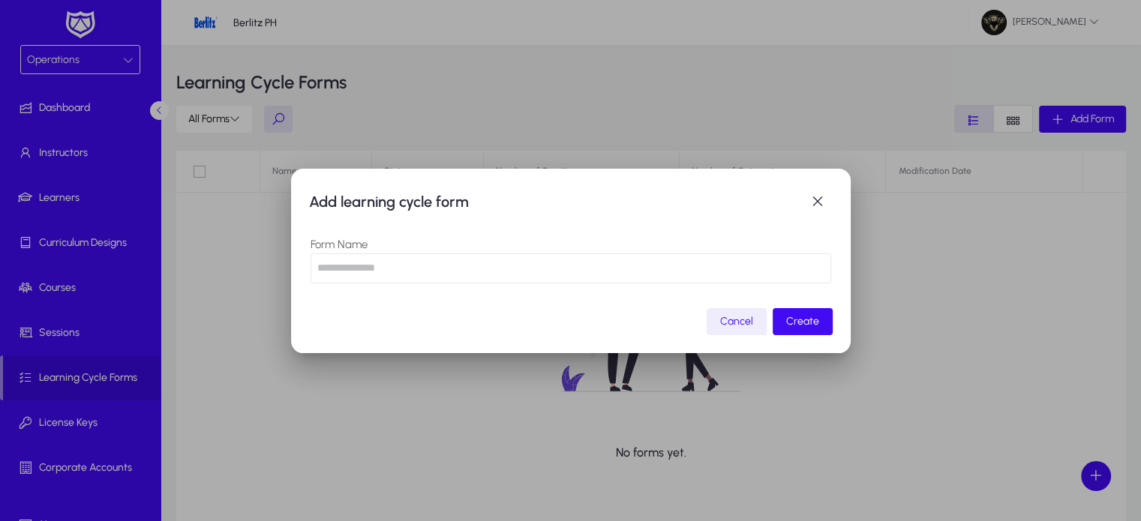
click at [413, 283] on input "text" at bounding box center [570, 268] width 520 height 30
type input "**********"
click at [820, 319] on span "submit" at bounding box center [802, 322] width 60 height 36
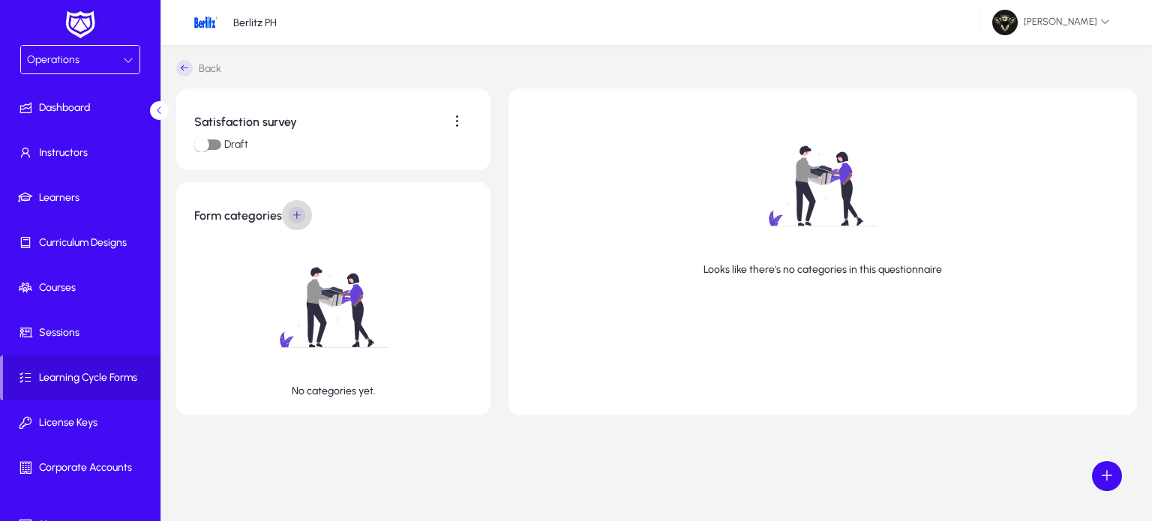
click at [297, 218] on span at bounding box center [297, 215] width 30 height 30
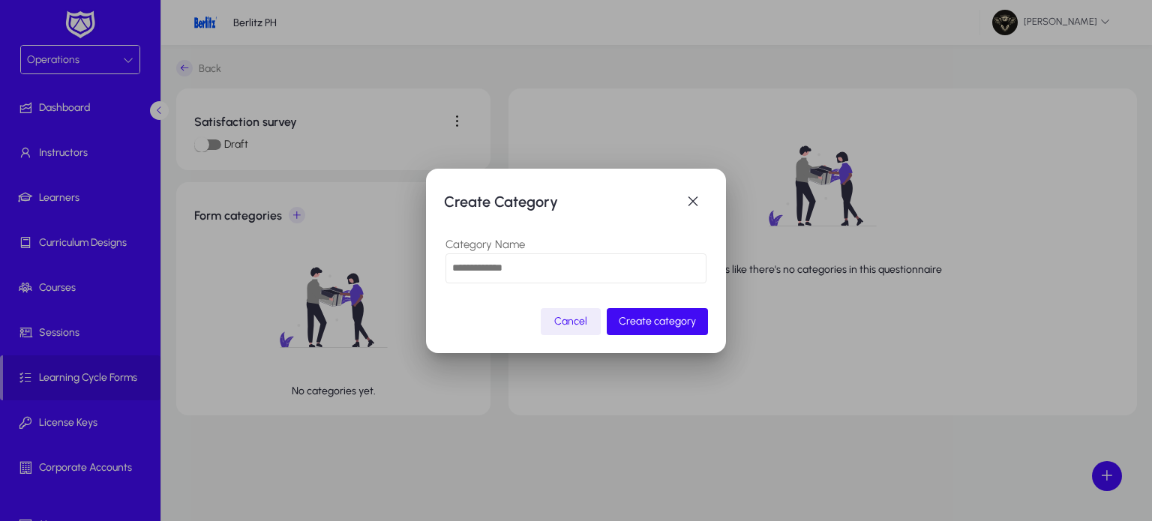
click at [522, 280] on input "text" at bounding box center [575, 268] width 261 height 30
type input "**********"
click at [629, 324] on span "Create category" at bounding box center [657, 321] width 77 height 13
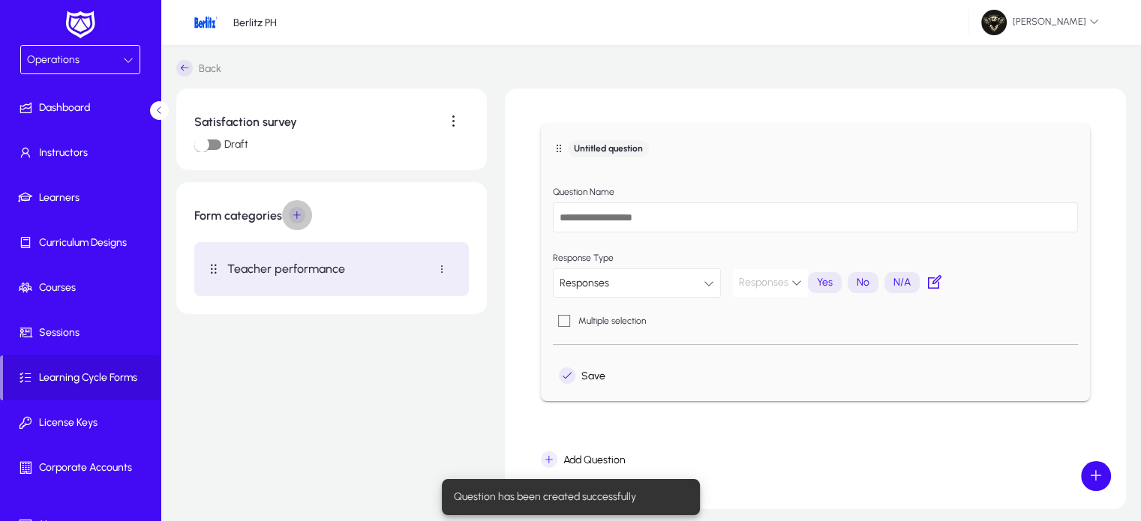
click at [295, 217] on span at bounding box center [297, 215] width 30 height 30
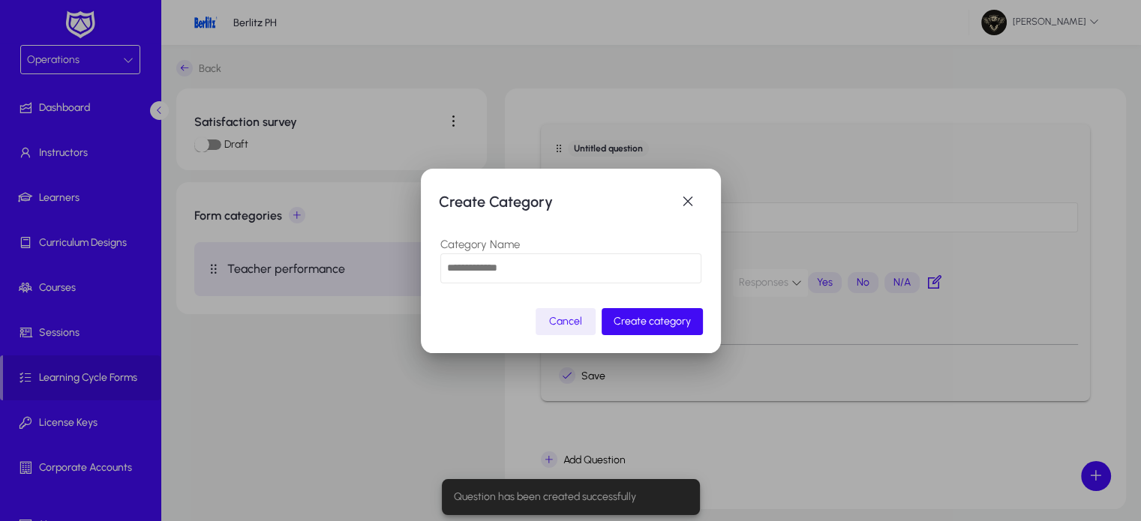
click at [484, 266] on input "text" at bounding box center [570, 268] width 261 height 30
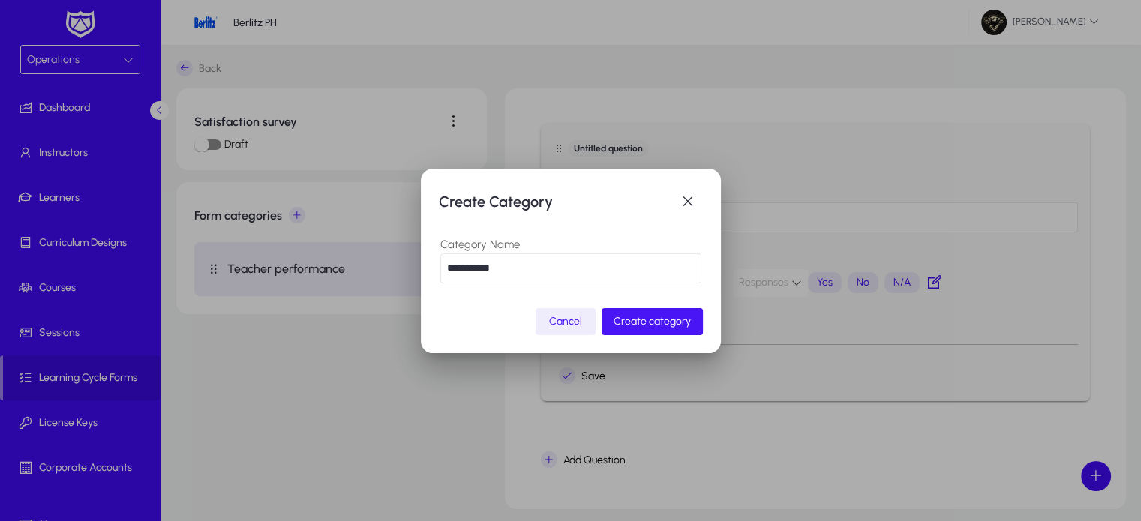
type input "**********"
click at [670, 319] on span "Create category" at bounding box center [651, 321] width 77 height 13
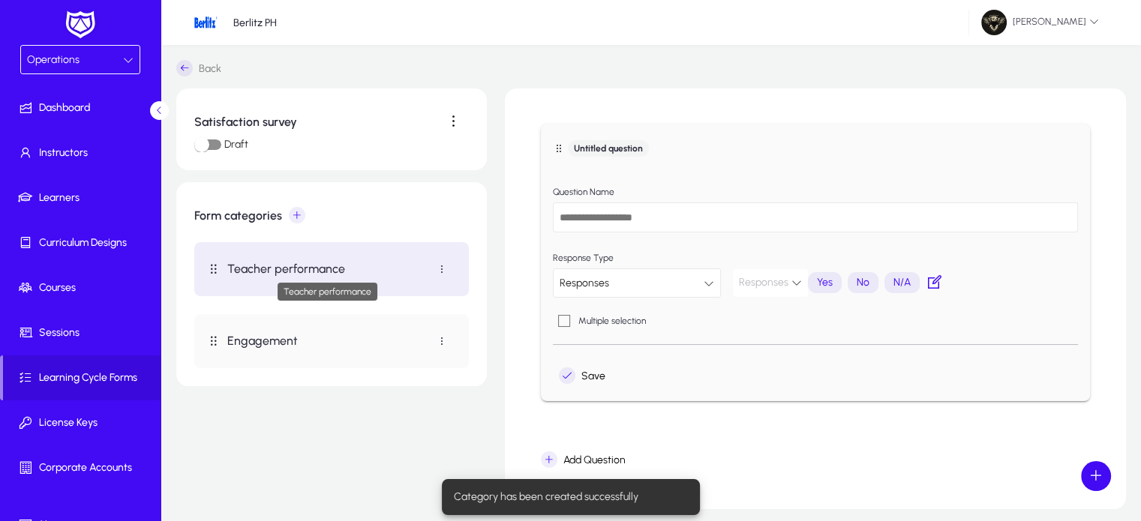
click at [319, 269] on p "Teacher performance" at bounding box center [326, 269] width 199 height 14
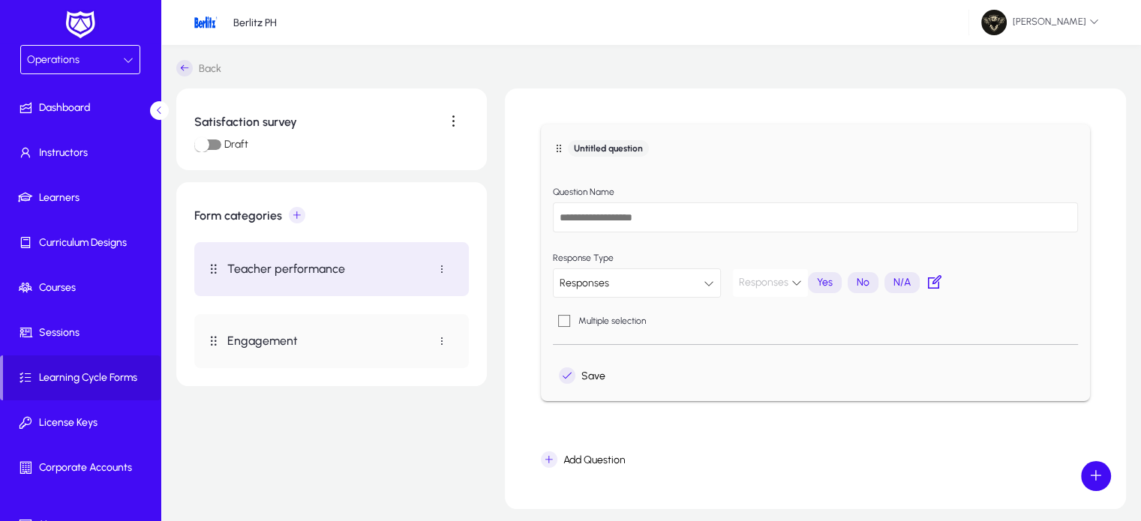
click at [629, 224] on input "text" at bounding box center [815, 217] width 525 height 30
type input "**********"
click at [607, 288] on div "Responses" at bounding box center [631, 283] width 144 height 19
click at [624, 349] on mat-option "Ranking" at bounding box center [637, 345] width 168 height 31
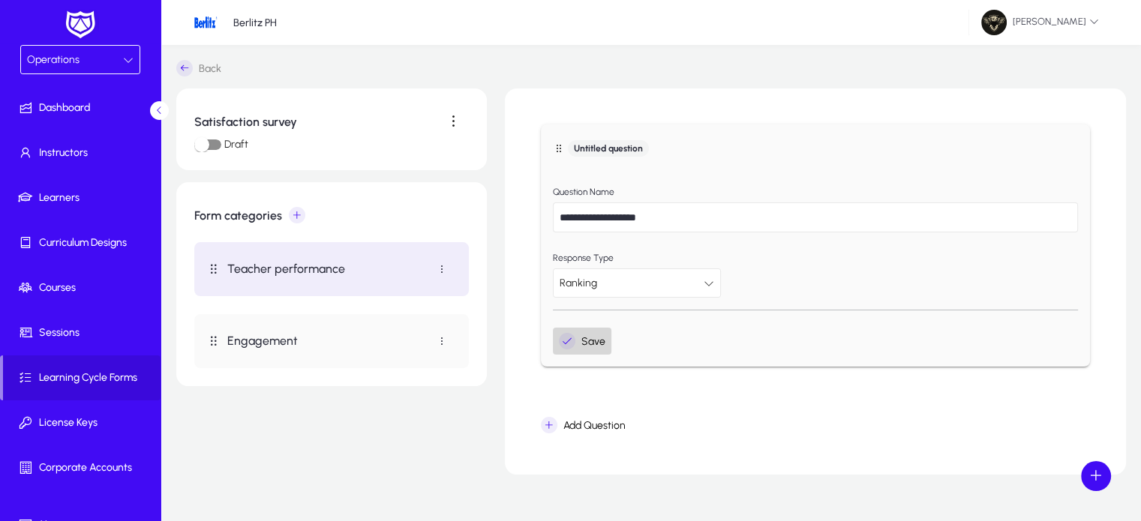
click at [596, 344] on span "Save" at bounding box center [582, 341] width 46 height 16
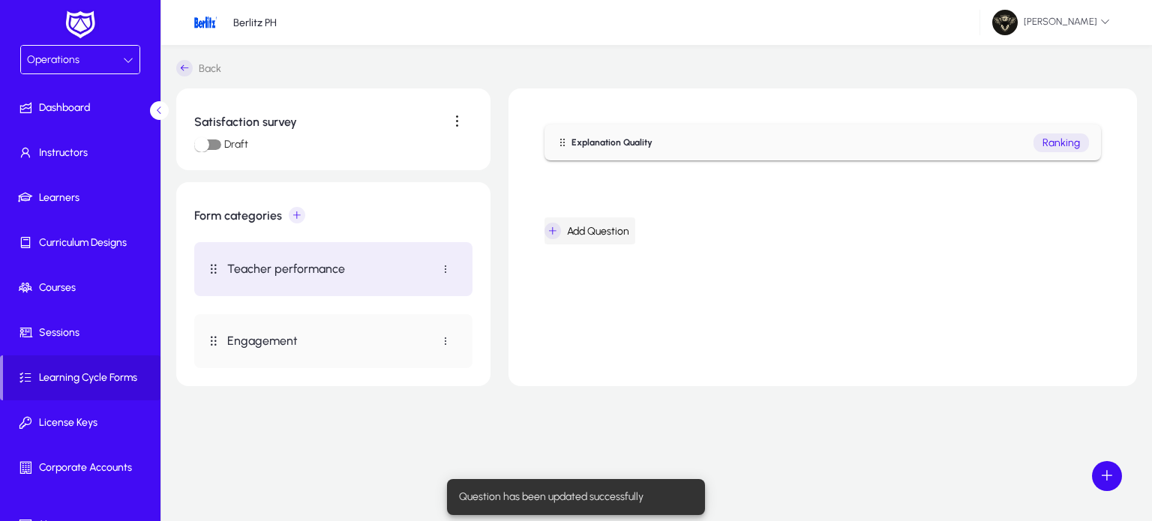
click at [607, 229] on span "Add Question" at bounding box center [586, 231] width 85 height 16
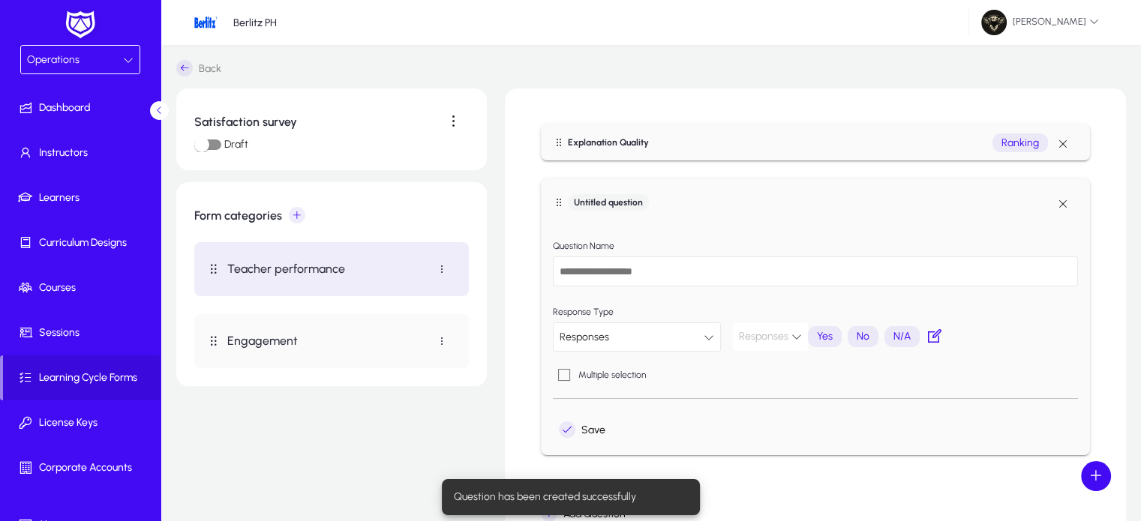
click at [621, 272] on input "text" at bounding box center [815, 271] width 525 height 30
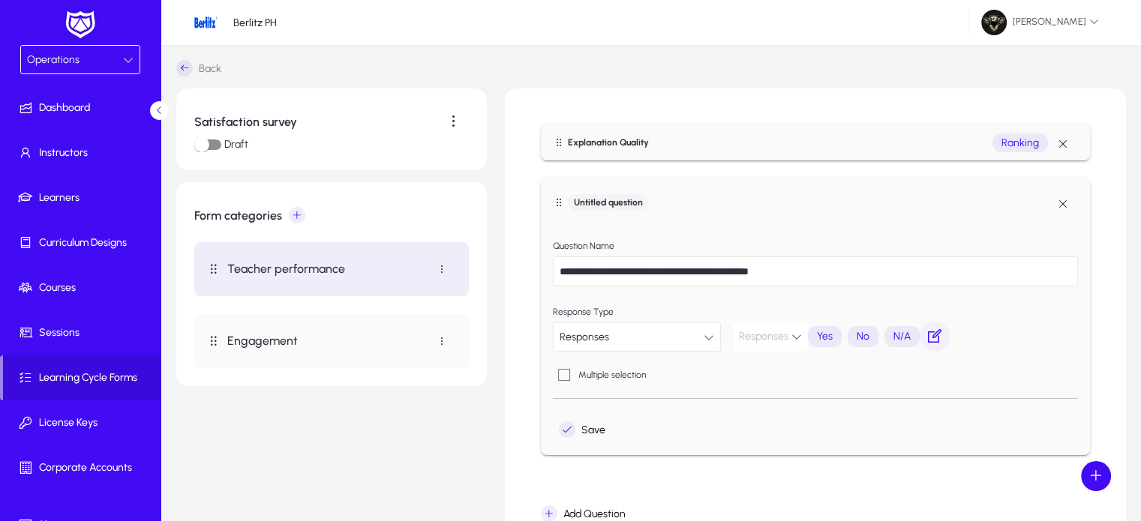
type input "**********"
click at [931, 341] on span "button" at bounding box center [934, 337] width 30 height 30
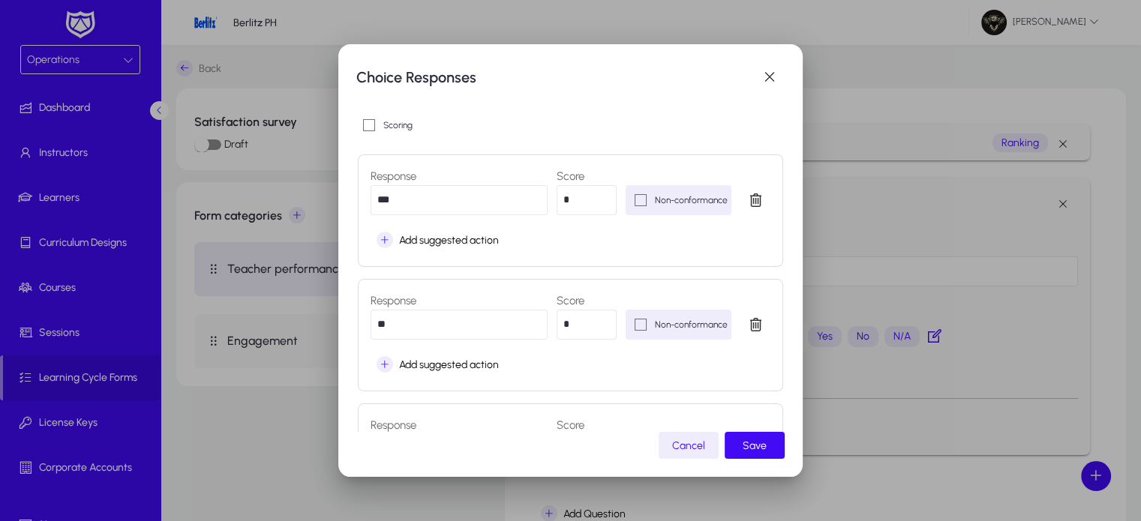
scroll to position [145, 0]
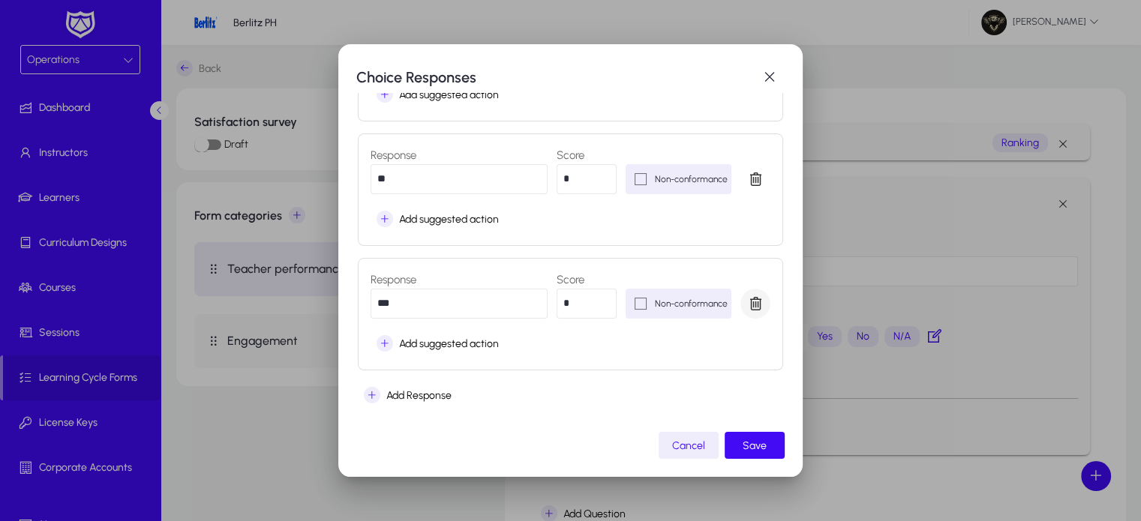
click at [760, 304] on span "button" at bounding box center [755, 304] width 30 height 30
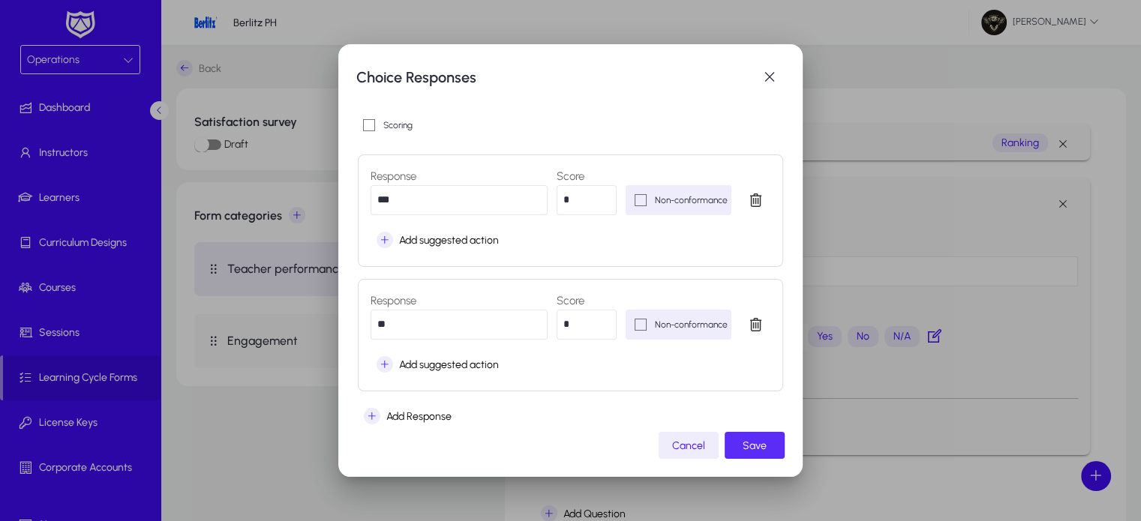
click at [766, 445] on span "Save" at bounding box center [754, 445] width 24 height 13
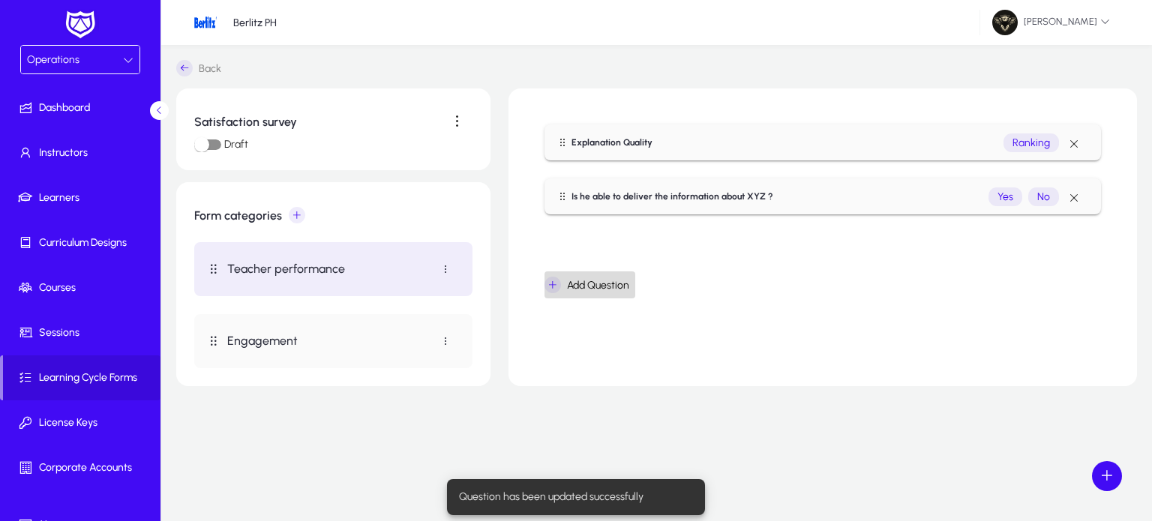
click at [588, 278] on span "Add Question" at bounding box center [586, 285] width 85 height 16
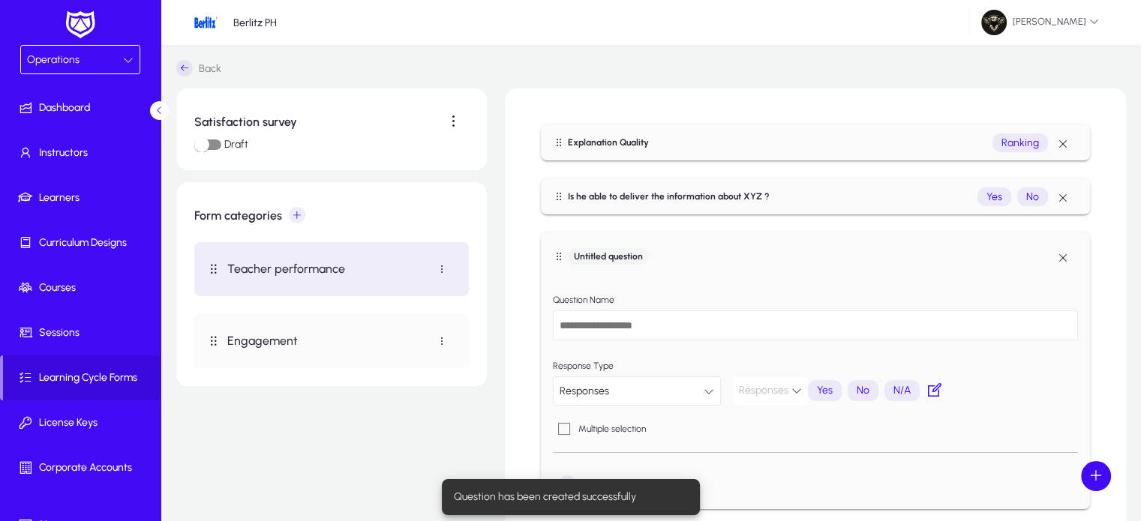
click at [603, 323] on input "text" at bounding box center [815, 325] width 525 height 30
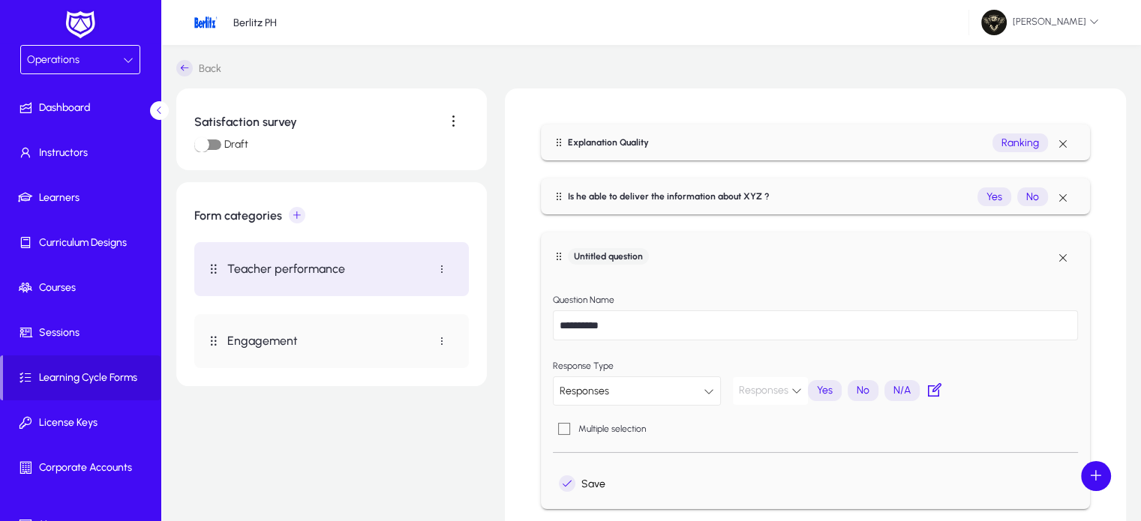
type input "**********"
click at [684, 397] on div "Responses" at bounding box center [631, 391] width 144 height 19
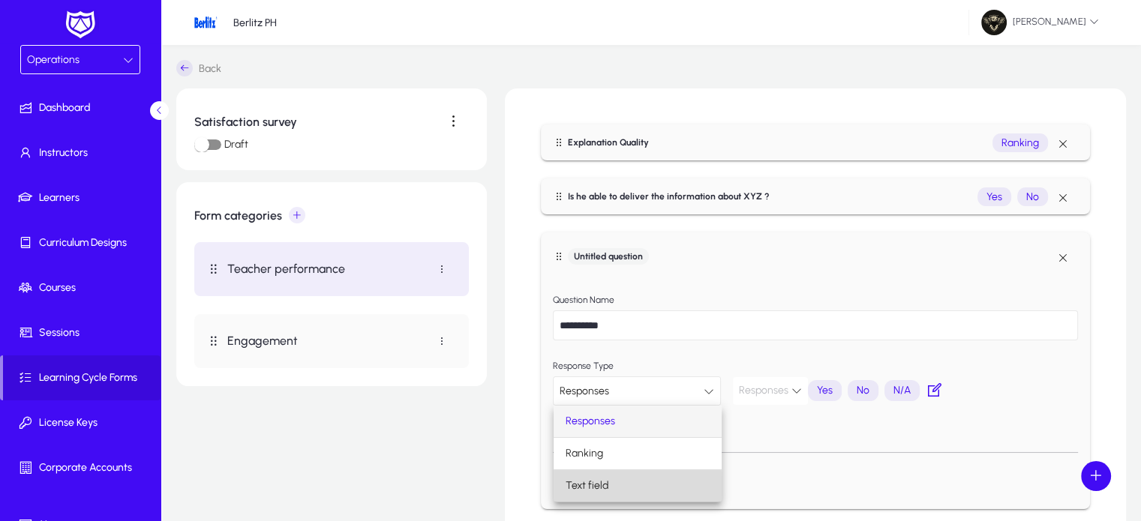
click at [613, 488] on mat-option "Text field" at bounding box center [637, 485] width 168 height 31
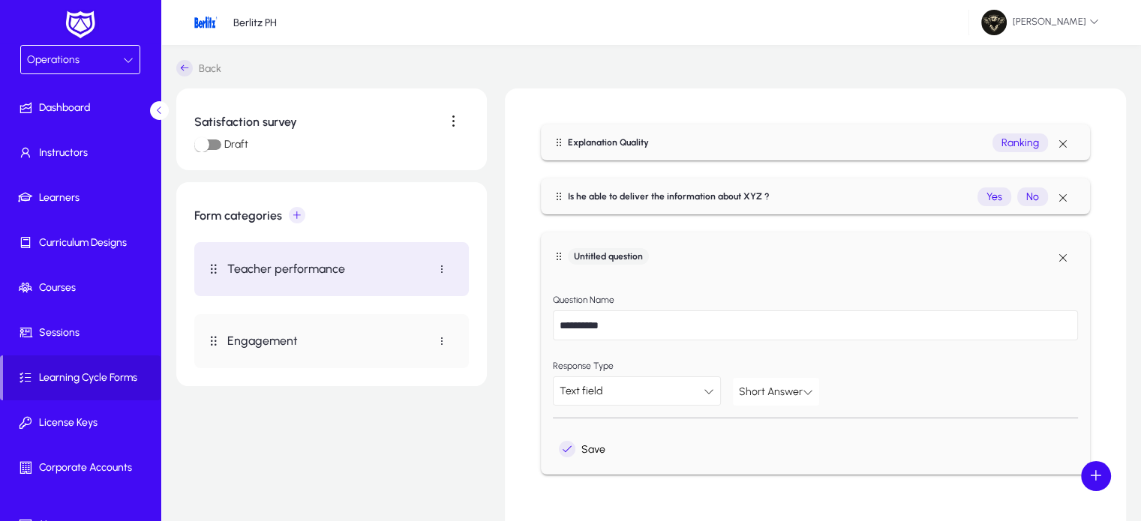
click at [802, 389] on icon at bounding box center [807, 392] width 10 height 10
click at [772, 460] on span "Paragraph" at bounding box center [769, 454] width 48 height 18
click at [577, 455] on span "Save" at bounding box center [582, 449] width 46 height 16
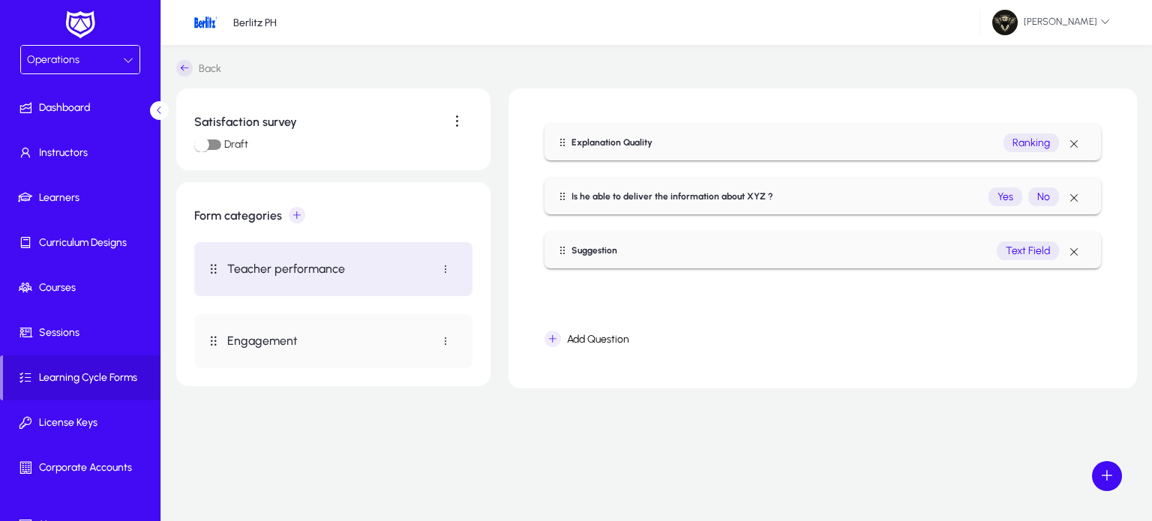
click at [221, 149] on label "Draft" at bounding box center [234, 144] width 27 height 15
click at [221, 149] on button "Draft" at bounding box center [207, 144] width 27 height 10
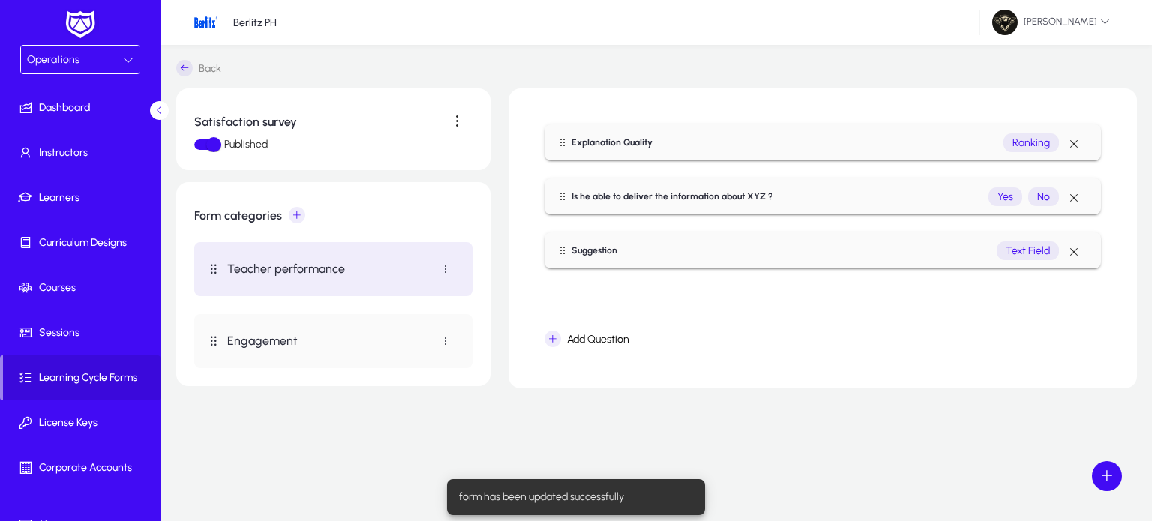
click at [396, 430] on div "Satisfaction survey Published Form categories Teacher performance Engagement Ex…" at bounding box center [656, 267] width 961 height 358
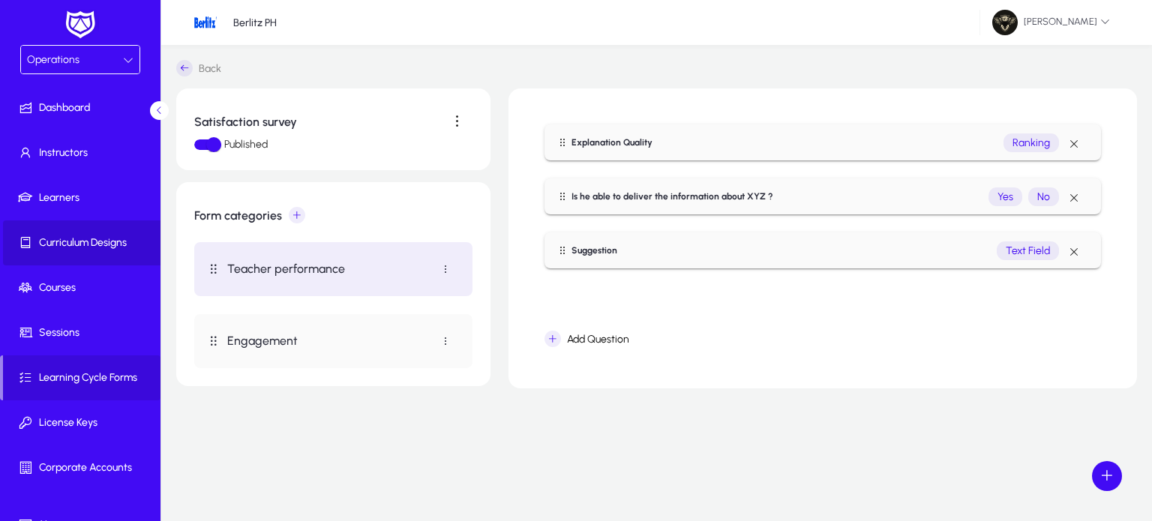
click at [110, 251] on span at bounding box center [83, 243] width 160 height 36
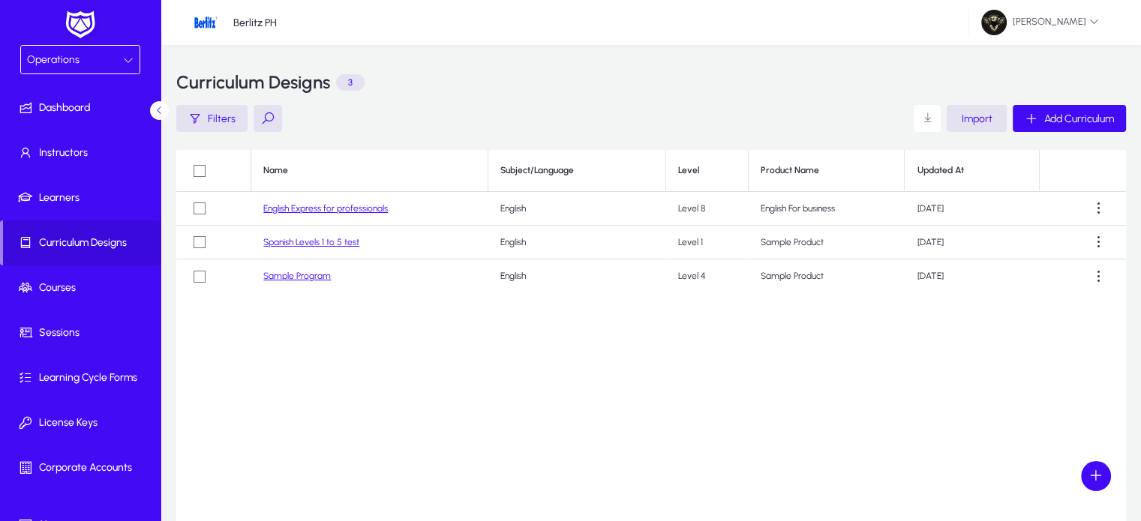
click at [367, 210] on link "English Express for professionals" at bounding box center [325, 208] width 124 height 10
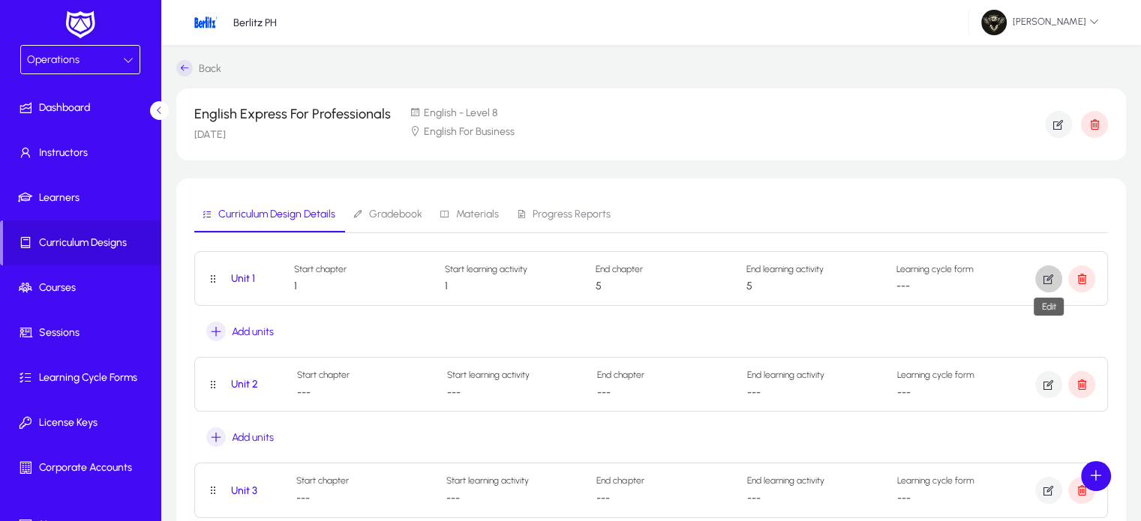
click at [1054, 284] on icon "button" at bounding box center [1048, 278] width 13 height 13
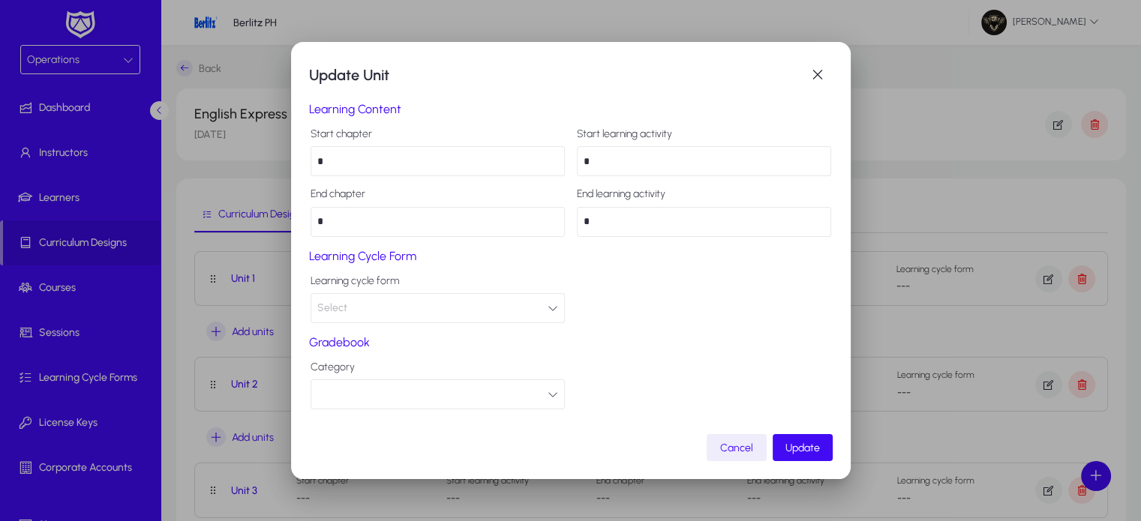
click at [447, 321] on button "Select" at bounding box center [437, 308] width 254 height 30
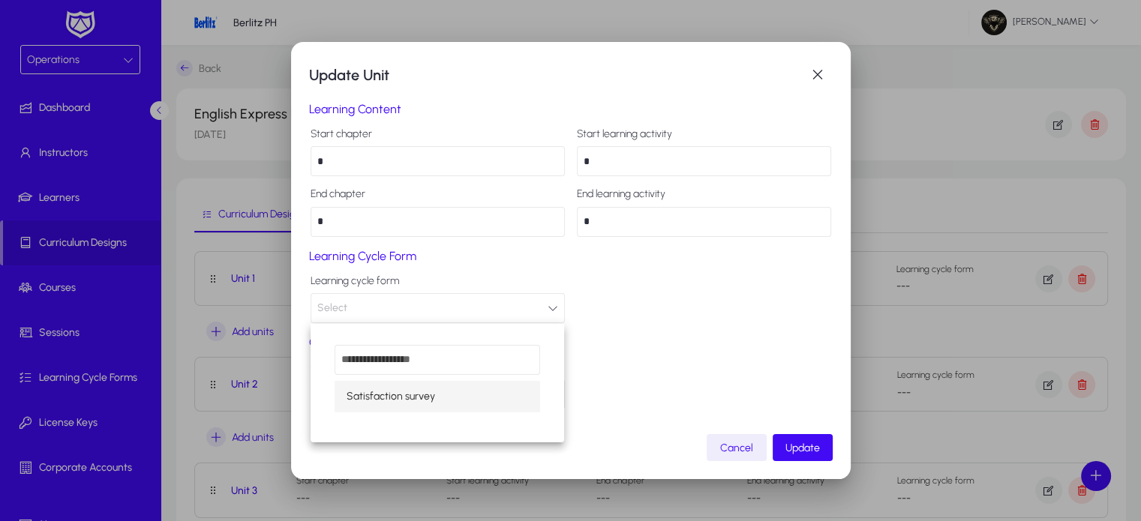
click at [438, 394] on mat-option "Satisfaction survey" at bounding box center [436, 396] width 205 height 31
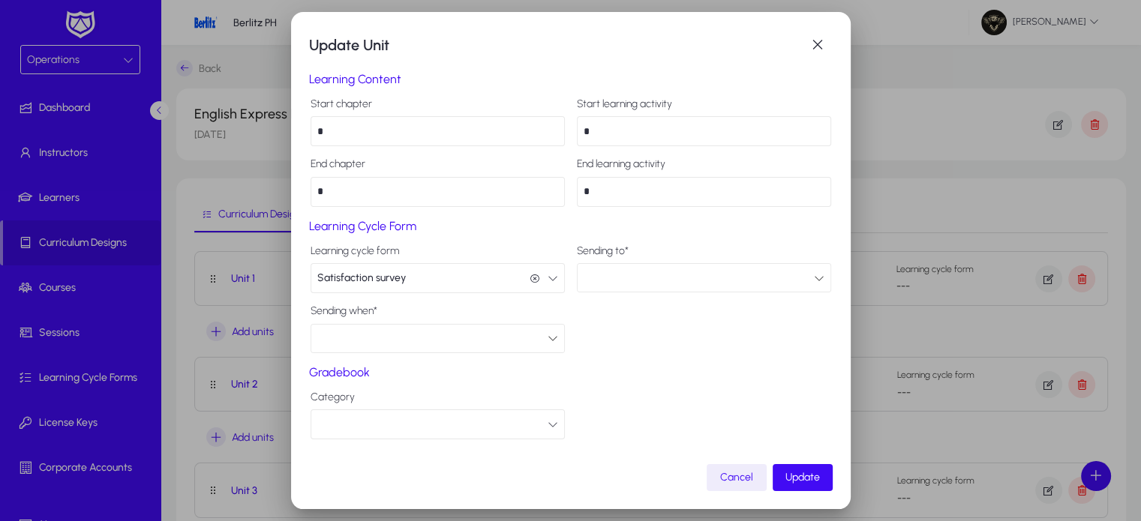
click at [634, 277] on div at bounding box center [698, 277] width 230 height 19
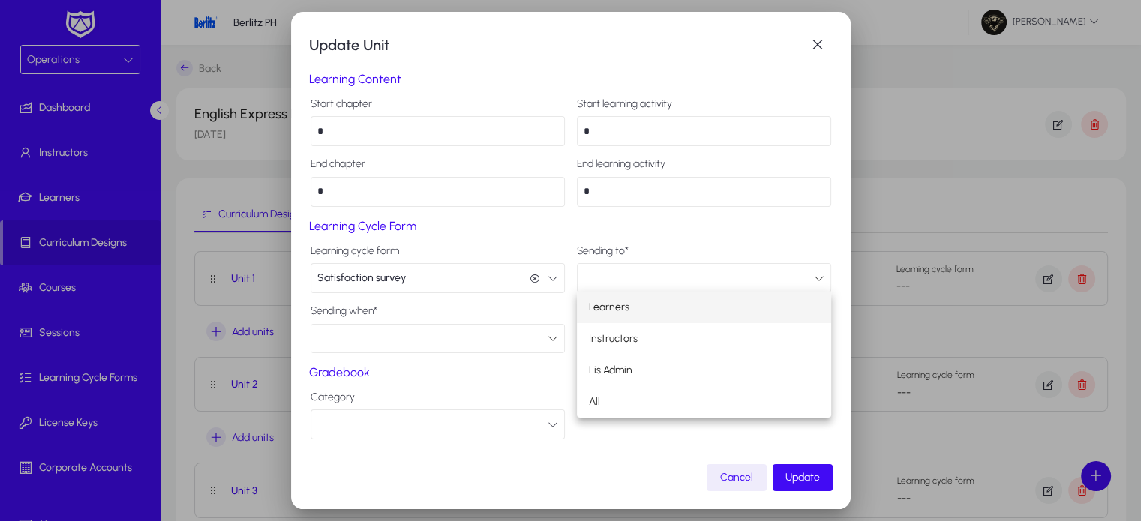
click at [649, 310] on mat-option "Learners" at bounding box center [704, 307] width 254 height 31
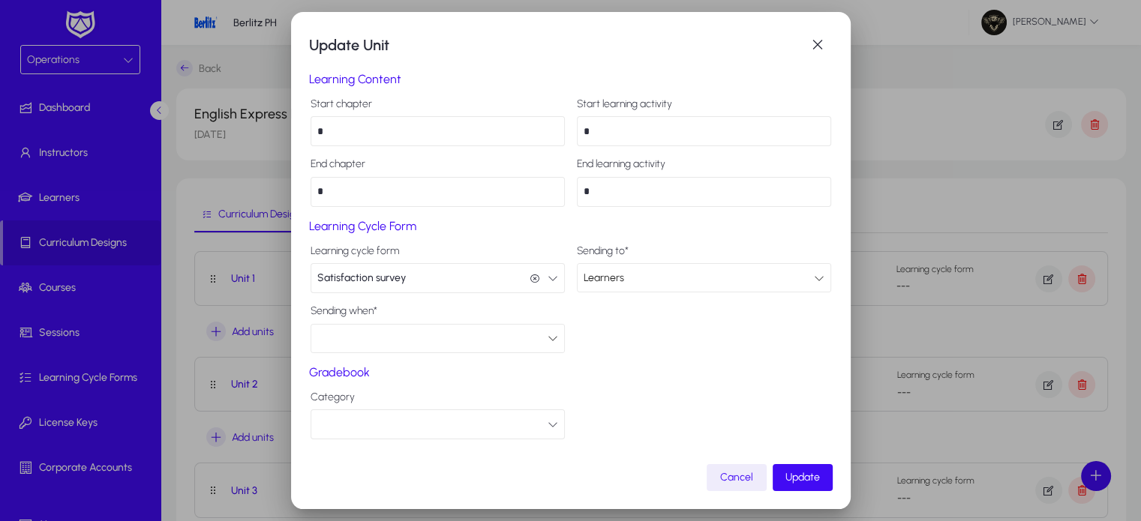
click at [652, 284] on div "Learners" at bounding box center [698, 277] width 230 height 19
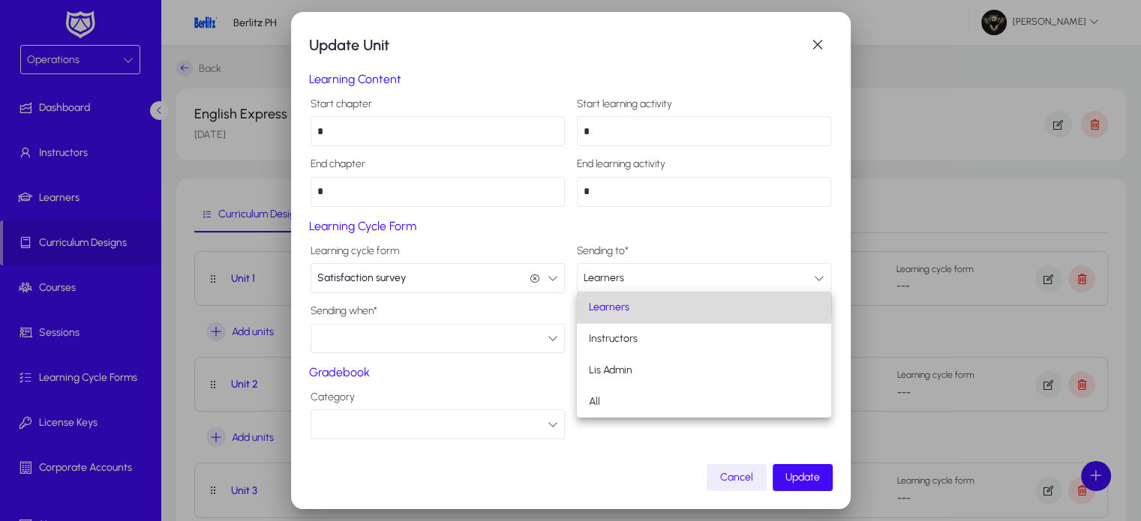
click at [631, 305] on mat-option "Learners" at bounding box center [704, 307] width 254 height 31
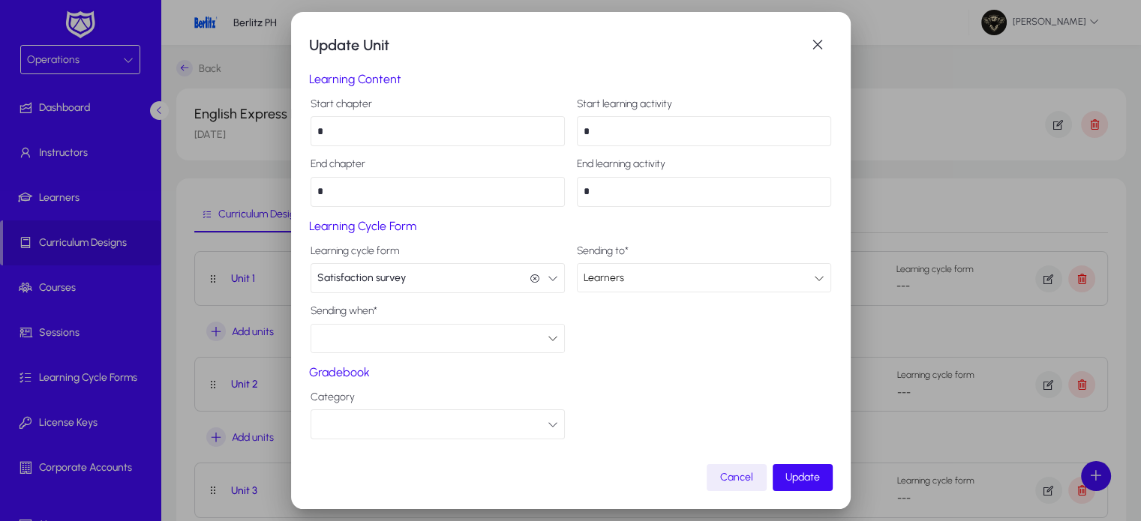
click at [502, 335] on div at bounding box center [432, 337] width 230 height 19
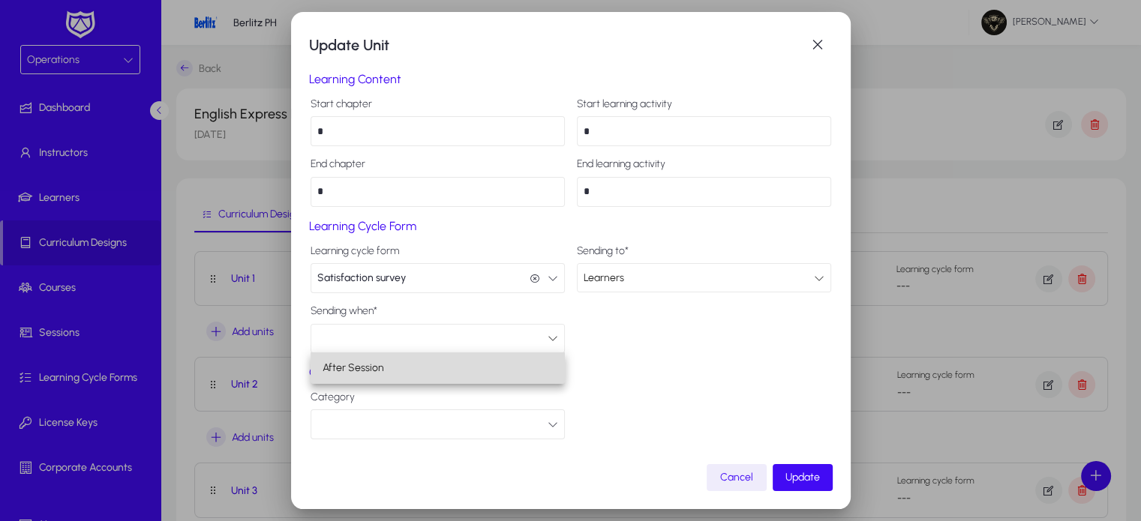
drag, startPoint x: 458, startPoint y: 366, endPoint x: 414, endPoint y: 370, distance: 44.4
click at [414, 370] on mat-option "After Session" at bounding box center [437, 367] width 254 height 31
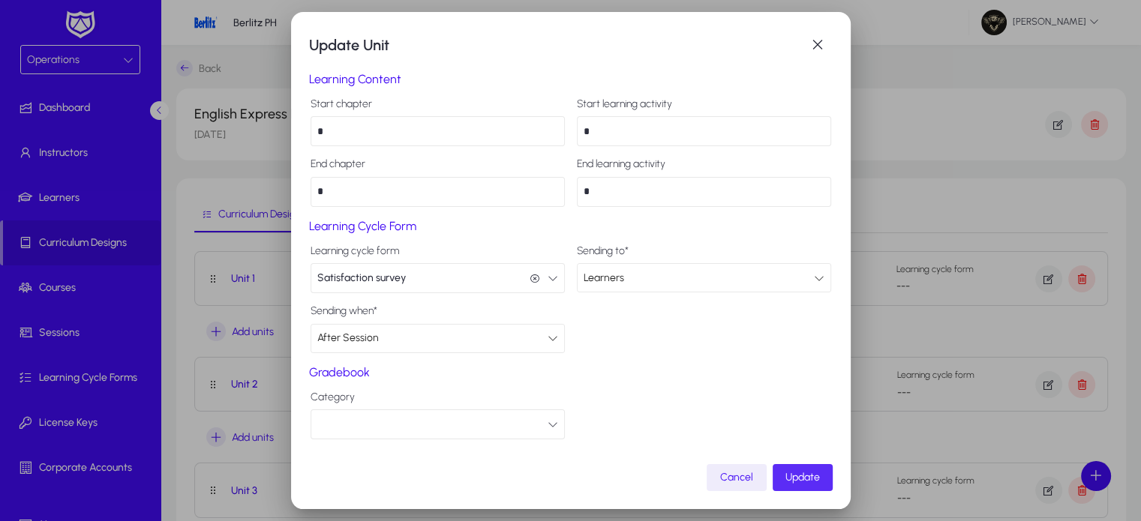
click at [808, 476] on span "Update" at bounding box center [802, 477] width 34 height 13
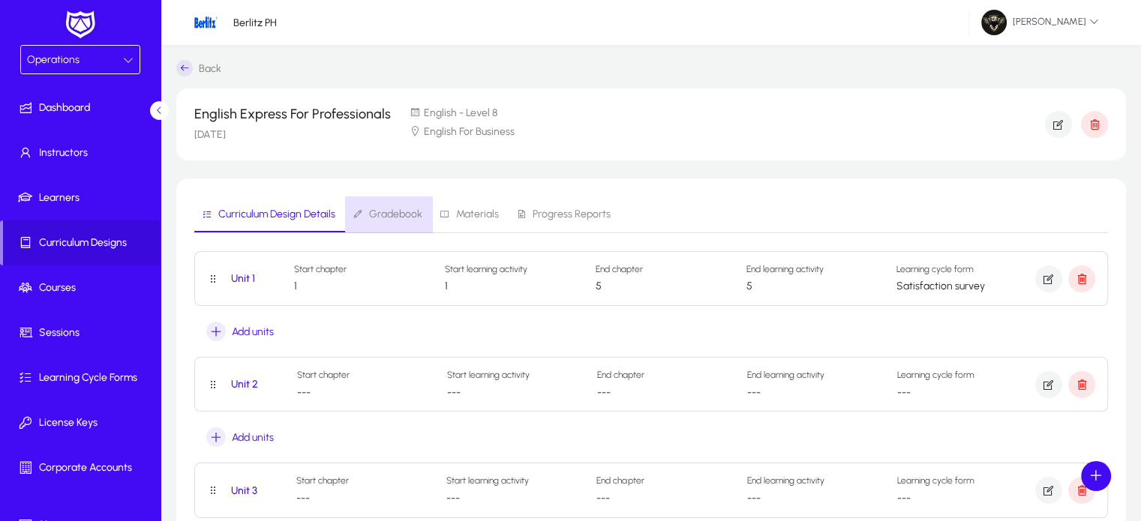
click at [393, 212] on span "Gradebook" at bounding box center [395, 214] width 53 height 10
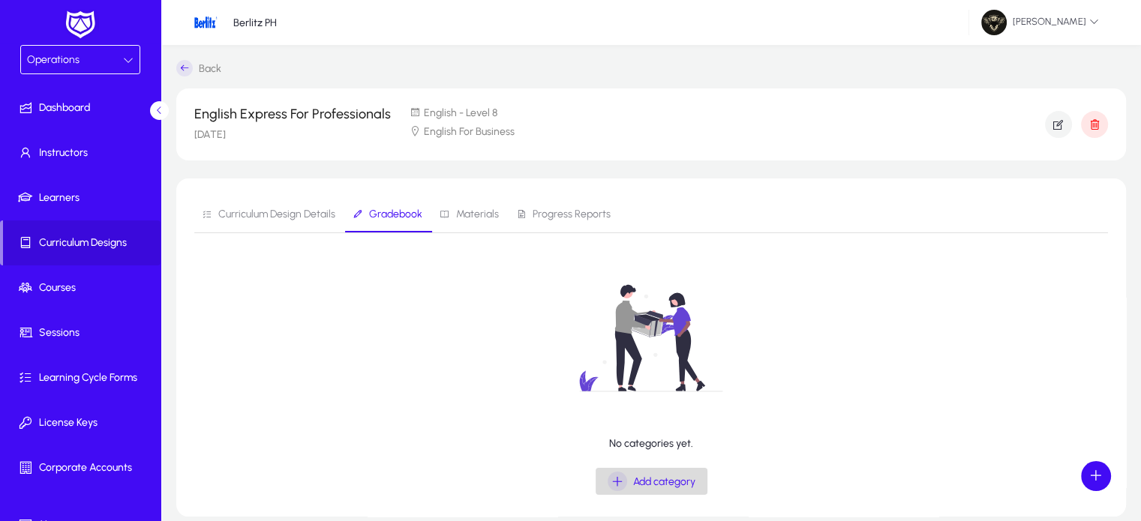
click at [664, 484] on span "Add category" at bounding box center [664, 481] width 62 height 13
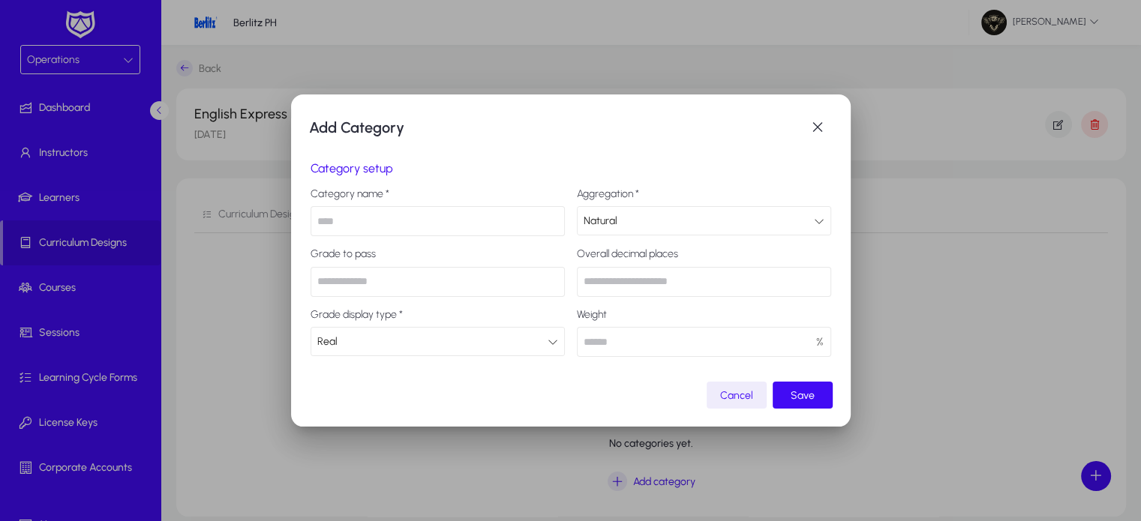
click at [480, 228] on input "text" at bounding box center [437, 221] width 254 height 30
type input "**********"
click at [642, 223] on div "Natural" at bounding box center [698, 220] width 230 height 19
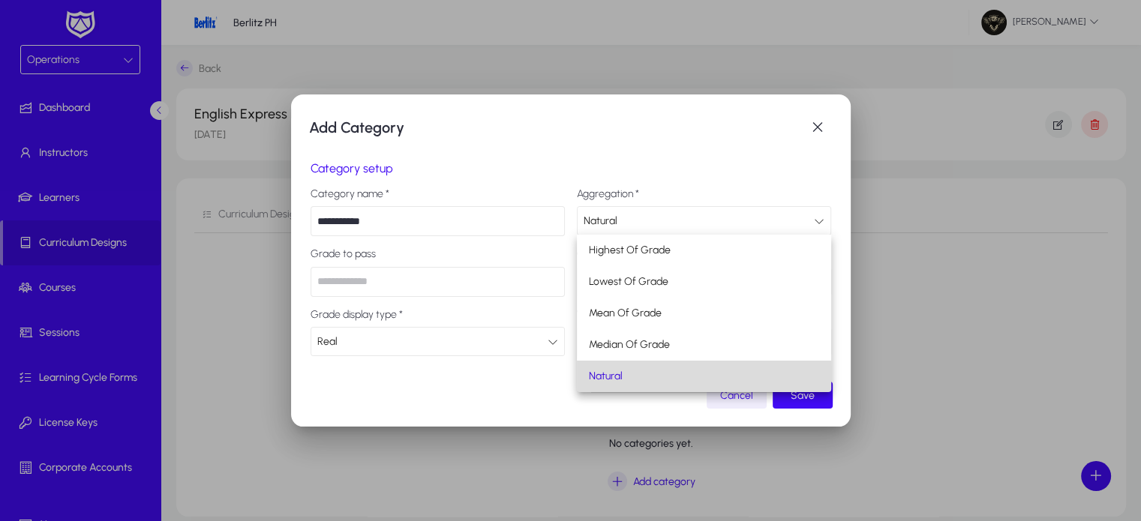
click at [616, 375] on span "Natural" at bounding box center [606, 376] width 34 height 18
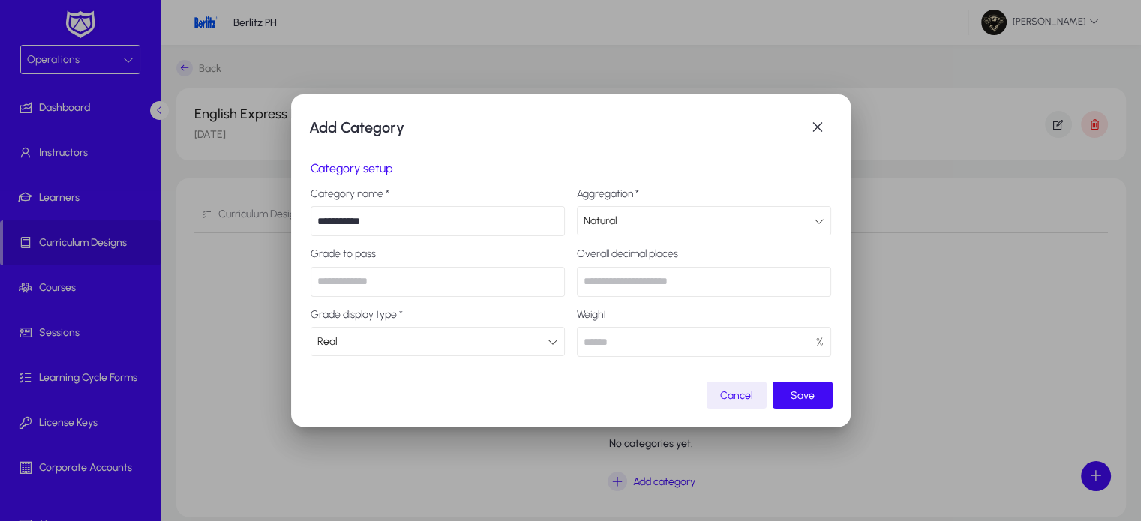
click at [373, 289] on input "number" at bounding box center [437, 282] width 254 height 30
type input "*"
type input "**"
click at [640, 293] on input "number" at bounding box center [704, 282] width 254 height 30
type input "*"
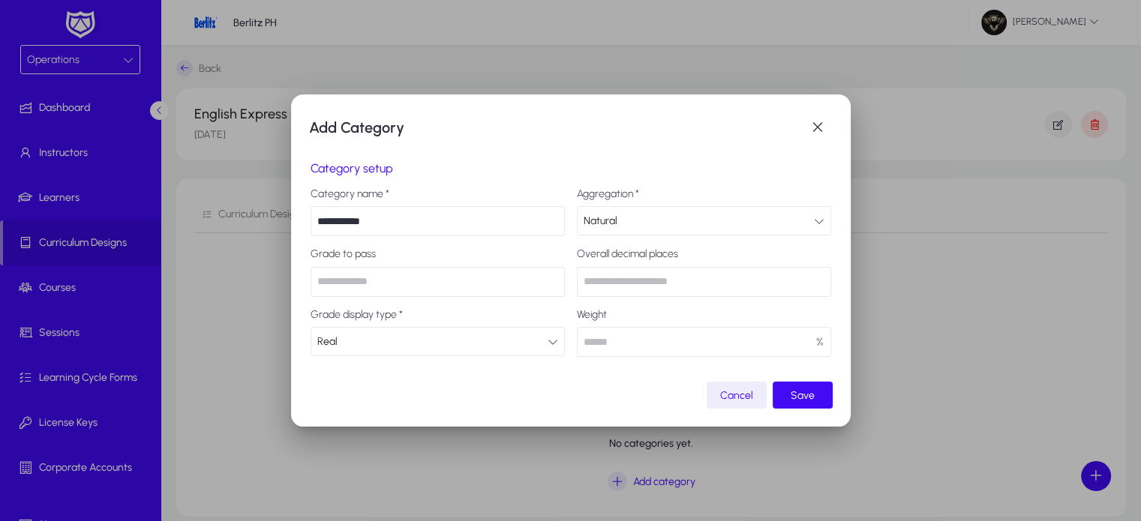
click at [634, 340] on input "number" at bounding box center [704, 342] width 254 height 30
type input "***"
click at [804, 389] on span "Save" at bounding box center [802, 395] width 24 height 13
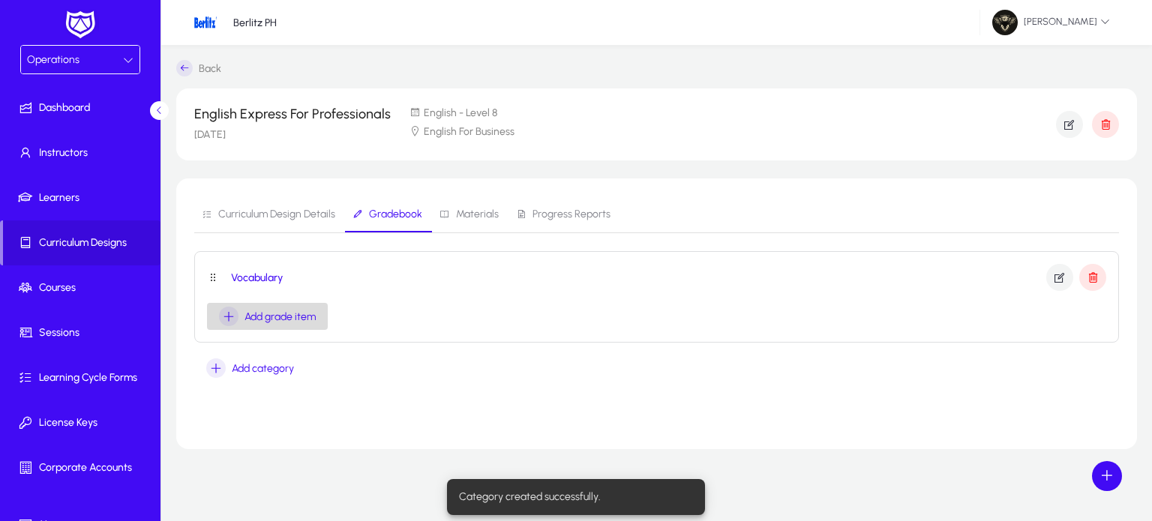
click at [289, 319] on span "Add grade item" at bounding box center [279, 316] width 71 height 13
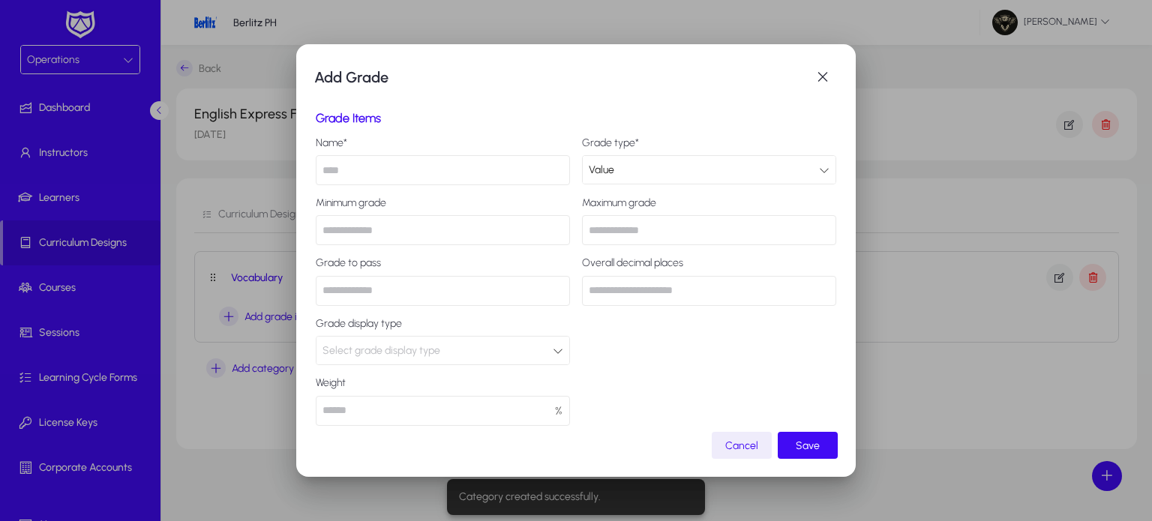
click at [367, 167] on input "text" at bounding box center [443, 170] width 254 height 30
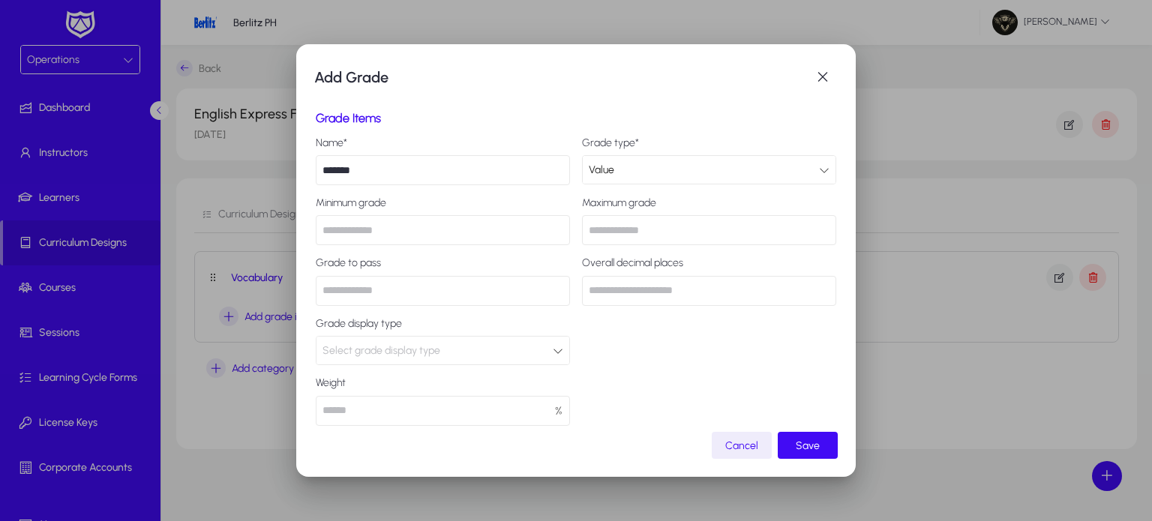
type input "*******"
click at [445, 233] on input "number" at bounding box center [443, 230] width 254 height 30
type input "*"
click at [666, 229] on input "number" at bounding box center [709, 230] width 254 height 30
type input "*"
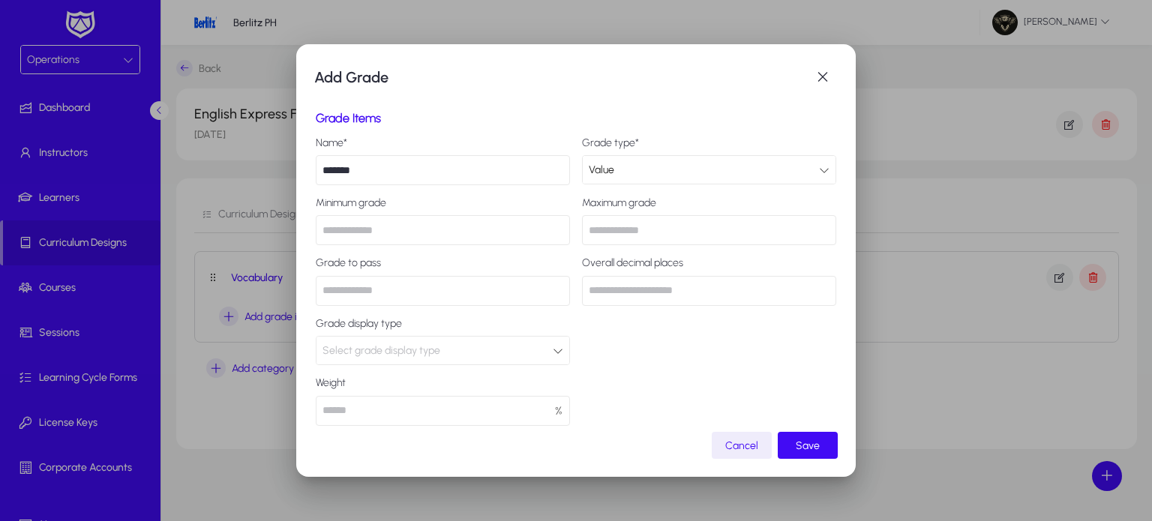
type input "**"
click at [355, 289] on input "number" at bounding box center [443, 291] width 254 height 30
type input "**"
click at [694, 308] on div "Name* ******* Grade type* Value Minimum grade * Maximum grade ** Grade to pass …" at bounding box center [576, 281] width 520 height 289
click at [673, 298] on input "number" at bounding box center [709, 291] width 254 height 30
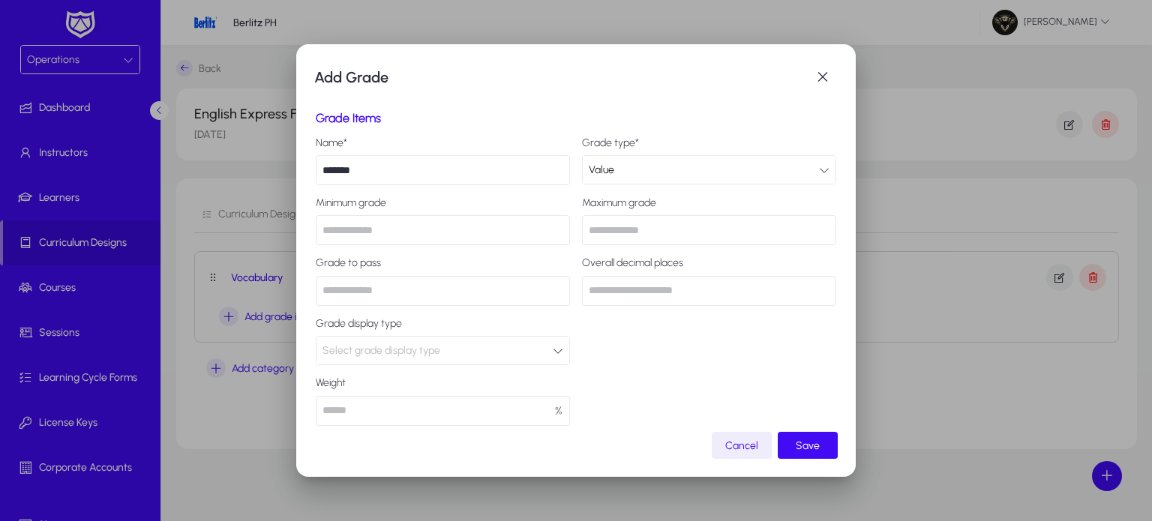
type input "*"
click at [412, 342] on div "Select grade display type" at bounding box center [437, 350] width 230 height 19
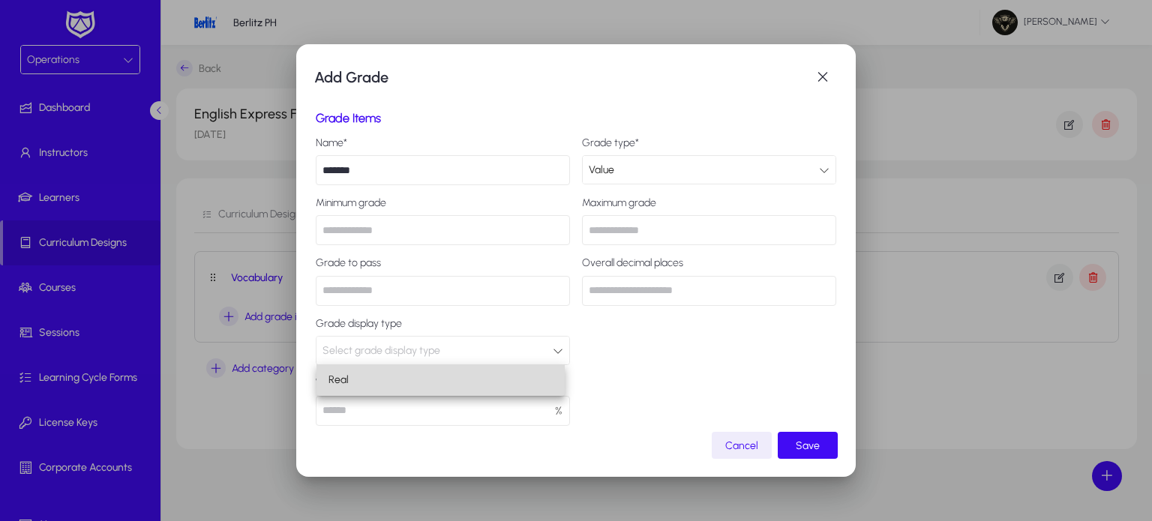
click at [373, 373] on mat-option "Real" at bounding box center [440, 379] width 248 height 31
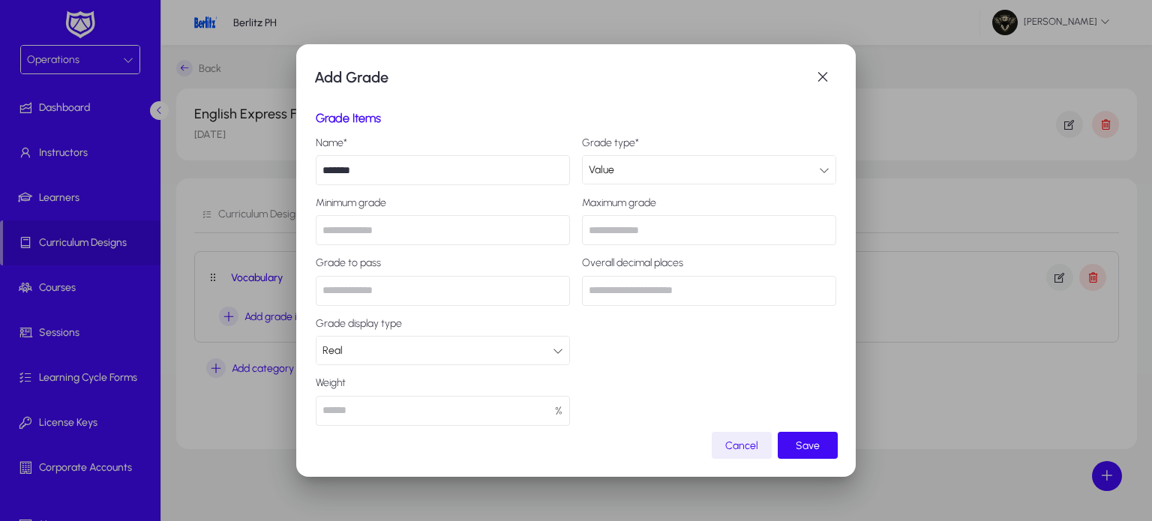
click at [357, 414] on input "number" at bounding box center [443, 411] width 254 height 30
type input "*"
type input "***"
click at [788, 440] on span "submit" at bounding box center [808, 445] width 60 height 36
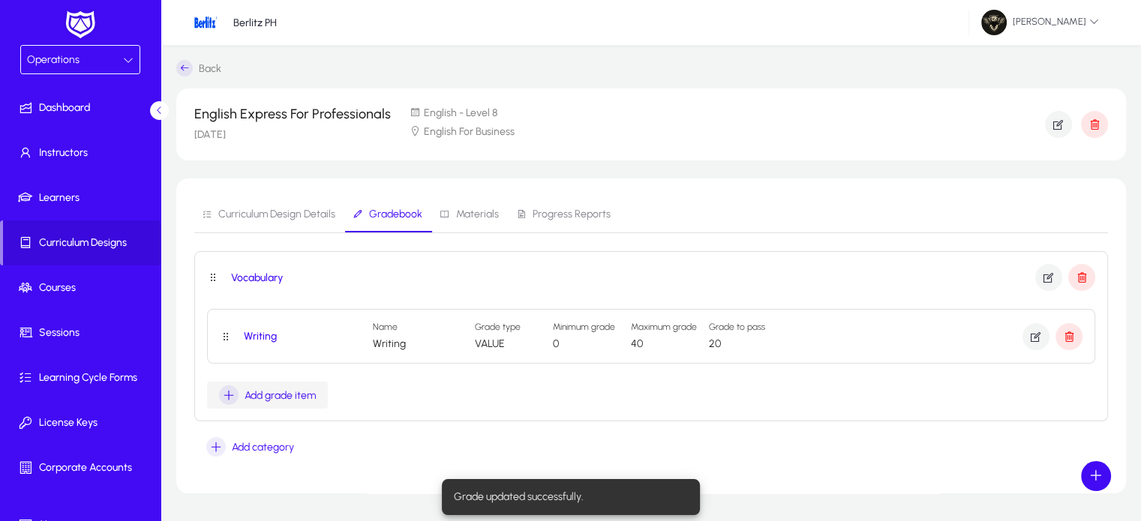
click at [270, 403] on div "Add grade item" at bounding box center [267, 394] width 97 height 19
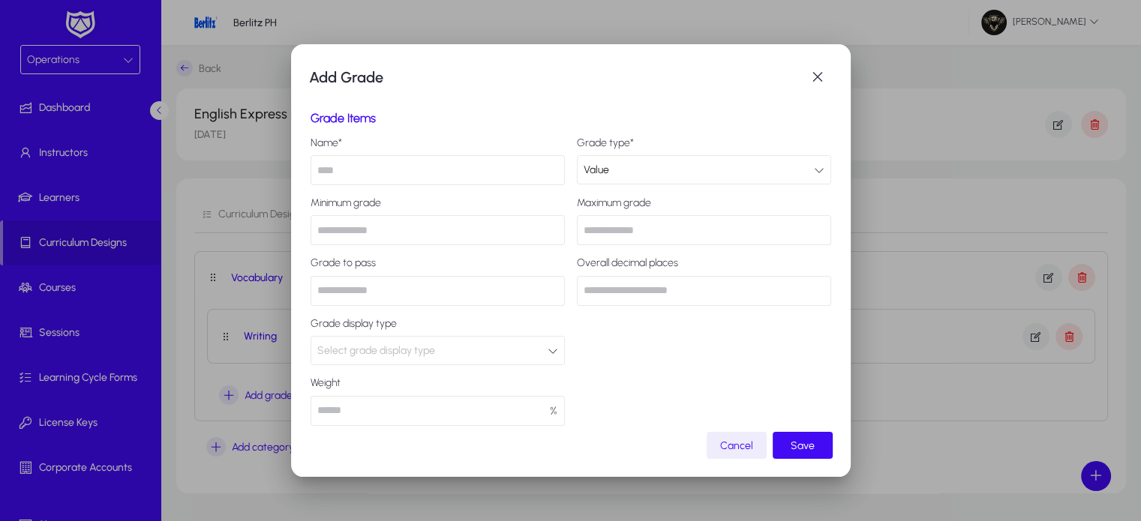
click at [374, 175] on input "text" at bounding box center [437, 170] width 254 height 30
type input "********"
click at [371, 230] on input "number" at bounding box center [437, 230] width 254 height 30
type input "*"
click at [610, 228] on input "number" at bounding box center [704, 230] width 254 height 30
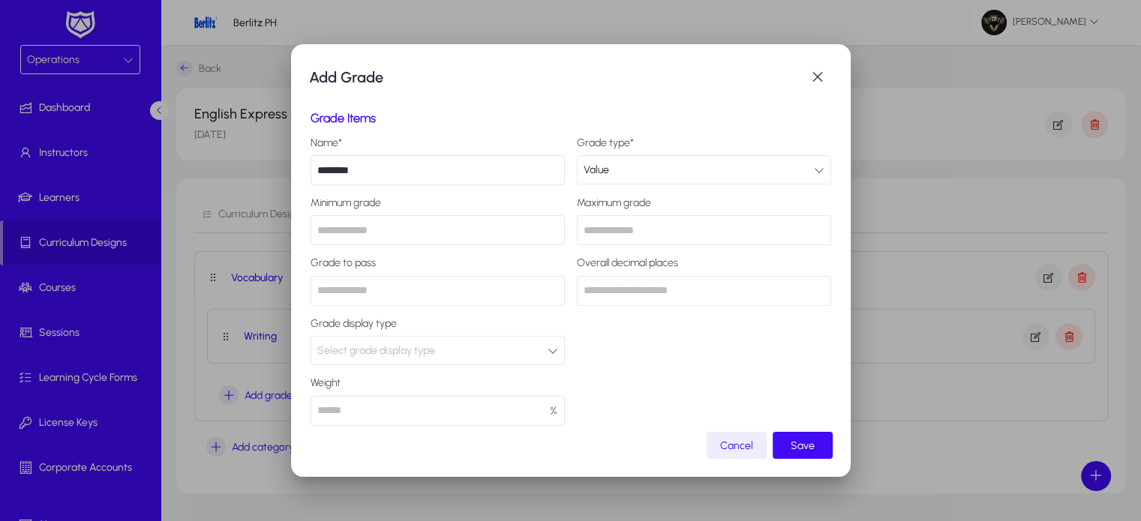
type input "**"
click at [416, 289] on input "number" at bounding box center [437, 291] width 254 height 30
type input "**"
click at [663, 296] on input "number" at bounding box center [704, 291] width 254 height 30
type input "*"
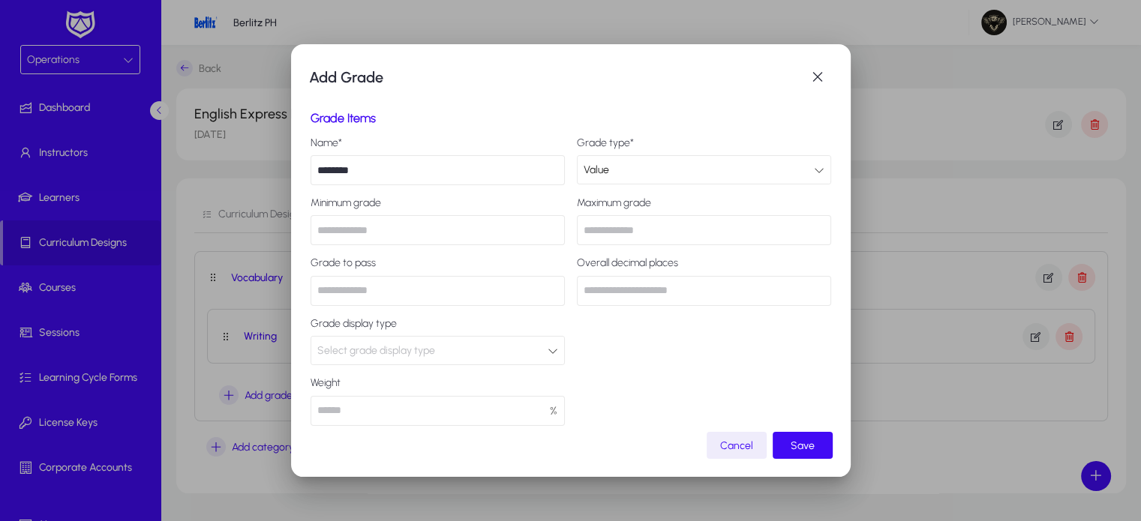
click at [607, 230] on input "**" at bounding box center [704, 230] width 254 height 30
type input "*"
type input "**"
click at [325, 295] on input "**" at bounding box center [437, 291] width 254 height 30
type input "*"
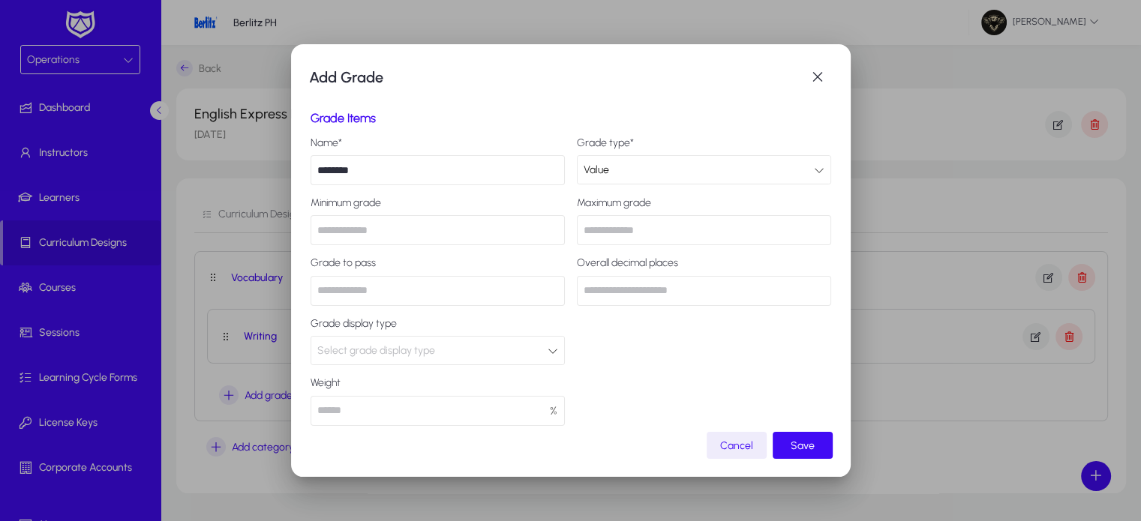
type input "**"
click at [387, 346] on span "Select grade display type" at bounding box center [376, 350] width 118 height 13
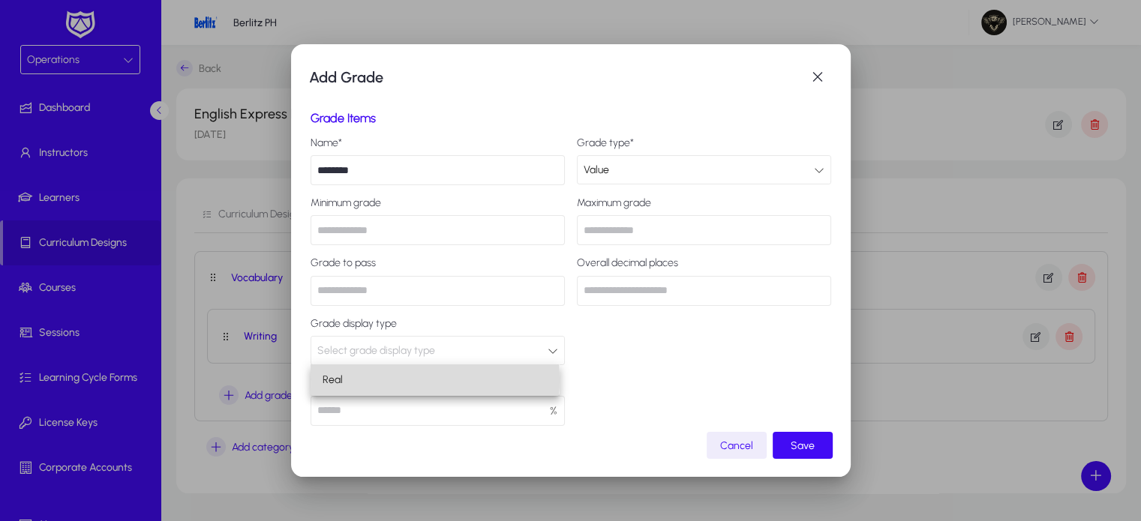
click at [367, 380] on mat-option "Real" at bounding box center [434, 379] width 248 height 31
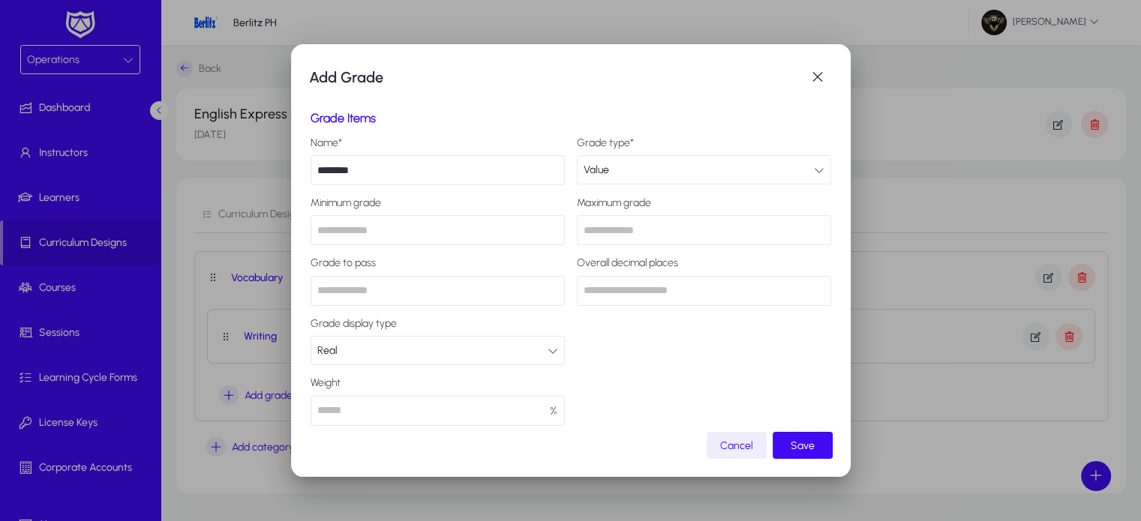
click at [343, 416] on input "number" at bounding box center [437, 411] width 254 height 30
type input "***"
click at [814, 441] on span "submit" at bounding box center [802, 445] width 60 height 36
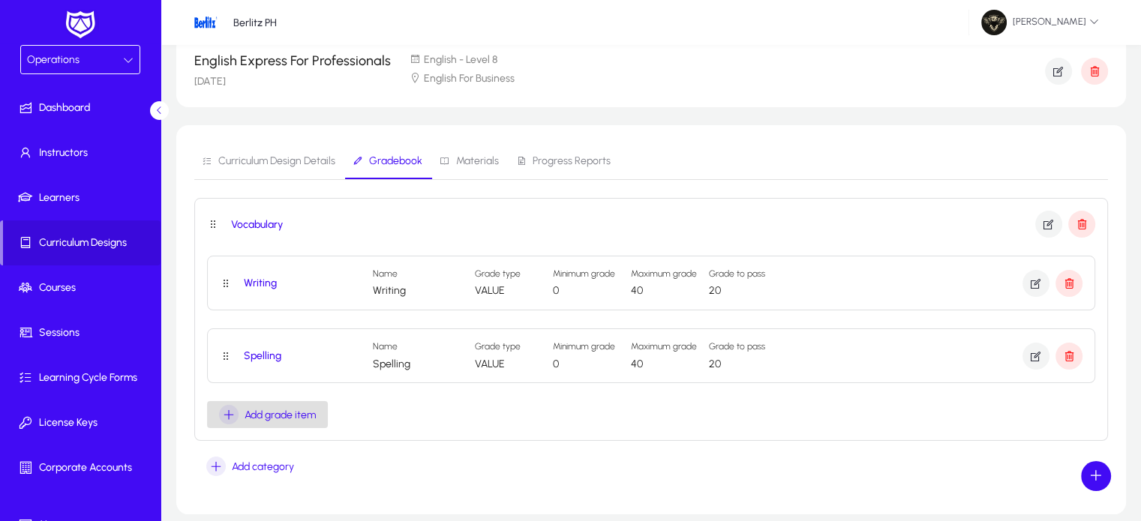
scroll to position [74, 0]
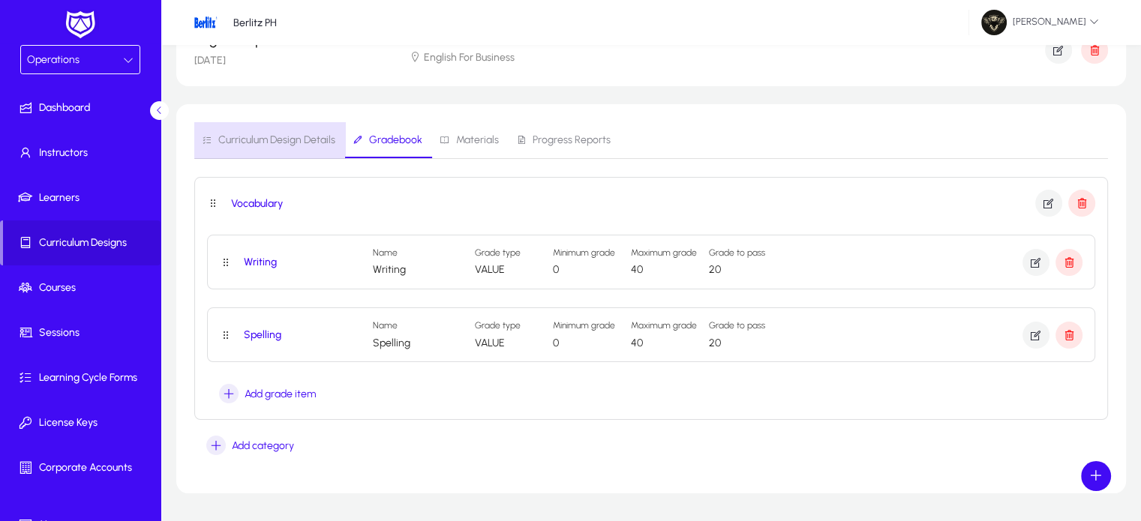
click at [283, 135] on span "Curriculum Design Details" at bounding box center [276, 140] width 117 height 10
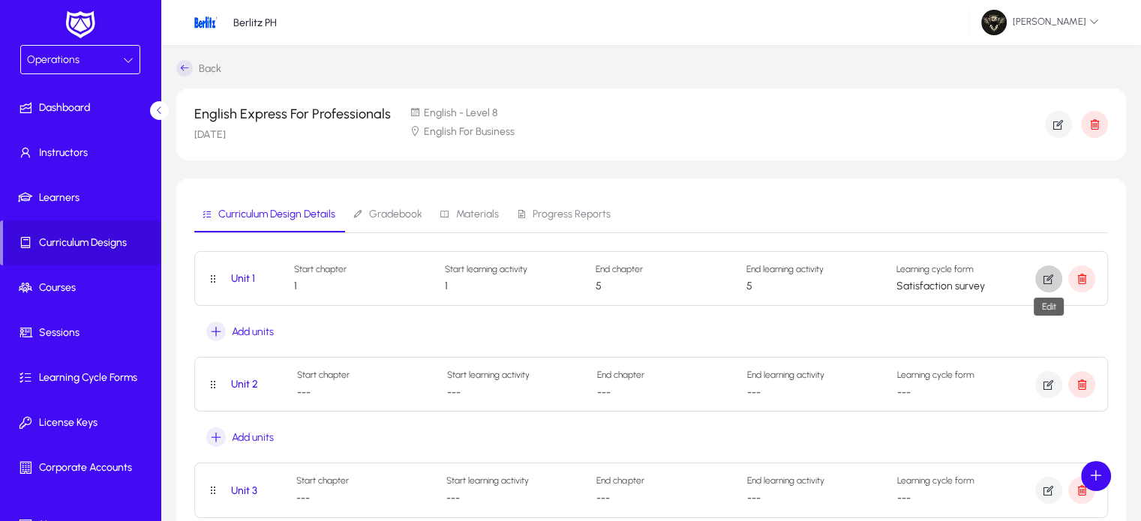
click at [1054, 282] on icon "button" at bounding box center [1048, 278] width 13 height 13
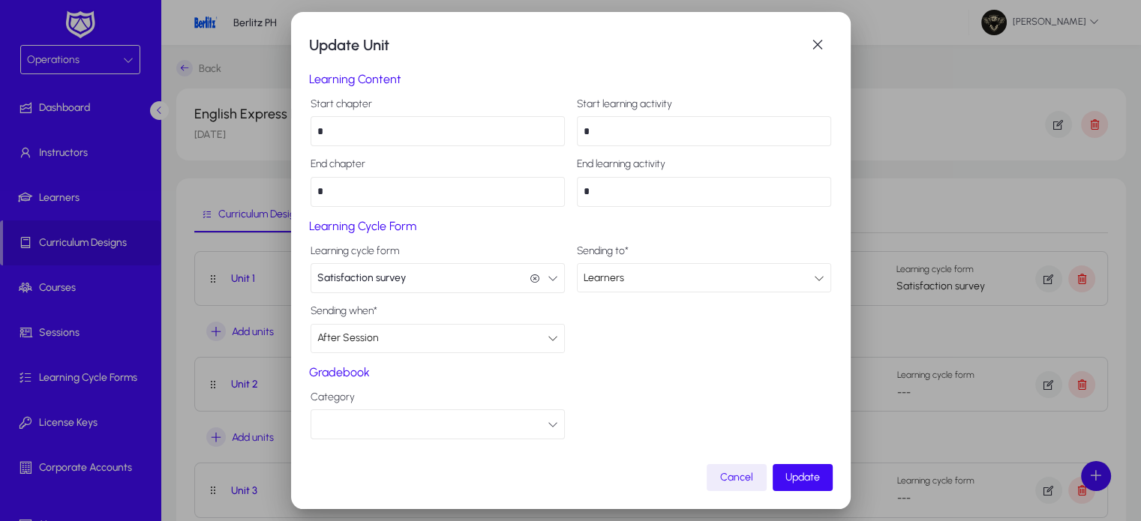
click at [396, 430] on button "button" at bounding box center [437, 424] width 254 height 30
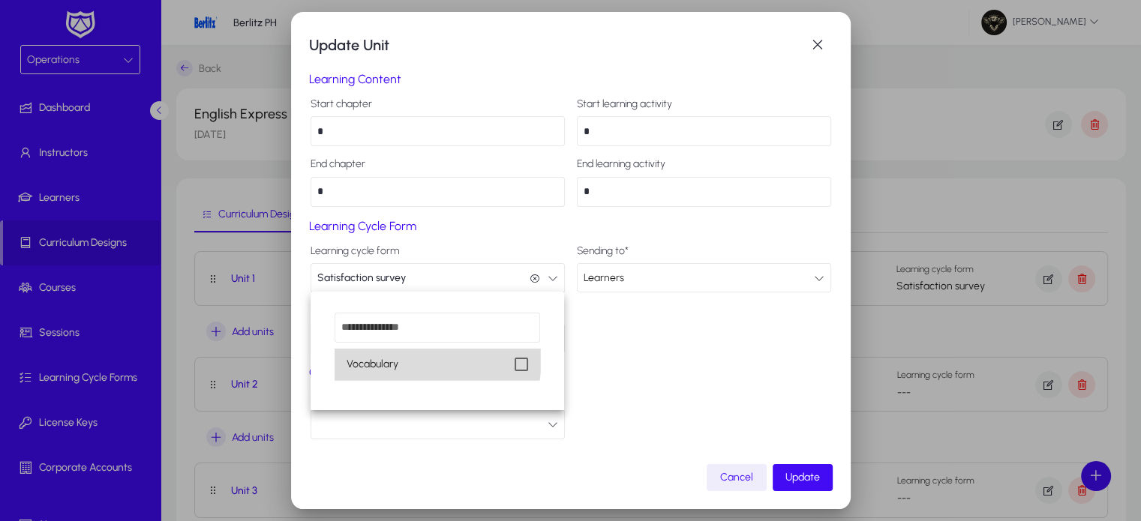
click at [411, 359] on mat-option "Vocabulary" at bounding box center [436, 364] width 205 height 31
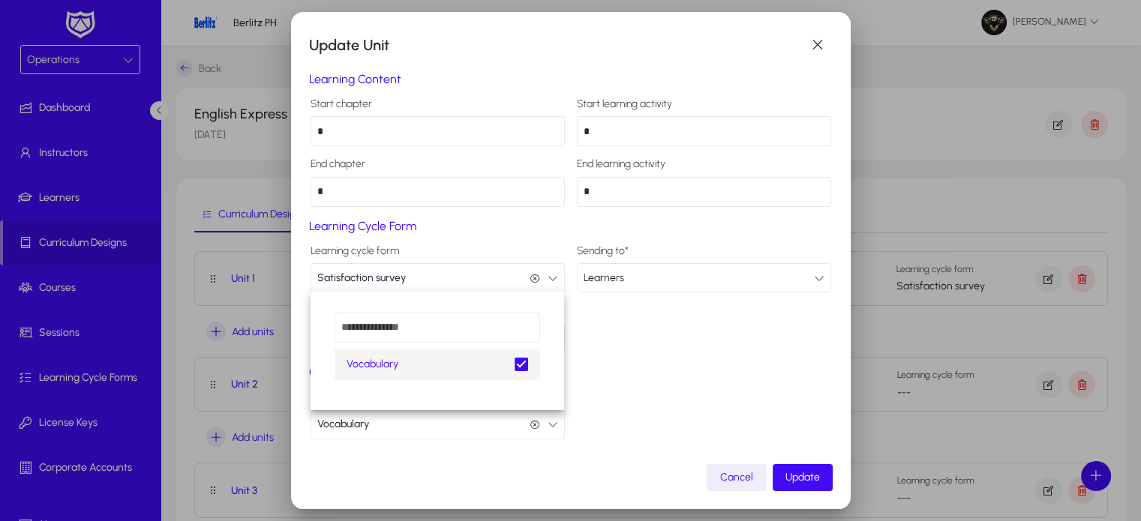
click at [660, 359] on div at bounding box center [570, 260] width 1141 height 521
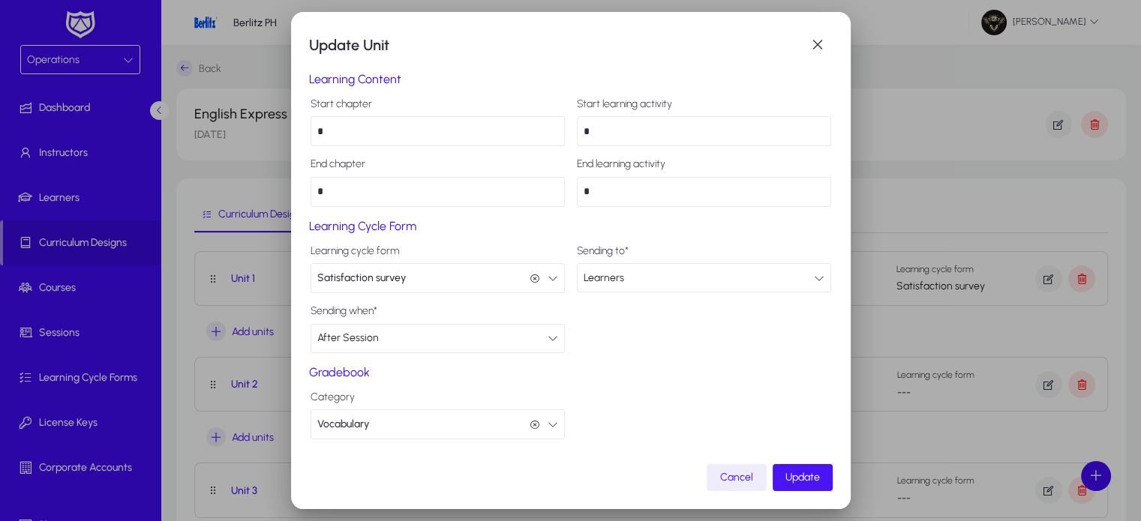
click at [783, 481] on span "submit" at bounding box center [802, 478] width 60 height 36
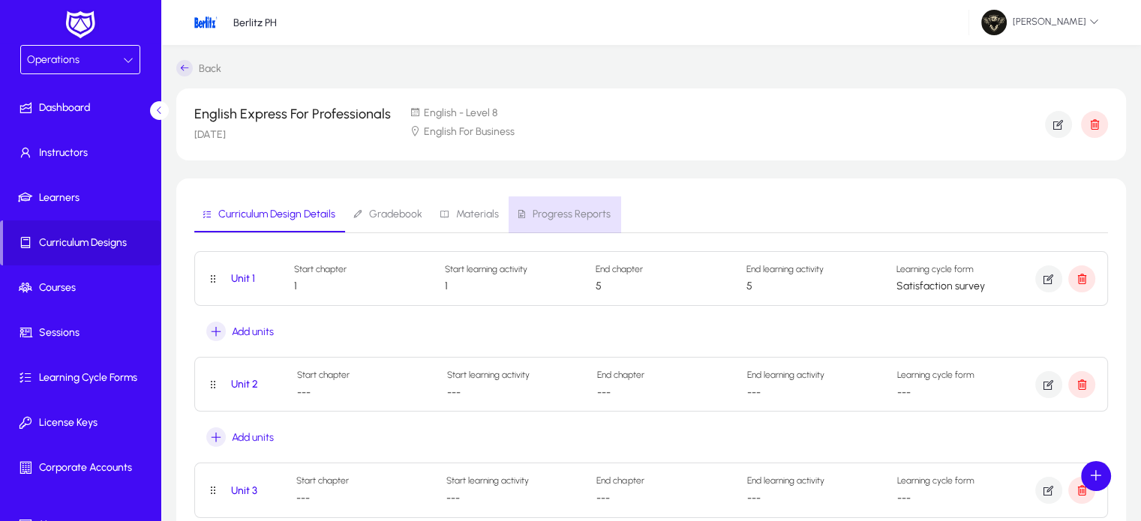
click at [609, 228] on link "Progress Reports" at bounding box center [564, 214] width 112 height 36
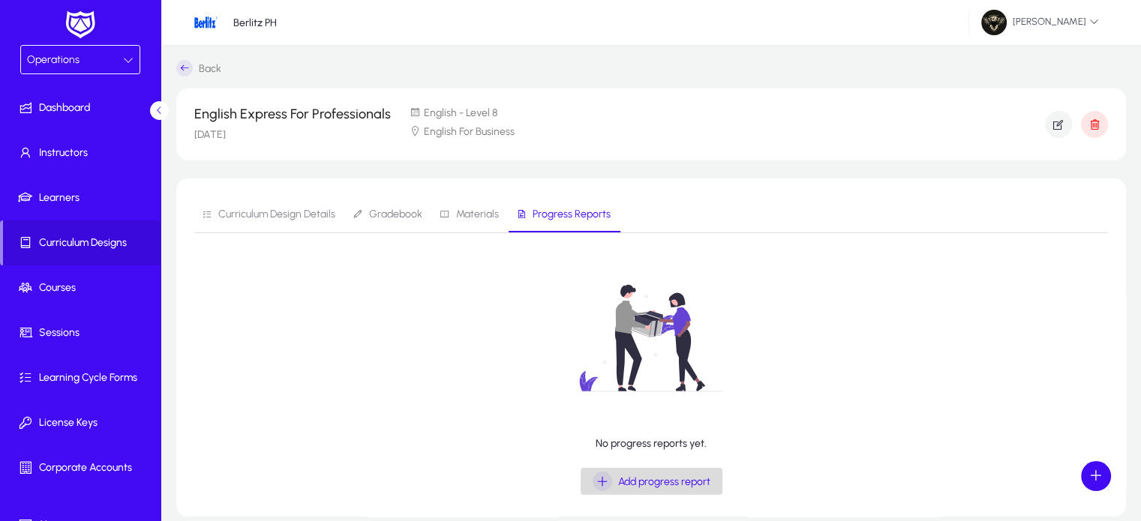
click at [634, 485] on span "Add progress report" at bounding box center [664, 481] width 92 height 13
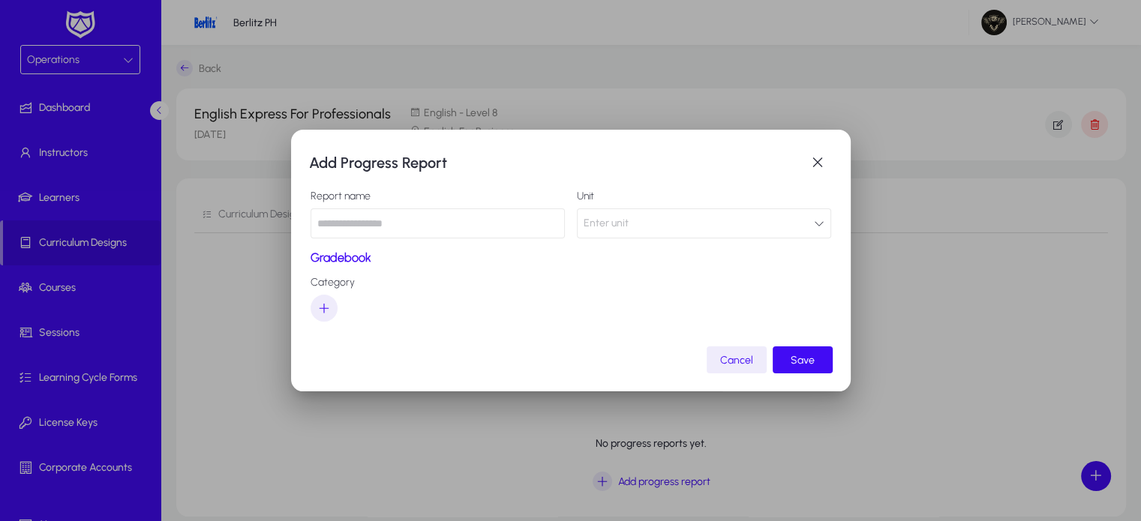
click at [377, 216] on input "text" at bounding box center [437, 223] width 254 height 30
click at [348, 225] on input "*********" at bounding box center [437, 223] width 254 height 30
type input "*******"
click at [631, 226] on button "Enter unit" at bounding box center [704, 223] width 254 height 30
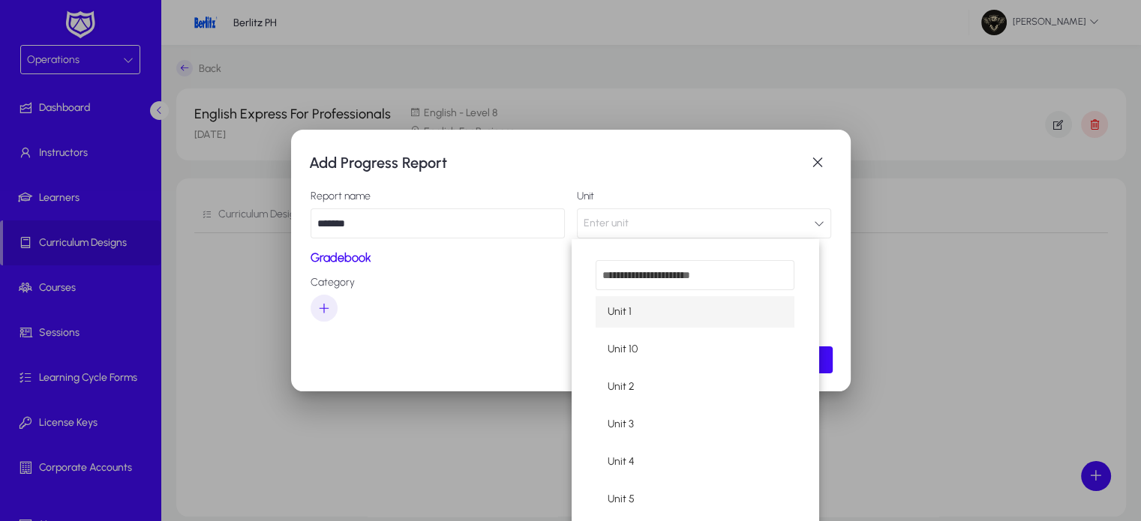
click at [647, 314] on mat-option "Unit 1" at bounding box center [694, 311] width 199 height 31
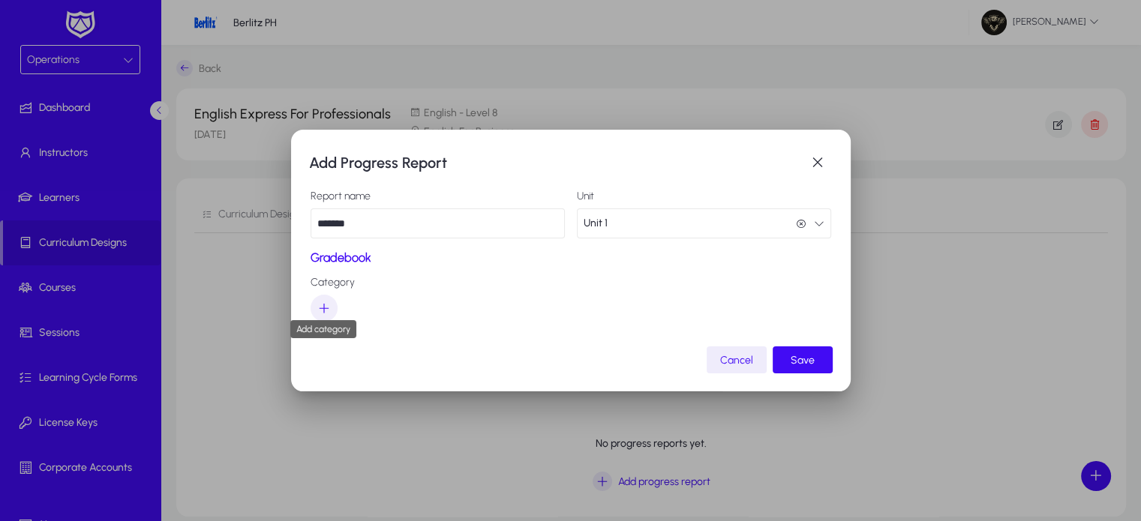
click at [325, 308] on icon "button" at bounding box center [323, 307] width 13 height 13
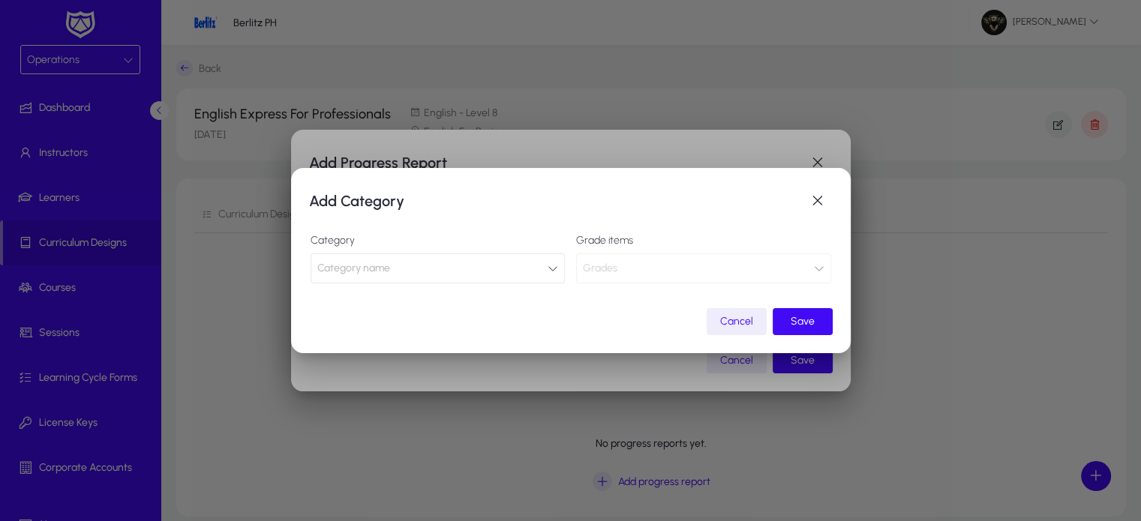
click at [378, 265] on span "Category name" at bounding box center [353, 268] width 73 height 30
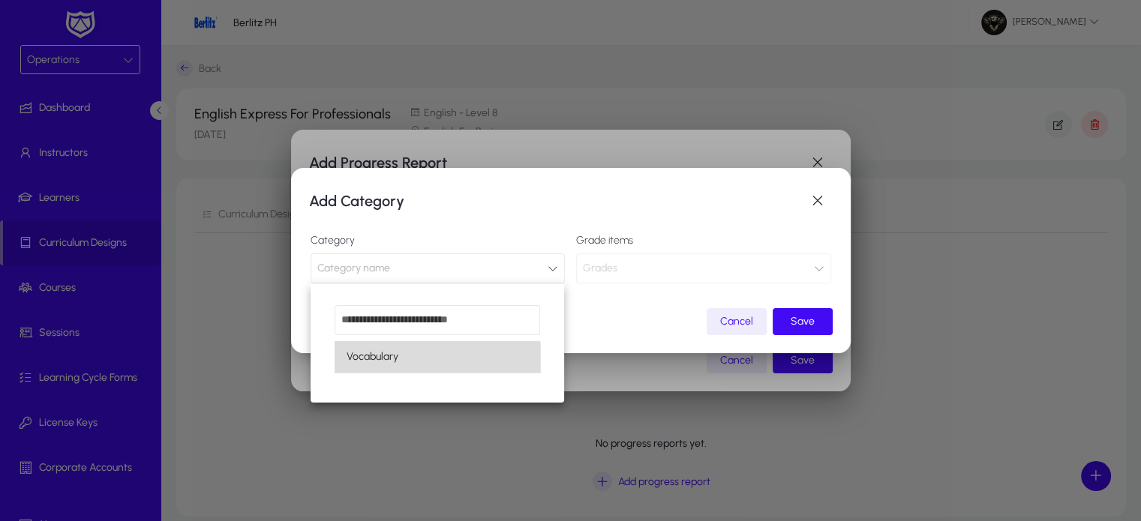
click at [383, 367] on mat-option "Vocabulary" at bounding box center [436, 356] width 205 height 31
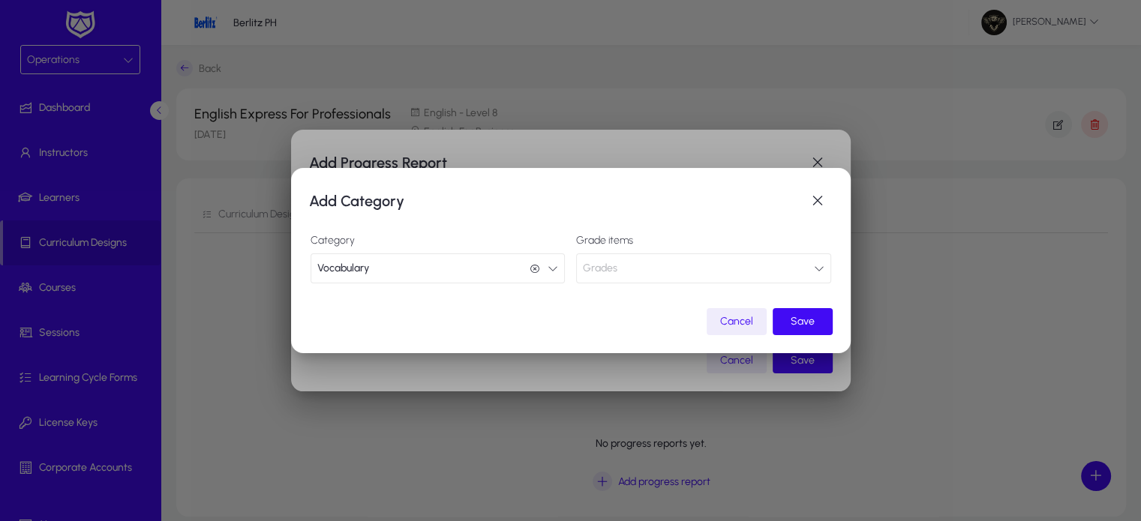
click at [680, 268] on button "Grades" at bounding box center [703, 268] width 255 height 30
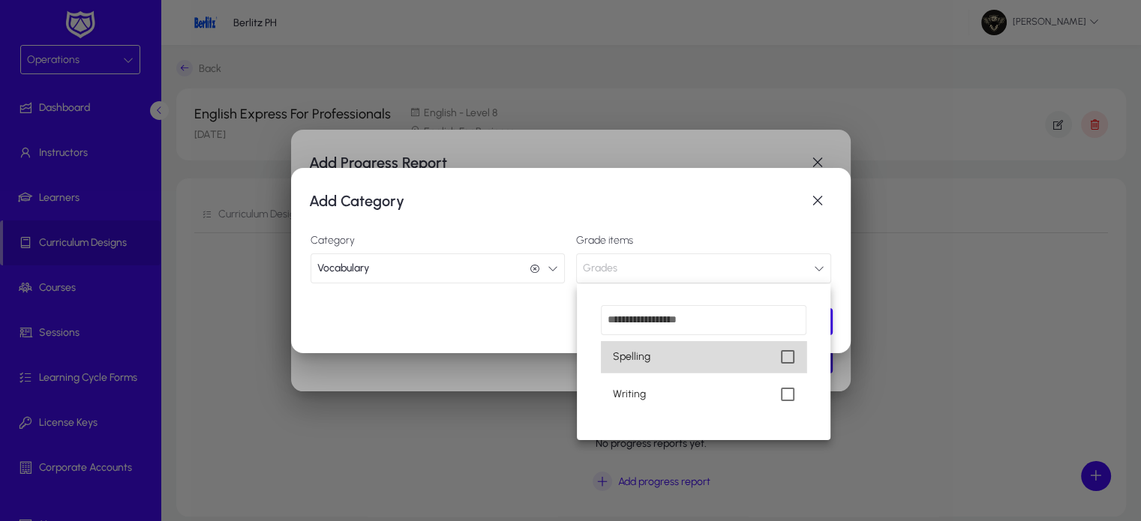
click at [792, 358] on mat-pseudo-checkbox at bounding box center [787, 356] width 13 height 13
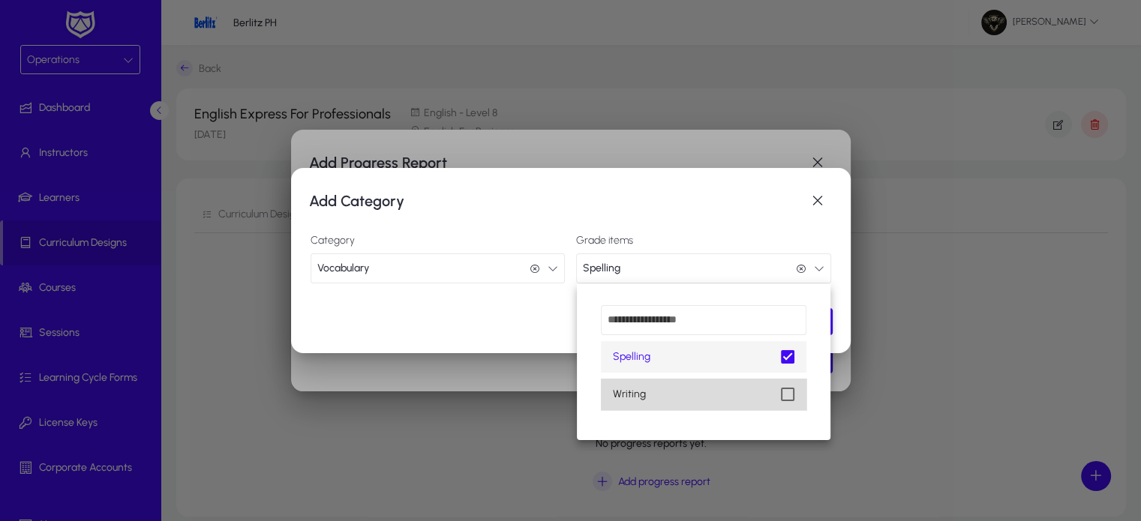
click at [784, 397] on mat-pseudo-checkbox at bounding box center [787, 394] width 13 height 13
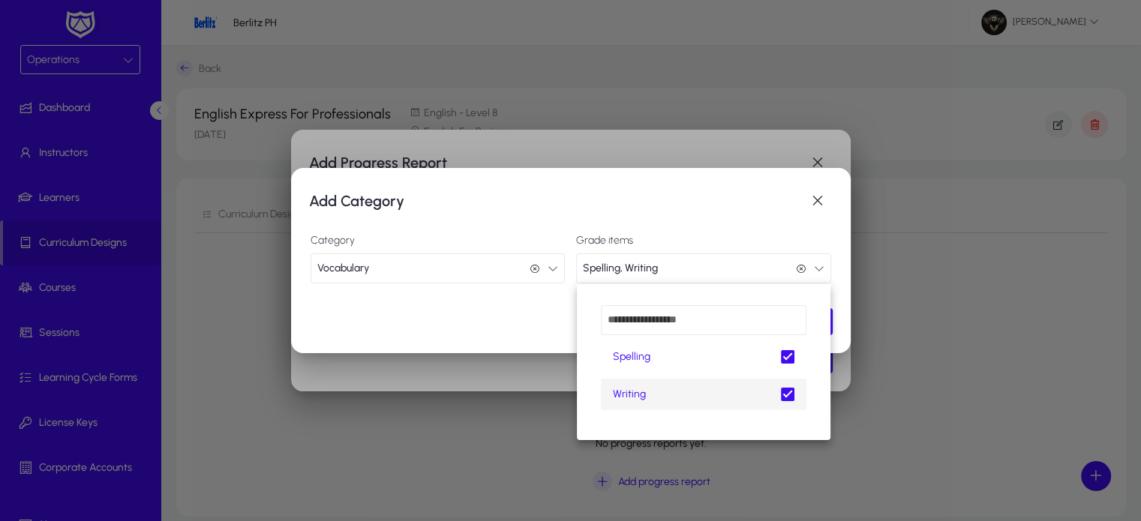
click at [405, 258] on div at bounding box center [570, 260] width 1141 height 521
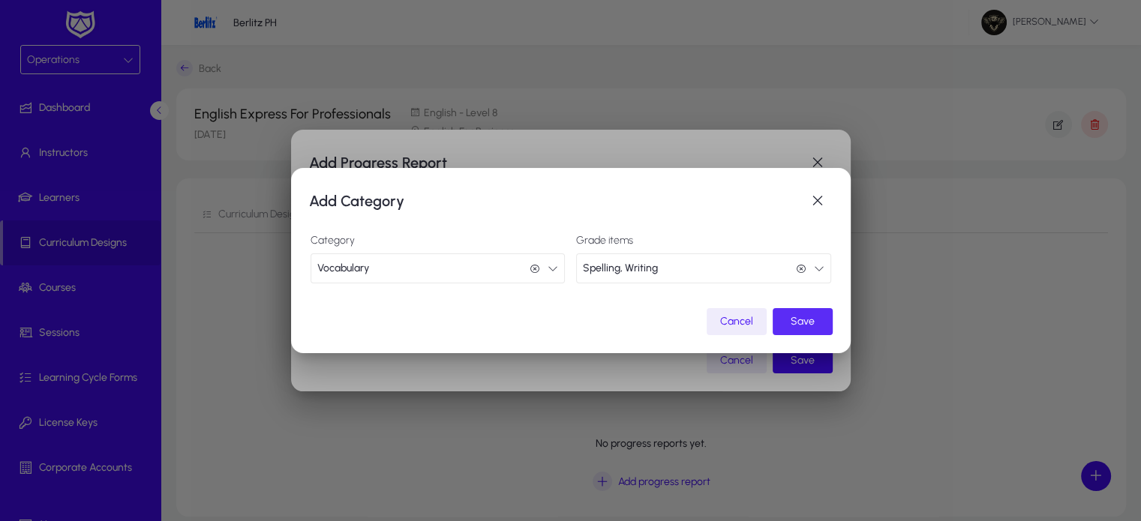
click at [796, 328] on span "submit" at bounding box center [802, 322] width 60 height 36
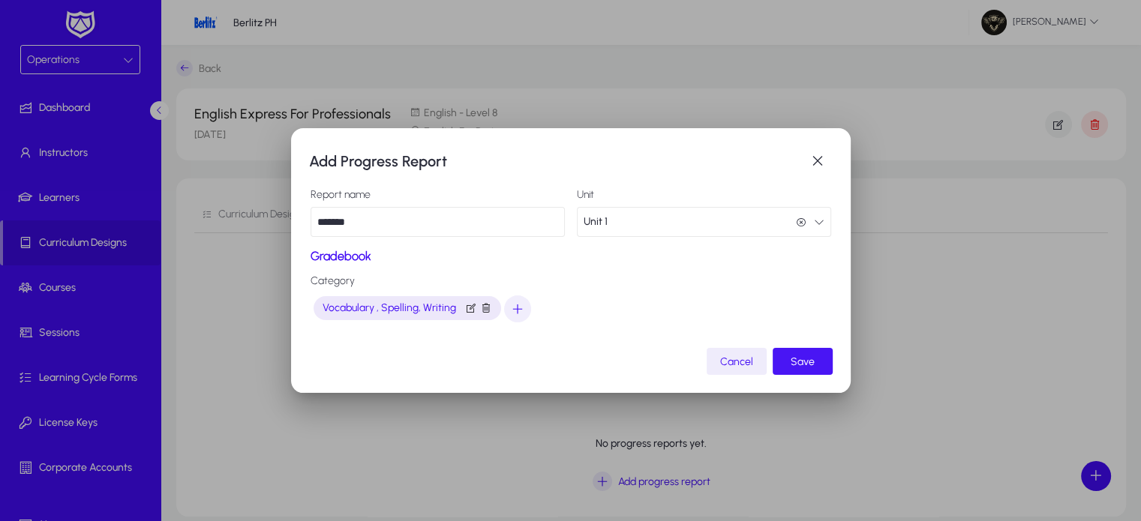
click at [811, 353] on span "submit" at bounding box center [802, 361] width 60 height 36
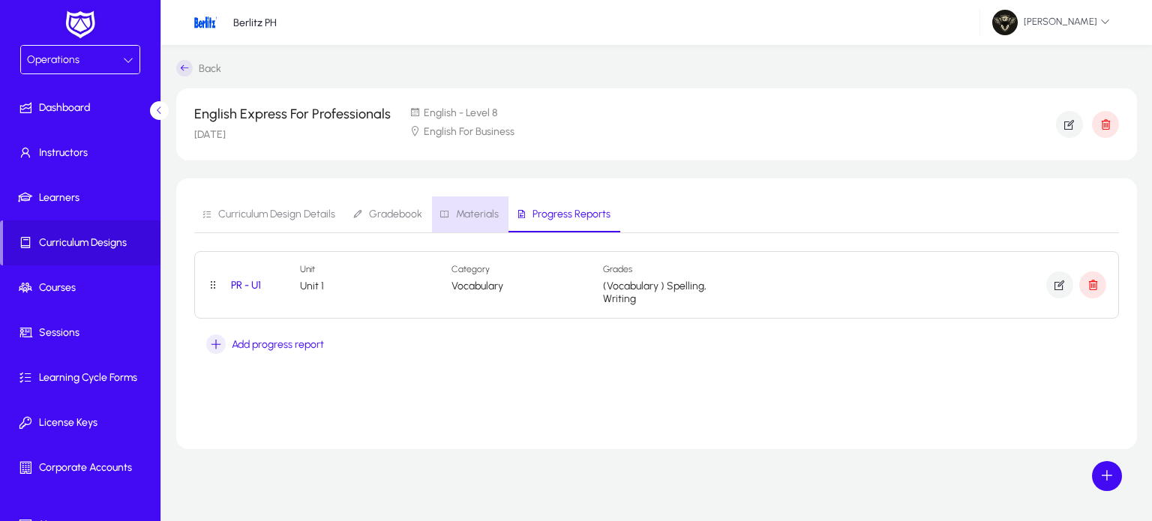
click at [475, 209] on span "Materials" at bounding box center [477, 214] width 43 height 10
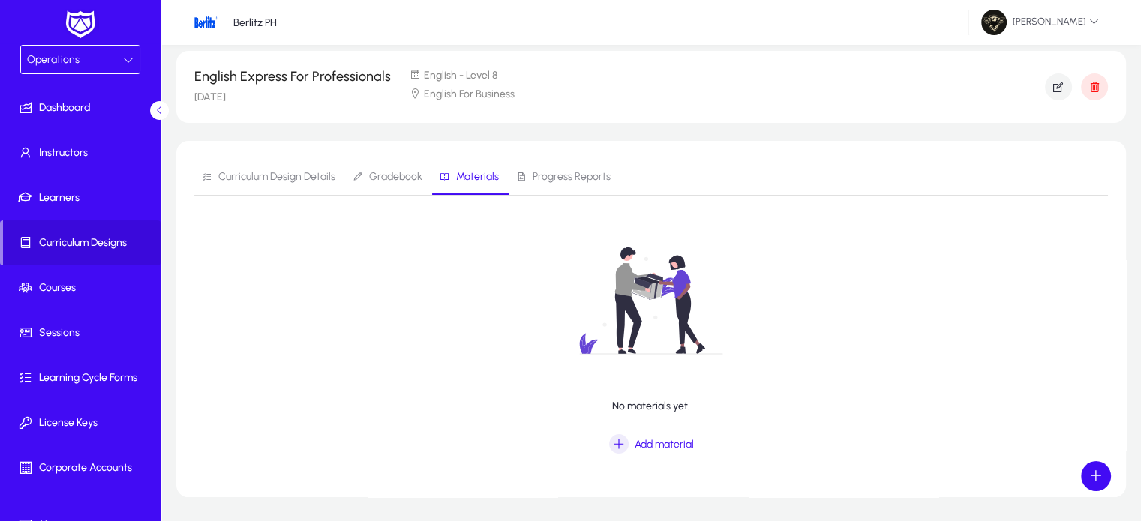
scroll to position [39, 0]
click at [667, 437] on span "Add material" at bounding box center [663, 442] width 59 height 13
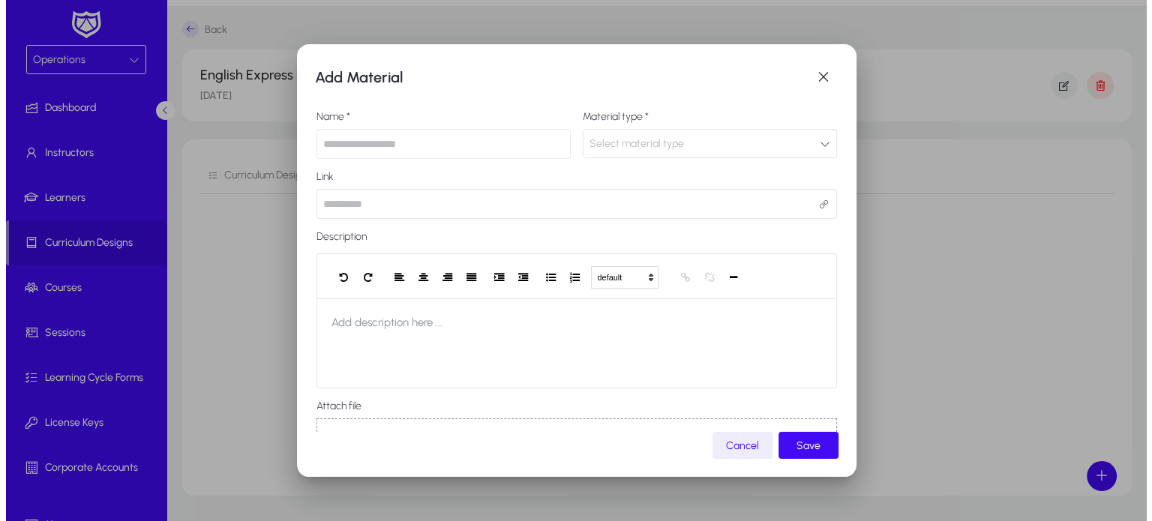
scroll to position [0, 0]
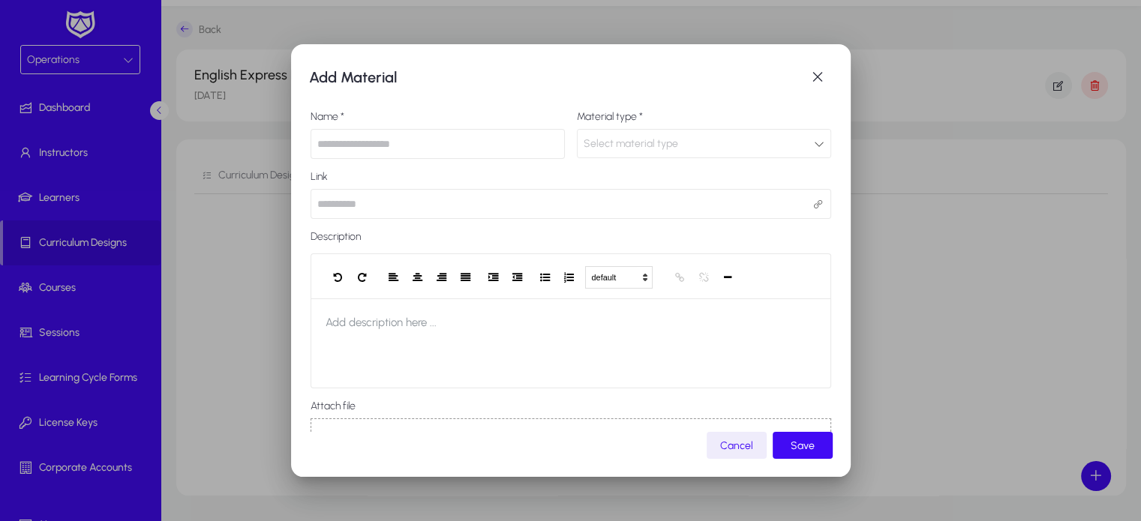
click at [621, 155] on div "Select material type" at bounding box center [703, 144] width 253 height 28
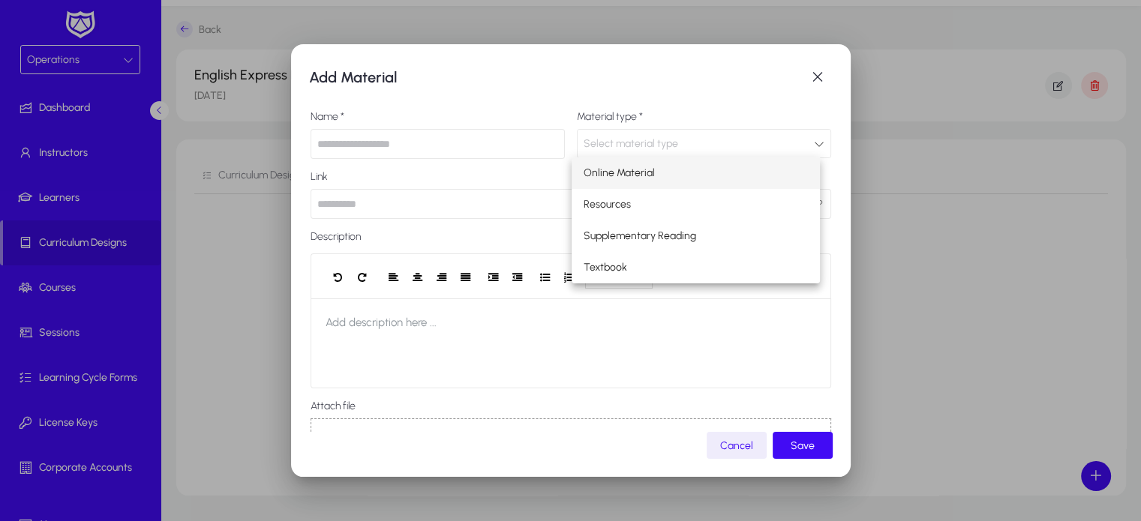
click at [625, 182] on mat-option "Online Material" at bounding box center [695, 172] width 248 height 31
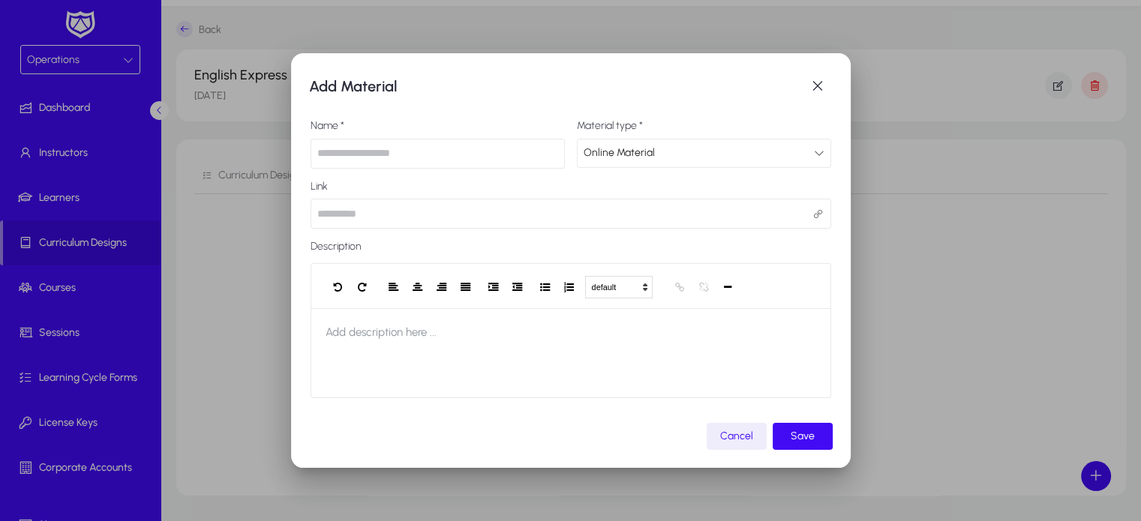
click at [413, 220] on input "url" at bounding box center [570, 214] width 520 height 30
type input "**********"
click at [422, 160] on input "text" at bounding box center [437, 154] width 254 height 30
type input "*"
type input "**********"
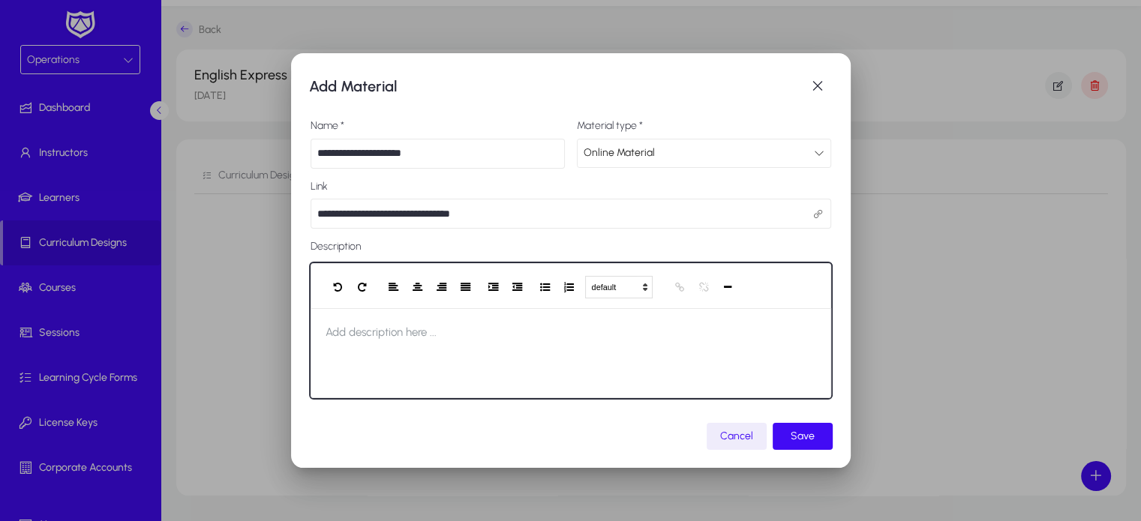
click at [490, 341] on div at bounding box center [570, 353] width 520 height 90
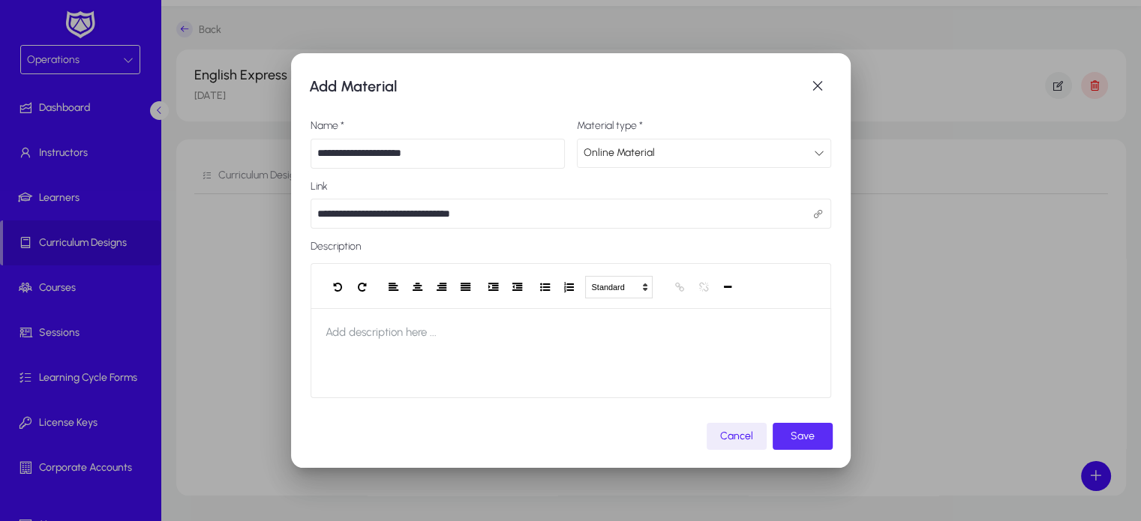
click at [797, 427] on span "submit" at bounding box center [802, 436] width 60 height 36
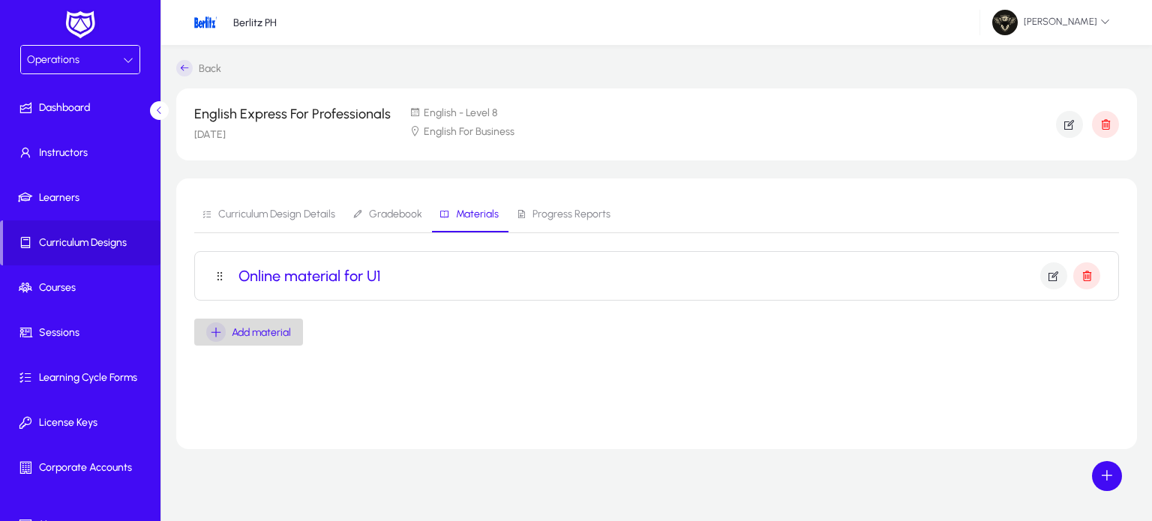
click at [276, 339] on div "Add material" at bounding box center [248, 331] width 85 height 19
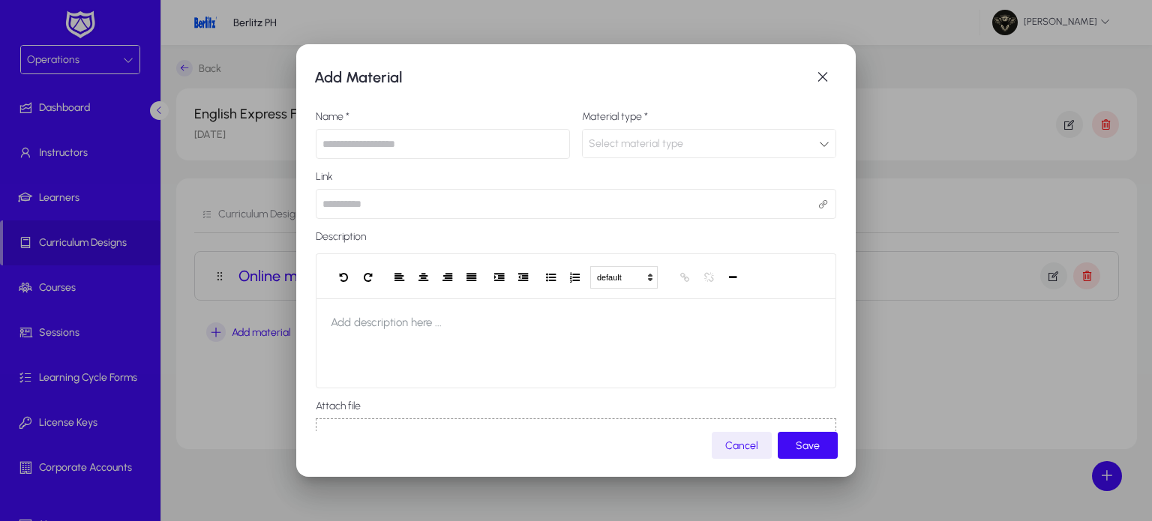
click at [452, 137] on input "text" at bounding box center [443, 144] width 254 height 30
type input "**********"
click at [658, 134] on div "Select material type" at bounding box center [704, 143] width 230 height 19
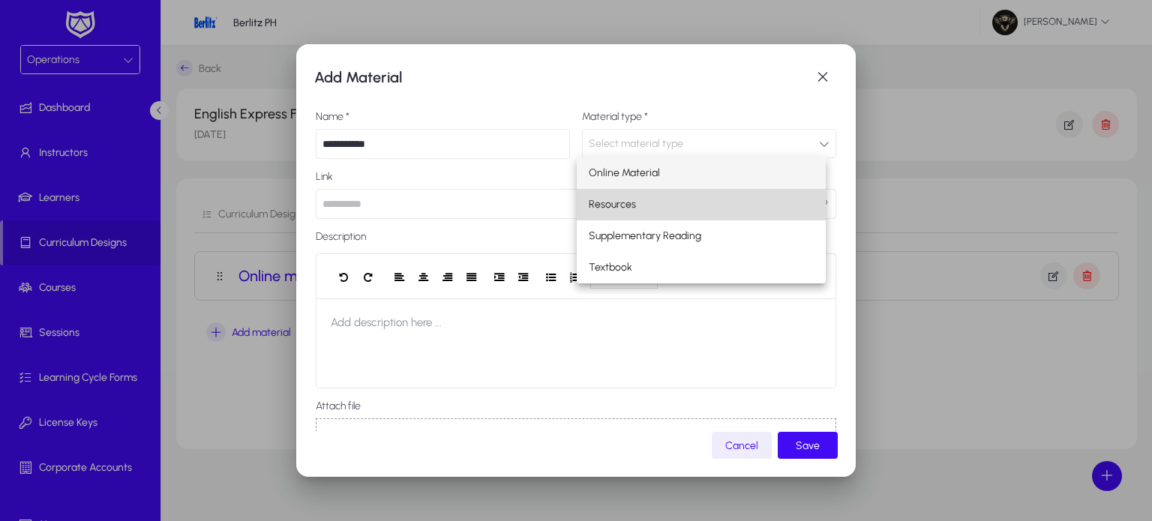
click at [622, 206] on span "Resources" at bounding box center [612, 205] width 47 height 18
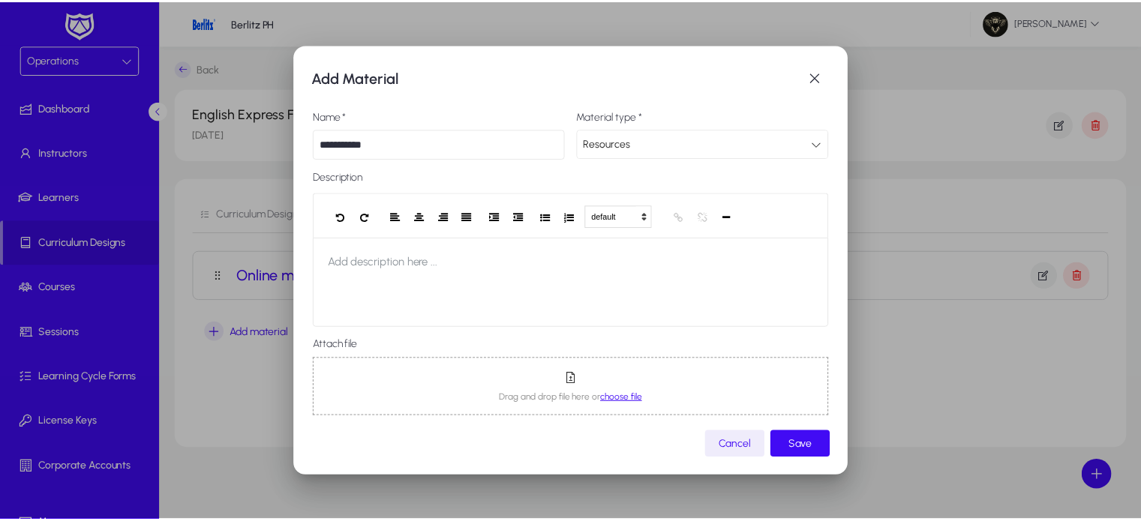
scroll to position [9, 0]
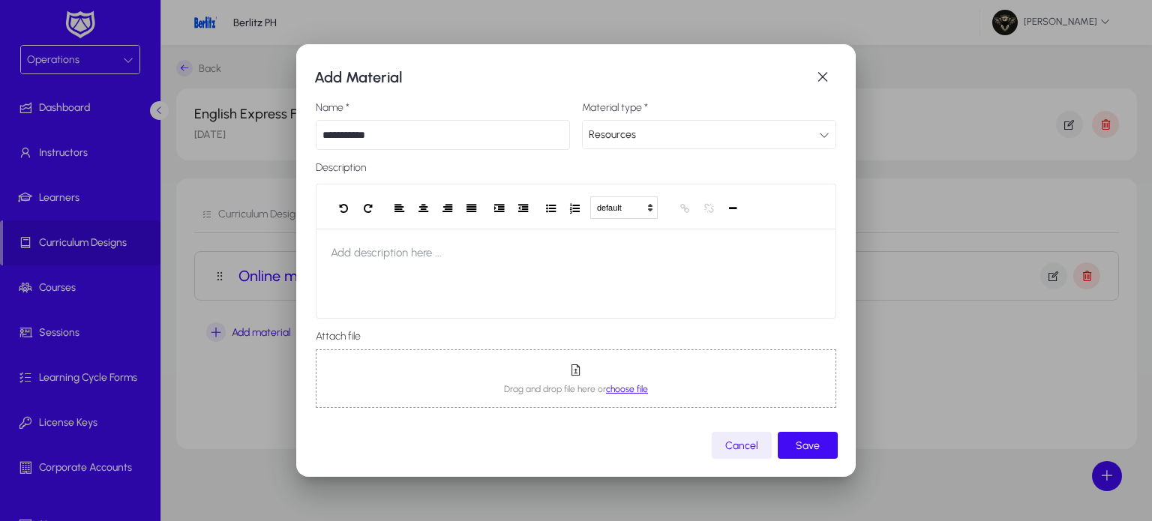
click at [617, 389] on span "choose file" at bounding box center [627, 389] width 42 height 10
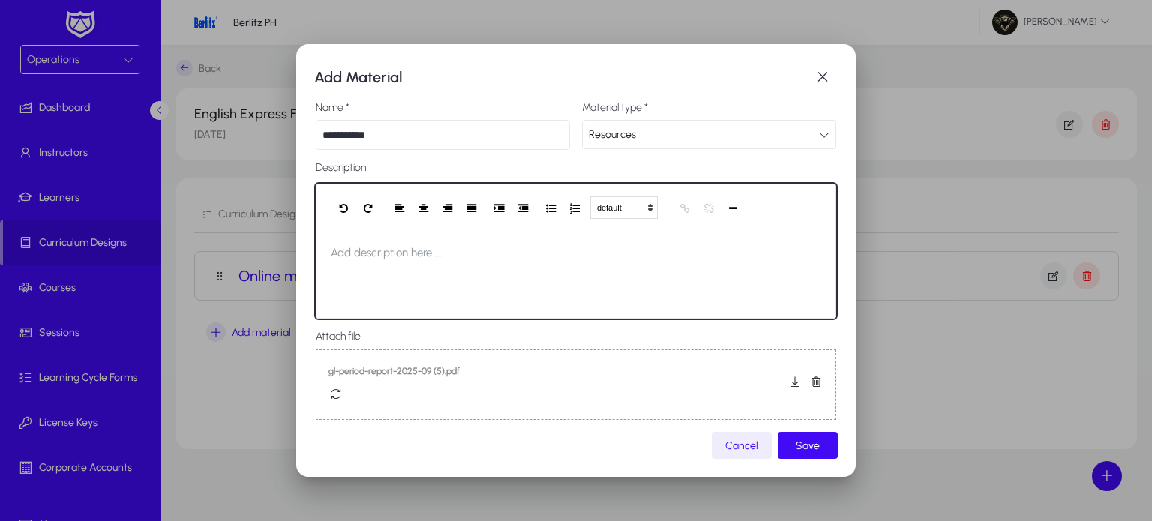
click at [466, 274] on div at bounding box center [576, 274] width 520 height 90
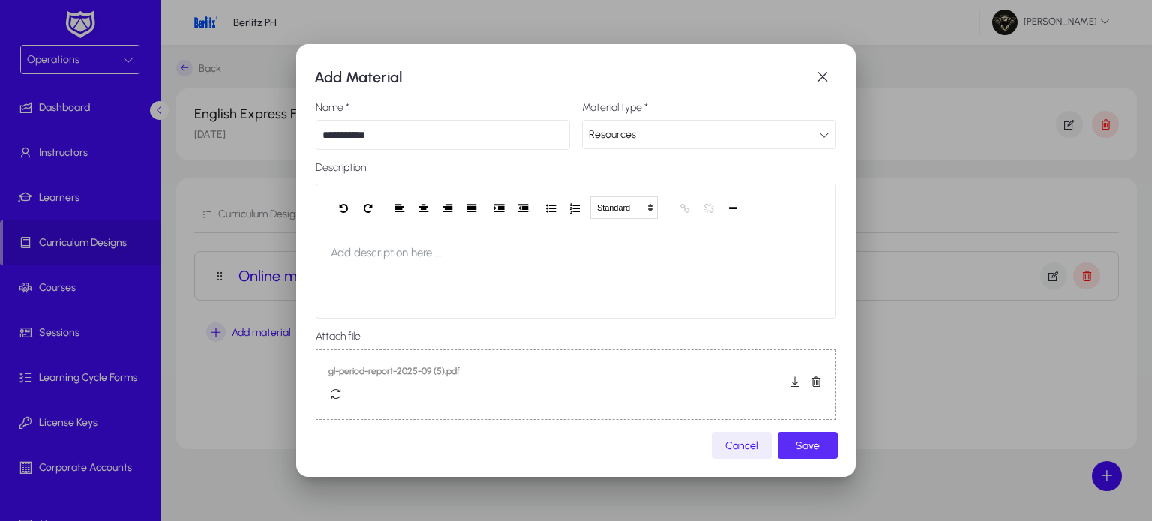
click at [819, 451] on span "submit" at bounding box center [808, 445] width 60 height 36
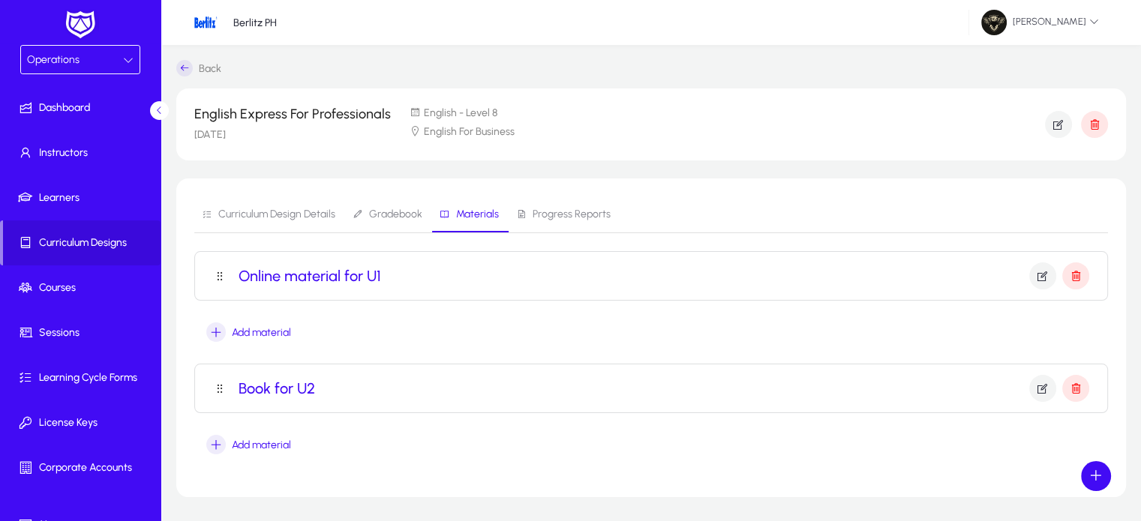
drag, startPoint x: 819, startPoint y: 451, endPoint x: 720, endPoint y: 329, distance: 156.7
click at [720, 329] on mat-accordion "Online material for U1 Name Online material for U1 Material type Online Materia…" at bounding box center [650, 354] width 913 height 207
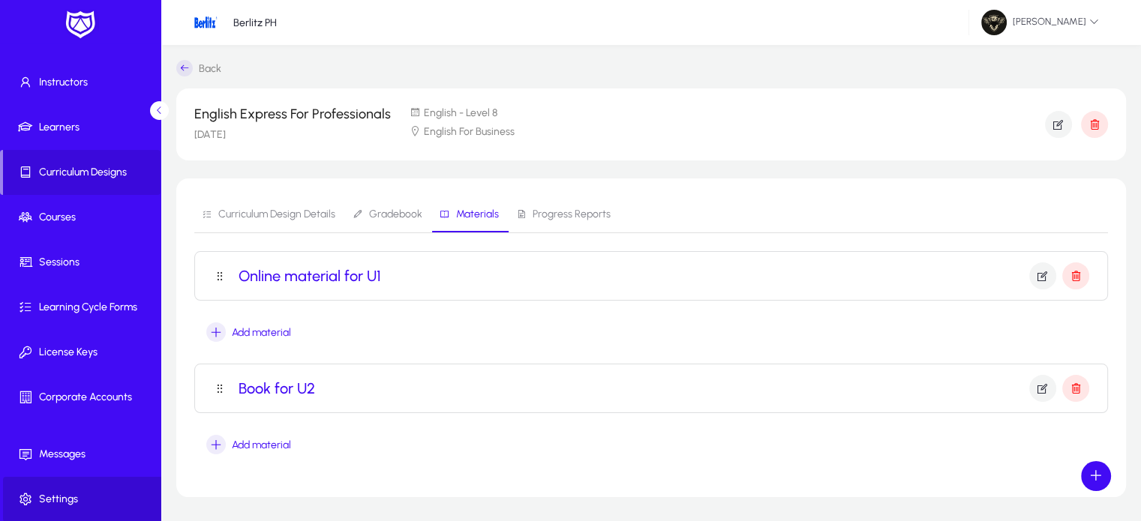
click at [85, 492] on span "Settings" at bounding box center [83, 499] width 160 height 15
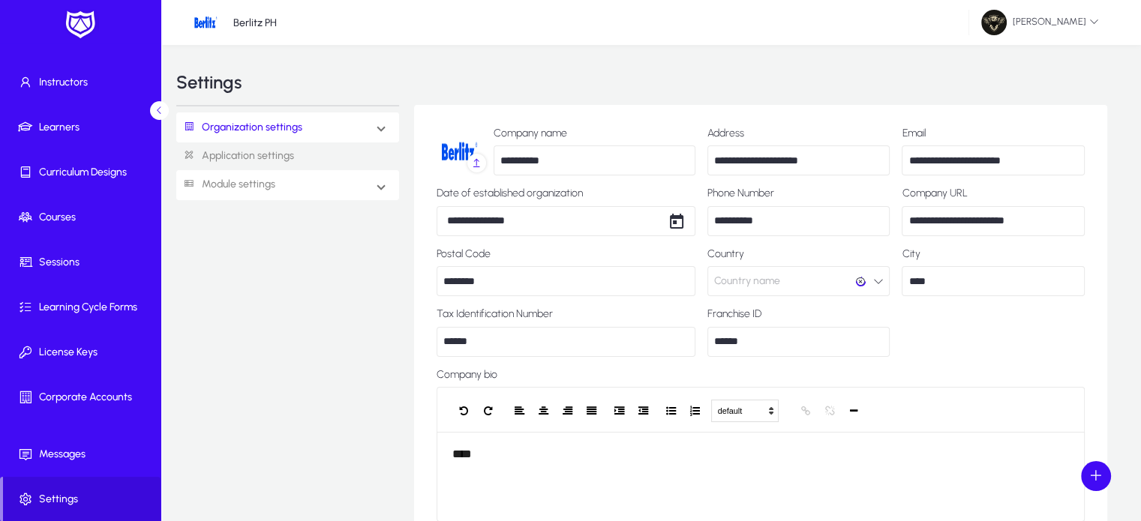
click at [237, 196] on link "Module settings" at bounding box center [225, 185] width 99 height 28
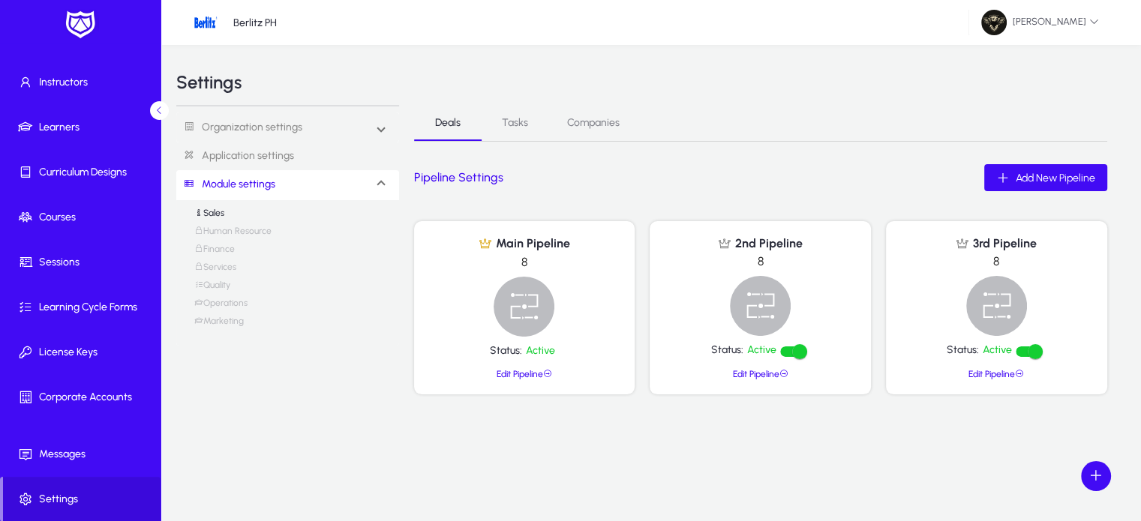
click at [235, 301] on link "Operations" at bounding box center [220, 307] width 53 height 18
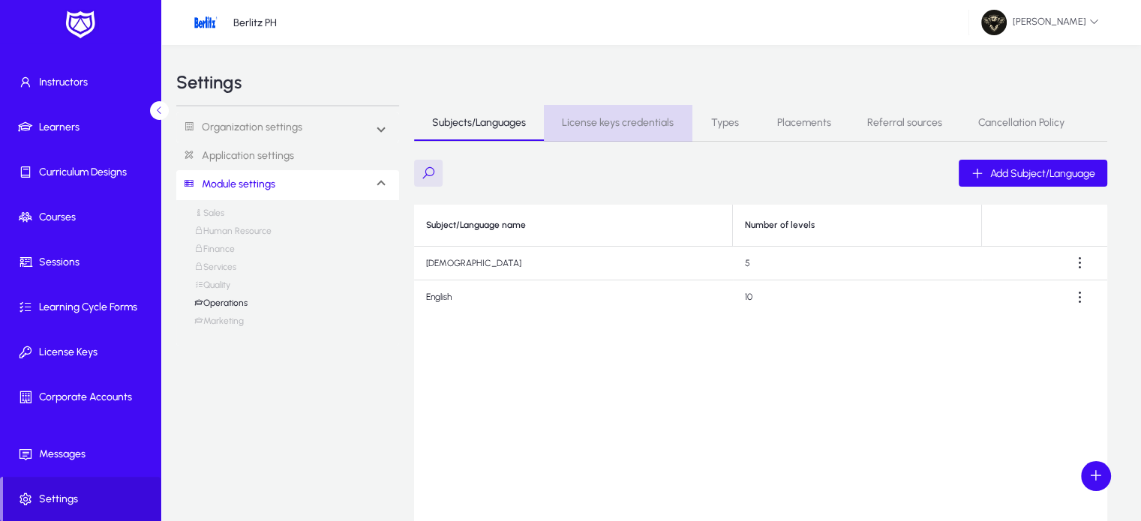
click at [642, 122] on span "License keys credentials" at bounding box center [618, 123] width 112 height 10
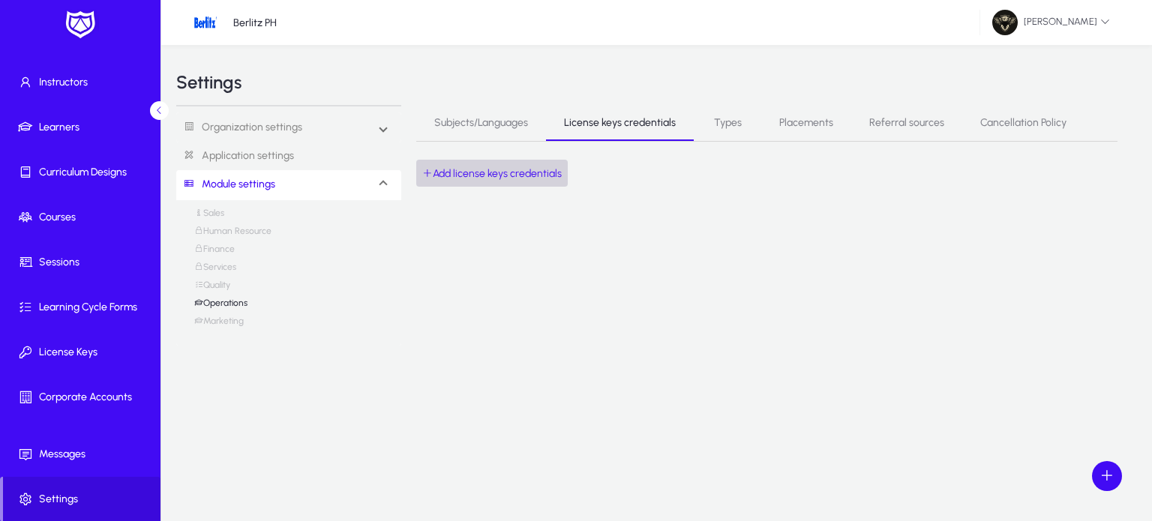
click at [486, 187] on span "button" at bounding box center [491, 173] width 151 height 36
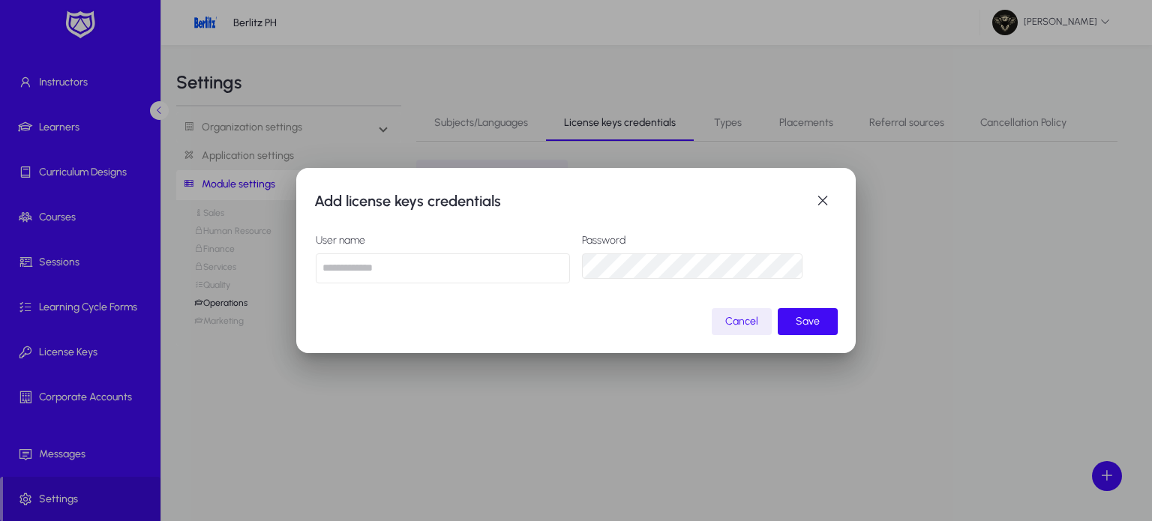
type input "*"
click at [825, 335] on span "submit" at bounding box center [808, 322] width 60 height 36
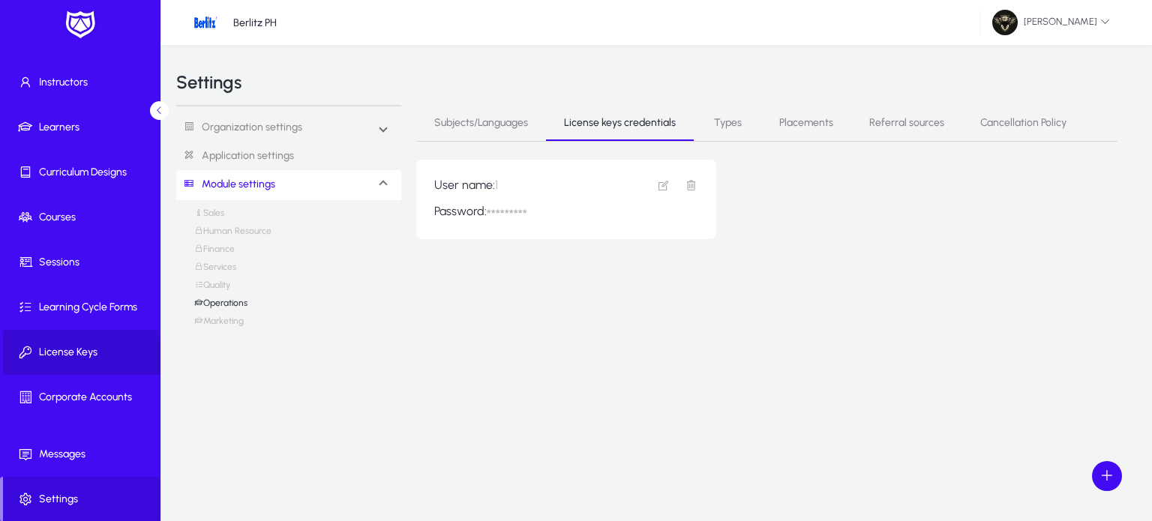
click at [70, 362] on span at bounding box center [83, 352] width 160 height 36
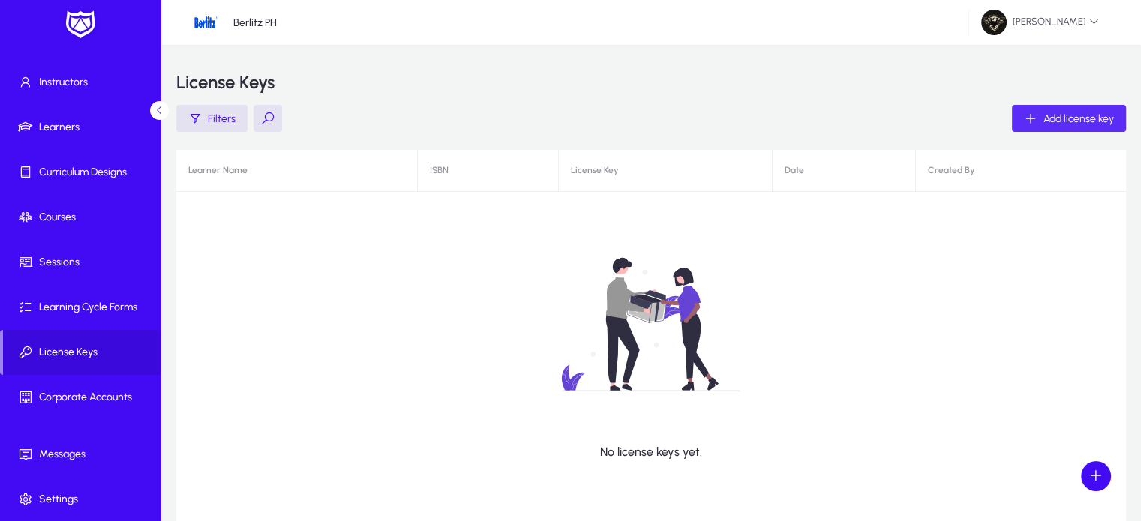
click at [1088, 130] on span "button" at bounding box center [1069, 118] width 114 height 36
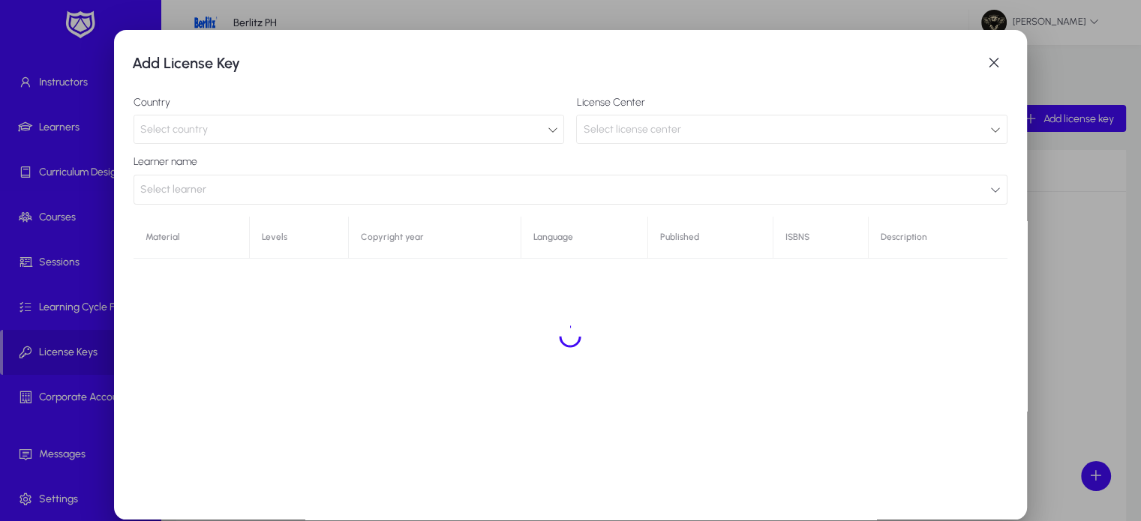
click at [360, 142] on div "Select country" at bounding box center [348, 129] width 429 height 28
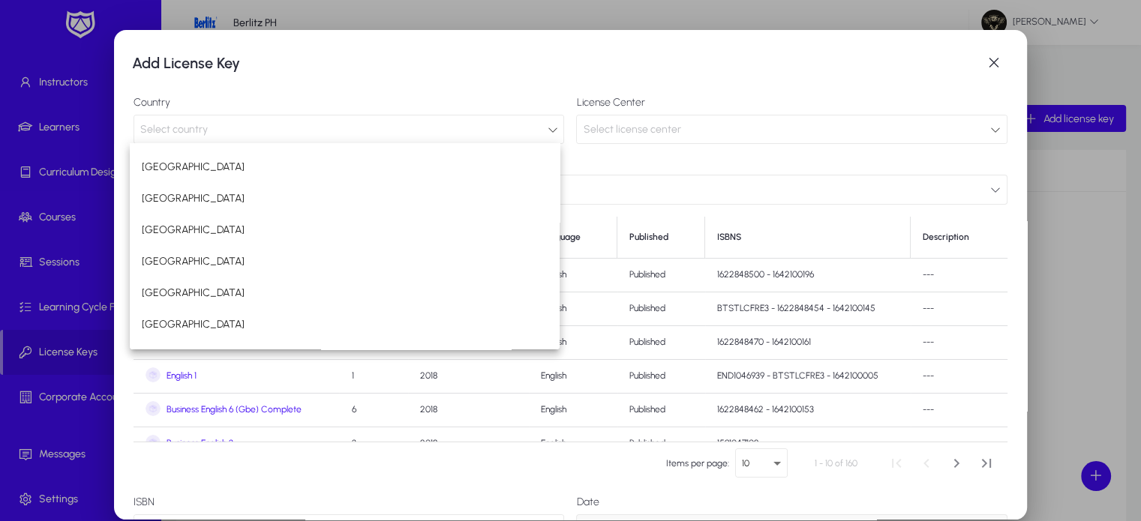
scroll to position [959, 0]
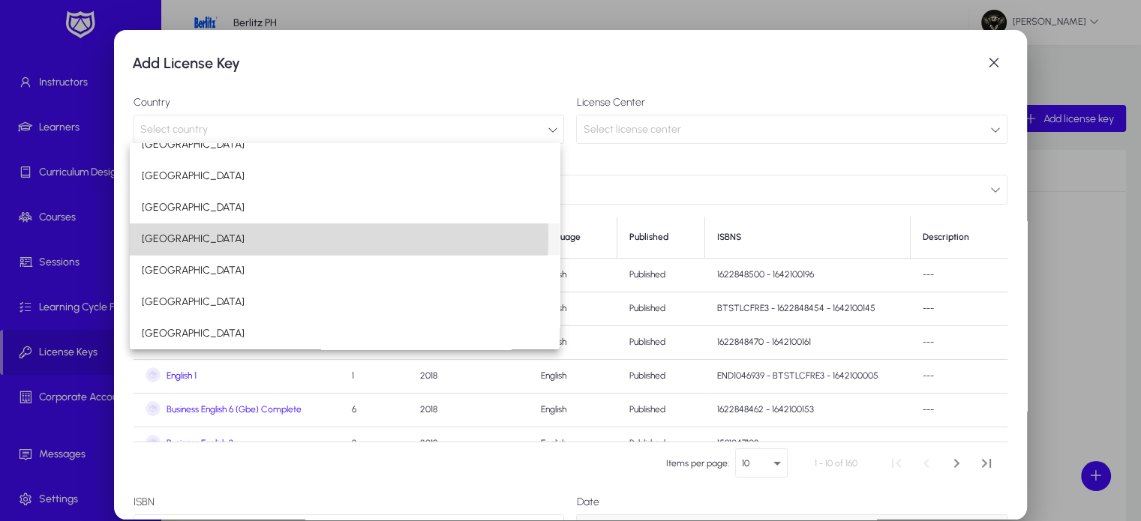
click at [199, 235] on mat-option "[GEOGRAPHIC_DATA]" at bounding box center [345, 238] width 430 height 31
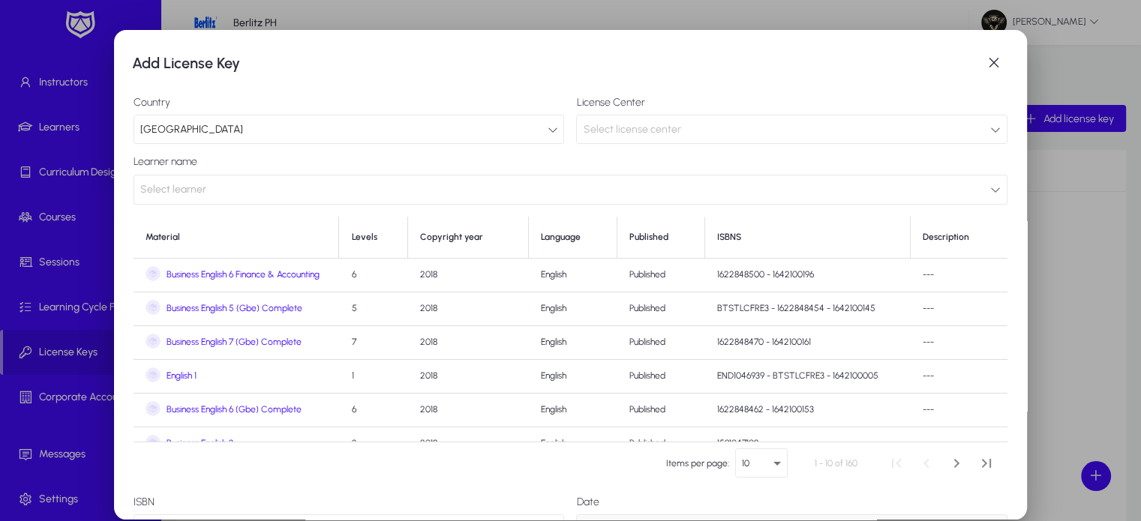
click at [669, 134] on span "Select license center" at bounding box center [631, 129] width 97 height 13
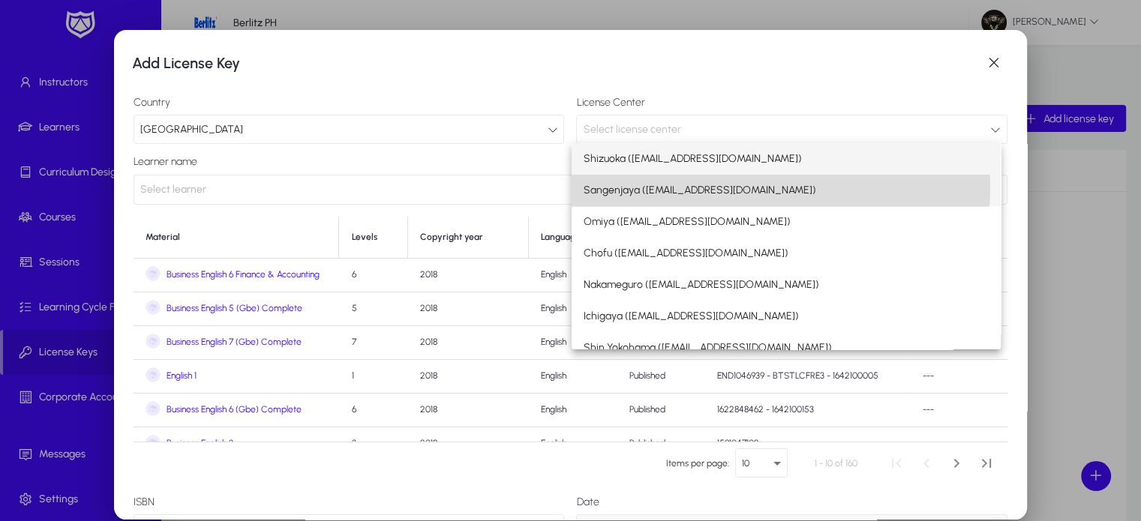
click at [763, 187] on mat-option "Sangenjaya ([EMAIL_ADDRESS][DOMAIN_NAME])" at bounding box center [786, 190] width 430 height 31
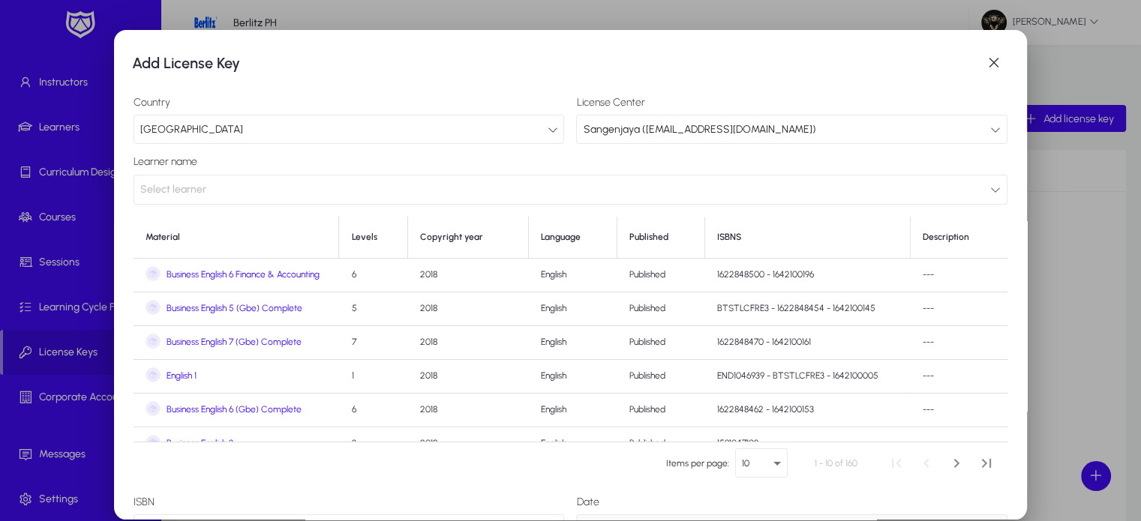
click at [261, 272] on span "Business English 6 Finance & Accounting" at bounding box center [242, 274] width 153 height 11
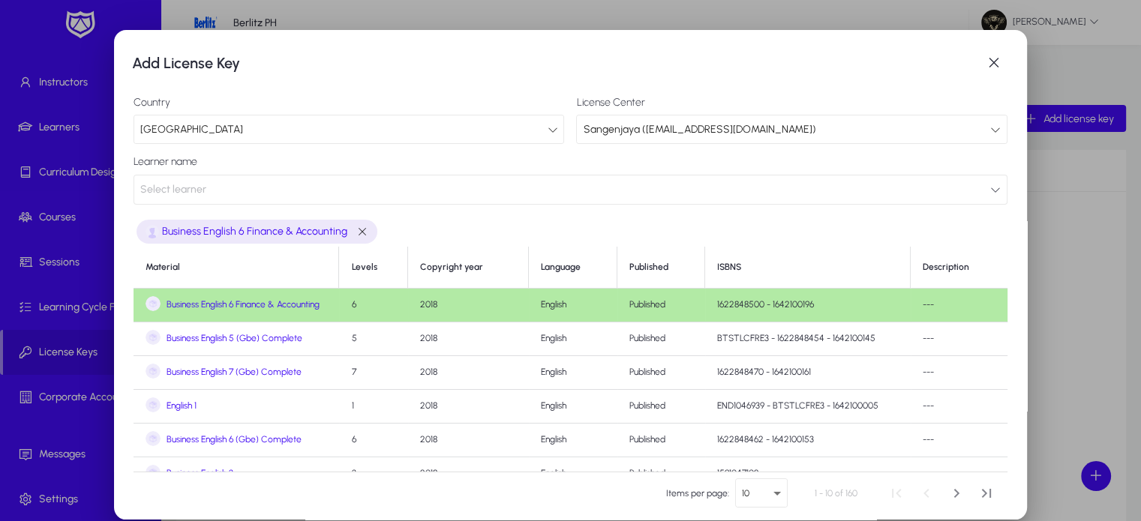
click at [280, 351] on td "Business English 5 (Gbe) Complete" at bounding box center [235, 339] width 205 height 34
click at [279, 343] on span "Business English 5 (Gbe) Complete" at bounding box center [234, 338] width 136 height 11
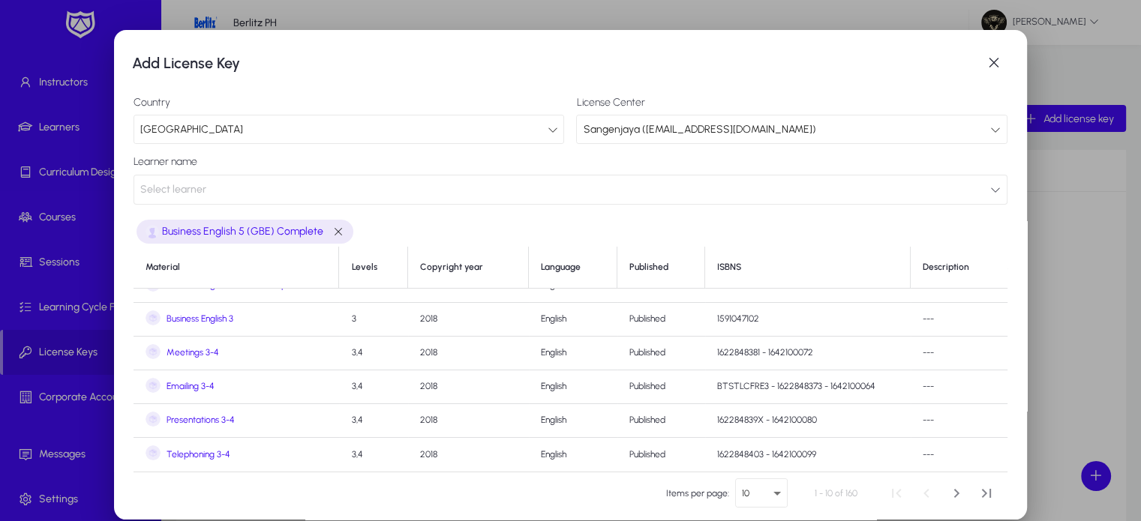
scroll to position [123, 0]
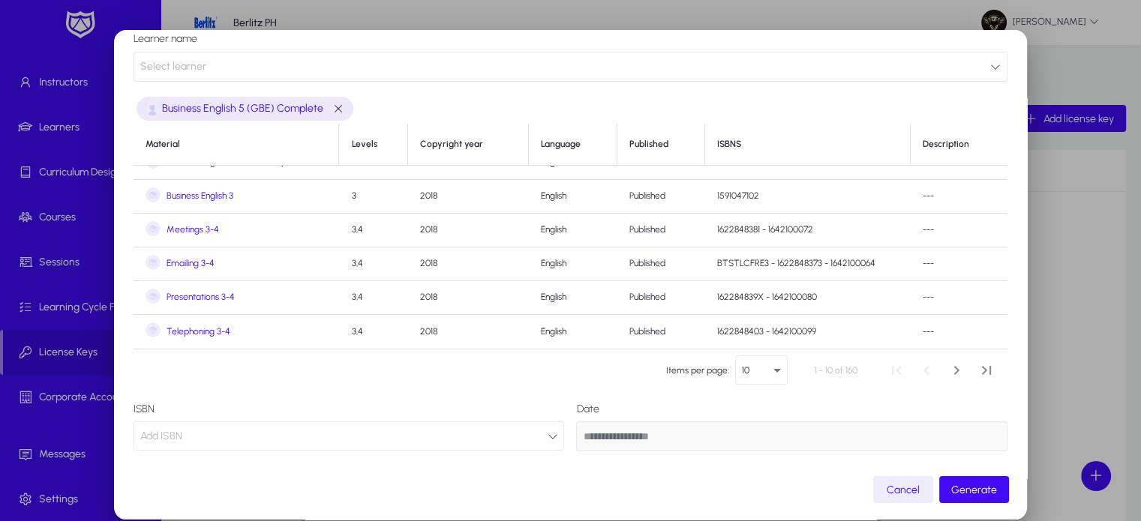
click at [240, 428] on div "Add ISBN" at bounding box center [343, 436] width 406 height 19
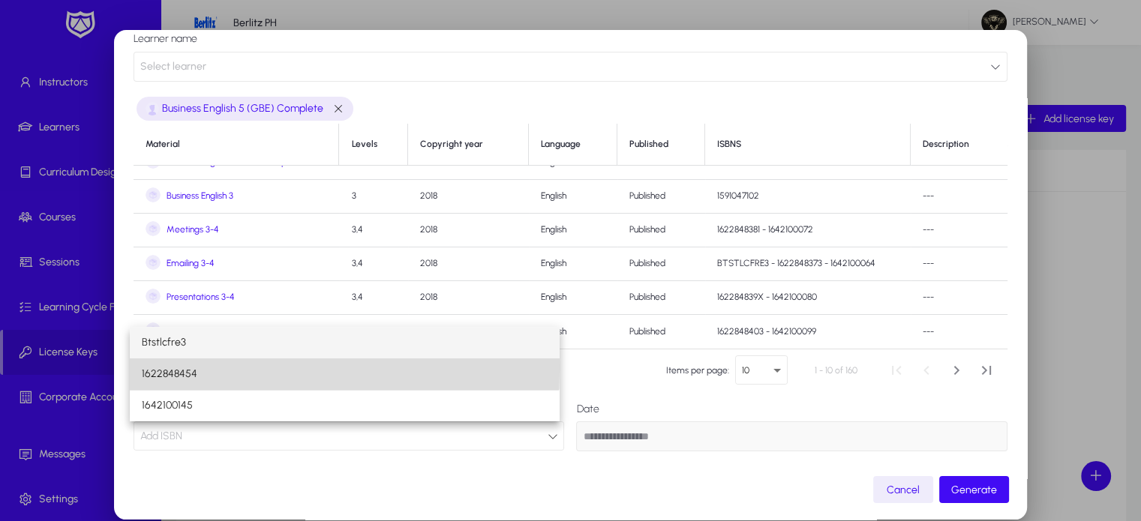
click at [166, 368] on span "1622848454" at bounding box center [169, 374] width 55 height 18
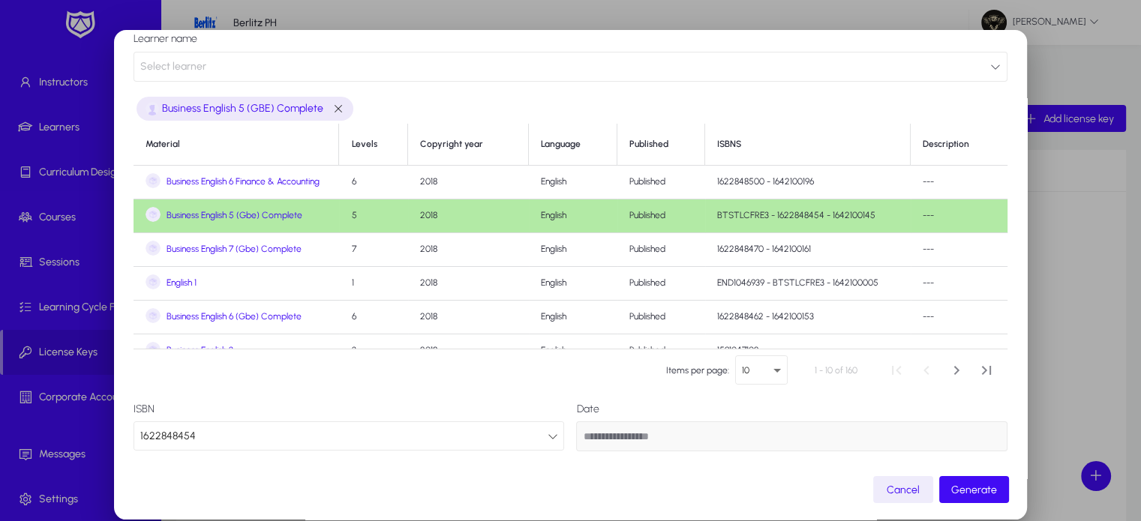
scroll to position [87, 0]
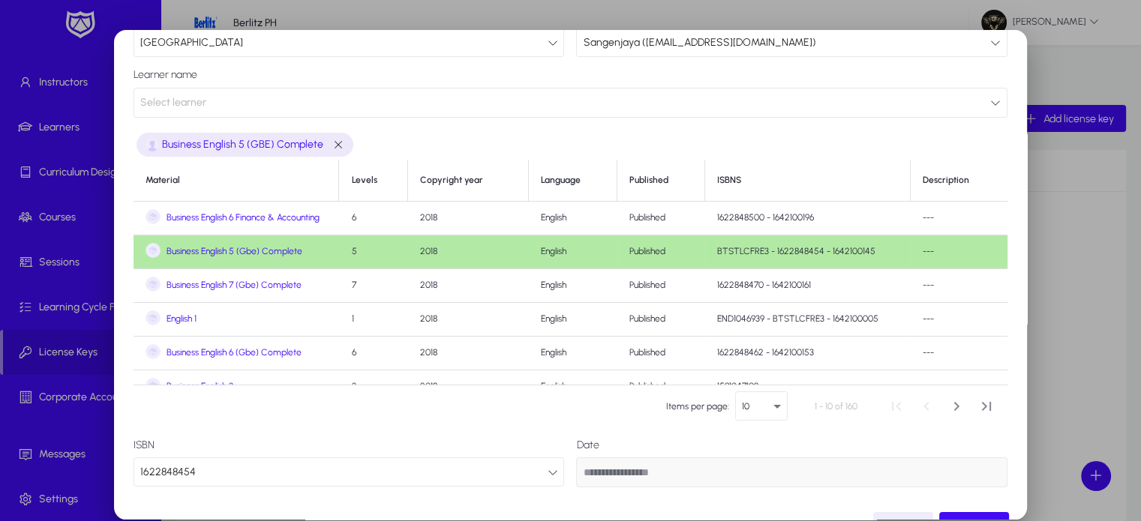
click at [838, 113] on button "Select learner" at bounding box center [570, 103] width 874 height 30
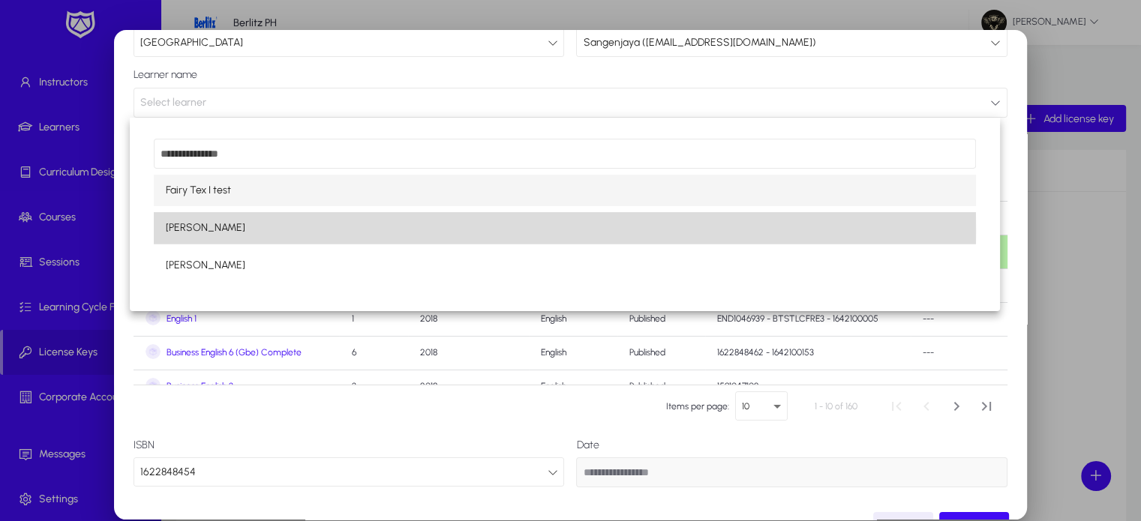
click at [211, 231] on mat-option "[PERSON_NAME]" at bounding box center [565, 227] width 822 height 31
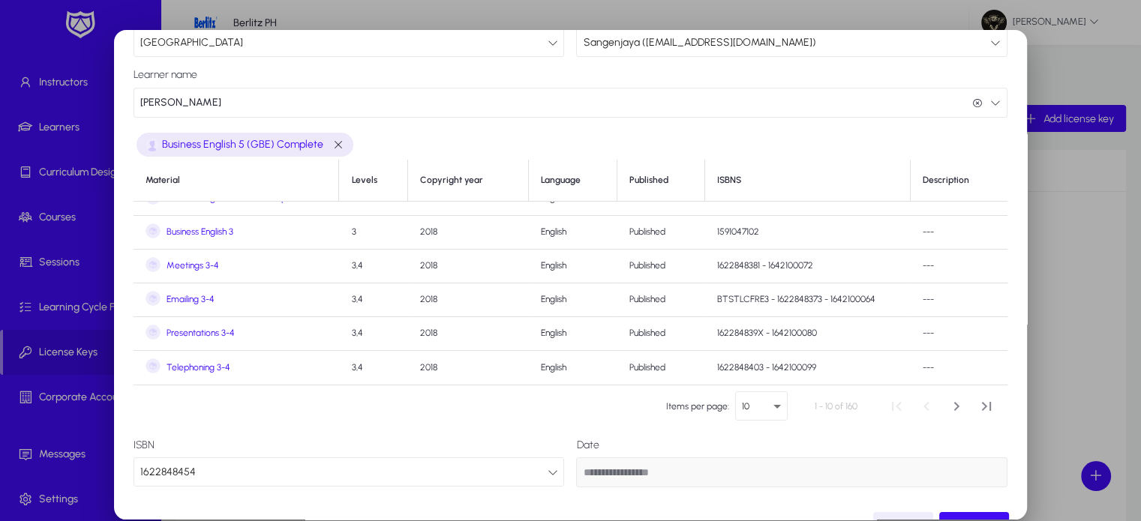
scroll to position [123, 0]
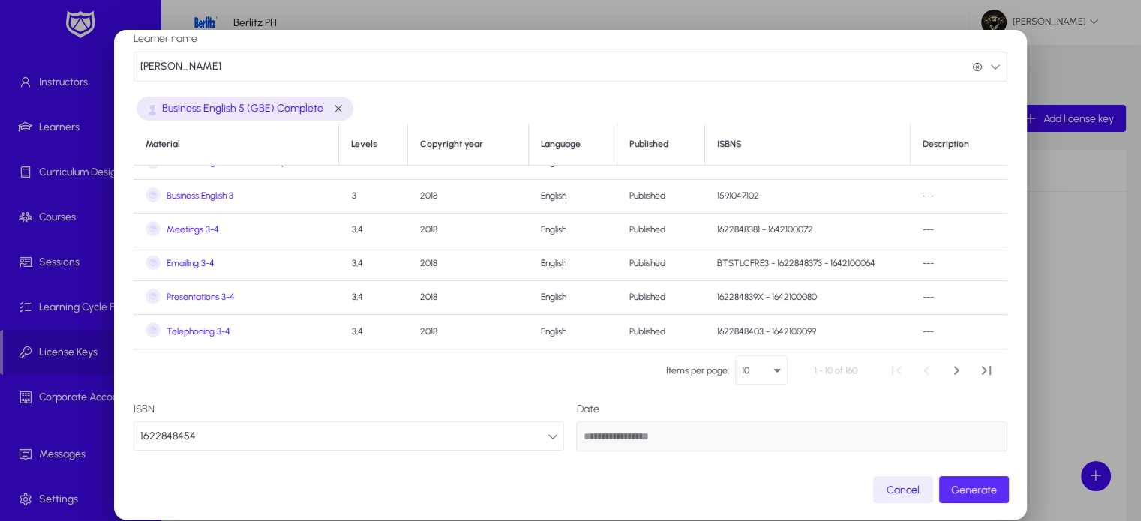
click at [964, 477] on span "submit" at bounding box center [974, 490] width 70 height 36
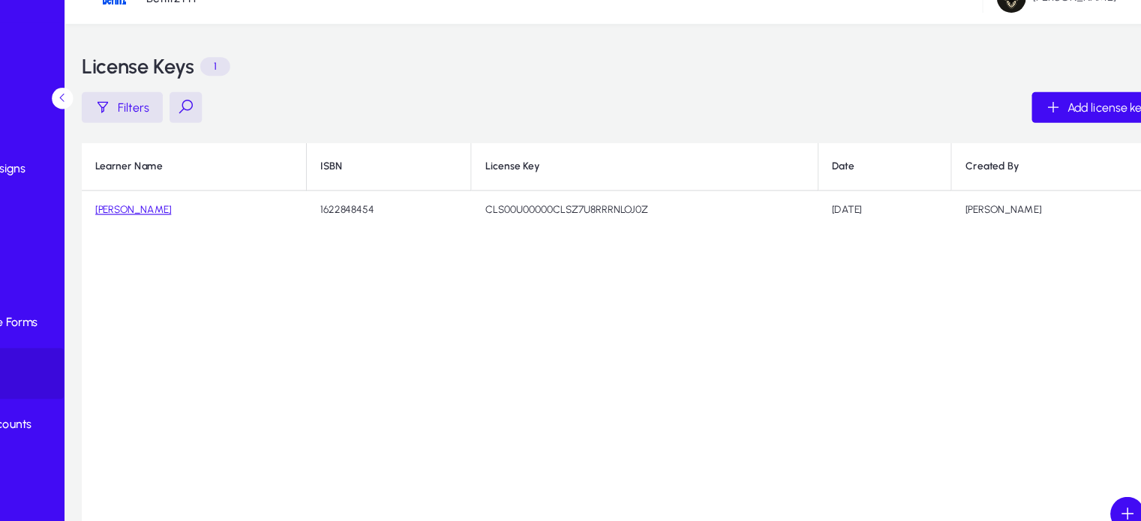
drag, startPoint x: 694, startPoint y: 205, endPoint x: 514, endPoint y: 194, distance: 180.3
click at [519, 194] on td "CLS00U00000CLSZ7U8RRRNLOJ0Z" at bounding box center [671, 209] width 304 height 34
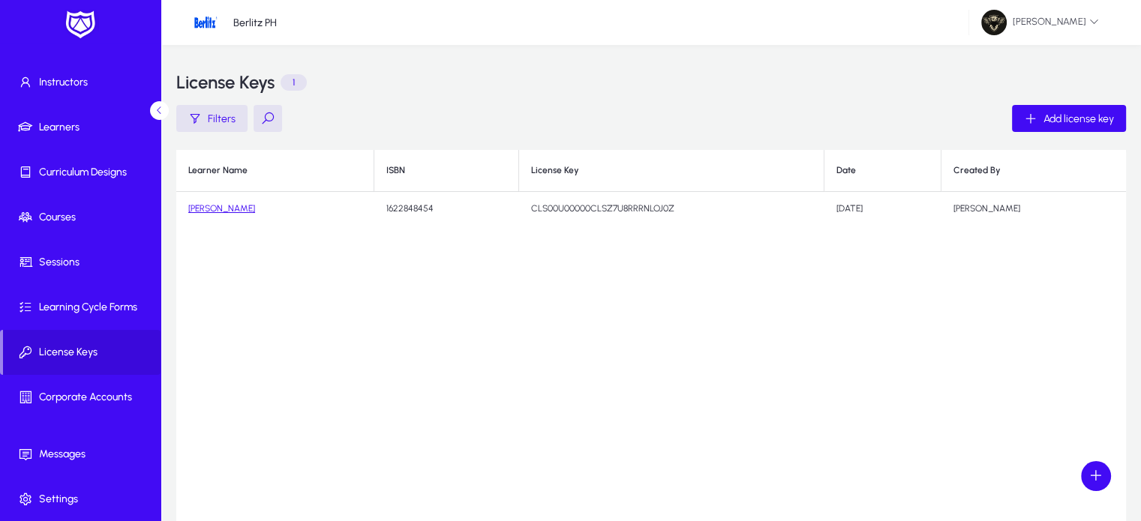
click at [612, 271] on div "Learner Name ISBN License Key Date Created By [PERSON_NAME] 1622848454 CLS00U00…" at bounding box center [650, 337] width 949 height 375
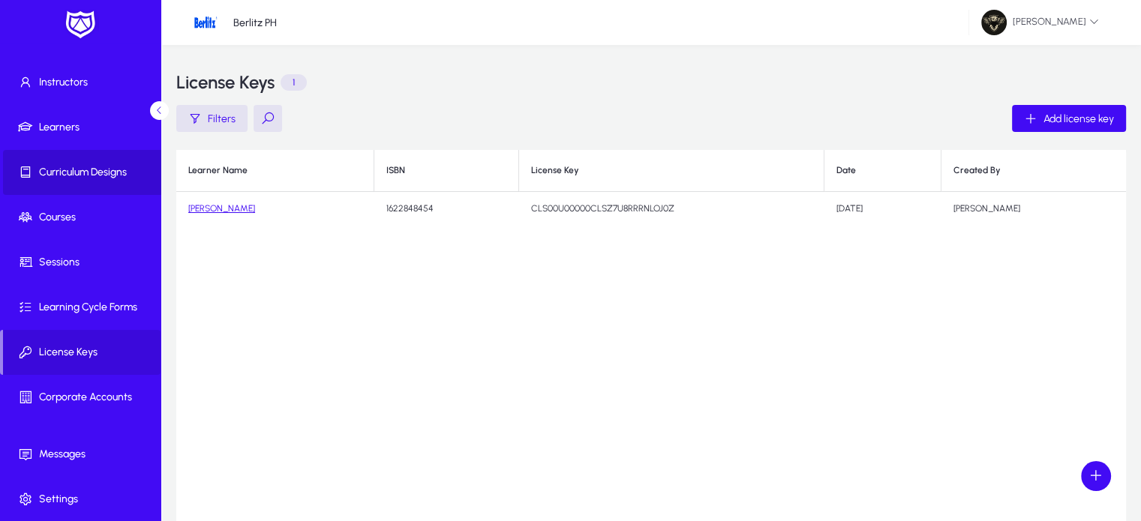
click at [99, 181] on span at bounding box center [83, 172] width 160 height 36
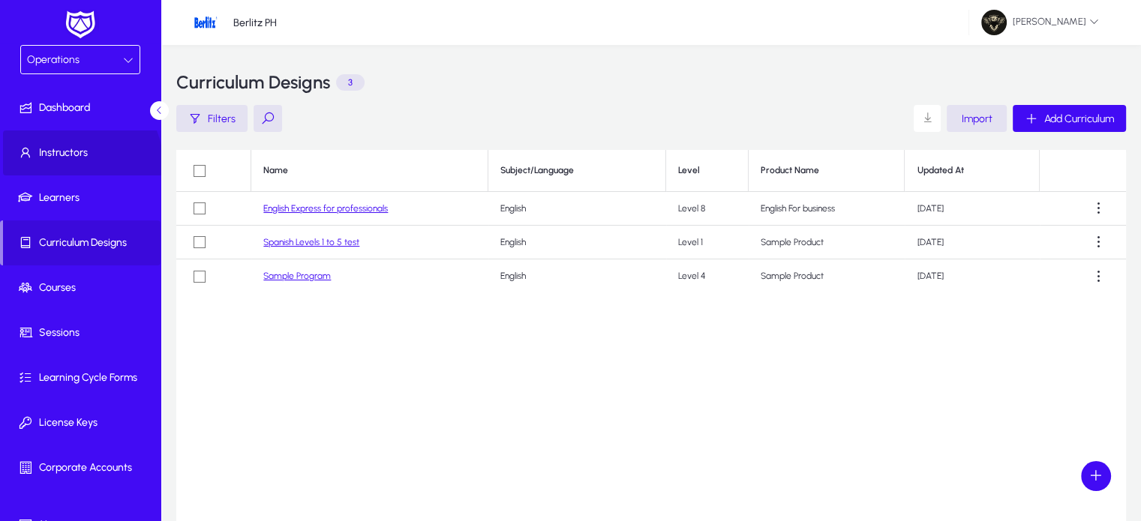
click at [75, 164] on span at bounding box center [83, 153] width 160 height 36
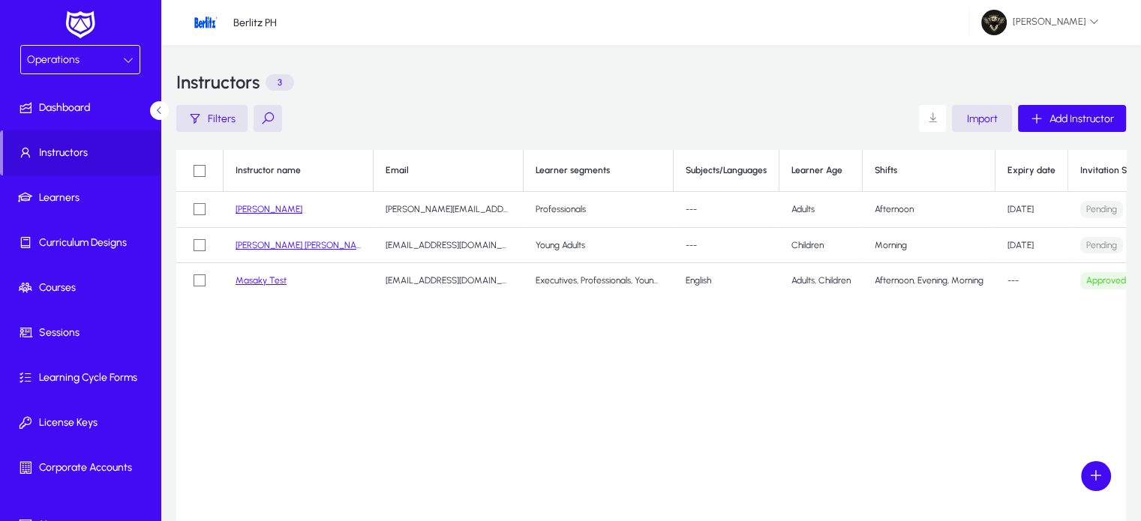
click at [80, 54] on div "Operations" at bounding box center [75, 59] width 96 height 19
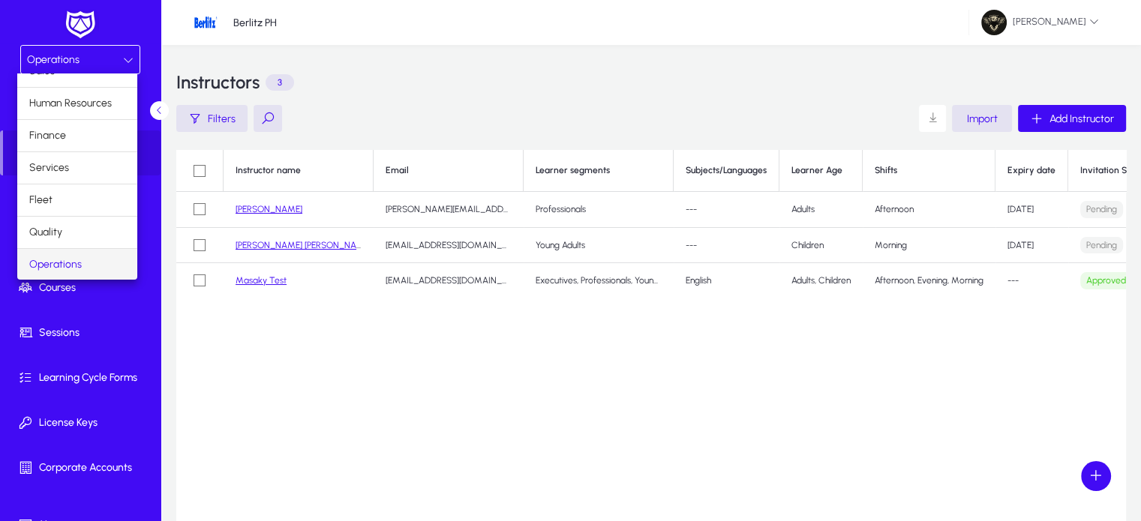
scroll to position [49, 0]
click at [229, 370] on div at bounding box center [570, 260] width 1141 height 521
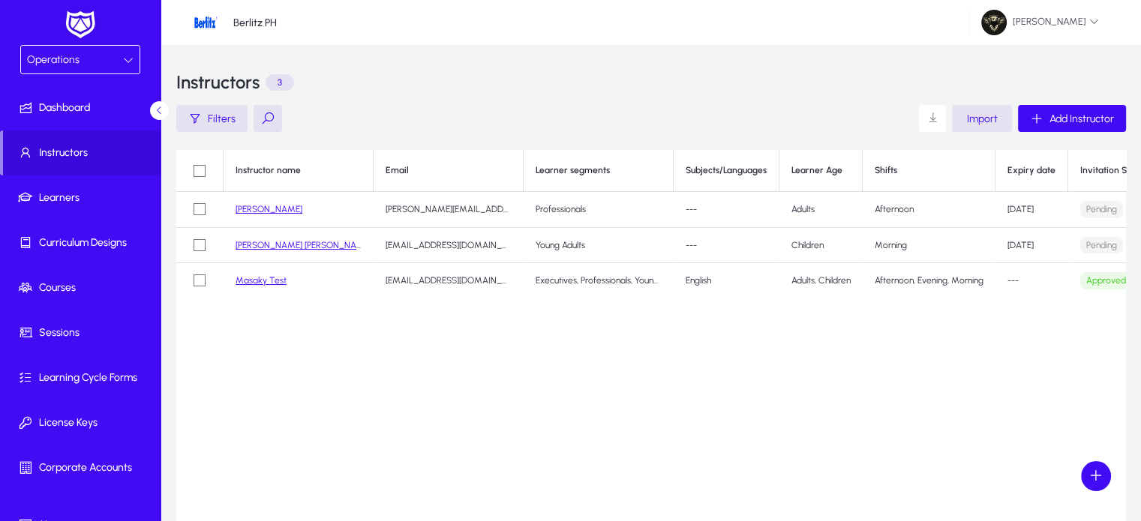
click at [78, 67] on div "Operations" at bounding box center [75, 59] width 96 height 19
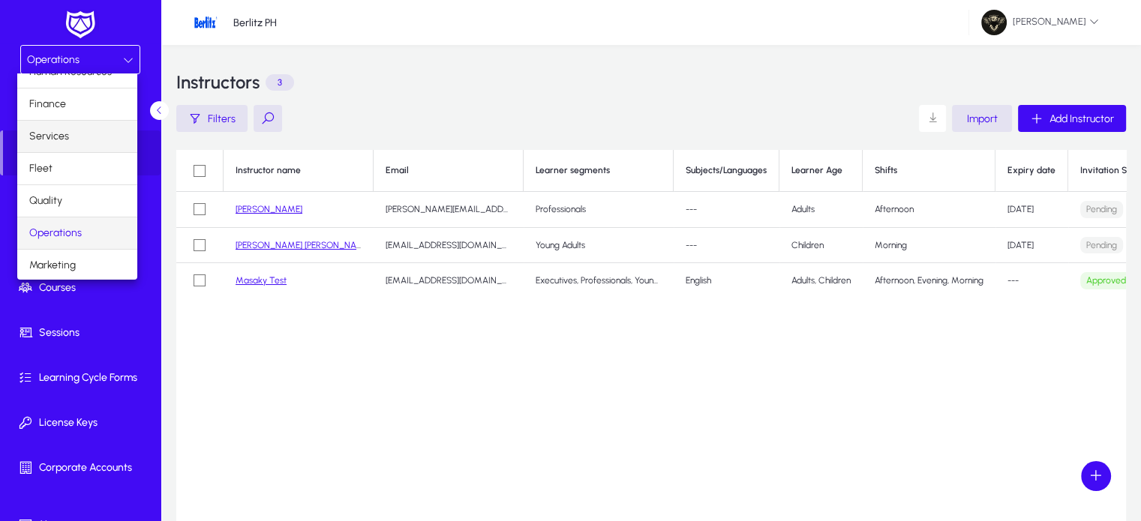
scroll to position [0, 0]
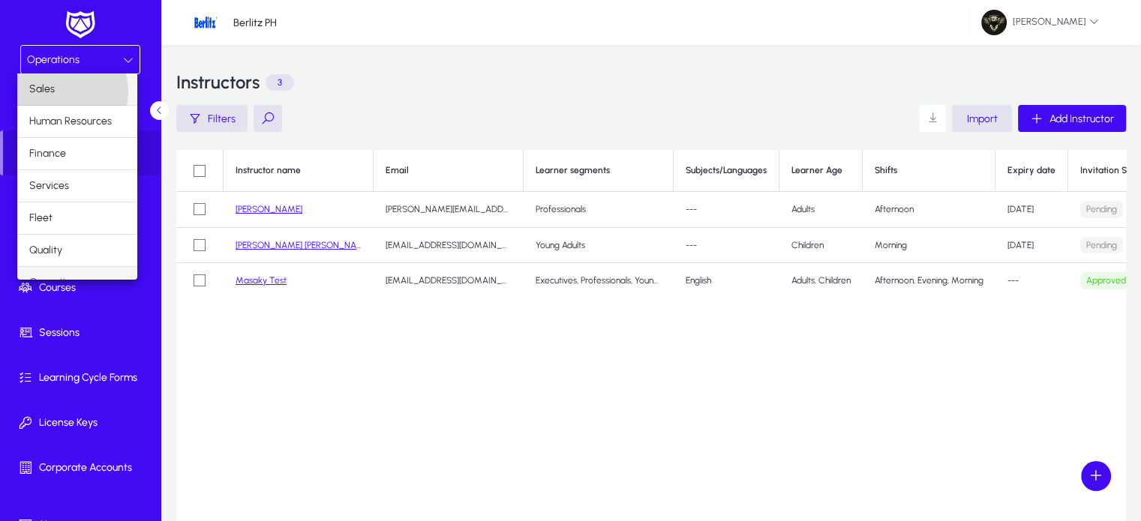
click at [57, 91] on mat-option "Sales" at bounding box center [77, 88] width 120 height 31
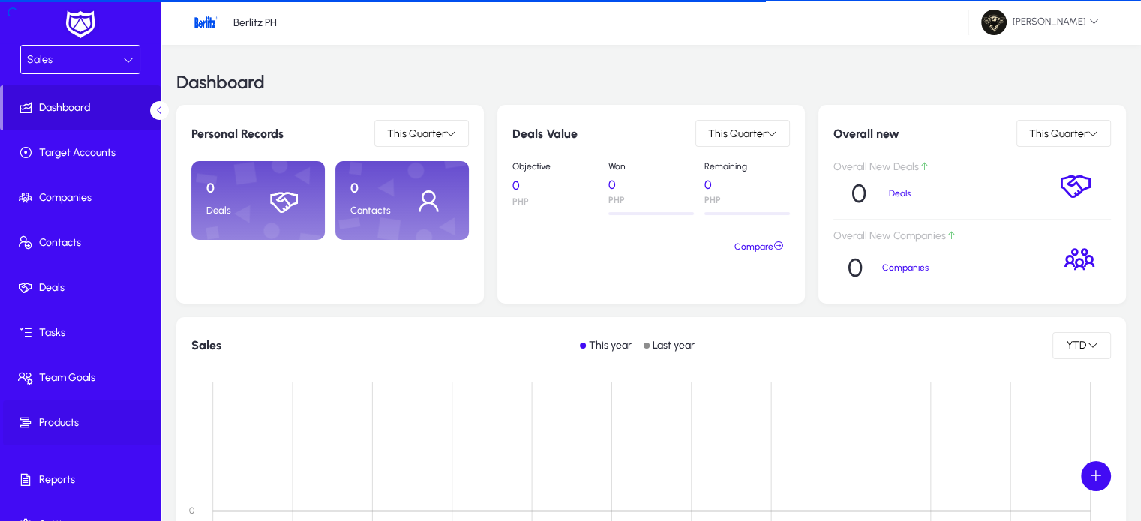
click at [58, 410] on span at bounding box center [83, 423] width 160 height 36
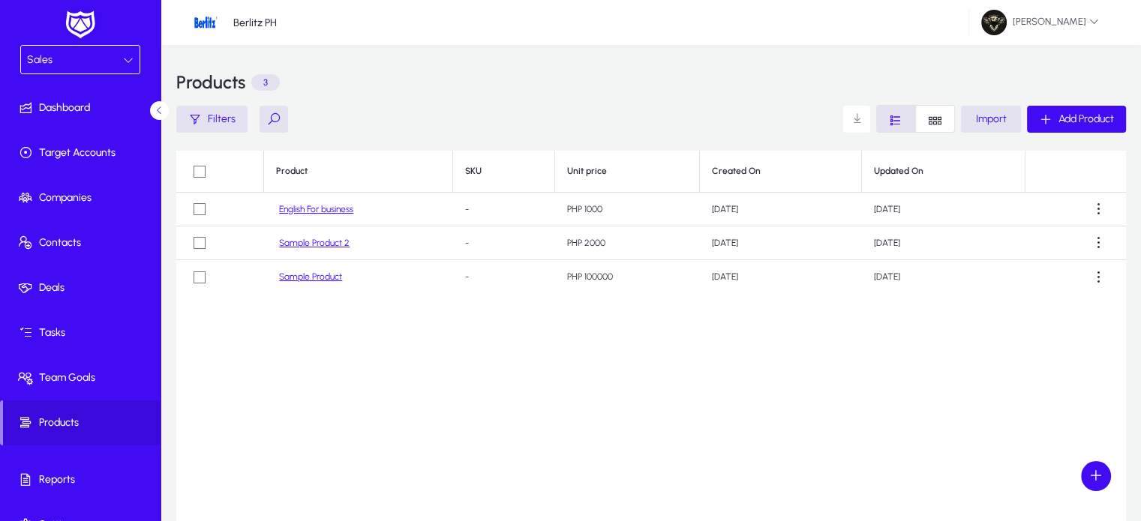
click at [327, 245] on link "Sample Product 2" at bounding box center [314, 243] width 70 height 11
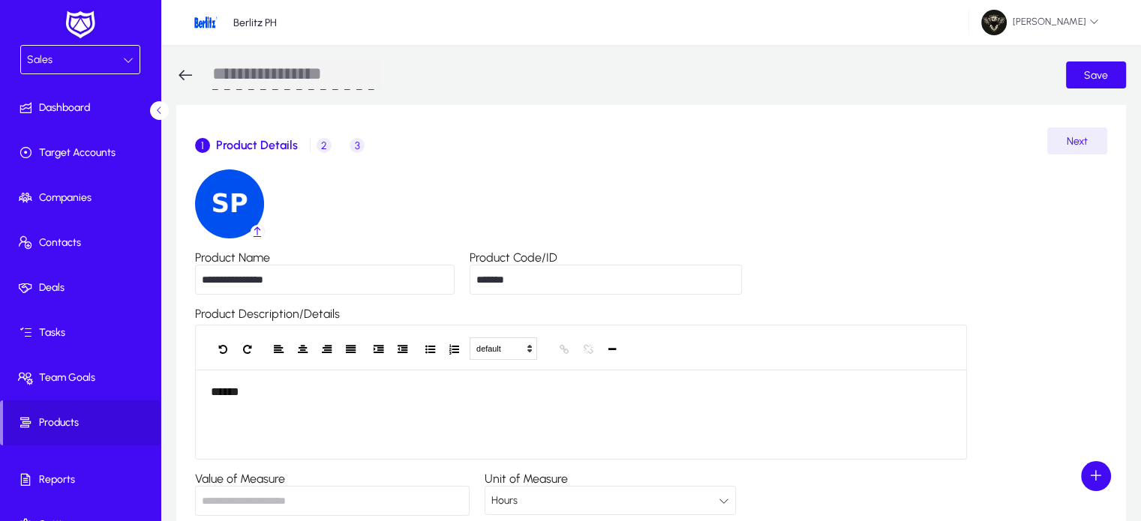
click at [355, 147] on span "3" at bounding box center [356, 145] width 15 height 15
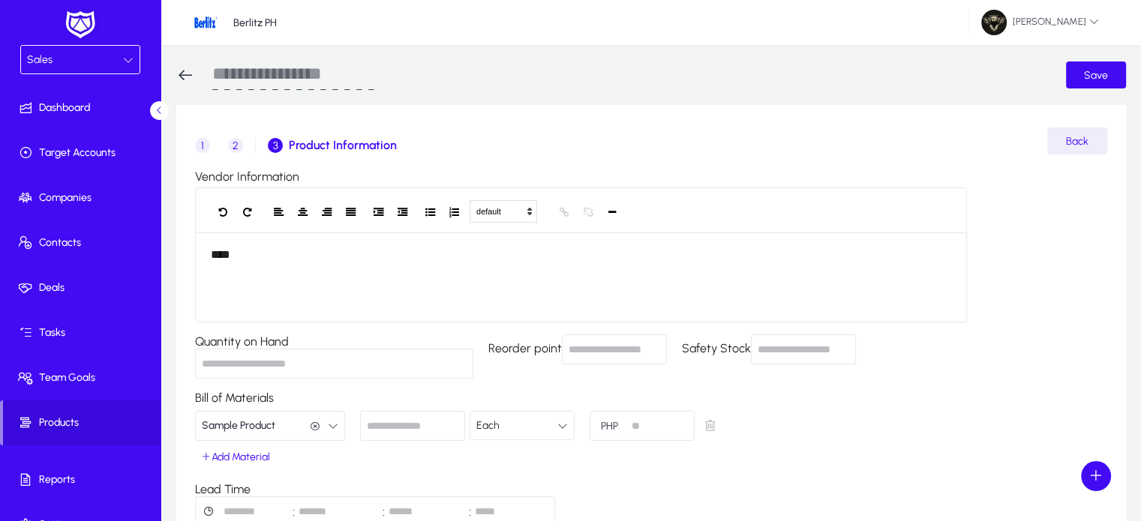
scroll to position [40, 0]
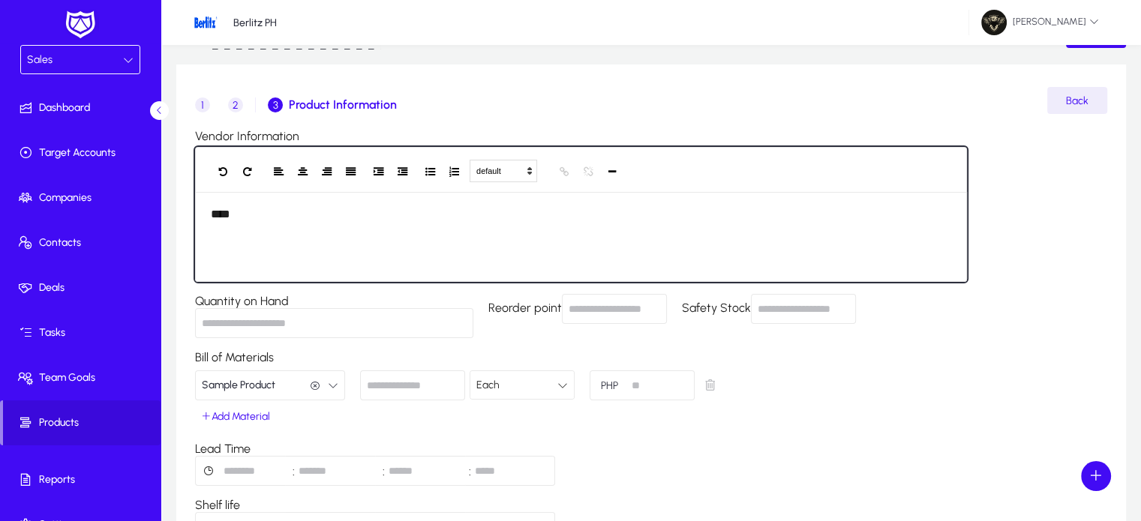
click at [294, 225] on div "****" at bounding box center [581, 237] width 772 height 90
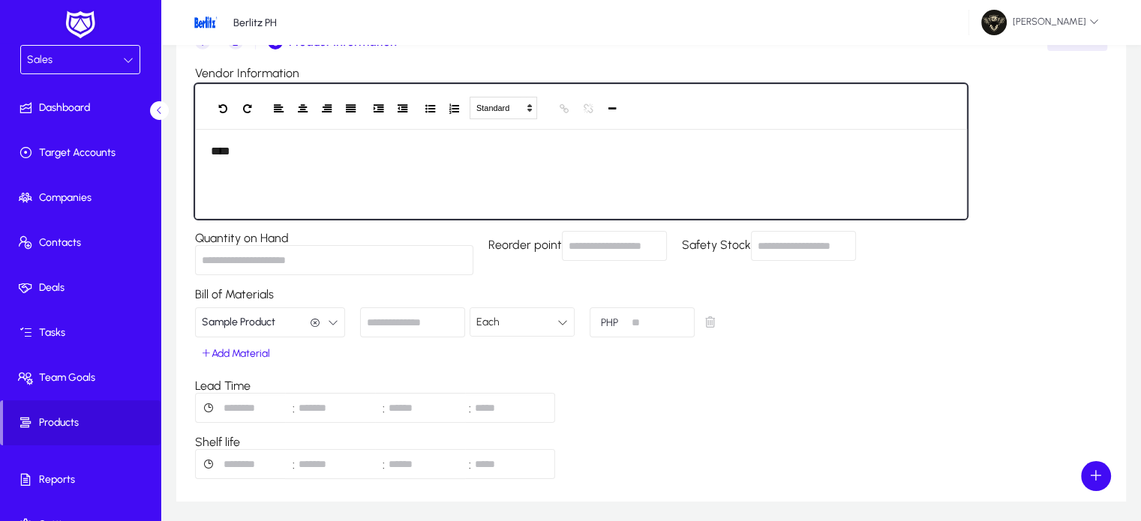
scroll to position [102, 0]
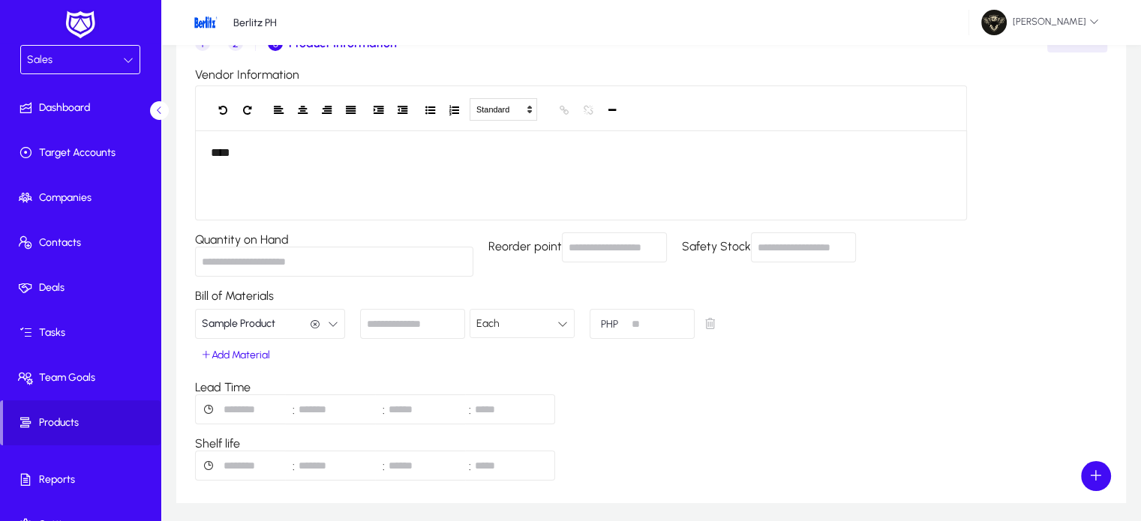
click at [634, 252] on input "Reorder point" at bounding box center [614, 247] width 105 height 30
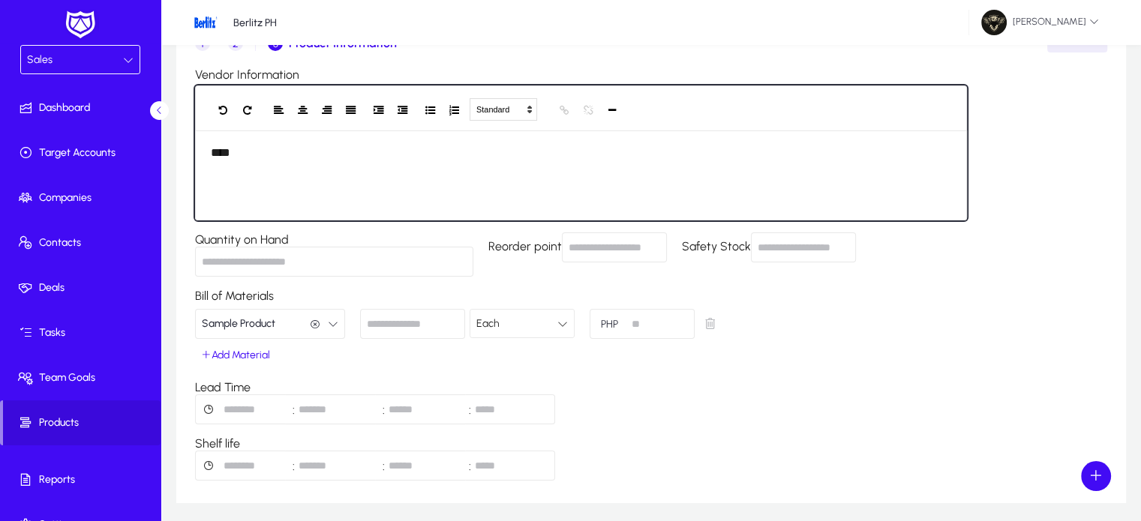
click at [858, 86] on div "Standard Heading 1 Heading 2 Heading 3 Heading 4 Heading 5 Heading 6 Heading 7 …" at bounding box center [581, 107] width 772 height 45
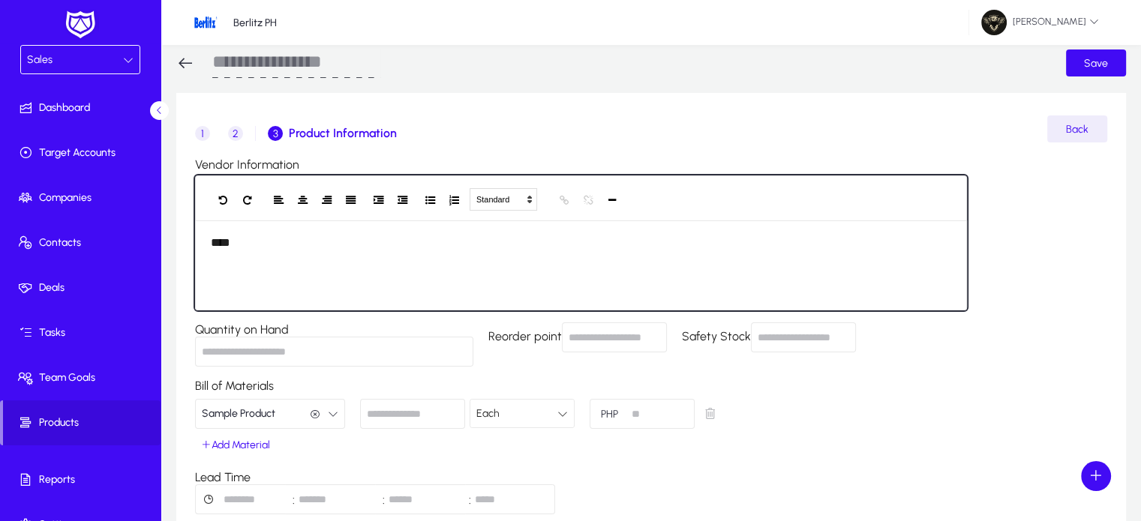
scroll to position [9, 0]
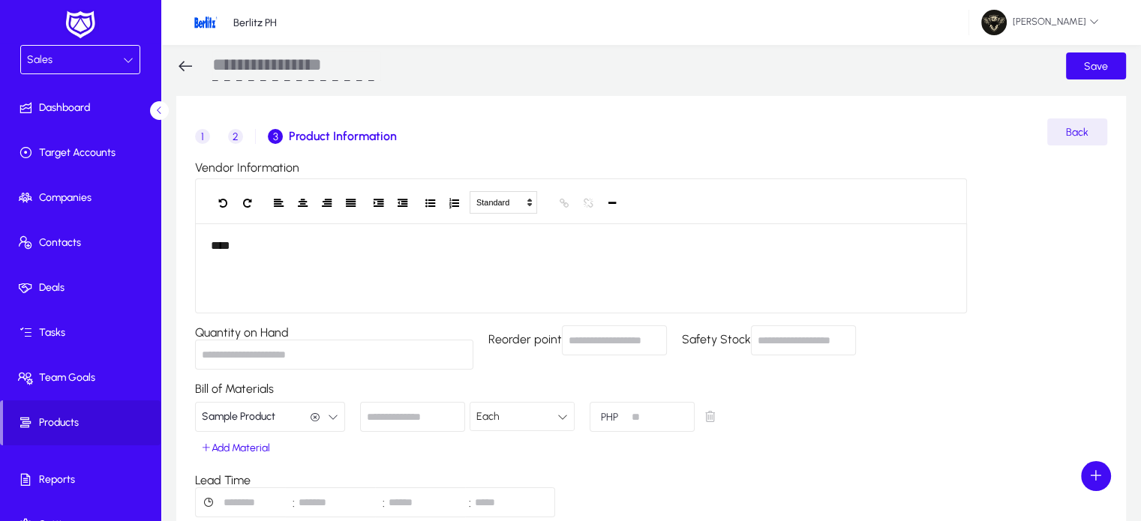
click at [205, 137] on span "1" at bounding box center [202, 136] width 15 height 15
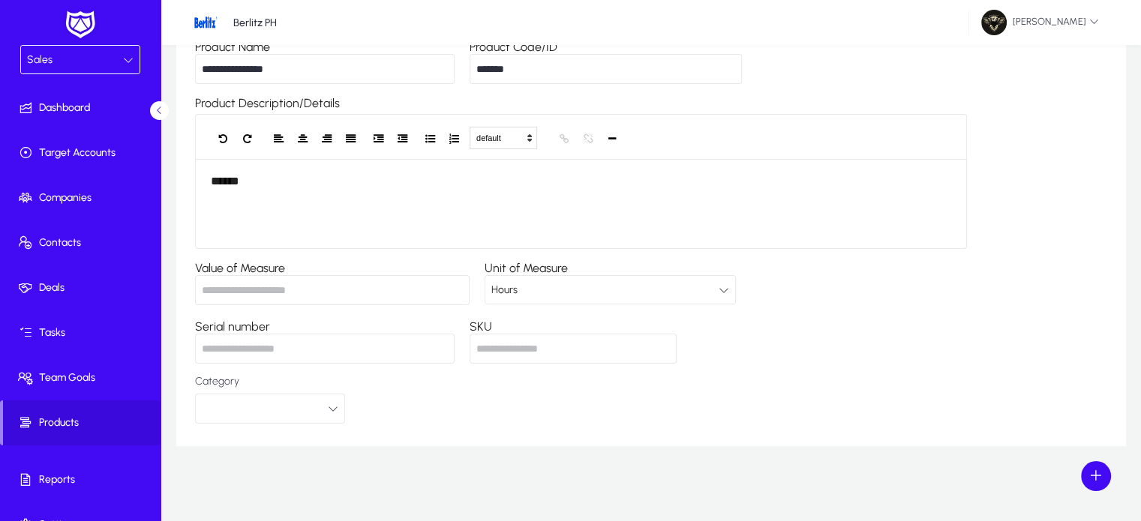
scroll to position [172, 0]
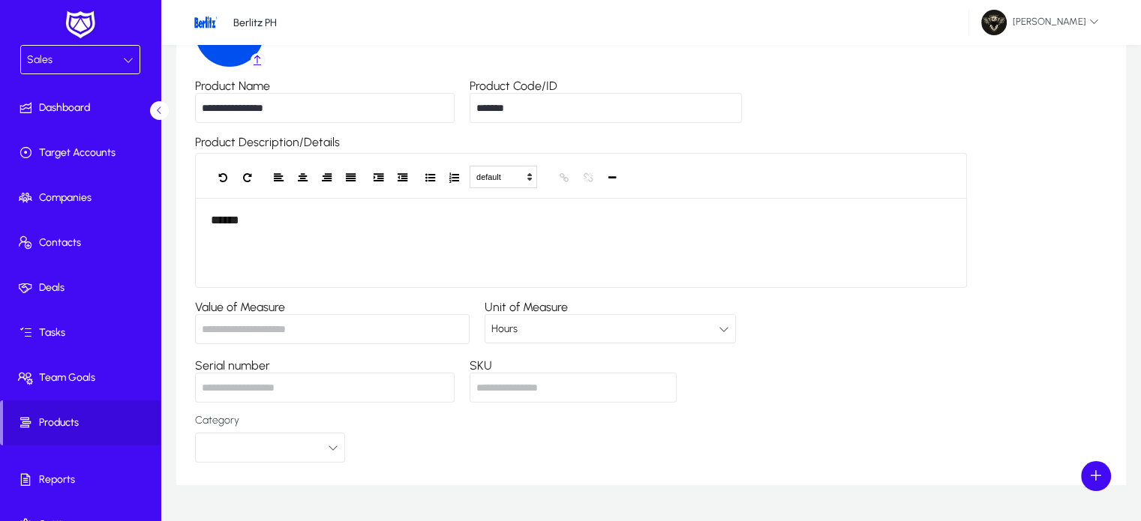
click at [574, 118] on input "*******" at bounding box center [605, 108] width 272 height 30
click at [513, 385] on input "SKU" at bounding box center [572, 388] width 207 height 30
click at [288, 396] on input "Serial number" at bounding box center [324, 388] width 259 height 30
type input "*"
click at [594, 399] on input "SKU" at bounding box center [572, 388] width 207 height 30
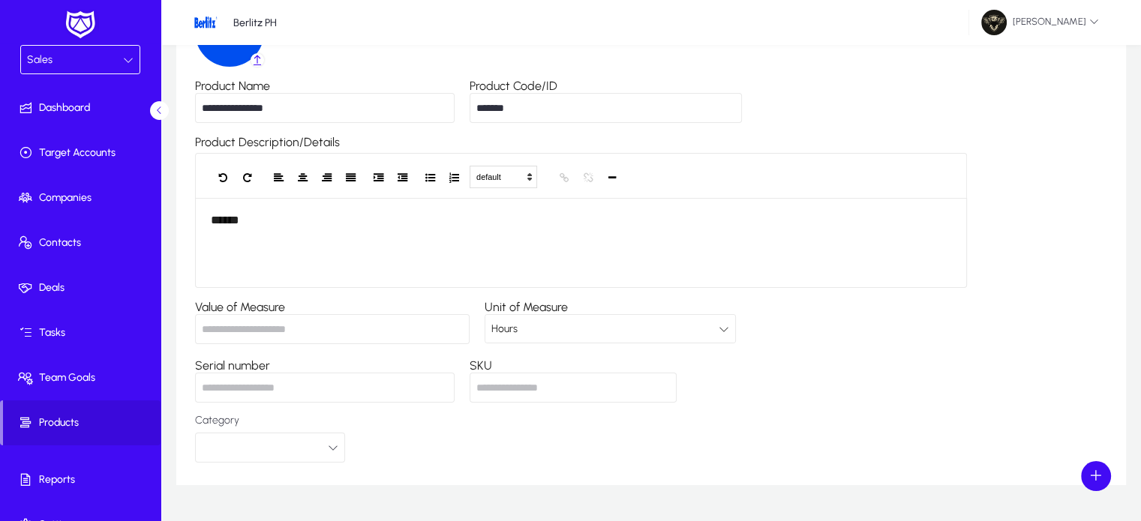
click at [734, 416] on div "Category" at bounding box center [651, 439] width 912 height 48
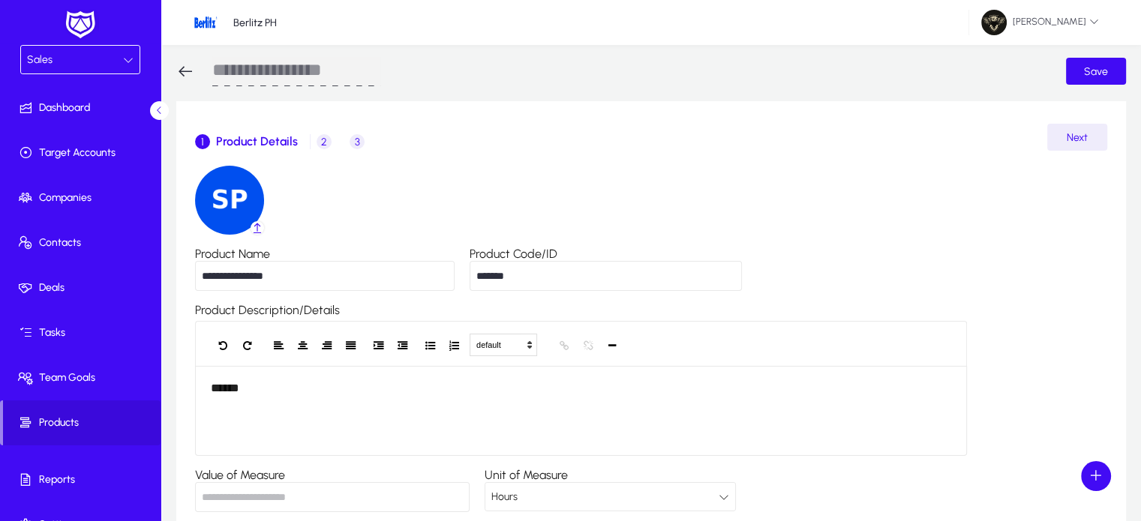
scroll to position [0, 0]
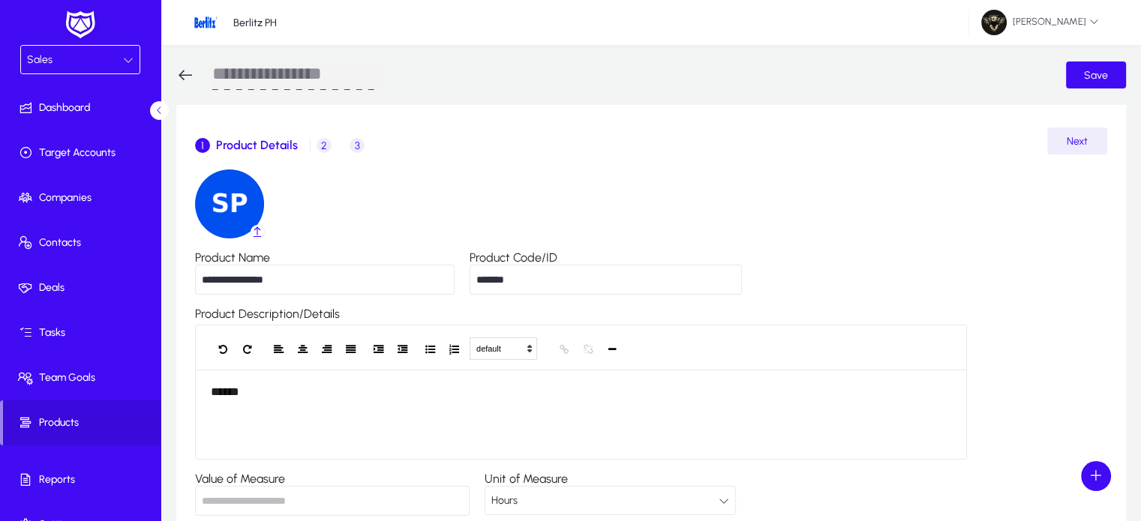
click at [180, 72] on icon at bounding box center [185, 75] width 18 height 18
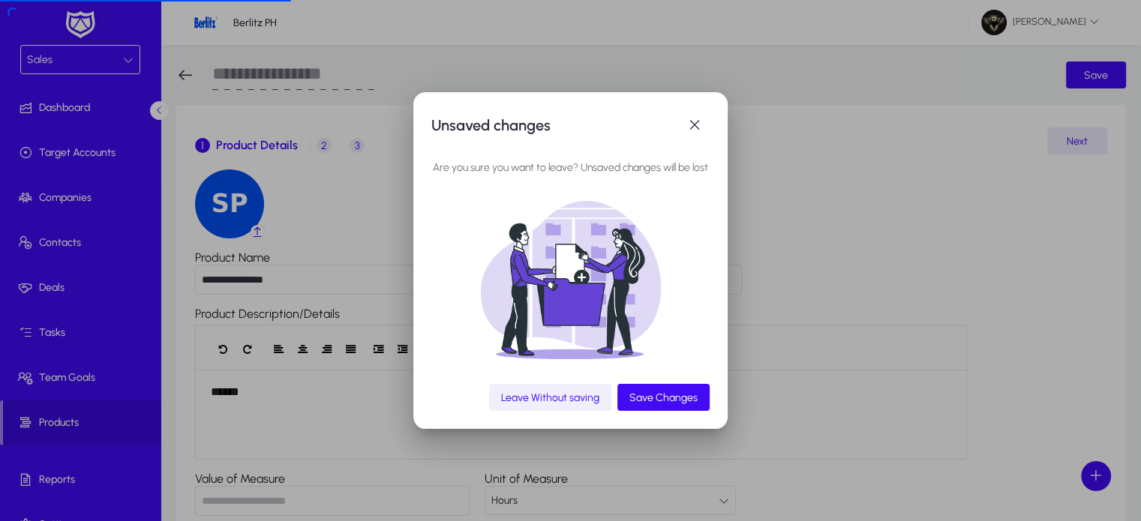
click at [538, 397] on span "Leave Without saving" at bounding box center [550, 397] width 98 height 13
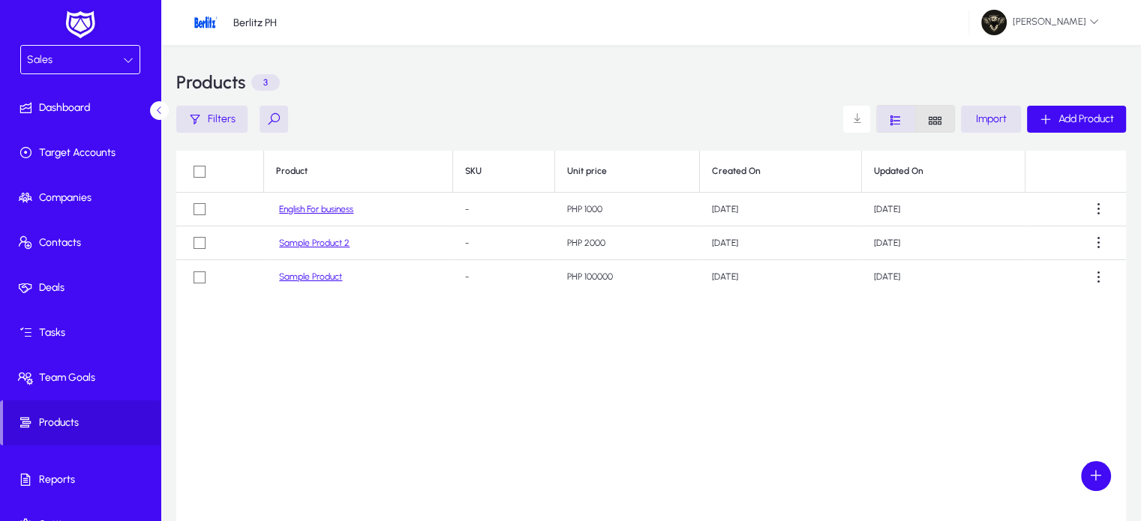
click at [936, 119] on icon "Font Style" at bounding box center [935, 120] width 14 height 14
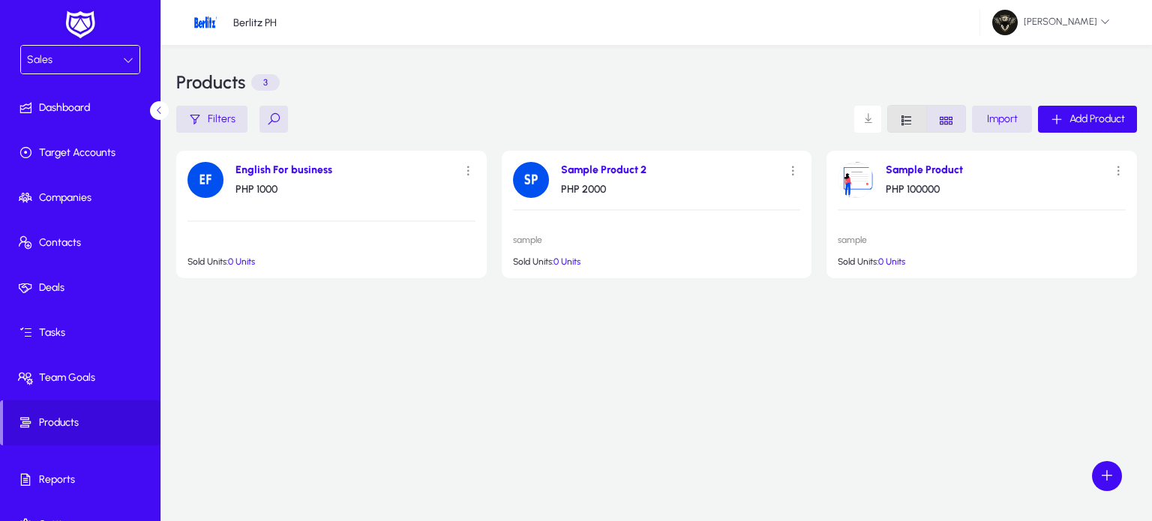
click at [913, 125] on span "Font Style" at bounding box center [907, 119] width 38 height 26
